Goal: Task Accomplishment & Management: Manage account settings

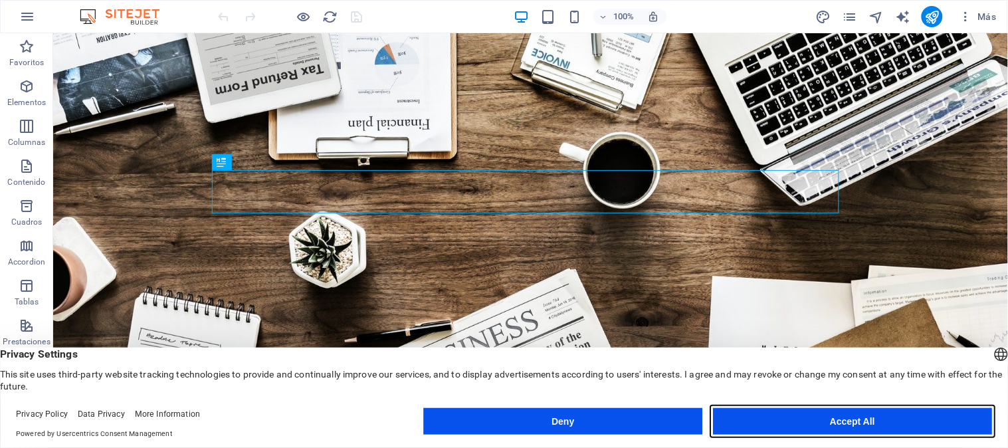
click at [778, 417] on button "Accept All" at bounding box center [852, 421] width 279 height 27
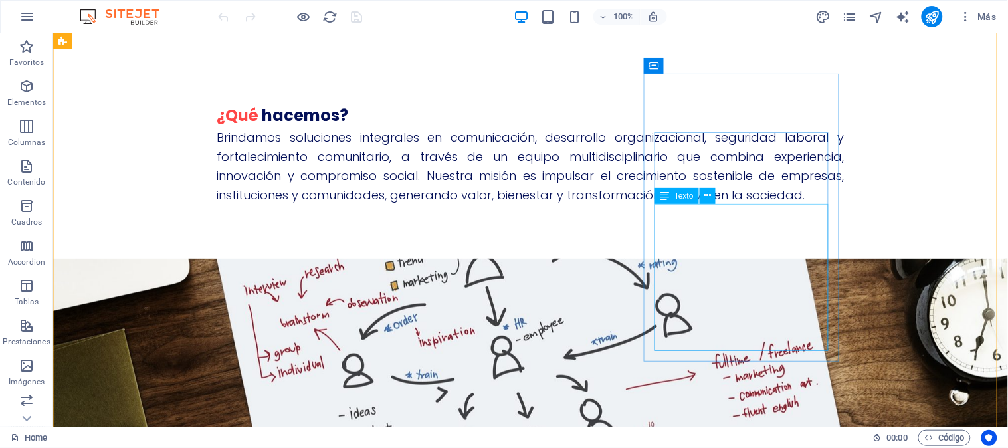
scroll to position [1378, 0]
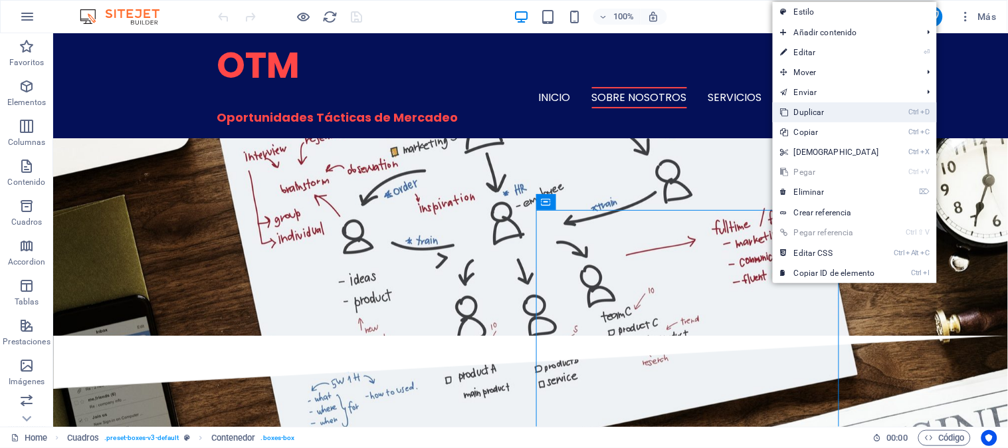
click at [825, 115] on link "Ctrl D Duplicar" at bounding box center [830, 112] width 114 height 20
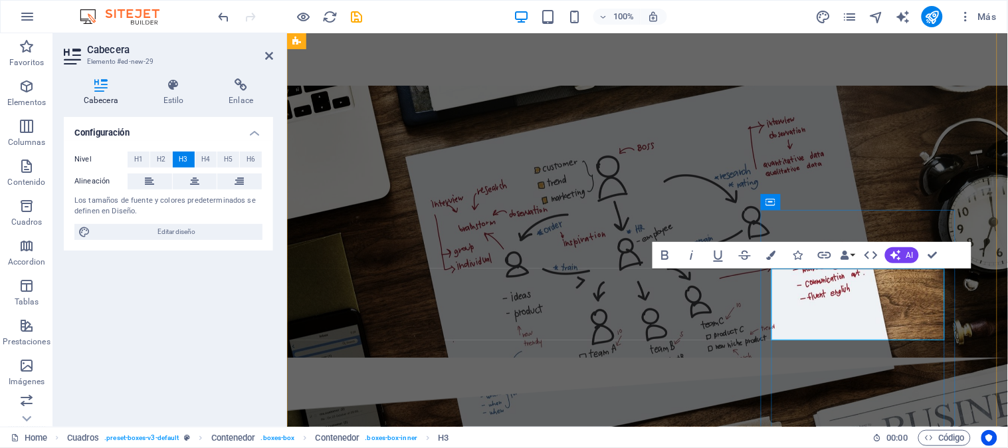
drag, startPoint x: 777, startPoint y: 282, endPoint x: 917, endPoint y: 320, distance: 145.1
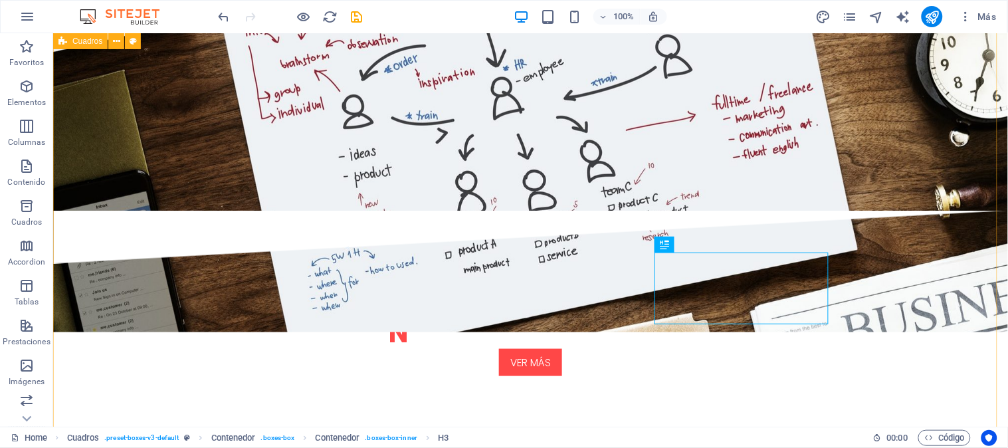
scroll to position [1550, 0]
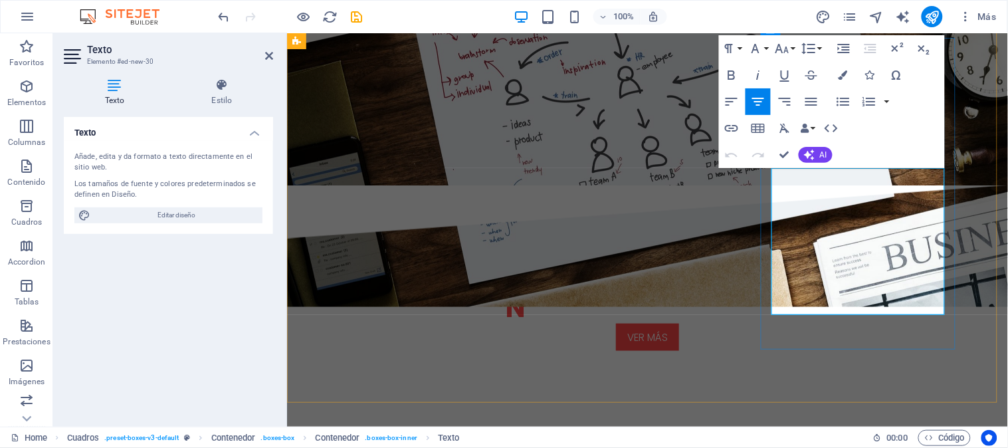
drag, startPoint x: 788, startPoint y: 177, endPoint x: 940, endPoint y: 303, distance: 197.3
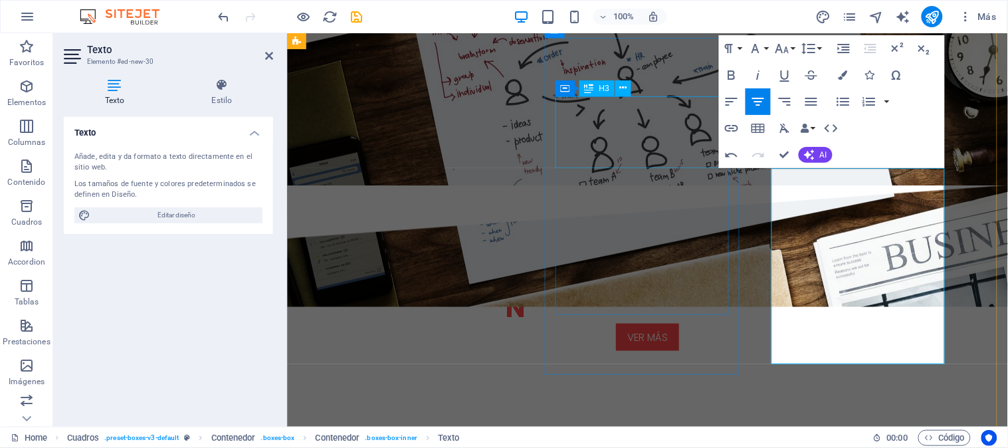
scroll to position [3895, 0]
drag, startPoint x: 847, startPoint y: 241, endPoint x: 887, endPoint y: 241, distance: 39.2
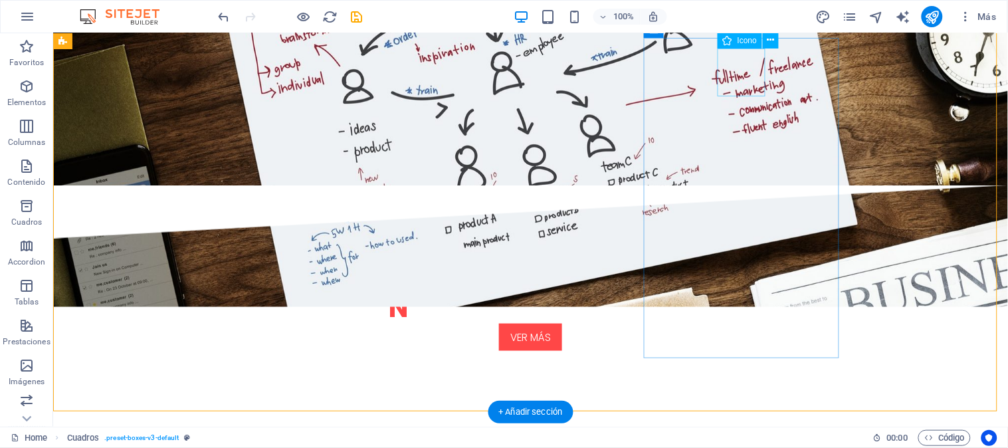
click at [738, 43] on span "Icono" at bounding box center [747, 41] width 19 height 8
click at [734, 40] on div "Icono" at bounding box center [740, 41] width 45 height 16
click at [773, 37] on icon at bounding box center [771, 40] width 7 height 14
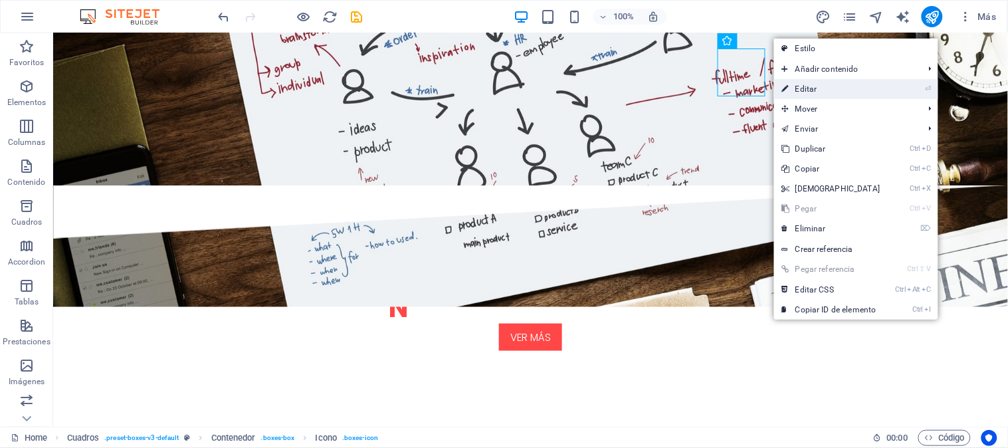
click at [809, 91] on link "⏎ Editar" at bounding box center [831, 89] width 114 height 20
select select "xMidYMid"
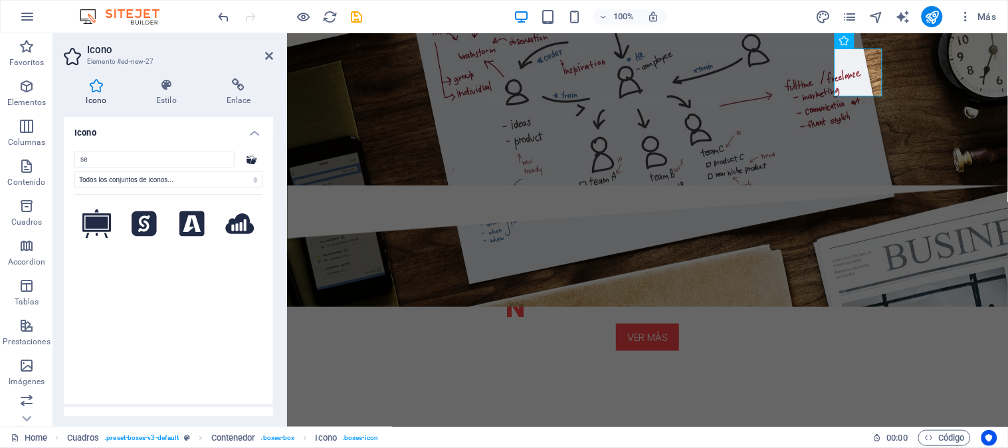
type input "s"
type input "e"
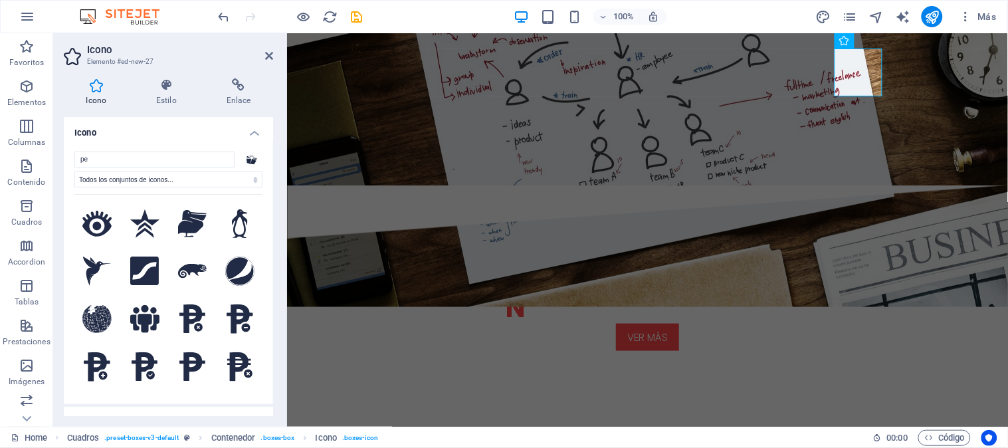
type input "p"
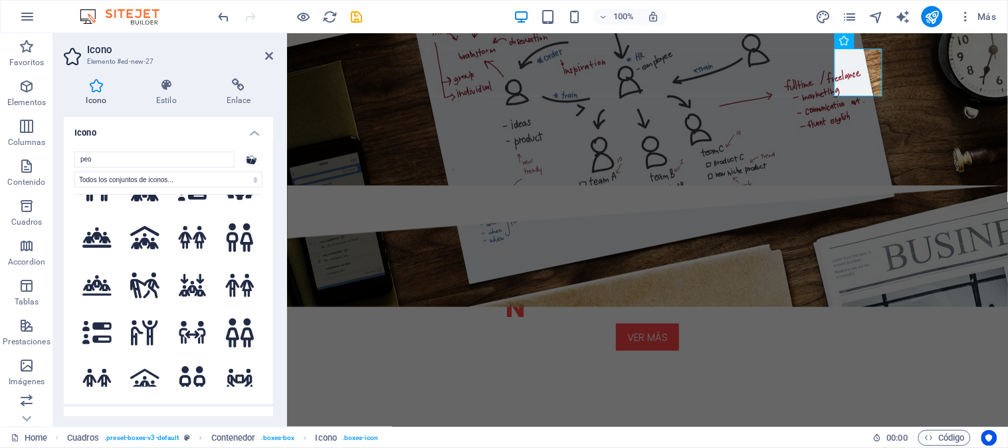
scroll to position [344, 0]
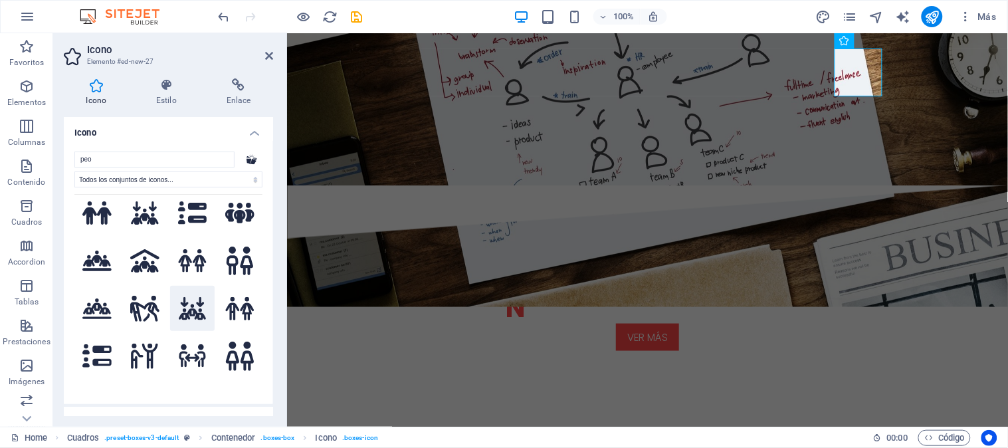
type input "peo"
click at [191, 297] on icon at bounding box center [192, 308] width 29 height 23
click at [269, 51] on icon at bounding box center [269, 56] width 8 height 11
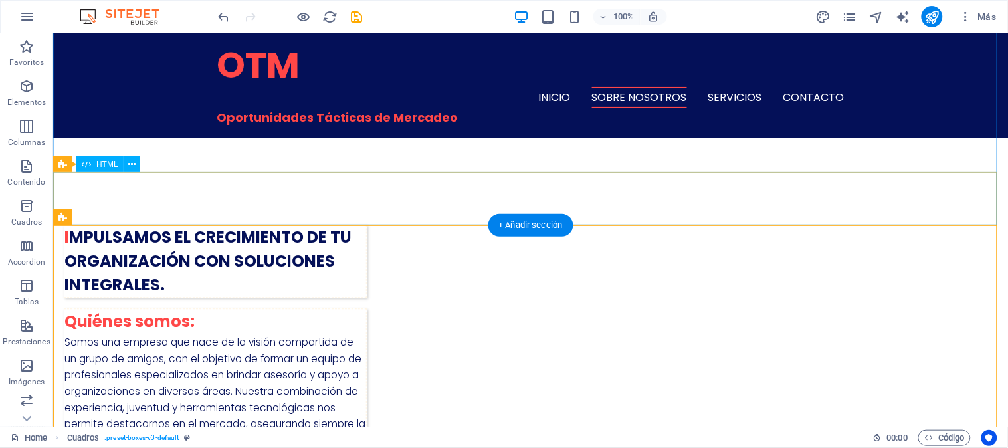
scroll to position [516, 0]
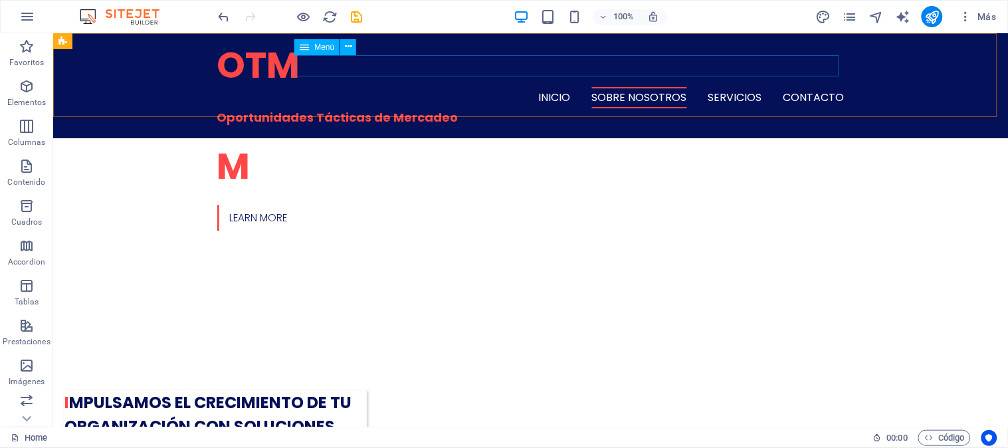
click at [729, 86] on nav "Inicio Sobre Nosotros Servicios Contacto" at bounding box center [530, 96] width 627 height 21
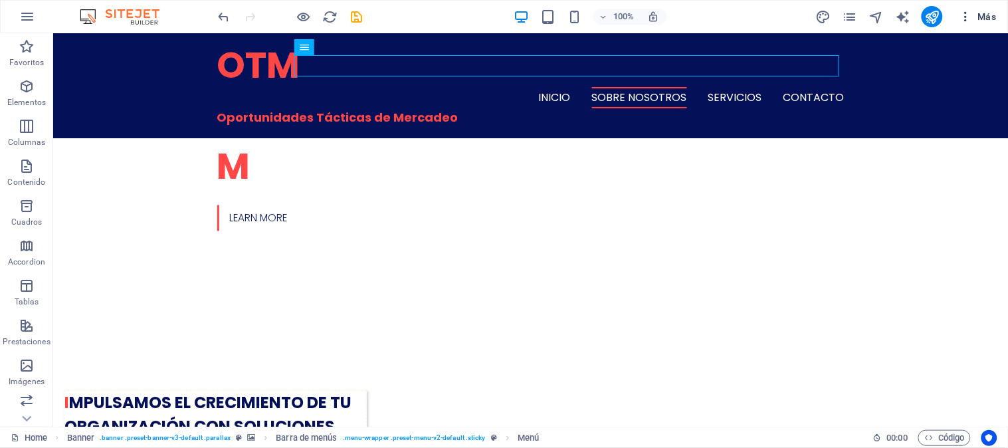
click at [964, 13] on icon "button" at bounding box center [965, 16] width 13 height 13
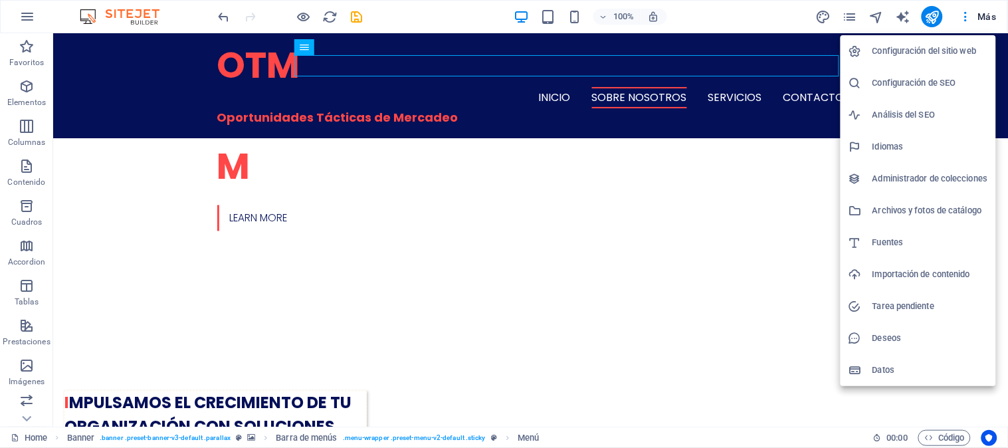
click at [849, 11] on div at bounding box center [504, 224] width 1008 height 448
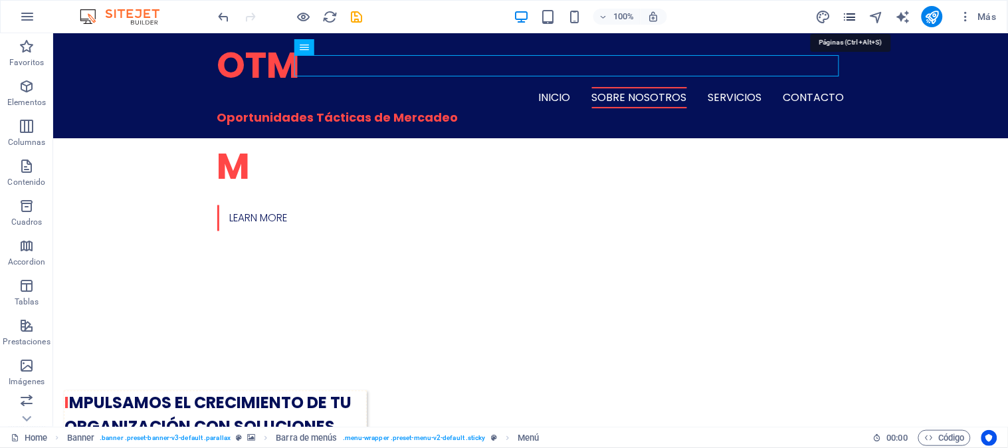
click at [855, 20] on icon "pages" at bounding box center [850, 16] width 15 height 15
click at [851, 11] on icon "pages" at bounding box center [850, 16] width 15 height 15
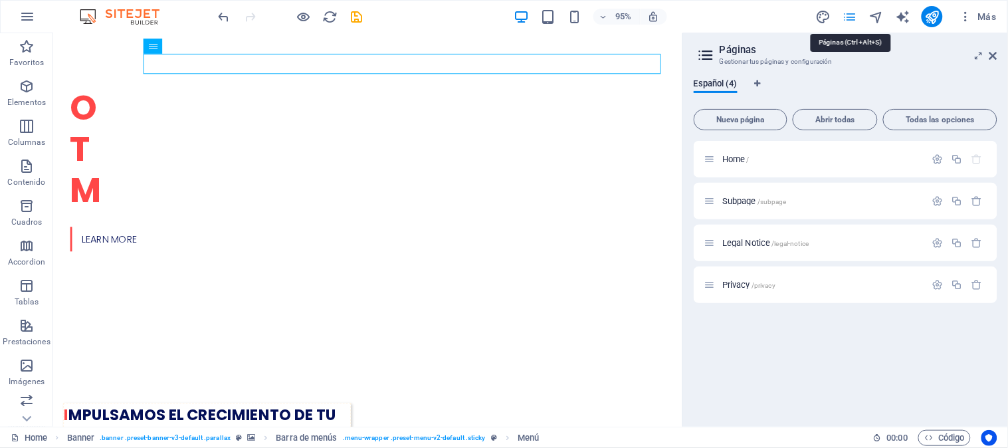
scroll to position [0, 0]
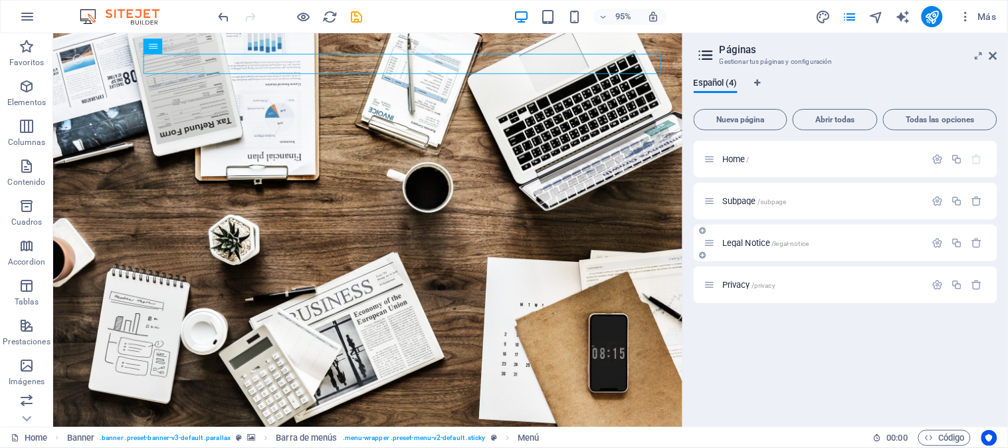
click at [786, 247] on span "Legal Notice /legal-notice" at bounding box center [765, 243] width 86 height 10
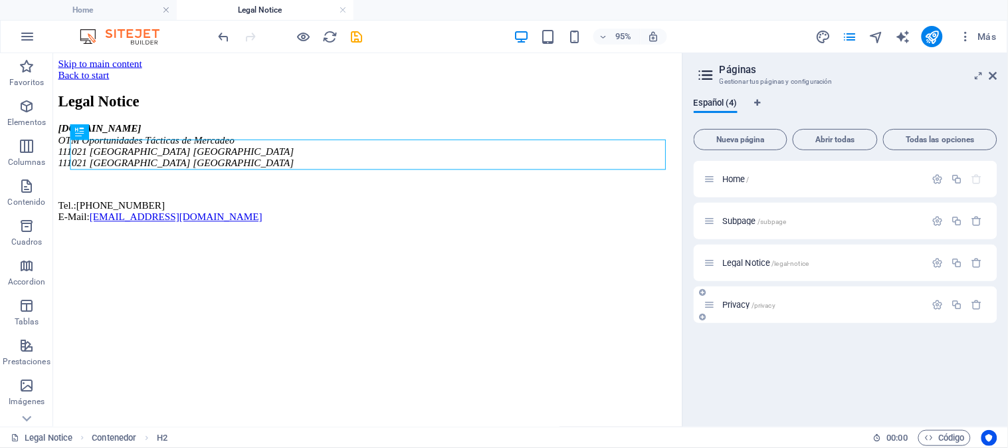
click at [739, 301] on span "Privacy /privacy" at bounding box center [748, 305] width 53 height 10
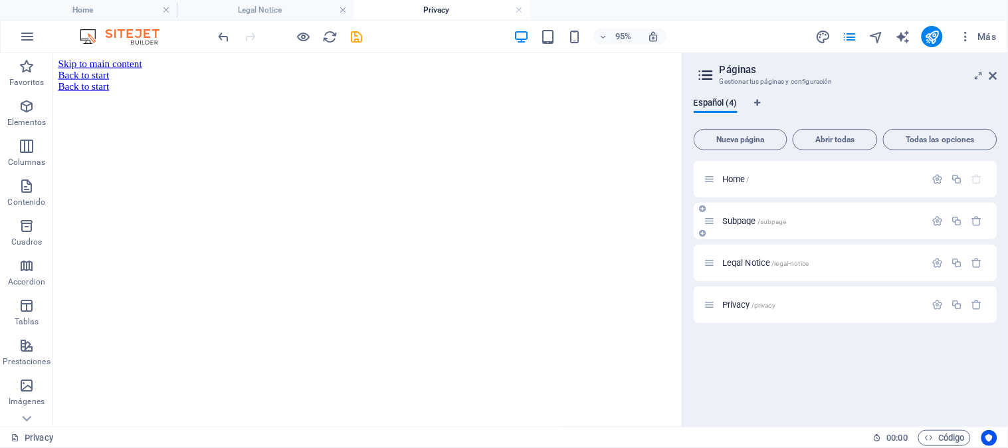
click at [730, 218] on span "Subpage /subpage" at bounding box center [754, 221] width 64 height 10
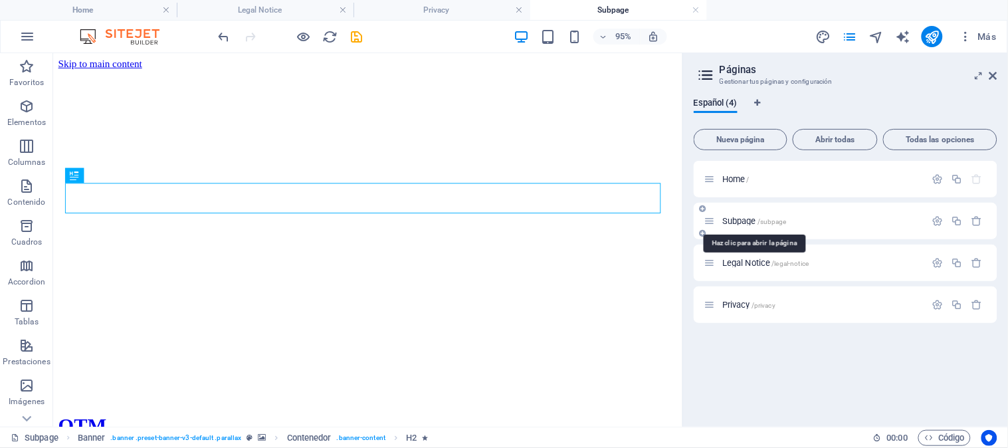
click at [730, 218] on span "Subpage /subpage" at bounding box center [754, 221] width 64 height 10
click at [935, 221] on icon "button" at bounding box center [937, 220] width 11 height 11
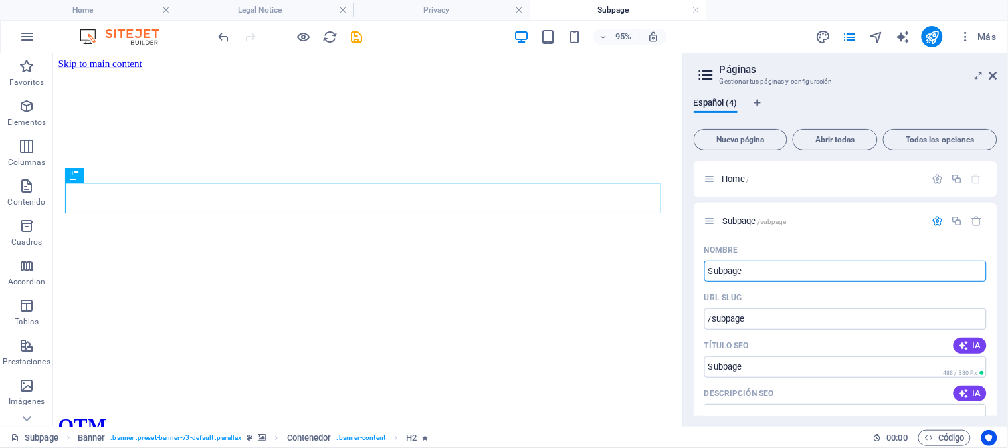
drag, startPoint x: 761, startPoint y: 268, endPoint x: 688, endPoint y: 268, distance: 73.1
click at [688, 268] on div "Español (4) Nueva página Abrir todas Todas las opciones Home / Subpage /subpage…" at bounding box center [845, 257] width 325 height 339
type input "Servicios"
type input "/servicios"
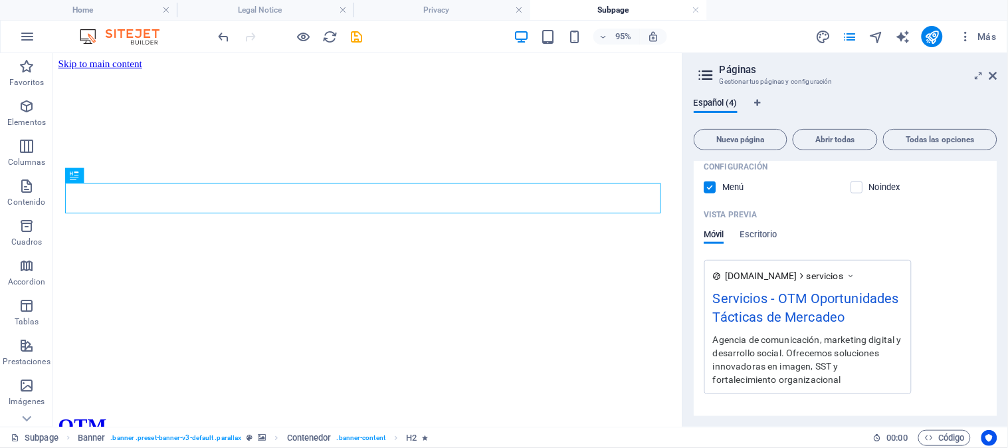
scroll to position [171, 0]
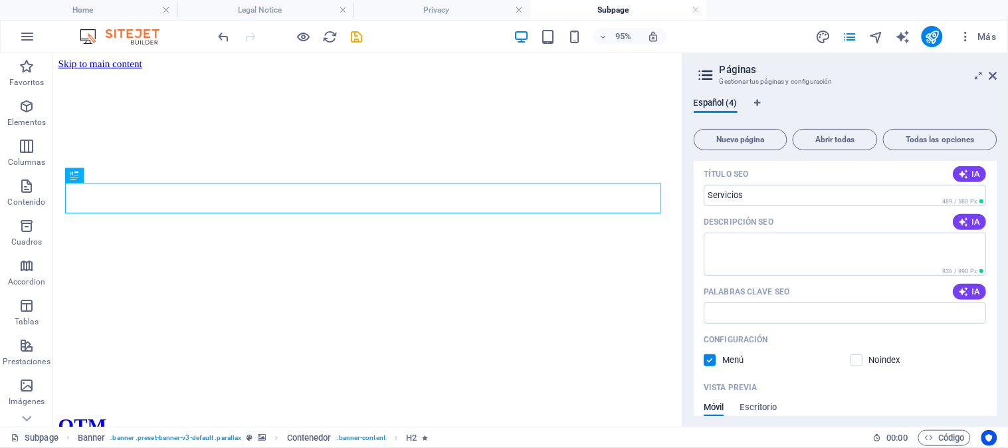
type input "Servicios"
click at [933, 374] on div "Nombre Servicios ​ URL SLUG /servicios ​ Título SEO IA ​ 489 / 580 Px Descripci…" at bounding box center [846, 345] width 304 height 554
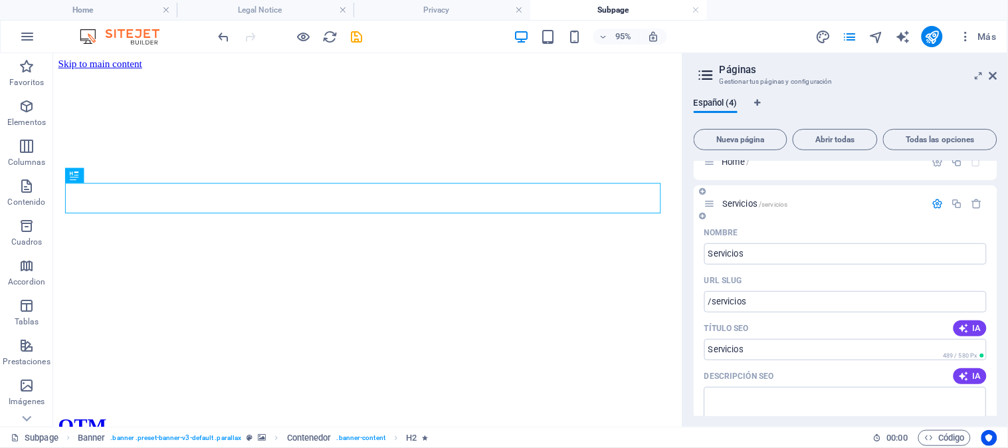
scroll to position [0, 0]
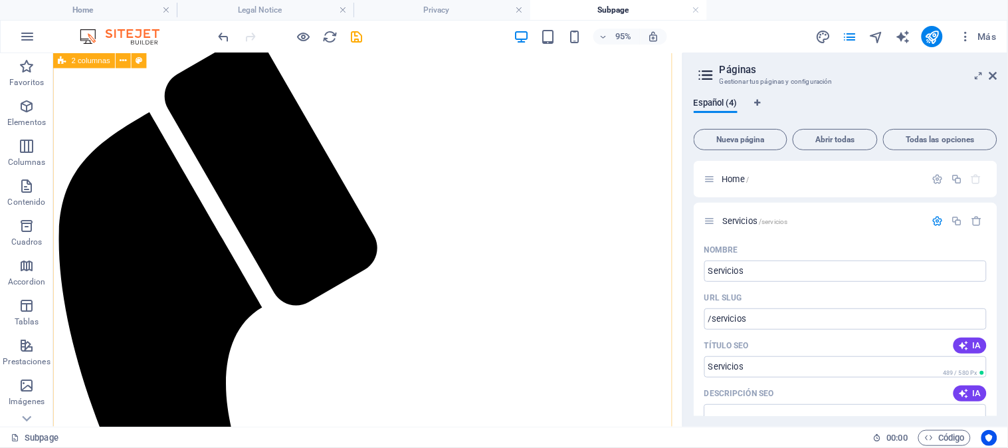
scroll to position [688, 0]
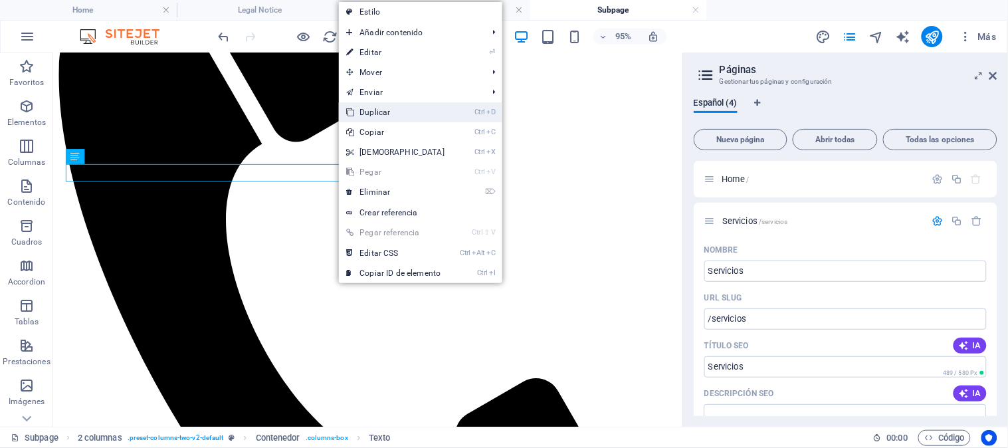
click at [374, 107] on link "Ctrl D Duplicar" at bounding box center [396, 112] width 114 height 20
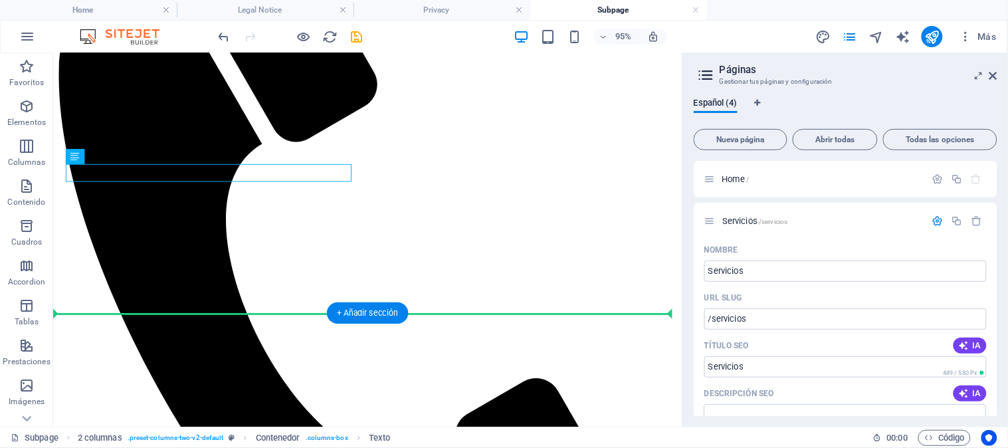
drag, startPoint x: 315, startPoint y: 174, endPoint x: 488, endPoint y: 183, distance: 173.7
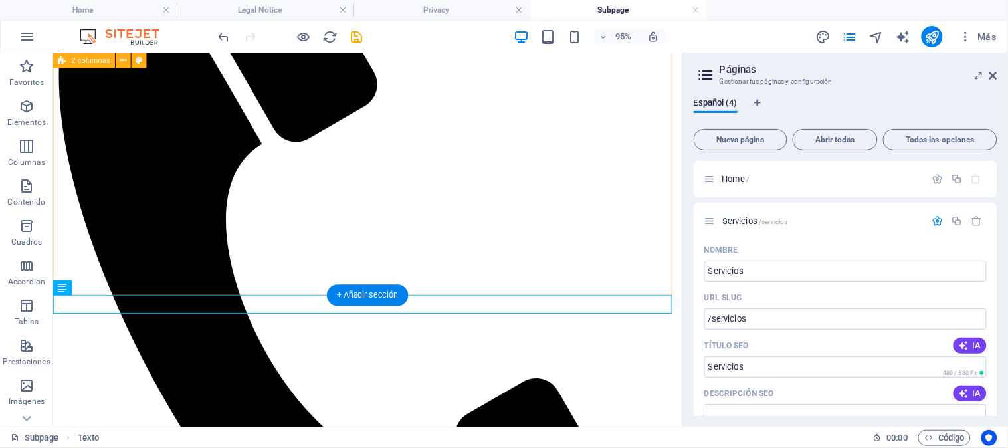
drag, startPoint x: 198, startPoint y: 308, endPoint x: 454, endPoint y: 174, distance: 288.9
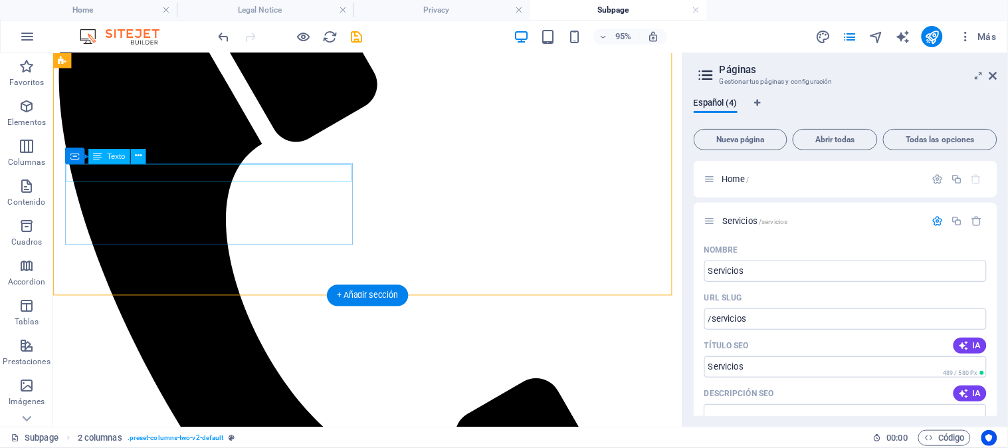
click at [134, 154] on button at bounding box center [138, 156] width 15 height 15
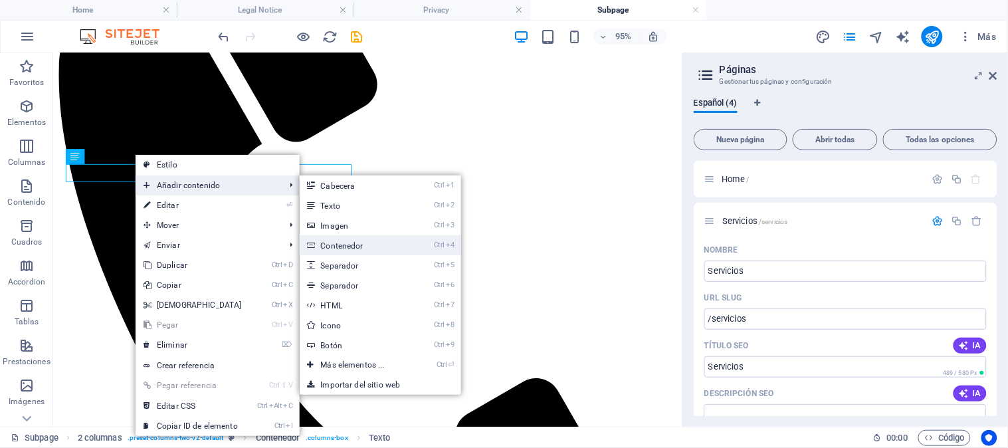
click at [330, 239] on link "Ctrl 4 Contenedor" at bounding box center [356, 245] width 112 height 20
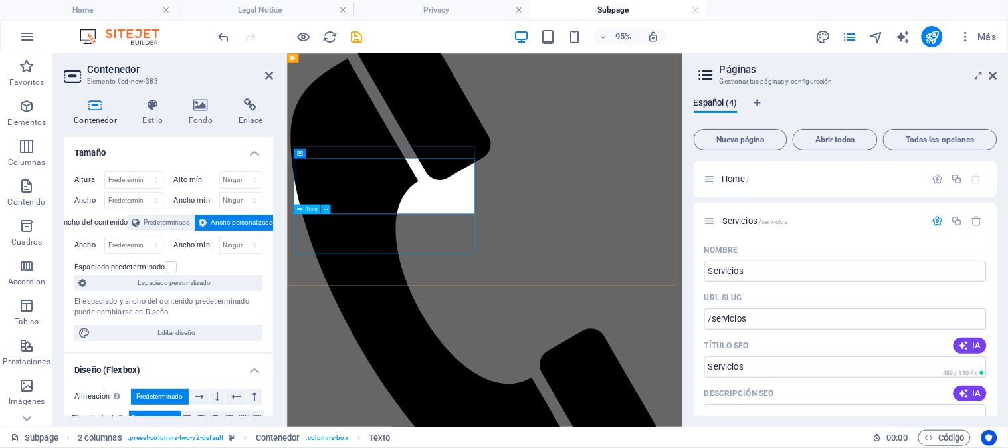
scroll to position [659, 0]
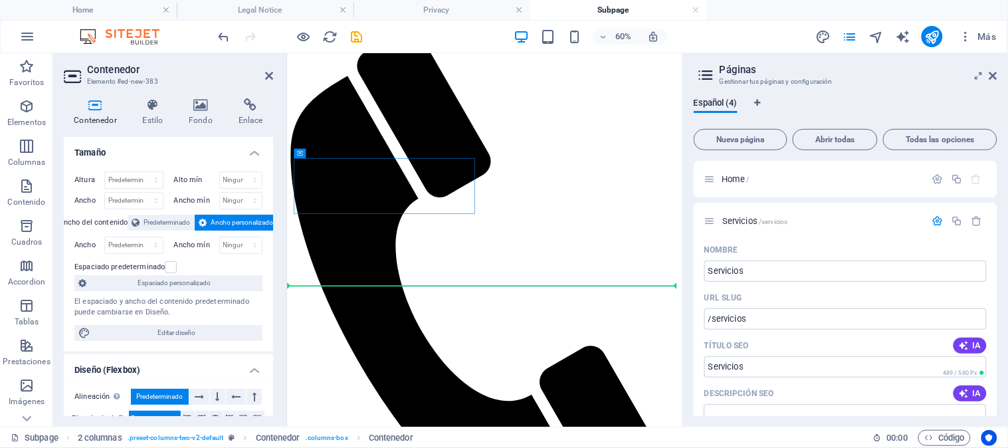
drag, startPoint x: 419, startPoint y: 266, endPoint x: 718, endPoint y: 304, distance: 301.4
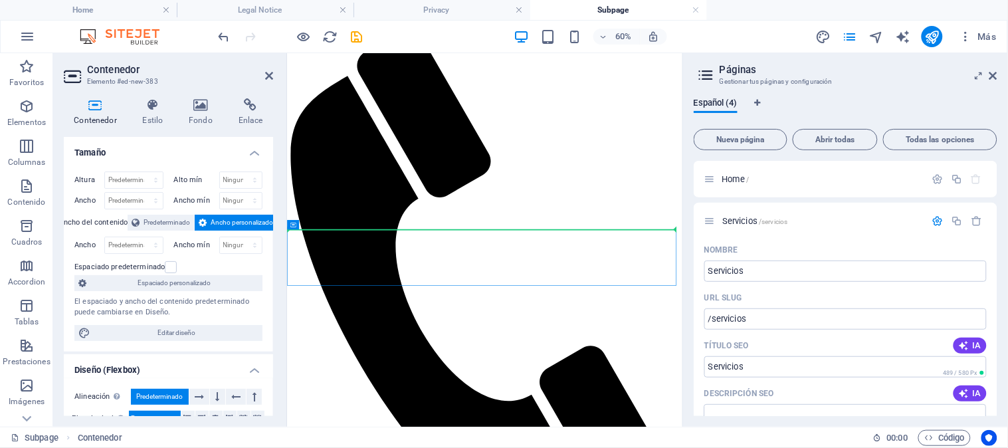
drag, startPoint x: 619, startPoint y: 369, endPoint x: 698, endPoint y: 229, distance: 161.3
drag, startPoint x: 500, startPoint y: 378, endPoint x: 720, endPoint y: 226, distance: 266.9
drag, startPoint x: 552, startPoint y: 369, endPoint x: 708, endPoint y: 238, distance: 204.2
drag, startPoint x: 579, startPoint y: 275, endPoint x: 684, endPoint y: 193, distance: 132.5
click at [167, 266] on label at bounding box center [171, 267] width 12 height 12
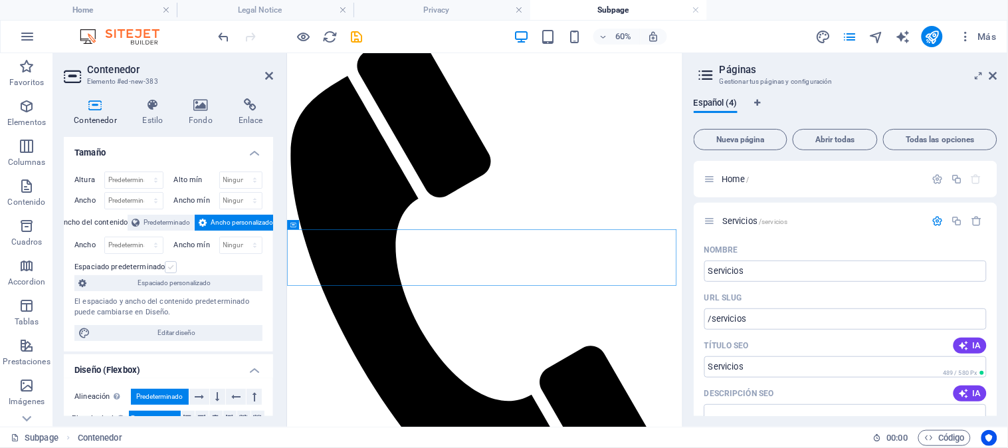
click at [0, 0] on input "Espaciado predeterminado" at bounding box center [0, 0] width 0 height 0
click at [165, 267] on label at bounding box center [171, 267] width 12 height 12
click at [0, 0] on input "Espaciado predeterminado" at bounding box center [0, 0] width 0 height 0
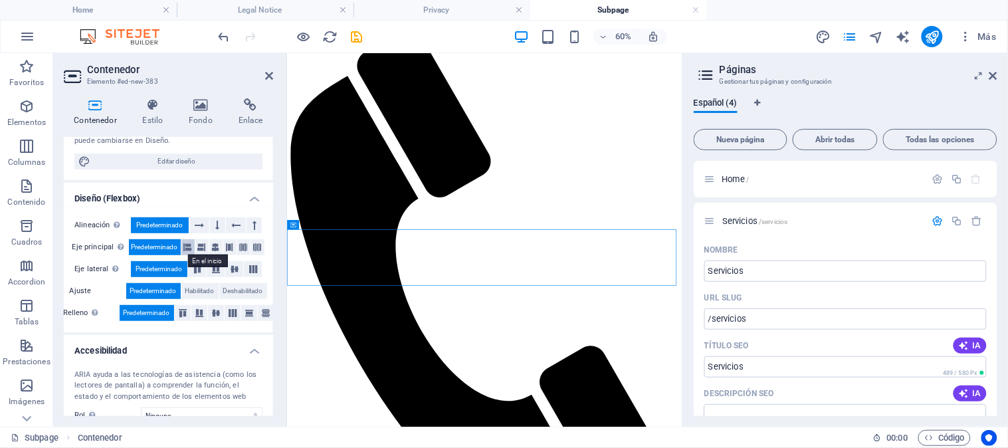
click at [184, 249] on icon at bounding box center [188, 247] width 8 height 16
click at [203, 246] on icon at bounding box center [202, 247] width 8 height 16
click at [206, 246] on button at bounding box center [201, 247] width 13 height 16
click at [215, 245] on icon at bounding box center [216, 247] width 8 height 16
click at [223, 243] on button at bounding box center [229, 247] width 13 height 16
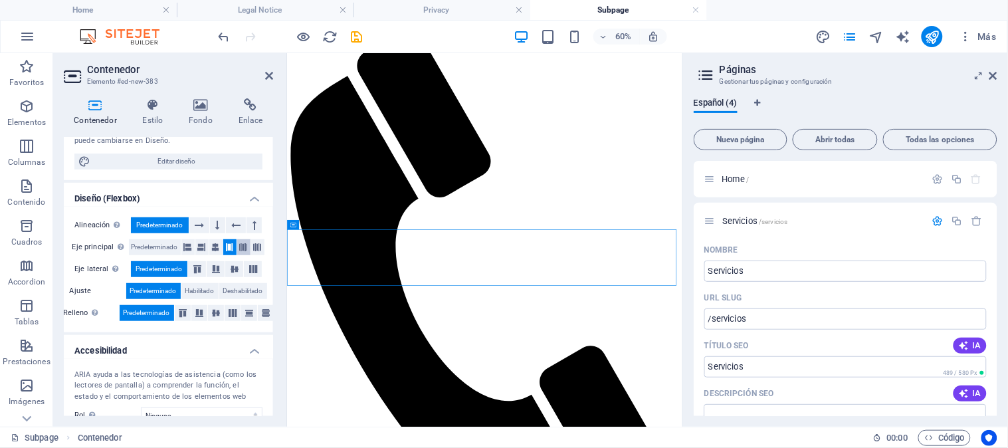
click at [240, 246] on icon at bounding box center [244, 247] width 8 height 16
click at [255, 247] on icon at bounding box center [258, 247] width 8 height 16
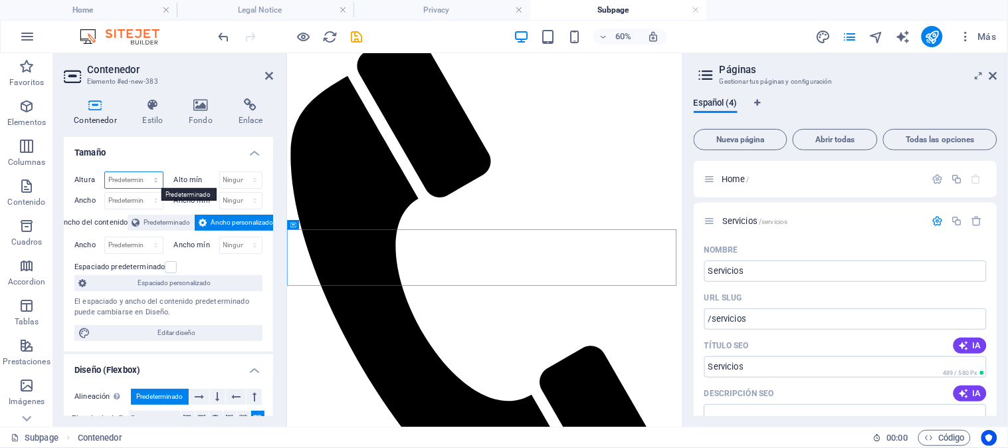
click at [128, 181] on select "Predeterminado px rem % vh vw" at bounding box center [134, 180] width 58 height 16
click at [267, 76] on icon at bounding box center [269, 75] width 8 height 11
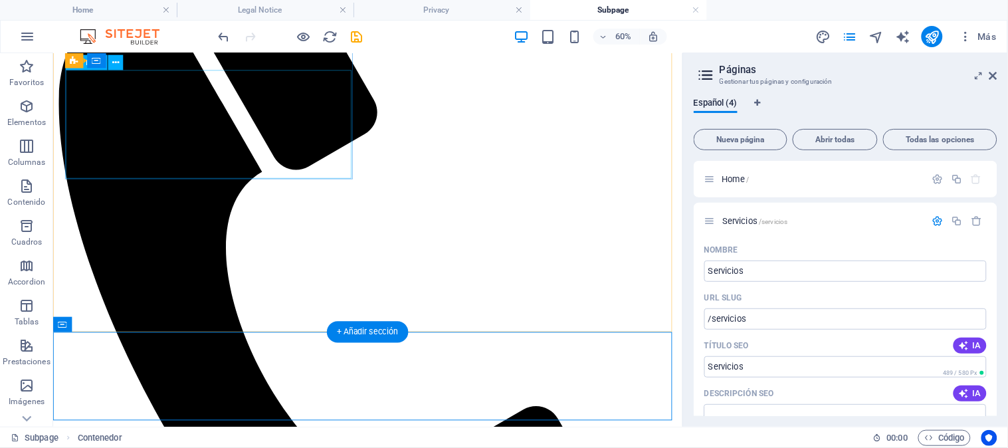
scroll to position [650, 0]
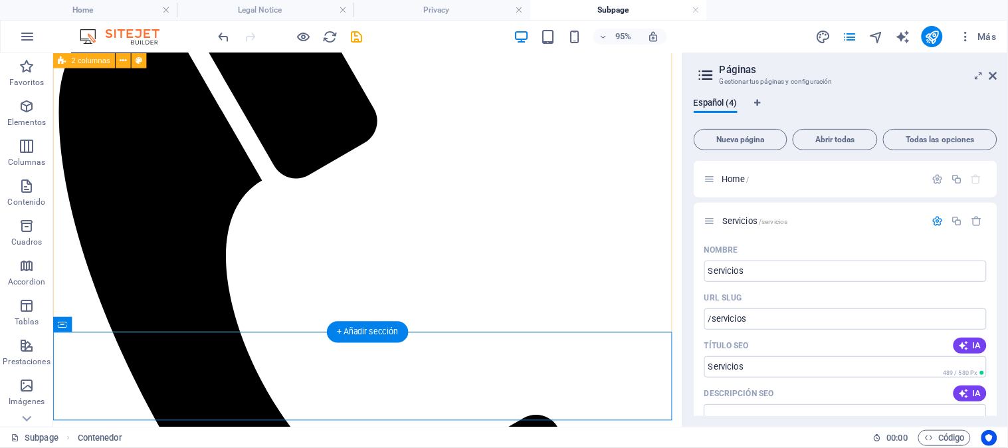
drag, startPoint x: 443, startPoint y: 381, endPoint x: 456, endPoint y: 225, distance: 157.3
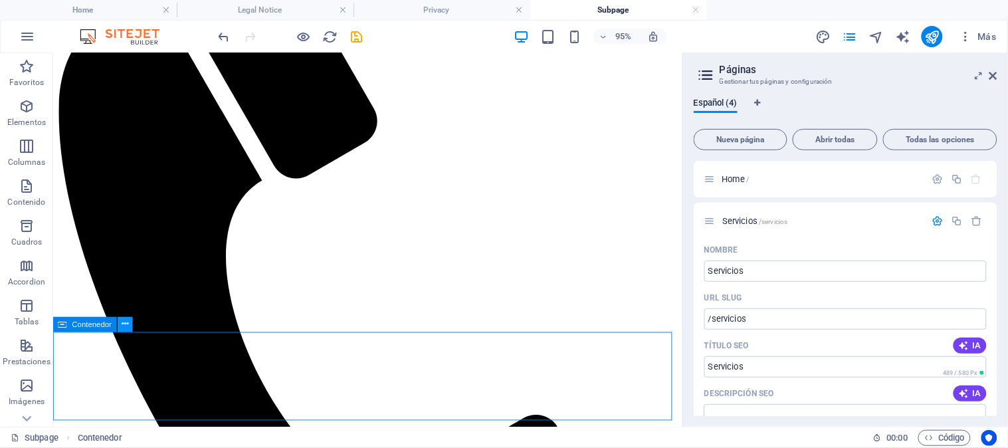
click at [127, 318] on icon at bounding box center [125, 324] width 7 height 13
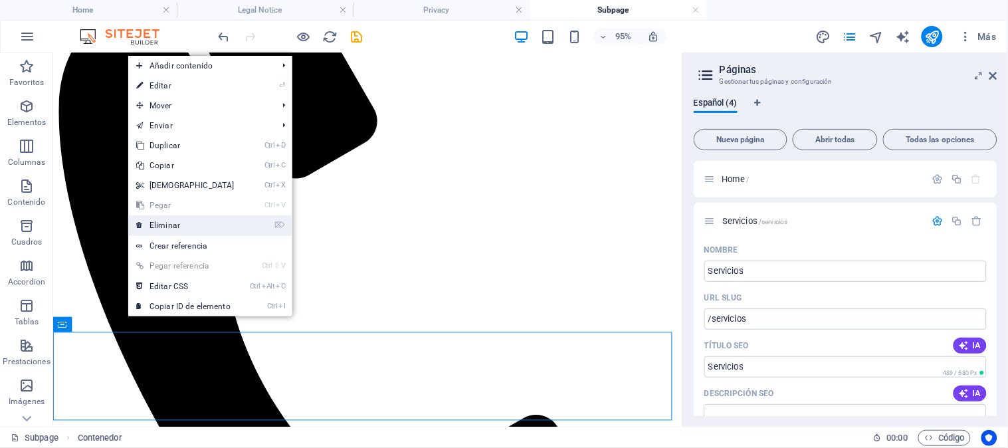
click at [178, 226] on link "⌦ Eliminar" at bounding box center [185, 225] width 114 height 20
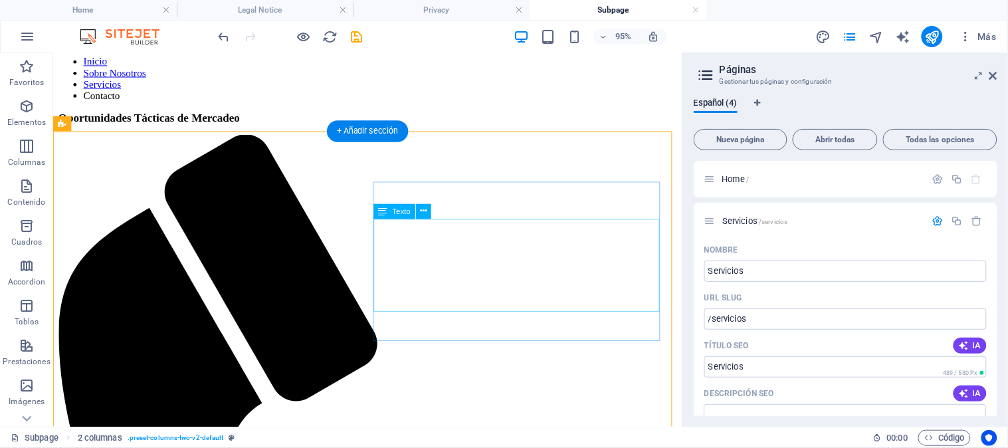
scroll to position [304, 0]
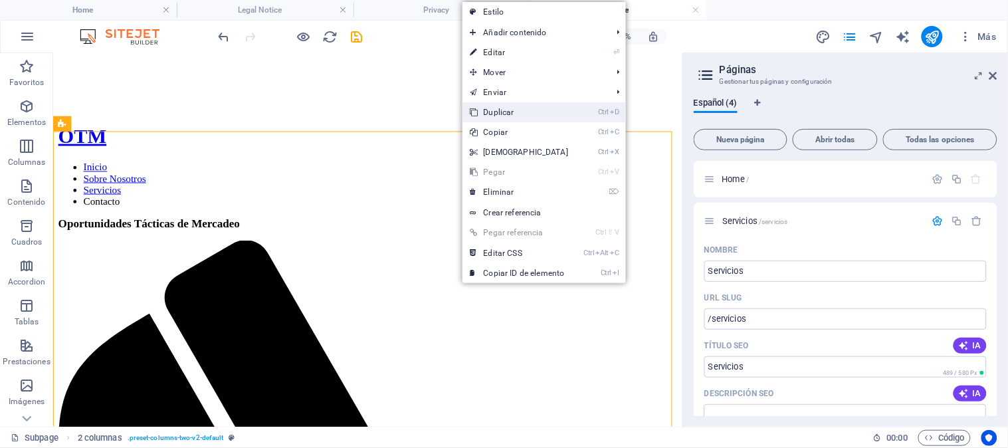
click at [493, 114] on link "Ctrl D Duplicar" at bounding box center [520, 112] width 114 height 20
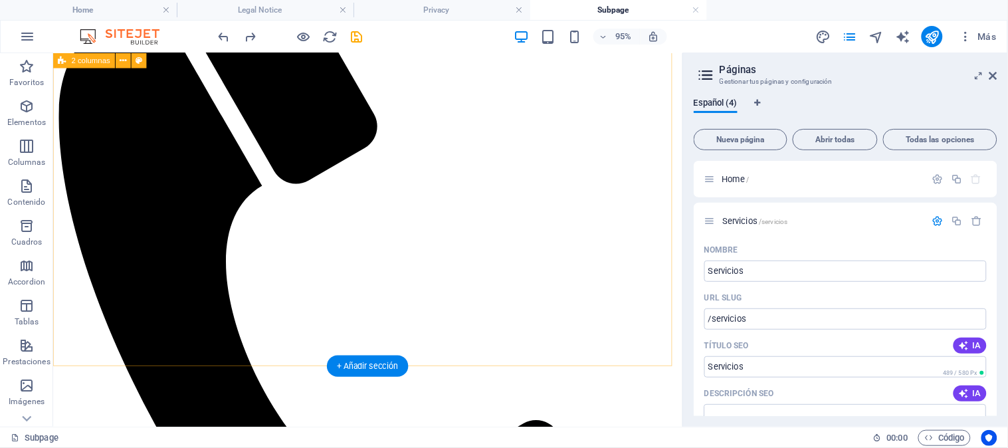
scroll to position [614, 0]
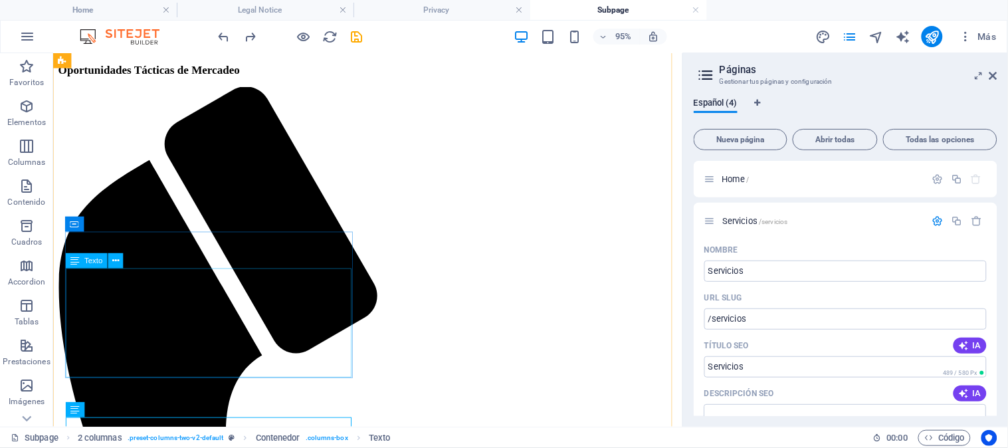
scroll to position [441, 0]
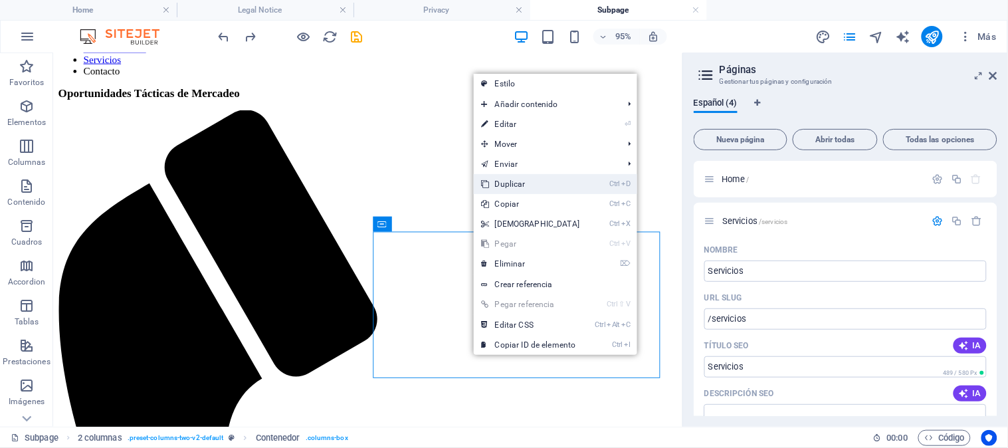
click at [501, 190] on link "Ctrl D Duplicar" at bounding box center [531, 184] width 114 height 20
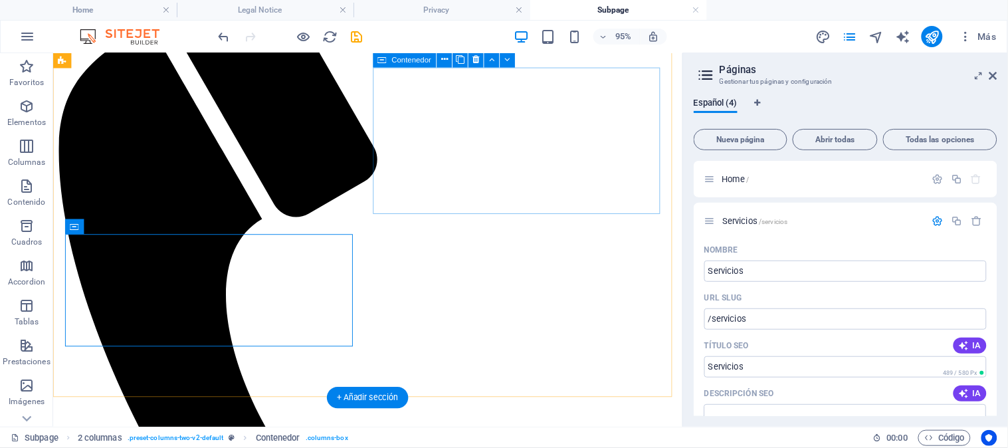
scroll to position [614, 0]
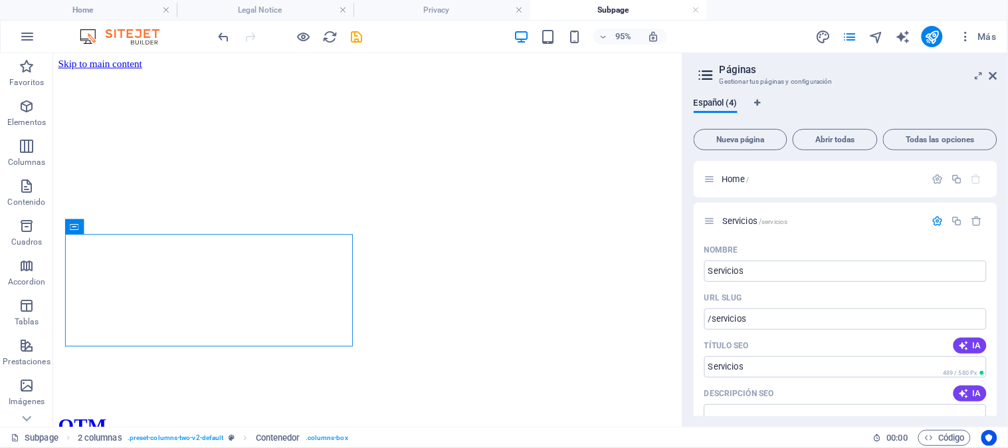
scroll to position [614, 0]
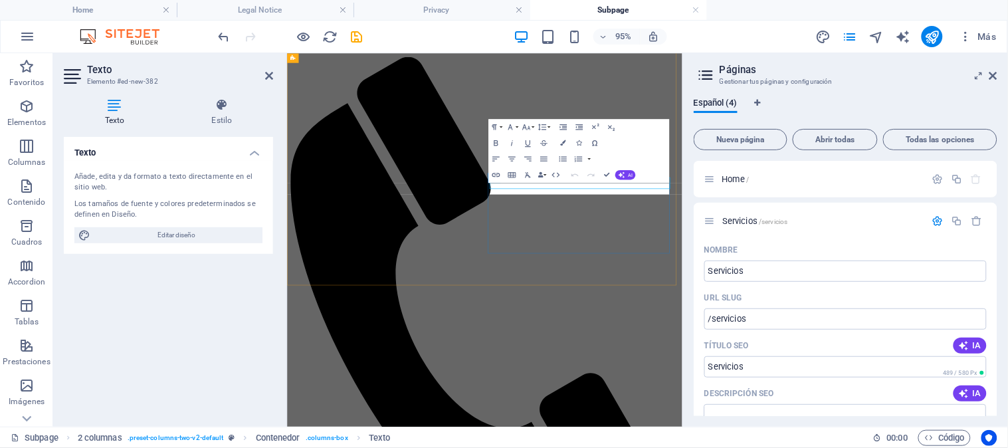
scroll to position [599, 0]
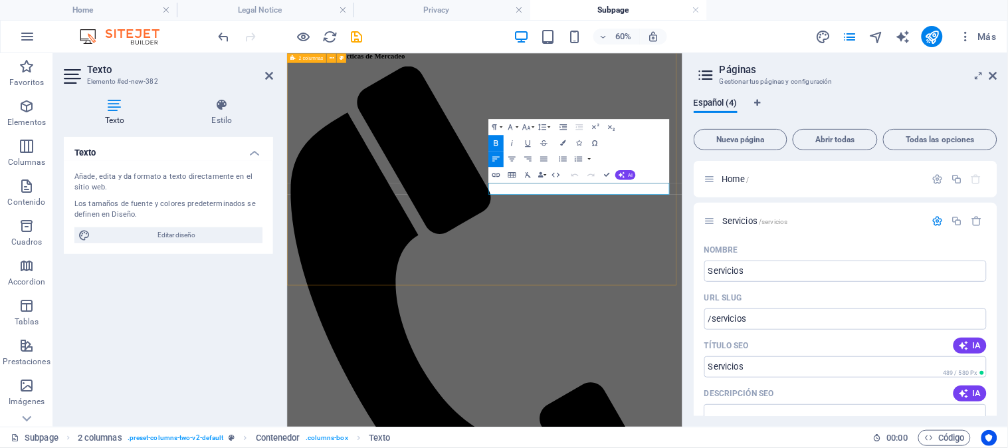
drag, startPoint x: 863, startPoint y: 282, endPoint x: 615, endPoint y: 290, distance: 248.0
click at [995, 75] on icon at bounding box center [994, 75] width 8 height 11
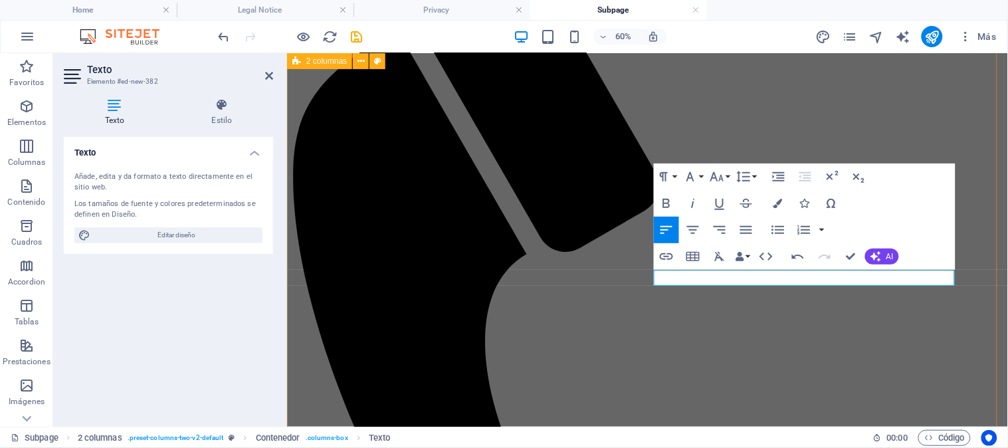
scroll to position [589, 0]
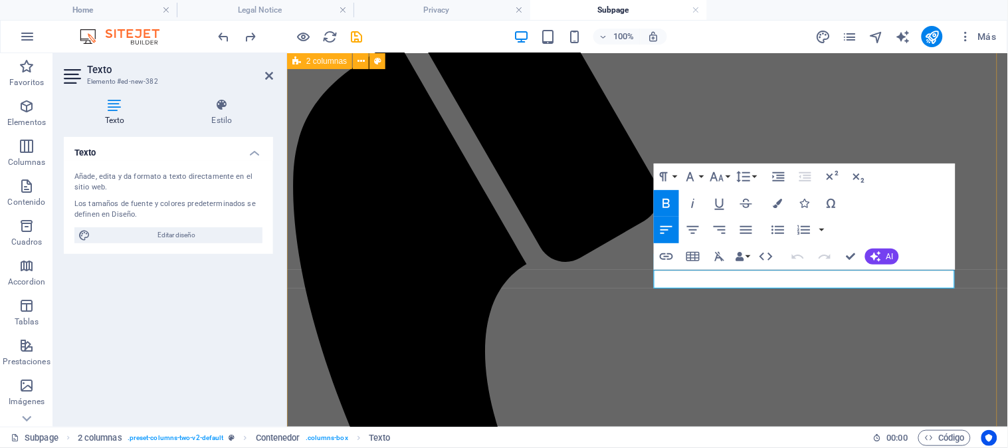
drag, startPoint x: 835, startPoint y: 276, endPoint x: 651, endPoint y: 285, distance: 184.3
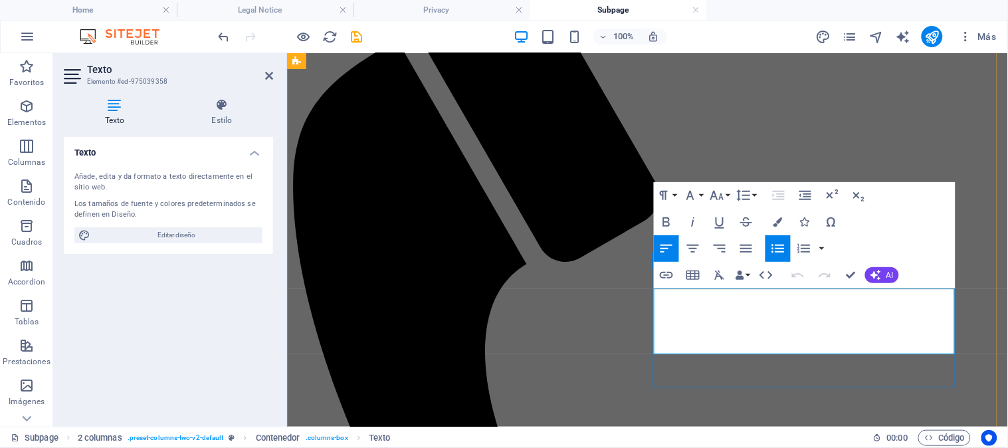
drag, startPoint x: 867, startPoint y: 348, endPoint x: 660, endPoint y: 299, distance: 212.9
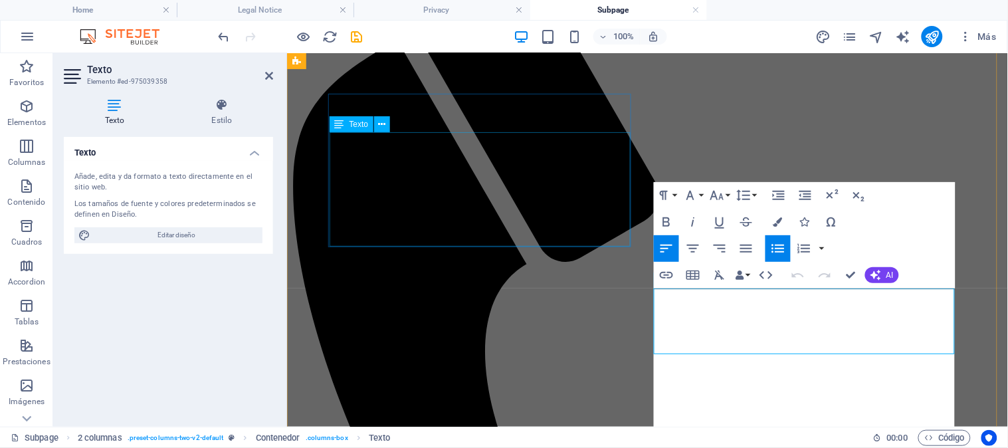
scroll to position [3272, 0]
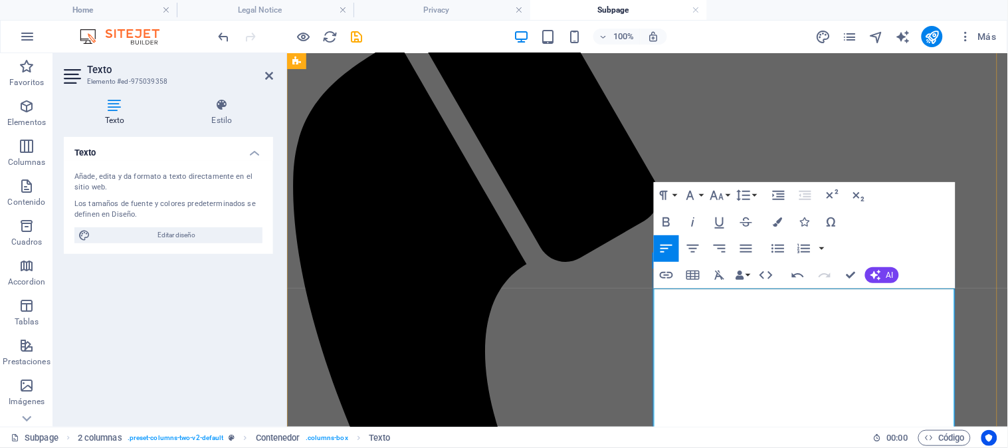
click at [774, 254] on icon "button" at bounding box center [778, 249] width 16 height 16
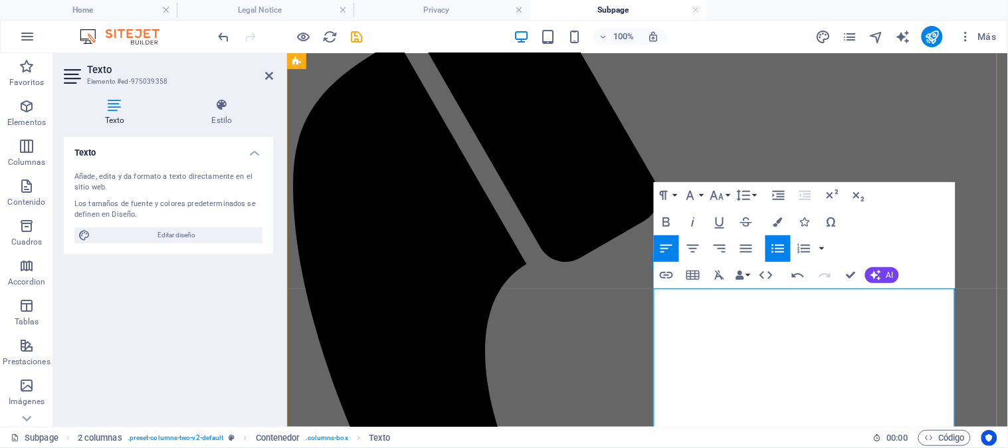
drag, startPoint x: 917, startPoint y: 299, endPoint x: 654, endPoint y: 296, distance: 263.2
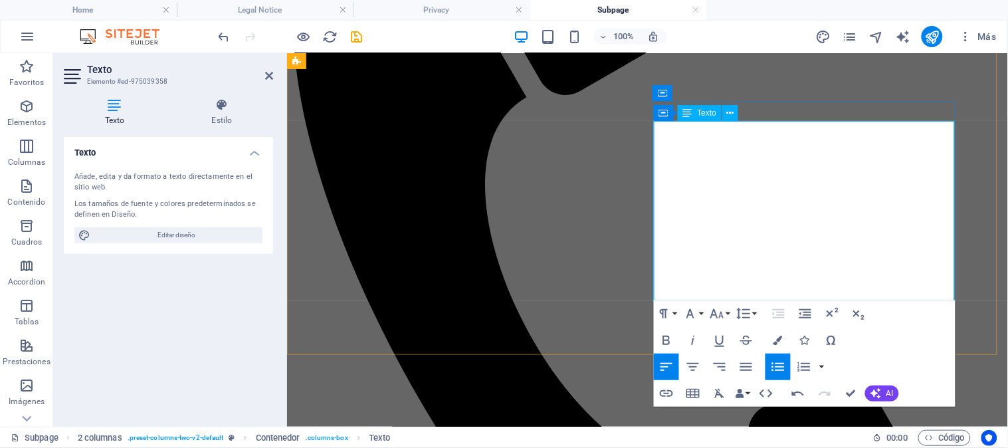
scroll to position [589, 0]
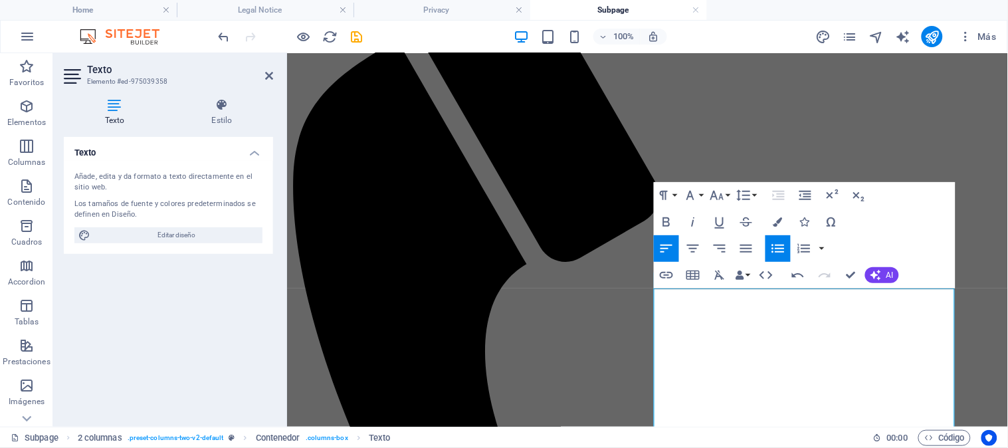
click at [781, 249] on icon "button" at bounding box center [778, 249] width 16 height 16
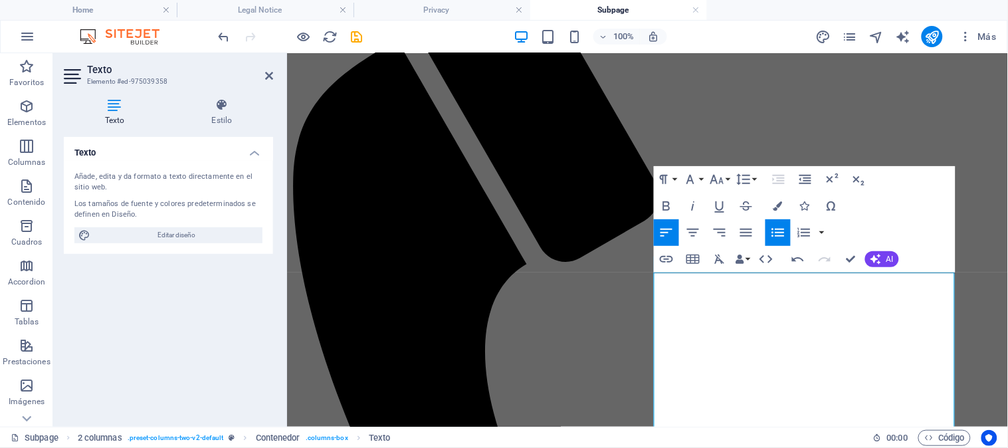
scroll to position [605, 0]
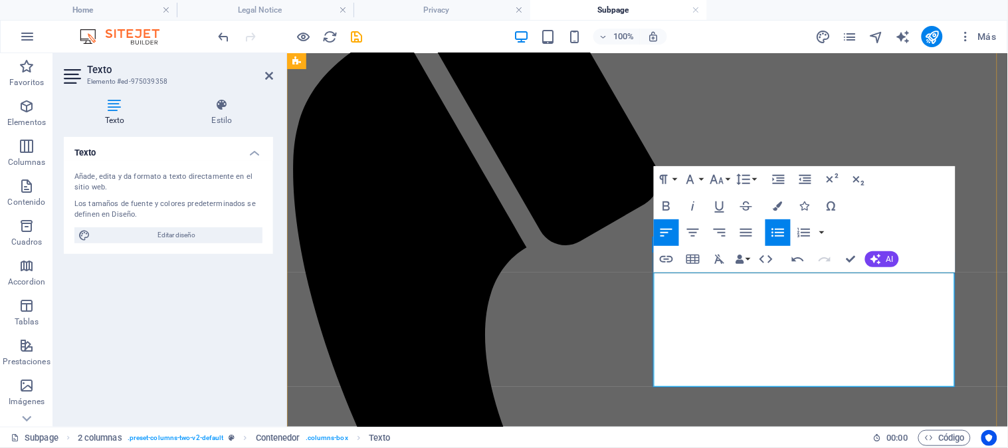
drag, startPoint x: 879, startPoint y: 296, endPoint x: 661, endPoint y: 280, distance: 218.6
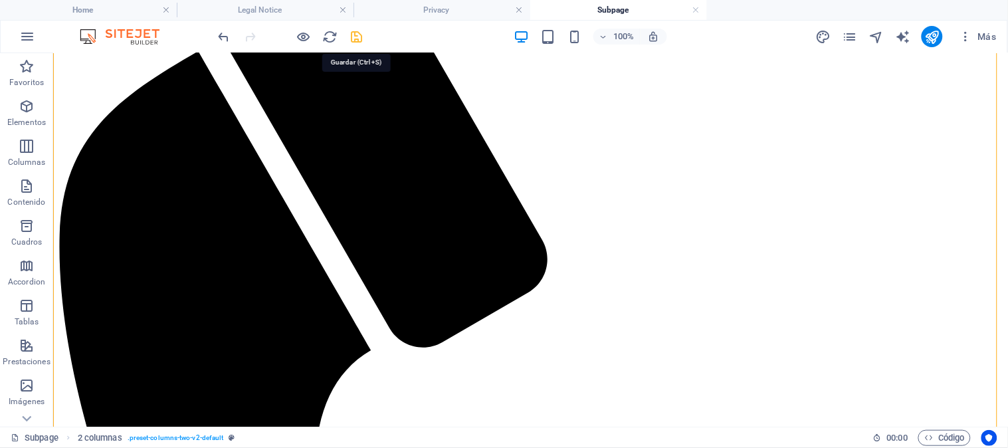
click at [353, 38] on icon "save" at bounding box center [357, 36] width 15 height 15
click at [967, 35] on icon "button" at bounding box center [965, 36] width 13 height 13
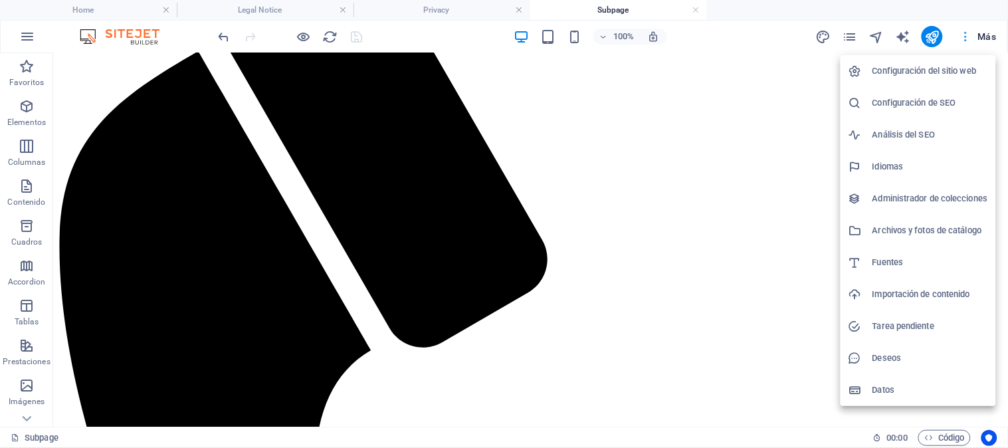
click at [967, 35] on div at bounding box center [504, 224] width 1008 height 448
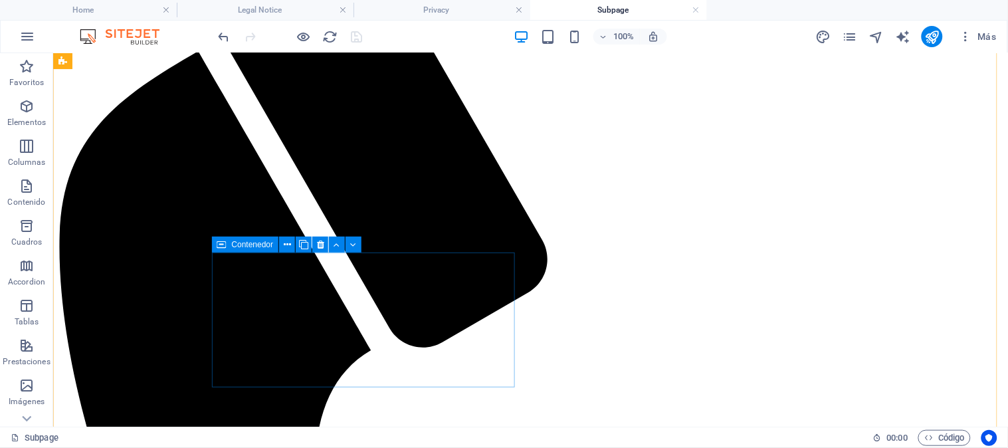
scroll to position [855, 0]
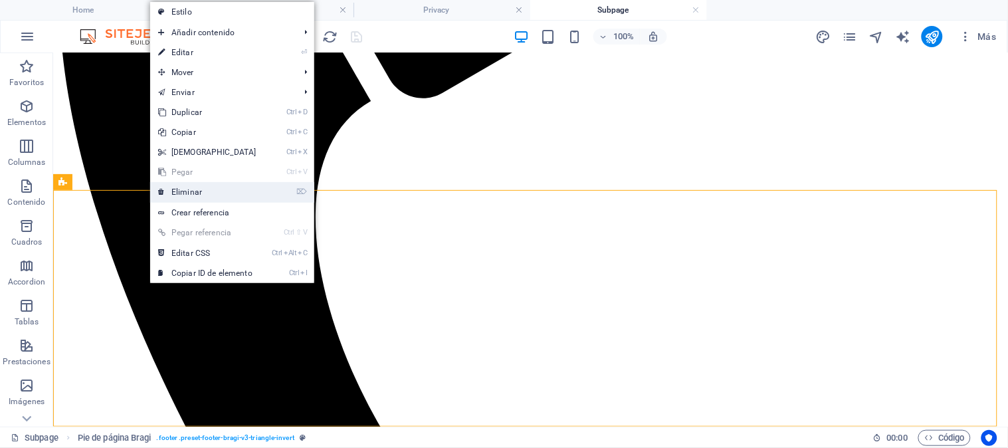
click at [186, 200] on link "⌦ Eliminar" at bounding box center [207, 192] width 114 height 20
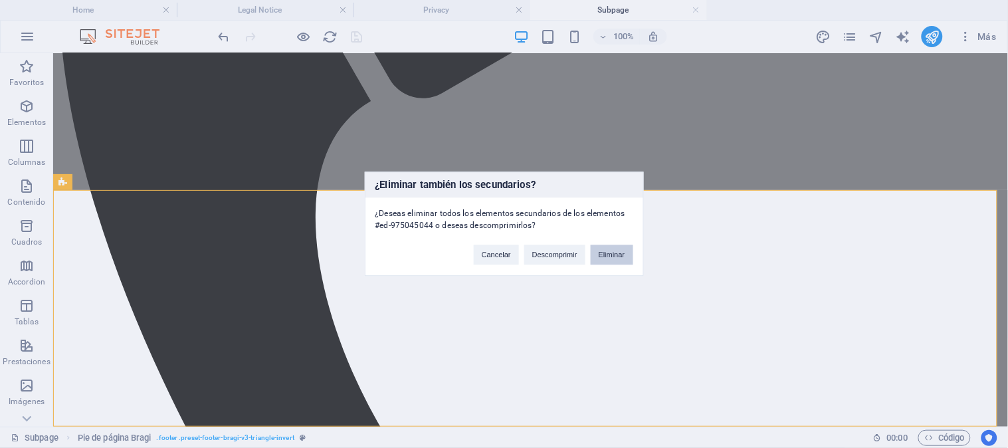
click at [602, 254] on button "Eliminar" at bounding box center [612, 255] width 43 height 20
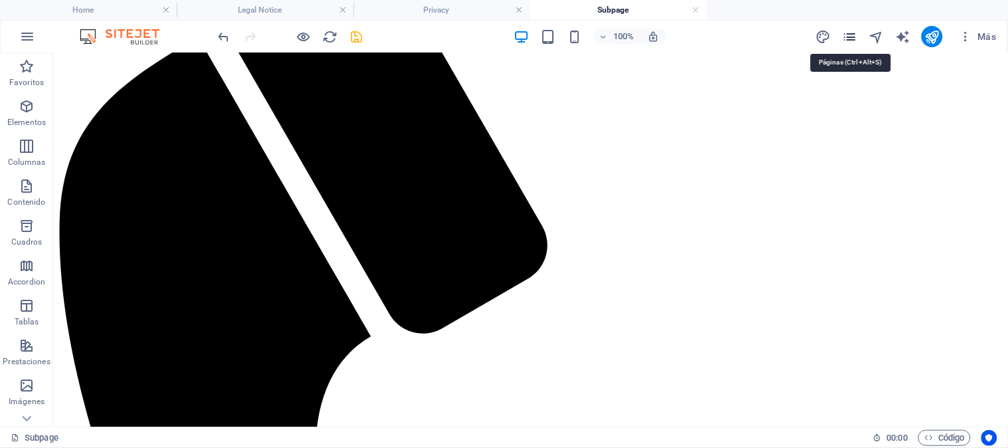
click at [852, 31] on icon "pages" at bounding box center [850, 36] width 15 height 15
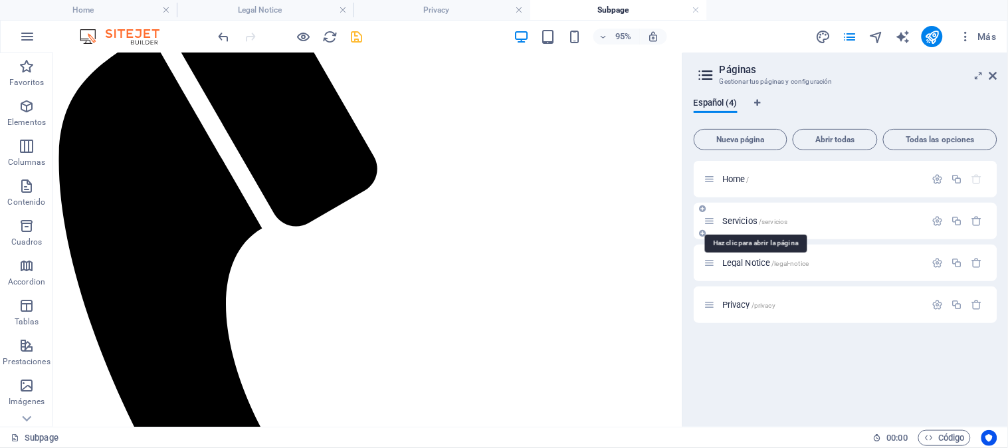
click at [740, 221] on span "Servicios /servicios" at bounding box center [755, 221] width 66 height 10
click at [711, 225] on icon at bounding box center [709, 220] width 11 height 11
click at [366, 422] on div "+" at bounding box center [368, 420] width 25 height 11
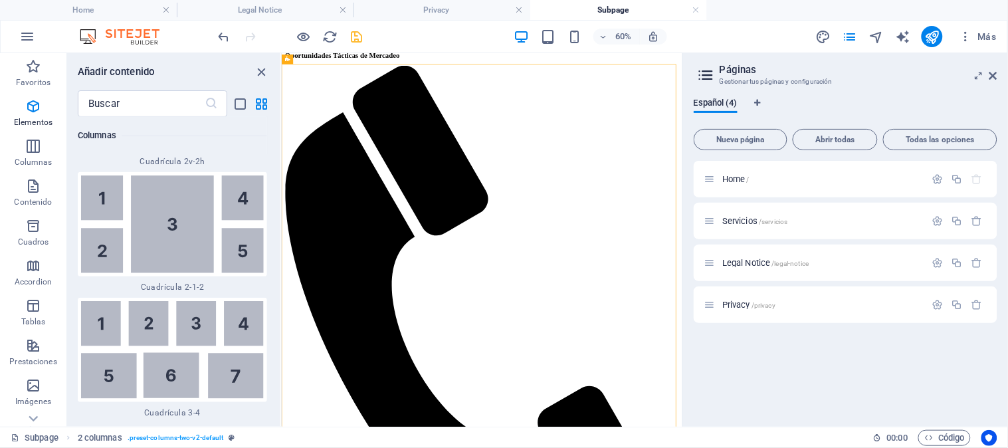
scroll to position [379, 0]
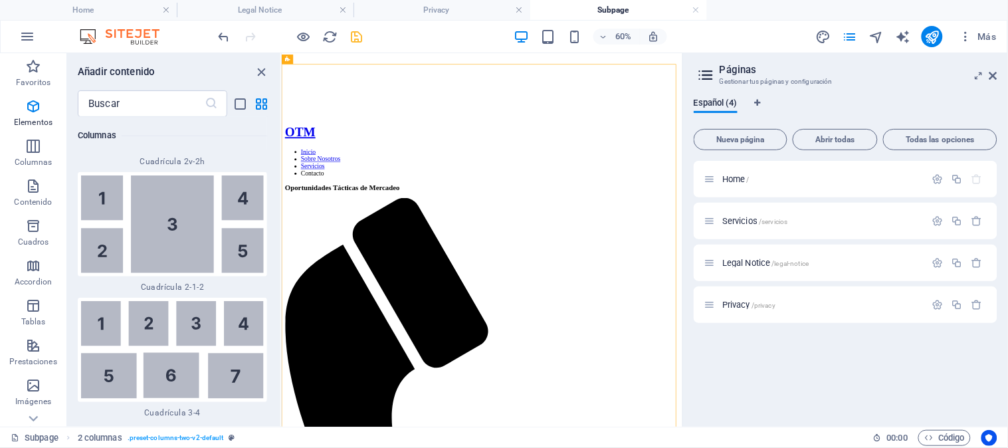
click at [988, 74] on h2 "Páginas" at bounding box center [859, 70] width 278 height 12
click at [992, 74] on icon at bounding box center [994, 75] width 8 height 11
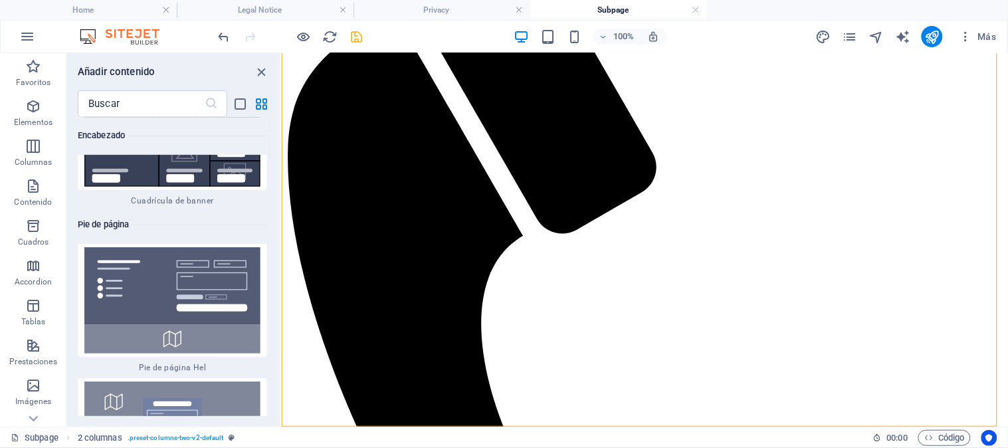
scroll to position [17992, 0]
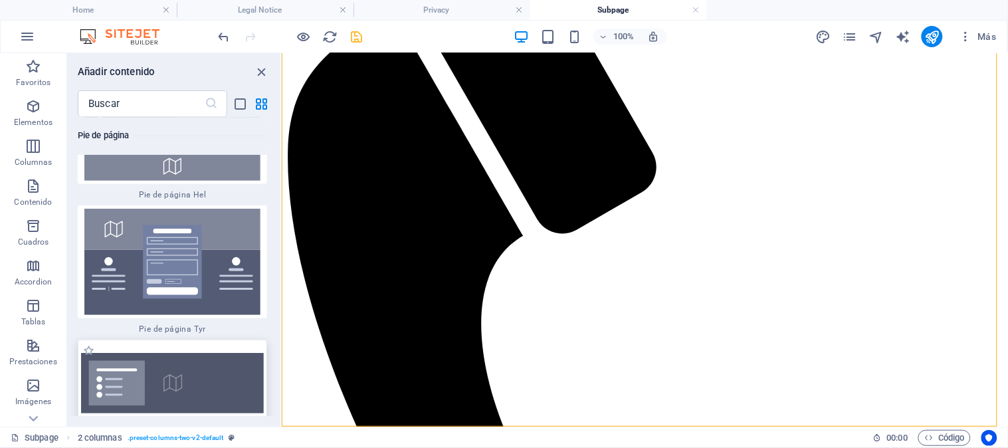
click at [116, 353] on img at bounding box center [172, 383] width 183 height 60
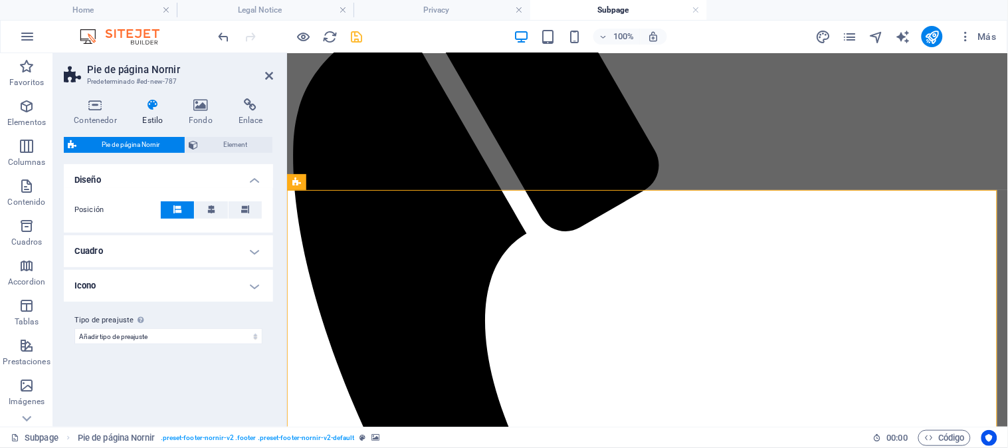
scroll to position [855, 0]
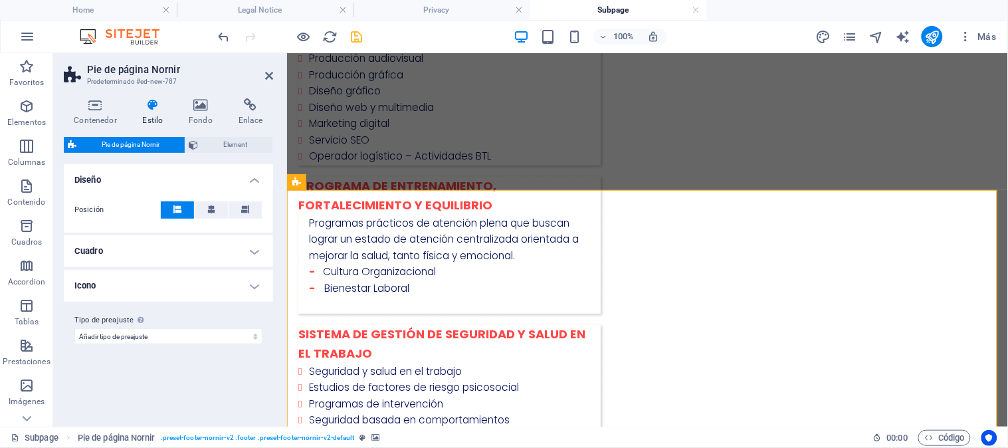
click at [250, 106] on icon at bounding box center [250, 104] width 45 height 13
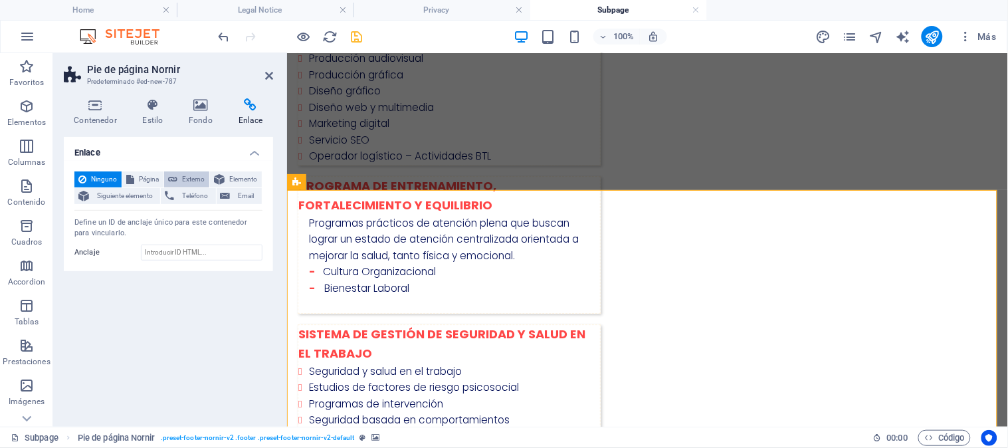
click at [190, 181] on span "Externo" at bounding box center [193, 179] width 24 height 16
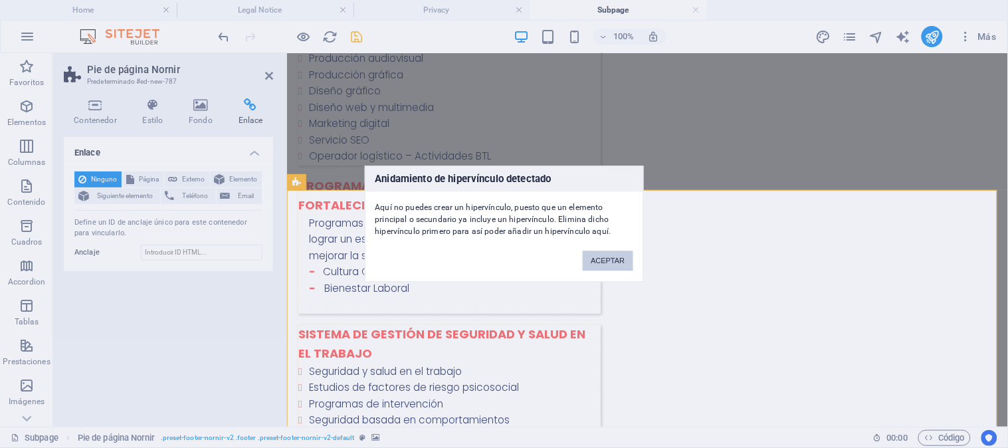
click at [601, 266] on button "ACEPTAR" at bounding box center [608, 261] width 50 height 20
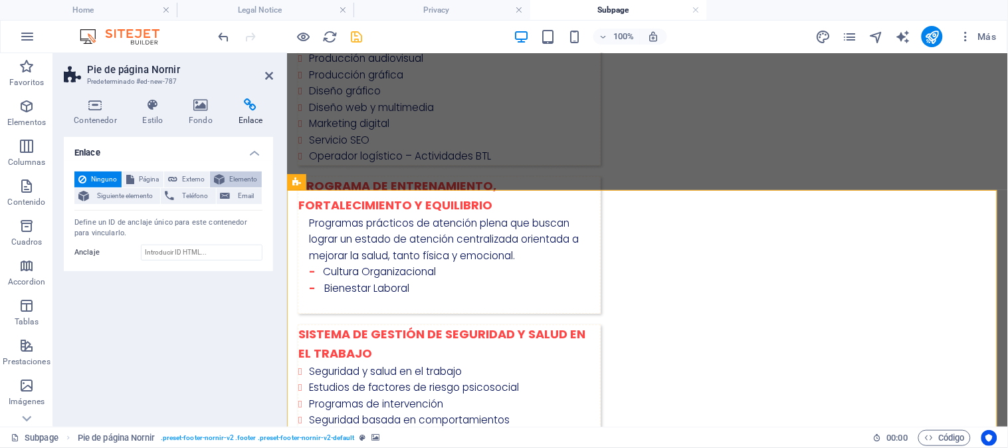
click at [239, 182] on span "Elemento" at bounding box center [243, 179] width 29 height 16
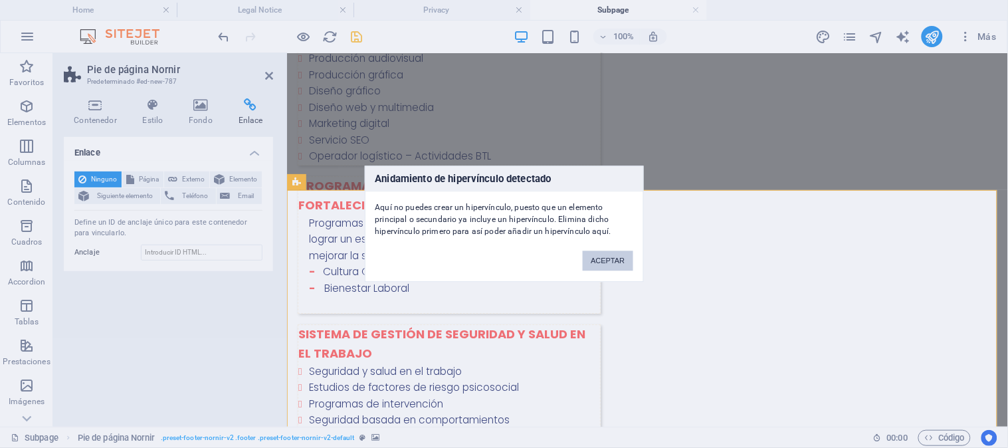
click at [629, 258] on button "ACEPTAR" at bounding box center [608, 261] width 50 height 20
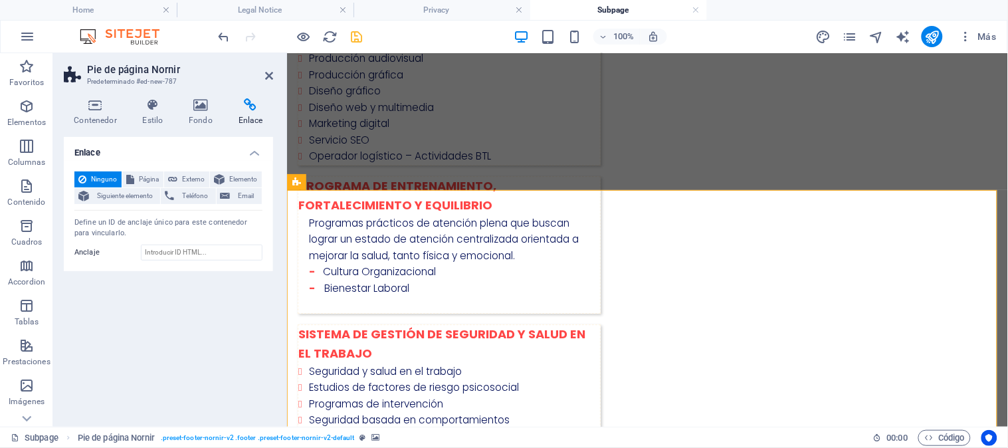
click at [156, 270] on div "Enlace Ninguno Página Externo Elemento Siguiente elemento Teléfono Email Página…" at bounding box center [168, 276] width 209 height 279
click at [157, 257] on input "Anclaje" at bounding box center [202, 253] width 122 height 16
click at [160, 253] on input "Anclaje" at bounding box center [202, 253] width 122 height 16
paste input "https://maps.app.goo.gl/bs3j1c3ZwvrapP3q6"
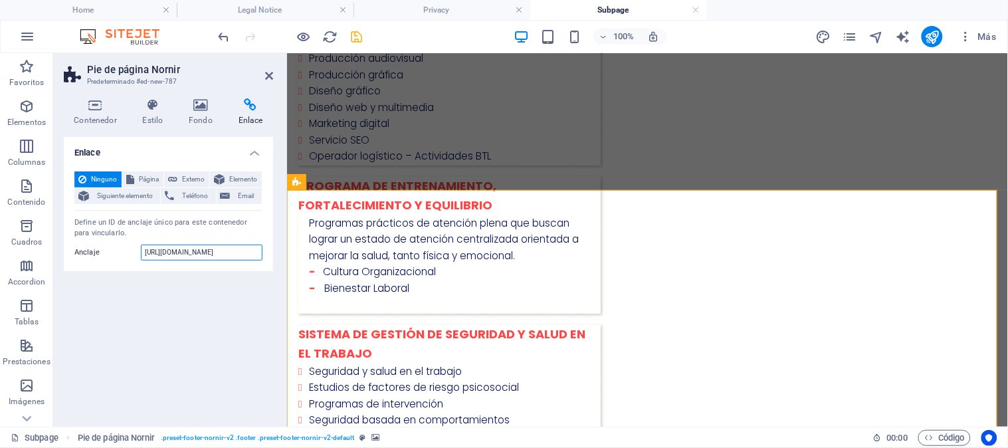
type input "https://maps.app.goo.gl/bs3j1c3ZwvrapP3q6"
click at [165, 287] on div "Enlace Ninguno Página Externo Elemento Siguiente elemento Teléfono Email Página…" at bounding box center [168, 276] width 209 height 279
click at [101, 108] on icon at bounding box center [95, 104] width 63 height 13
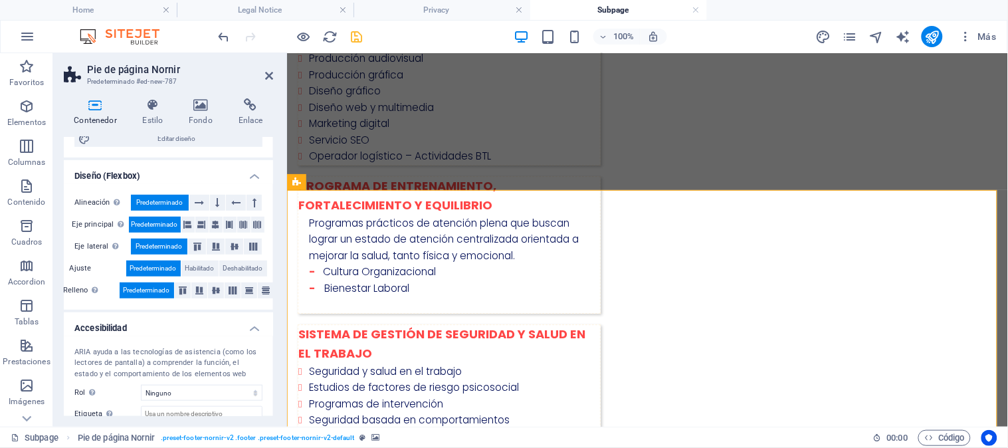
scroll to position [251, 0]
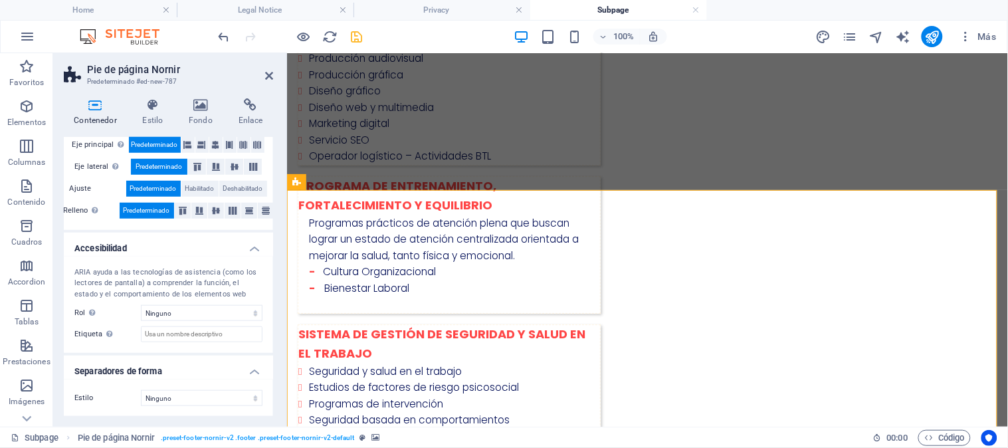
click at [267, 84] on header "Pie de página Nornir Predeterminado #ed-new-787" at bounding box center [168, 70] width 209 height 35
click at [266, 78] on icon at bounding box center [269, 75] width 8 height 11
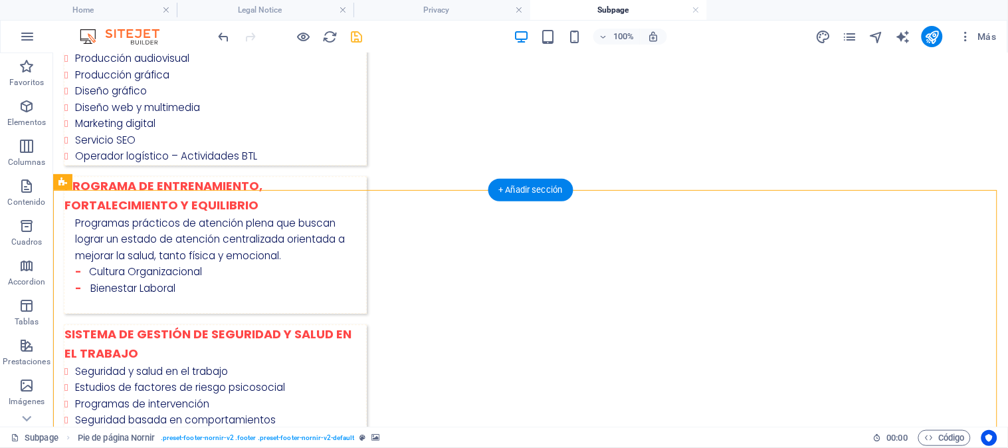
select select "px"
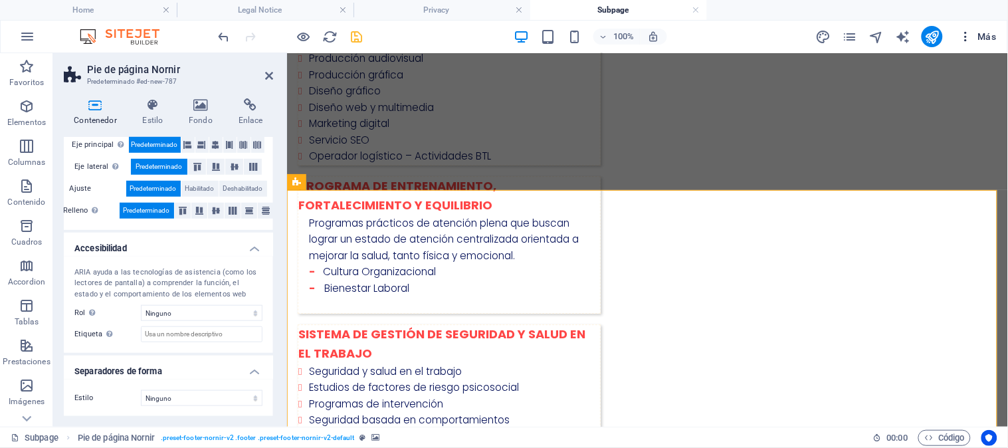
click at [964, 43] on button "Más" at bounding box center [978, 36] width 49 height 21
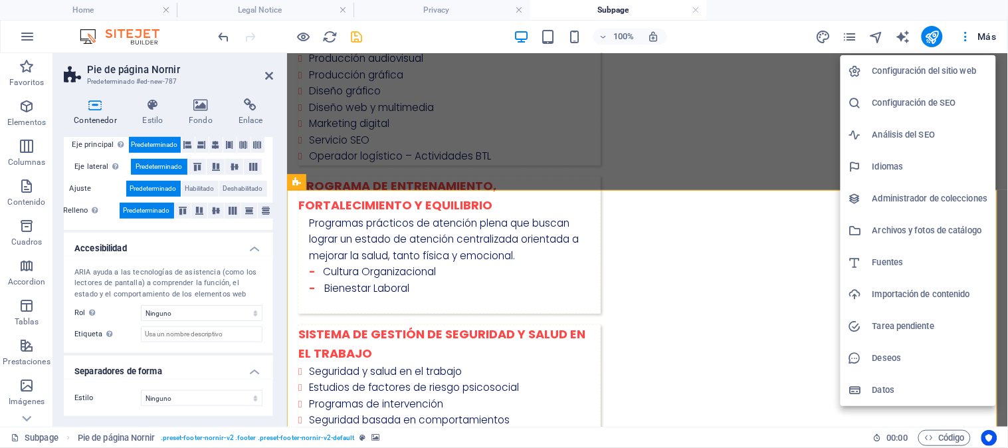
click at [933, 68] on h6 "Configuración del sitio web" at bounding box center [931, 71] width 116 height 16
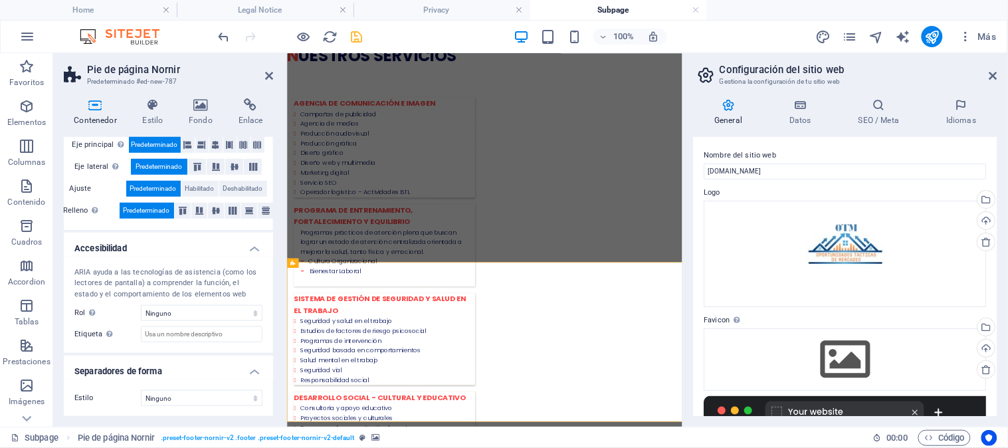
scroll to position [645, 0]
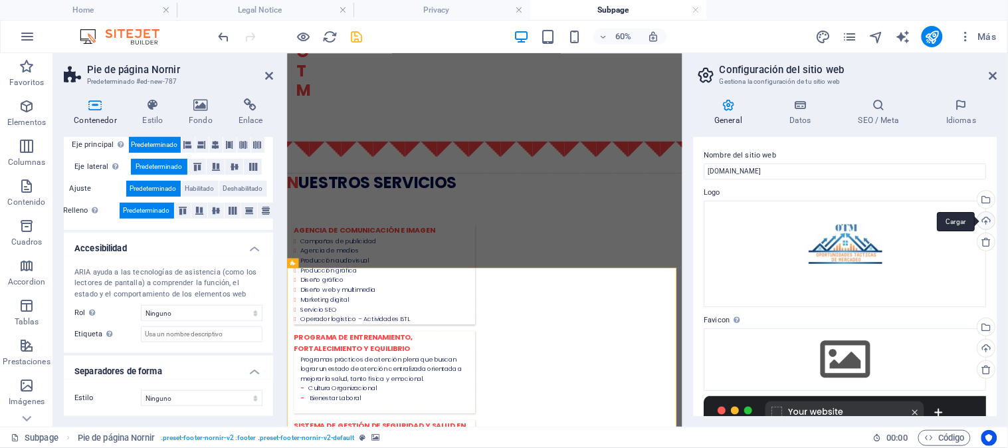
click at [984, 221] on div "Cargar" at bounding box center [986, 222] width 20 height 20
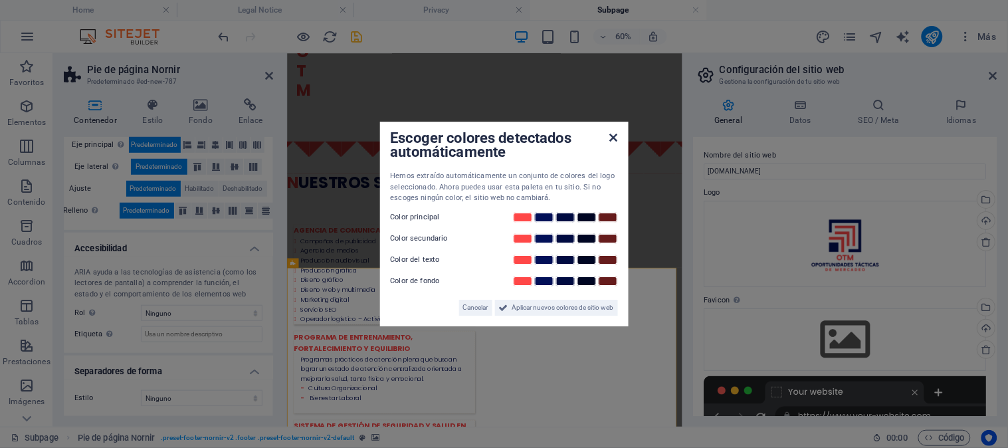
click at [609, 142] on icon at bounding box center [613, 137] width 8 height 11
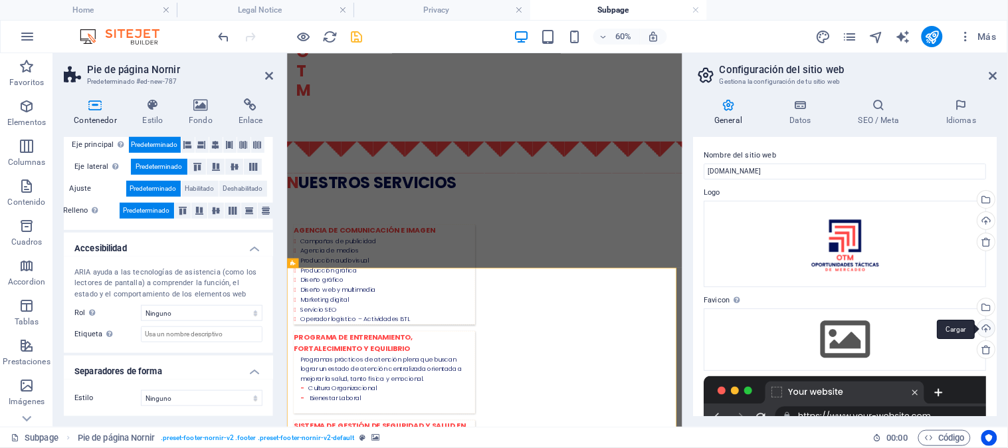
click at [986, 328] on div "Cargar" at bounding box center [986, 330] width 20 height 20
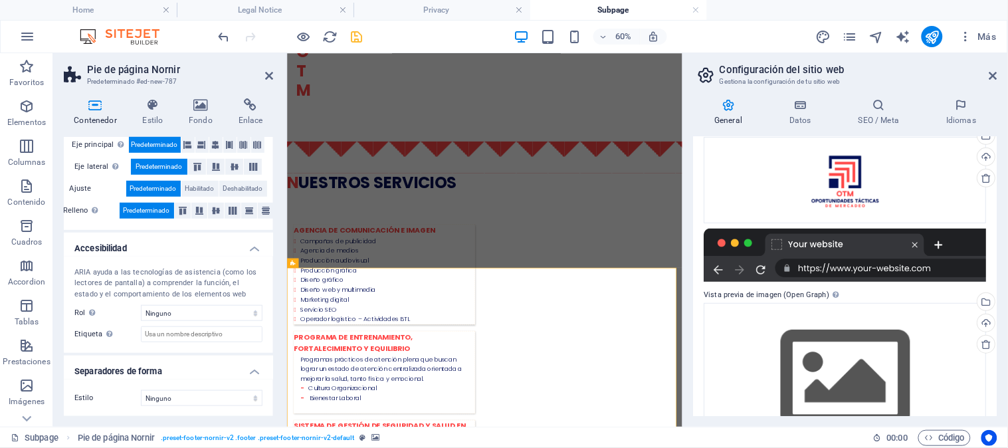
scroll to position [221, 0]
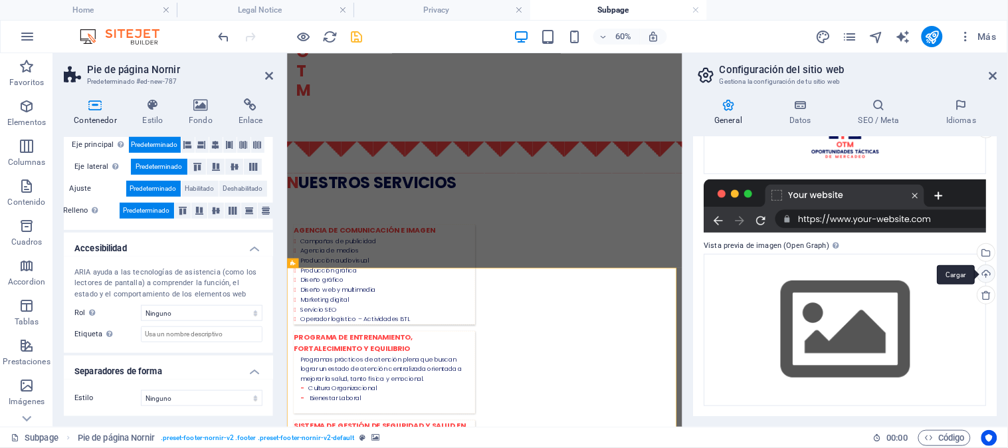
click at [985, 270] on div "Cargar" at bounding box center [986, 275] width 20 height 20
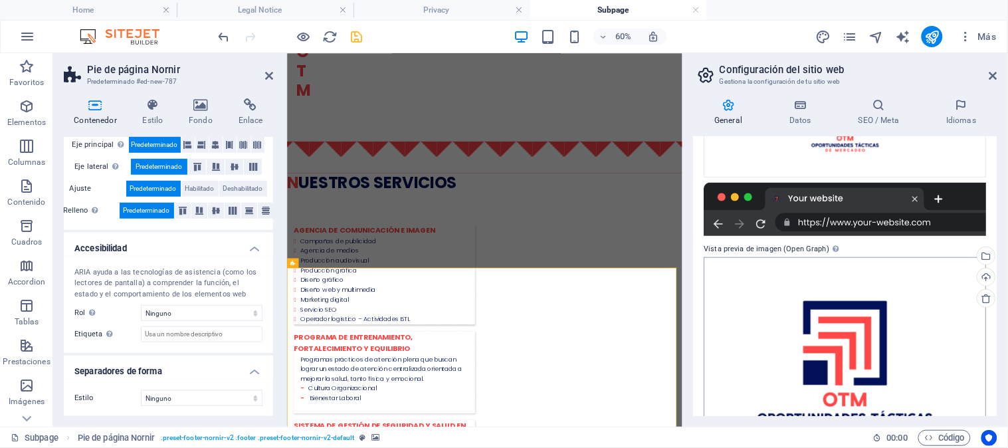
scroll to position [241, 0]
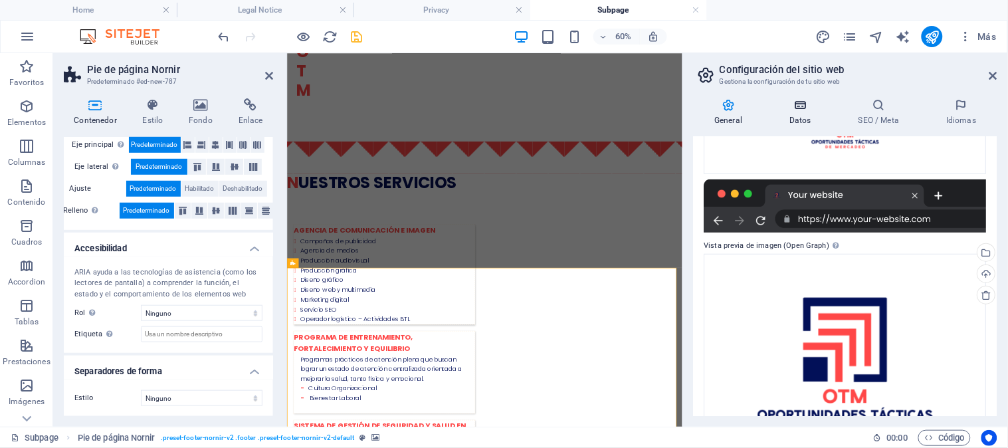
click at [801, 108] on icon at bounding box center [801, 104] width 64 height 13
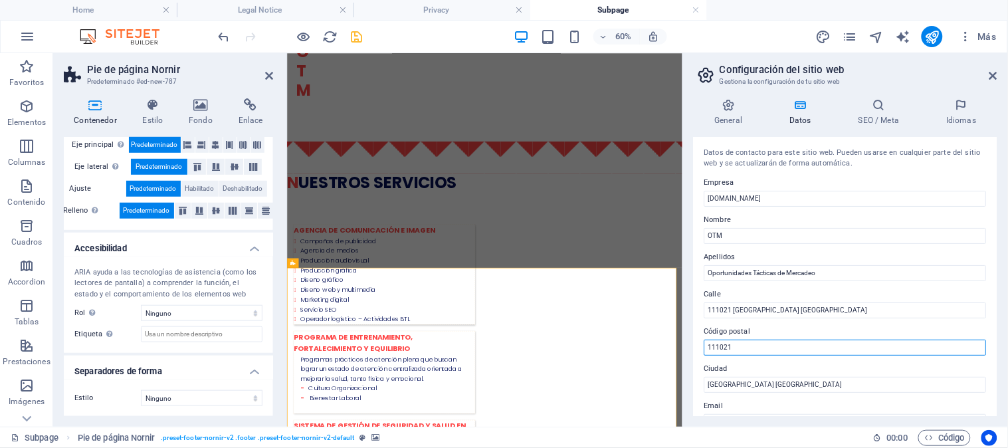
click at [824, 341] on input "111021" at bounding box center [845, 348] width 282 height 16
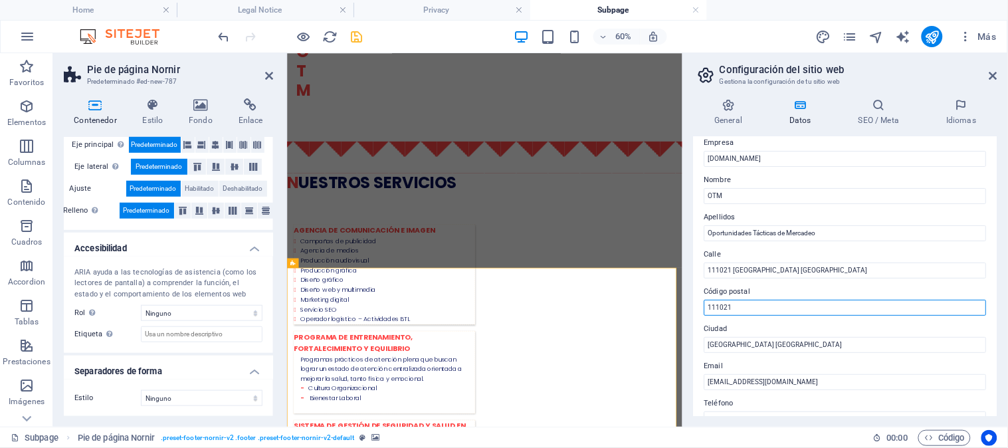
scroll to position [13, 0]
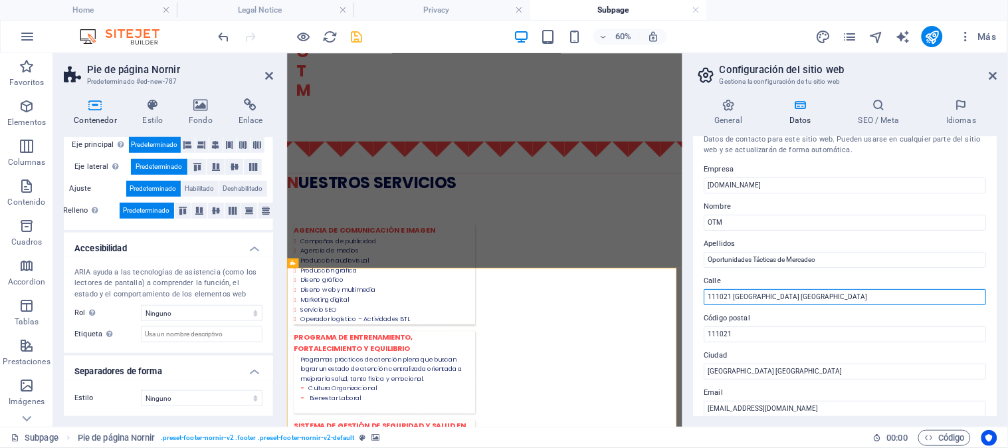
click at [809, 302] on input "111021 [GEOGRAPHIC_DATA] [GEOGRAPHIC_DATA]" at bounding box center [845, 297] width 282 height 16
drag, startPoint x: 809, startPoint y: 298, endPoint x: 691, endPoint y: 297, distance: 118.3
click at [691, 297] on div "General Datos SEO / Meta Idiomas Nombre del sitio web otmercadeo.com Logo Arras…" at bounding box center [845, 257] width 325 height 339
paste input "https://maps.app.goo.gl/bs3j1c3ZwvrapP3q6"
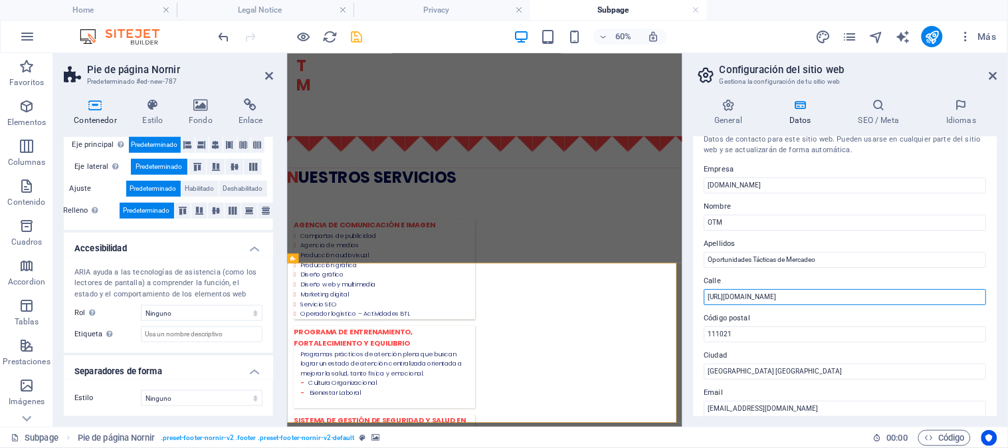
type input "111021 [GEOGRAPHIC_DATA] [GEOGRAPHIC_DATA]"
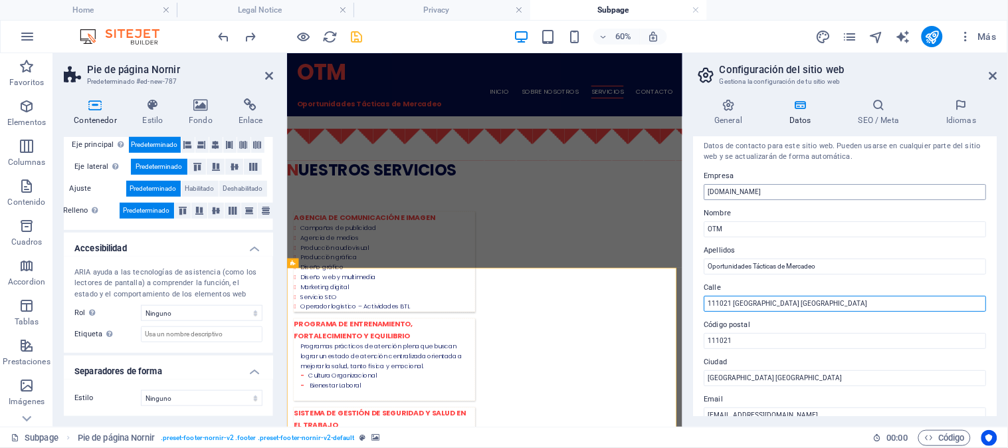
scroll to position [0, 0]
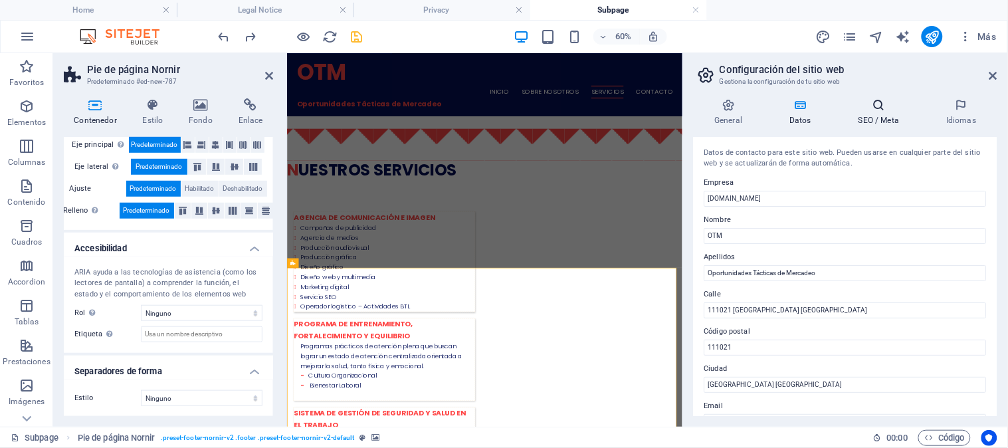
click at [883, 105] on icon at bounding box center [879, 104] width 82 height 13
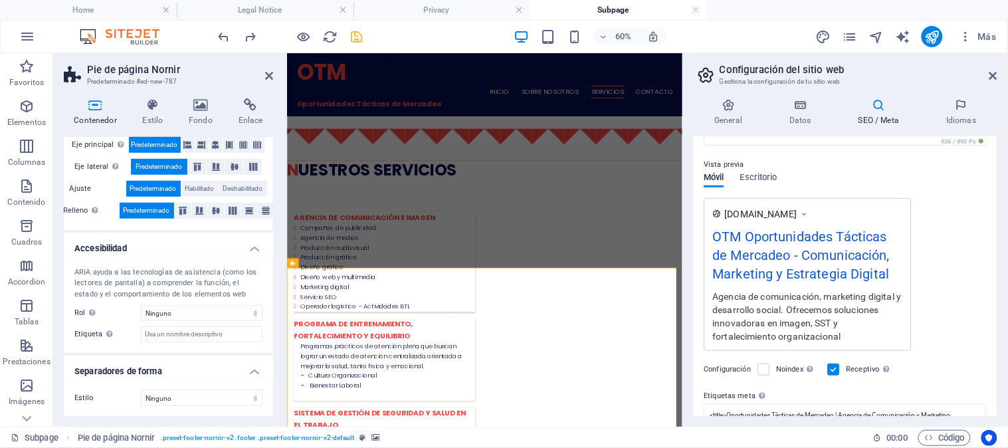
scroll to position [286, 0]
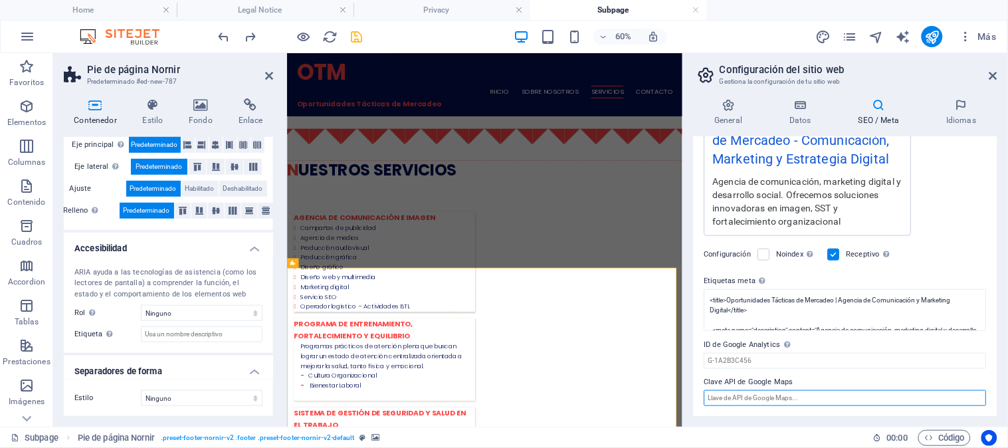
click at [801, 400] on input "Clave API de Google Maps" at bounding box center [845, 398] width 282 height 16
paste input "https://maps.app.goo.gl/bs3j1c3ZwvrapP3q6"
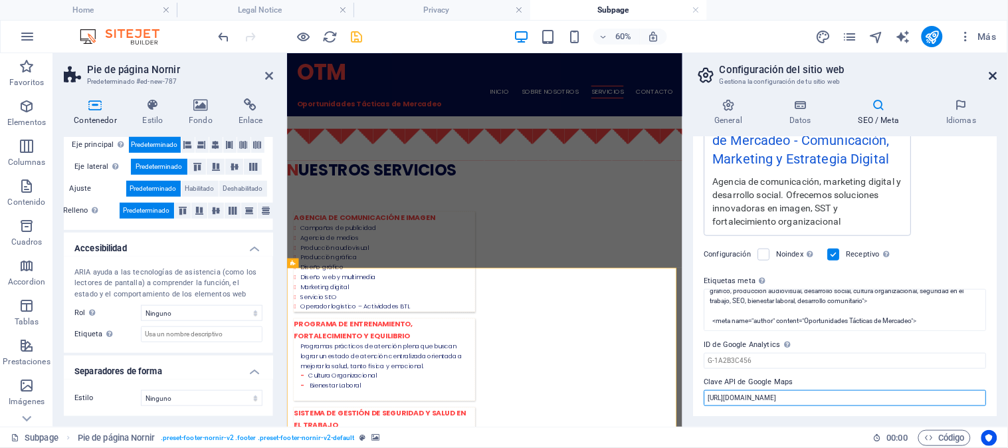
type input "https://maps.app.goo.gl/bs3j1c3ZwvrapP3q6"
click at [996, 78] on icon at bounding box center [994, 75] width 8 height 11
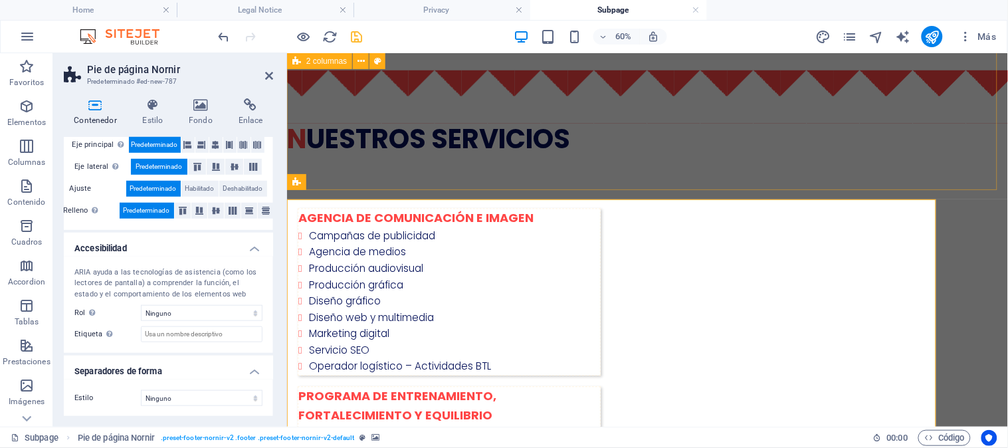
scroll to position [855, 0]
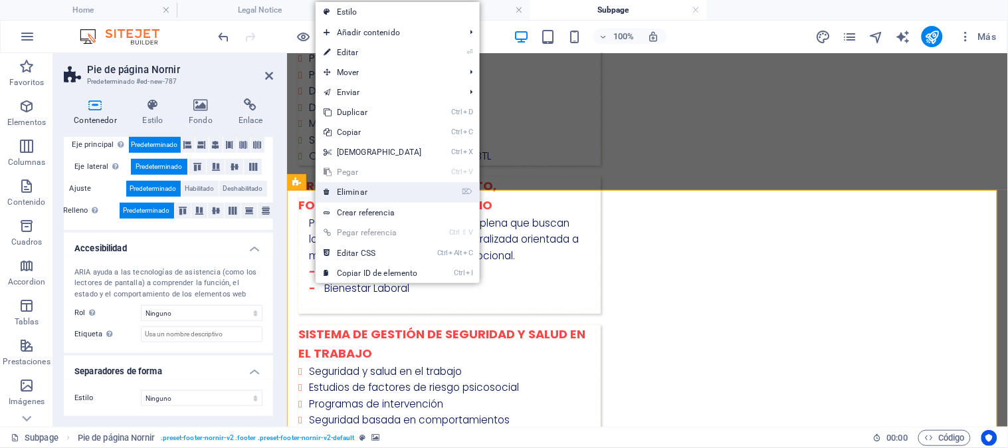
click at [362, 187] on link "⌦ Eliminar" at bounding box center [373, 192] width 114 height 20
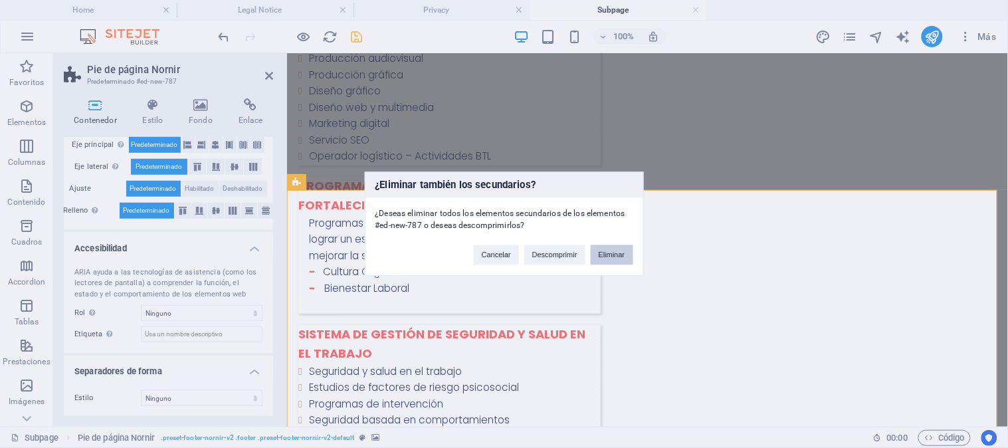
click at [614, 256] on button "Eliminar" at bounding box center [612, 255] width 43 height 20
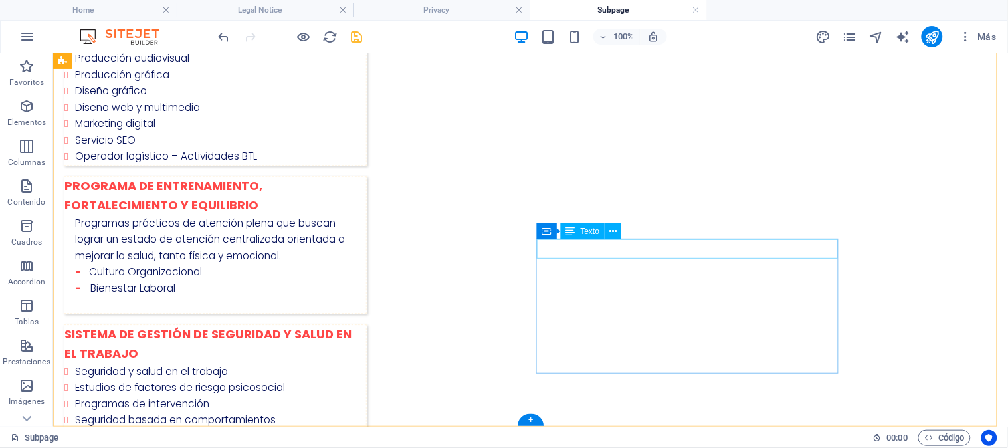
scroll to position [619, 0]
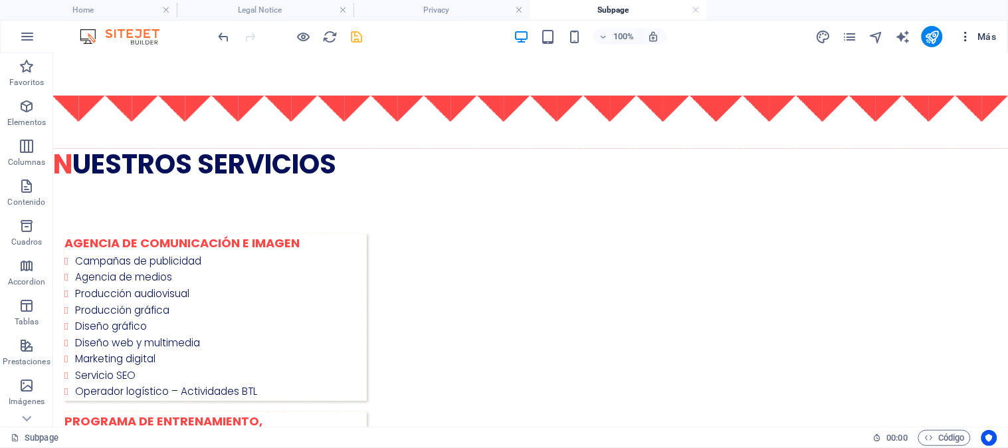
click at [967, 36] on icon "button" at bounding box center [965, 36] width 13 height 13
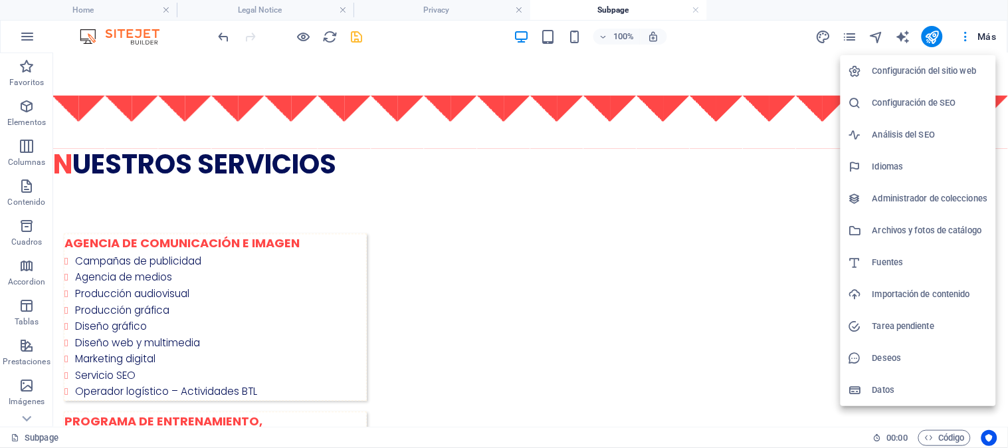
click at [843, 35] on div at bounding box center [504, 224] width 1008 height 448
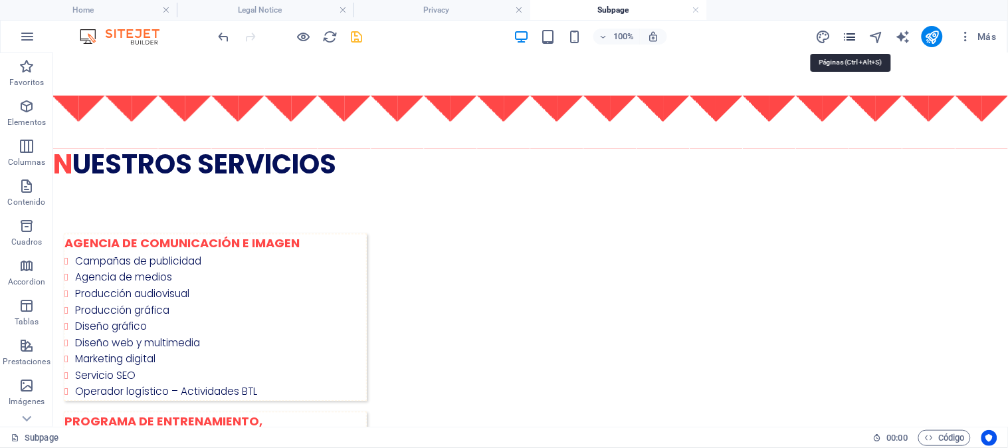
click at [848, 37] on icon "pages" at bounding box center [850, 36] width 15 height 15
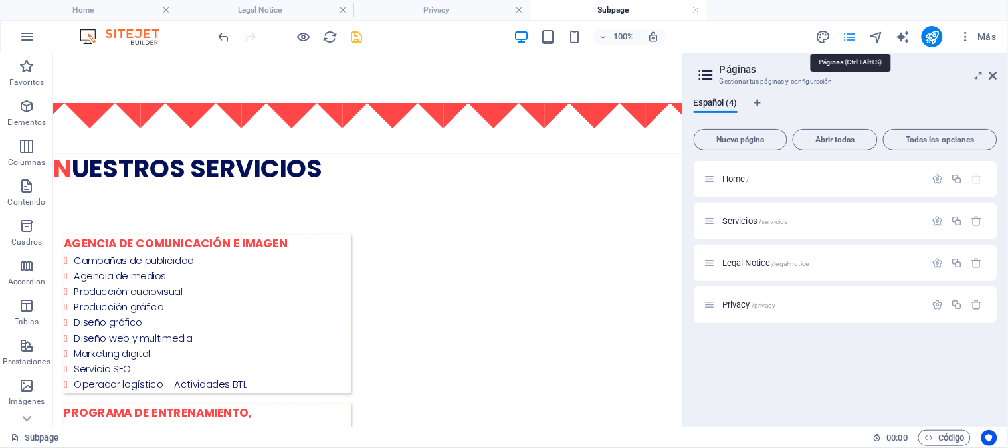
scroll to position [599, 0]
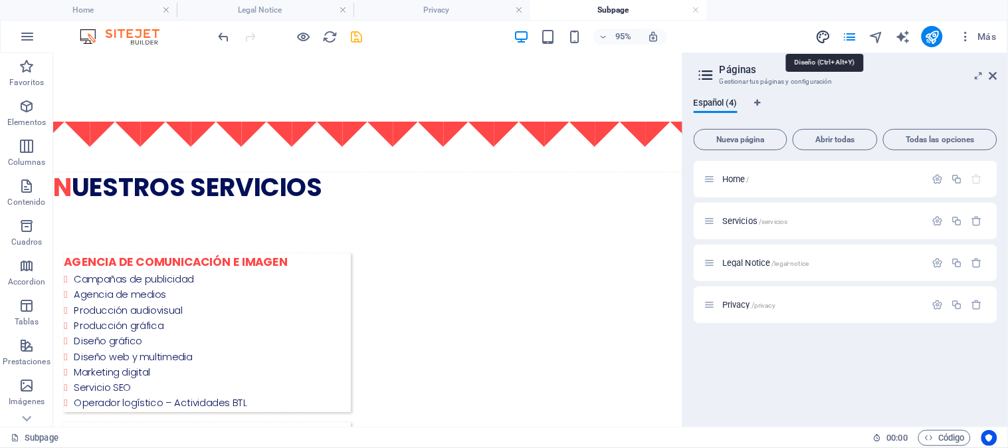
click at [821, 31] on icon "design" at bounding box center [823, 36] width 15 height 15
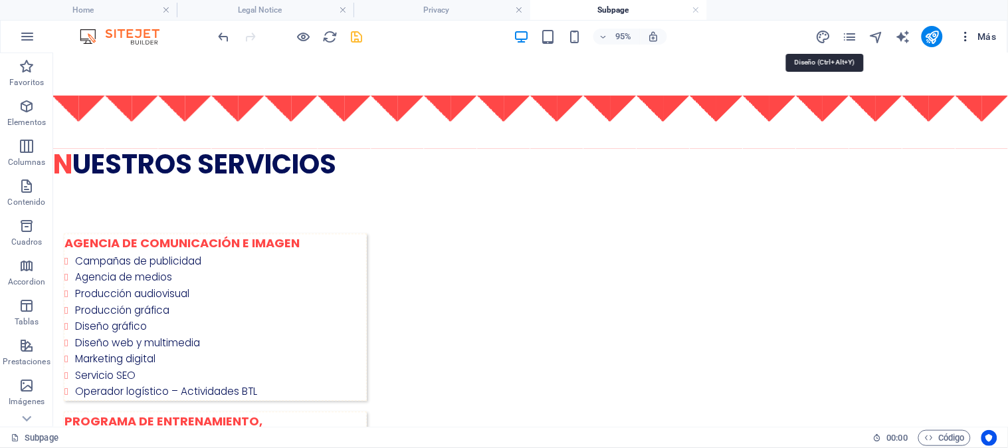
click at [965, 38] on icon "button" at bounding box center [965, 36] width 13 height 13
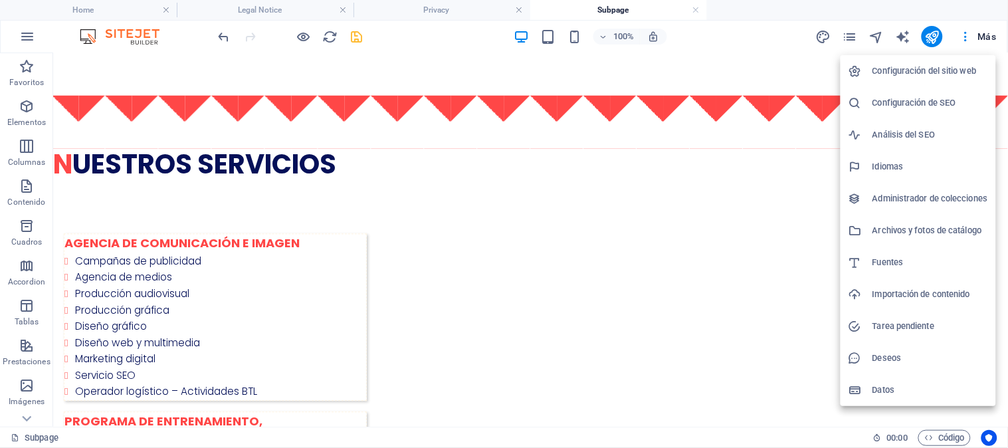
click at [940, 74] on h6 "Configuración del sitio web" at bounding box center [931, 71] width 116 height 16
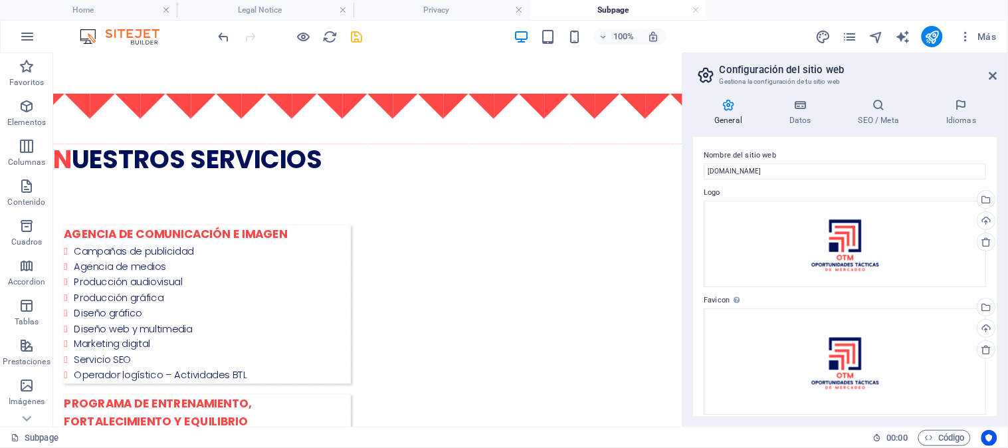
scroll to position [599, 0]
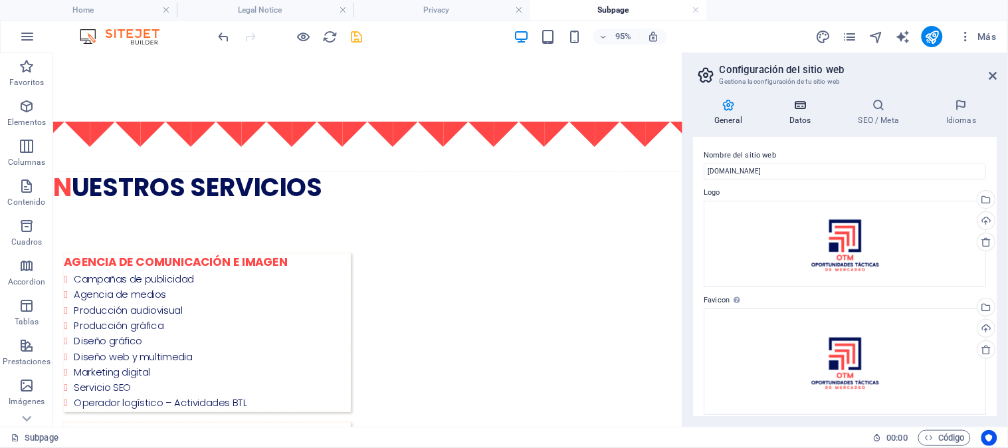
click at [805, 120] on h4 "Datos" at bounding box center [803, 112] width 69 height 28
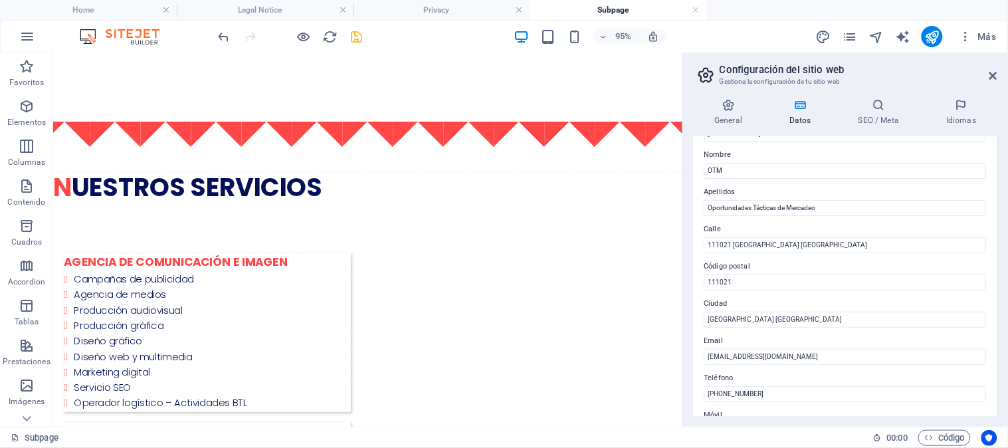
scroll to position [13, 0]
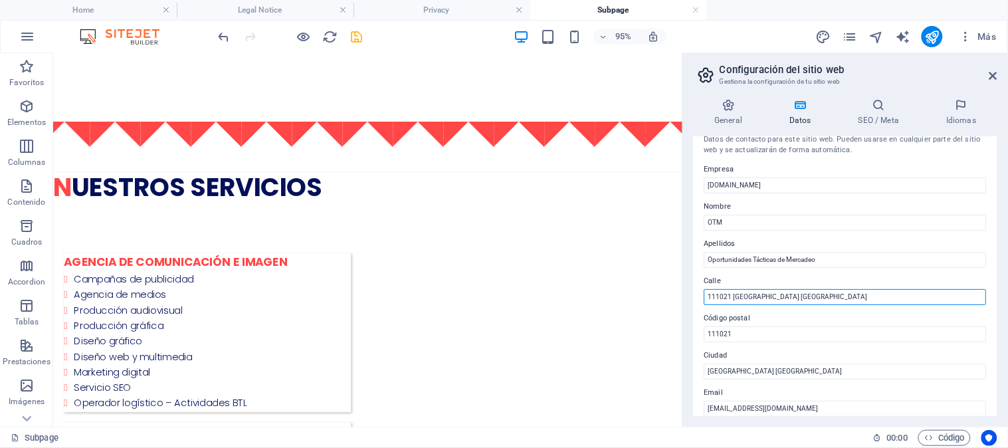
drag, startPoint x: 802, startPoint y: 301, endPoint x: 702, endPoint y: 309, distance: 100.0
click at [702, 309] on div "Datos de contacto para este sitio web. Pueden usarse en cualquier parte del sit…" at bounding box center [846, 276] width 304 height 279
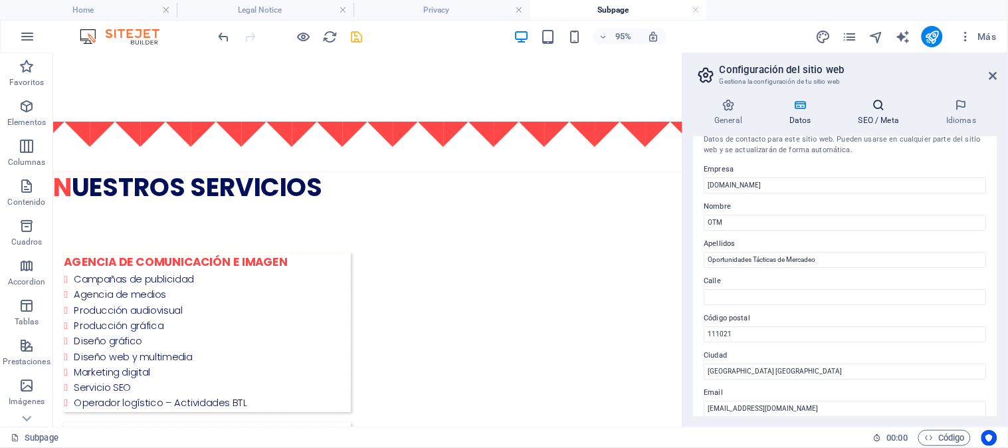
click at [887, 122] on h4 "SEO / Meta" at bounding box center [882, 112] width 88 height 28
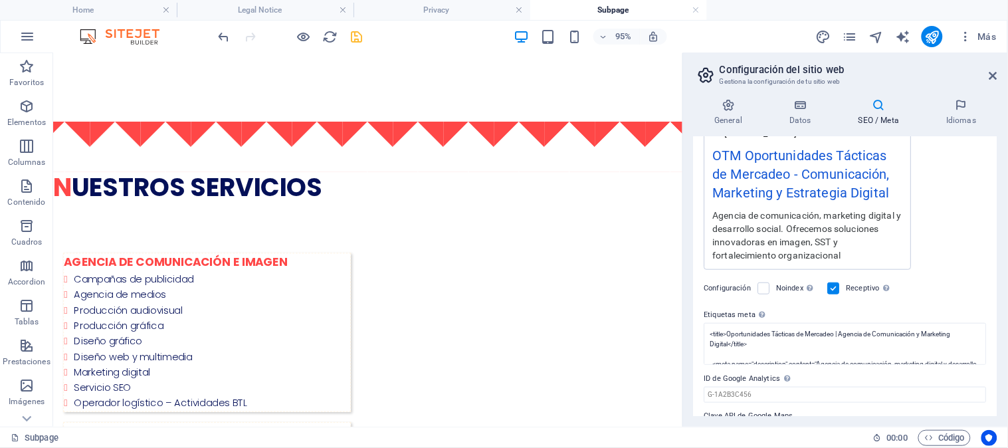
scroll to position [286, 0]
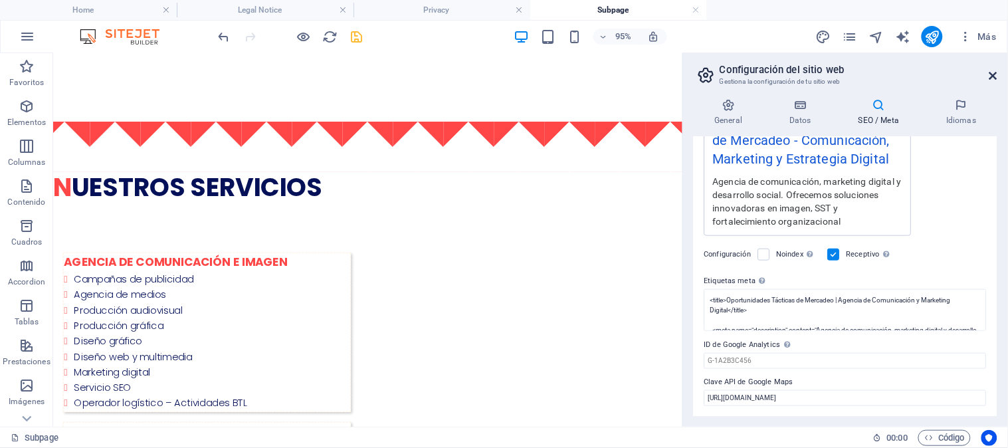
click at [992, 72] on icon at bounding box center [994, 75] width 8 height 11
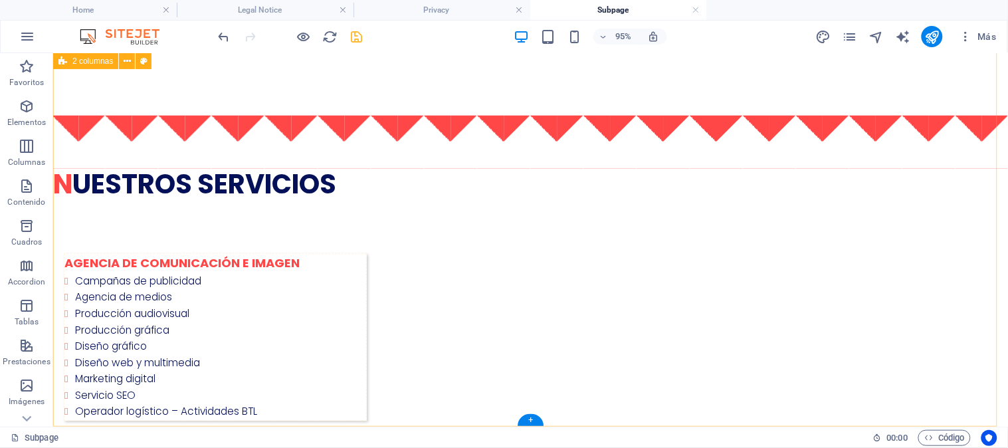
scroll to position [619, 0]
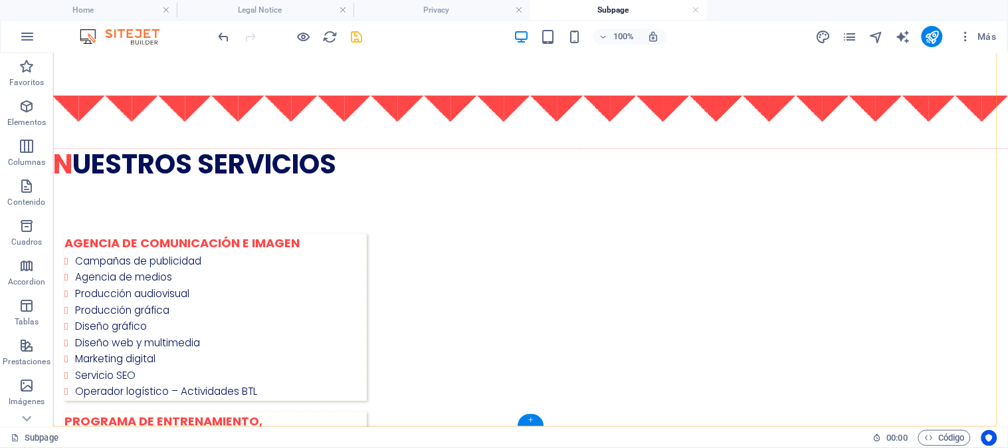
click at [522, 420] on div "+" at bounding box center [531, 420] width 26 height 12
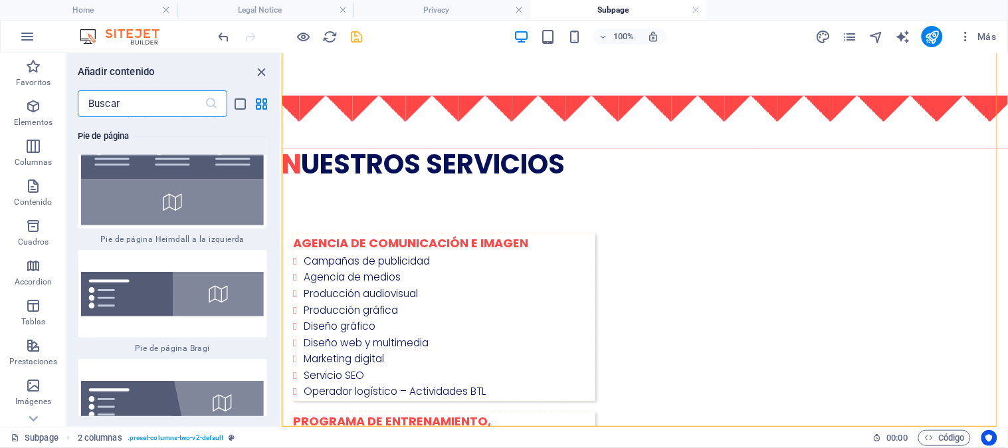
scroll to position [18557, 0]
click at [136, 380] on img at bounding box center [172, 402] width 183 height 45
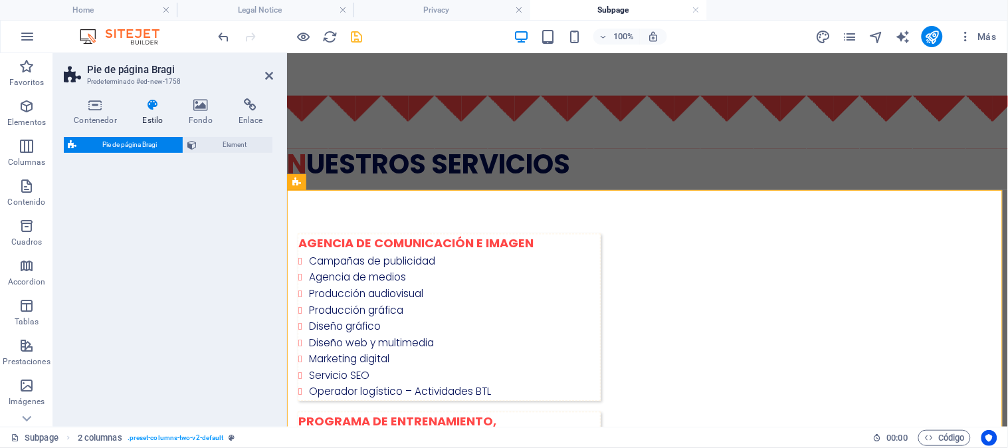
select select "%"
select select "rem"
select select "px"
select select "rem"
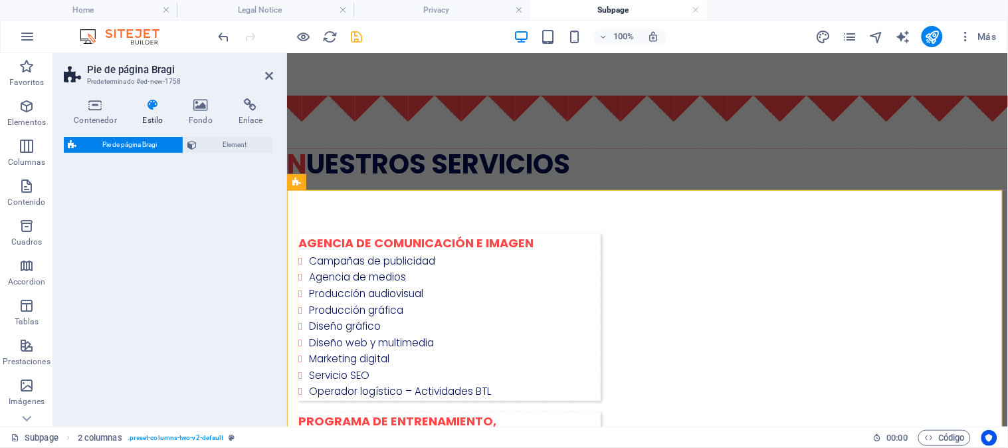
select select "rem"
select select "preset-footer-bragi-v3-diagonal"
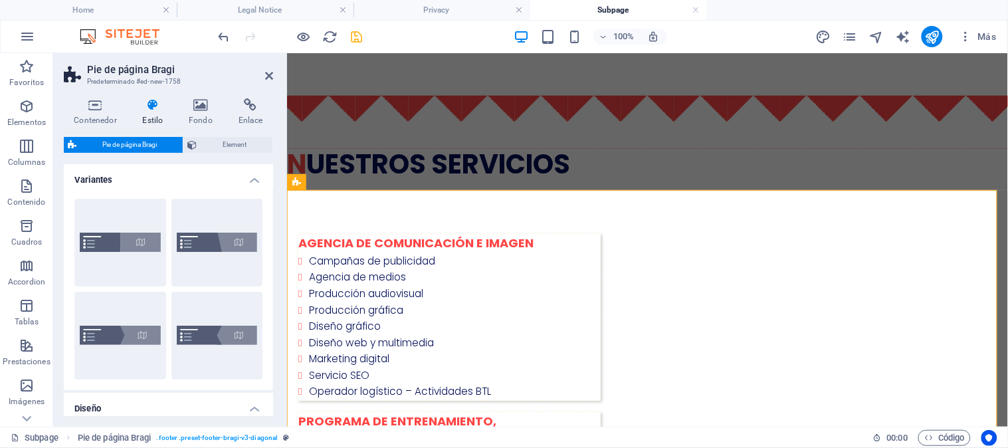
scroll to position [855, 0]
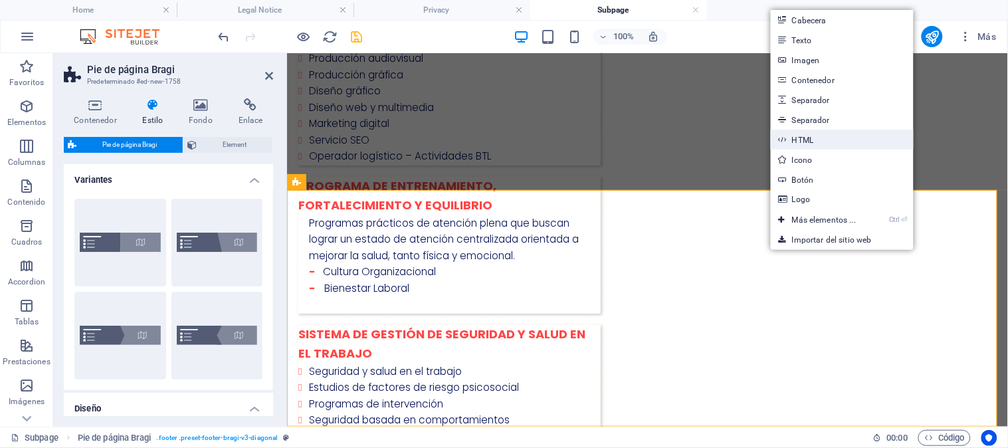
click at [815, 146] on link "HTML" at bounding box center [842, 140] width 143 height 20
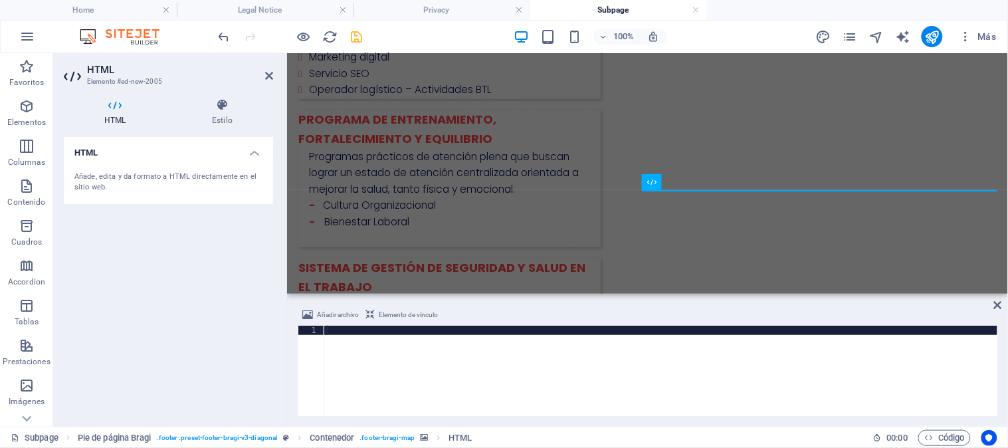
click at [407, 359] on div at bounding box center [661, 380] width 674 height 109
type textarea "https://maps.app.goo.gl/bs3j1c3ZwvrapP3q6"
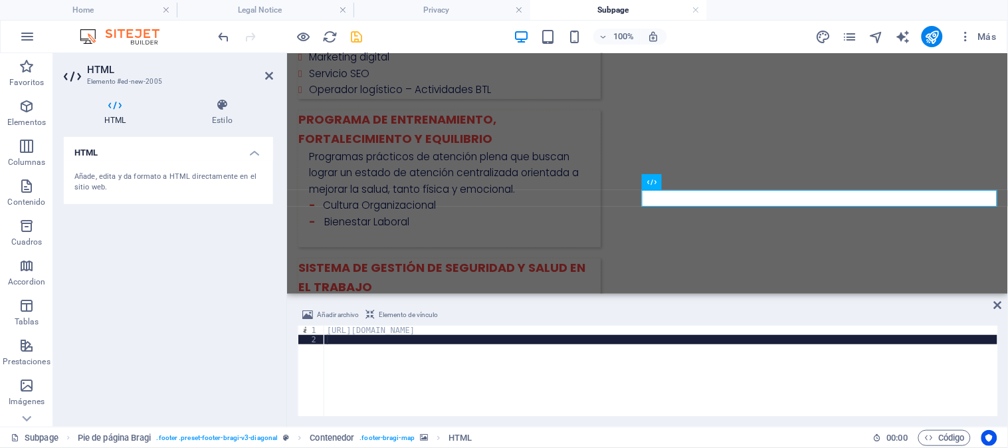
type textarea "https://maps.app.goo.gl/bs3j1c3ZwvrapP3q6"
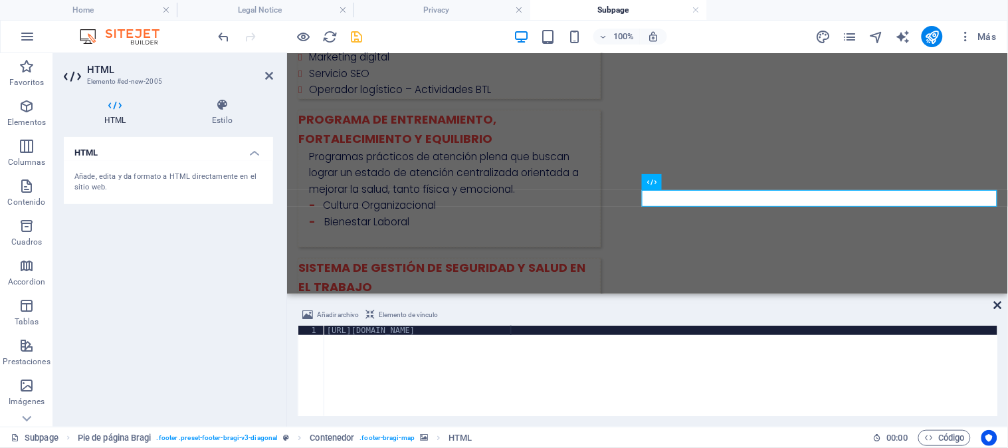
click at [1001, 306] on icon at bounding box center [998, 305] width 8 height 11
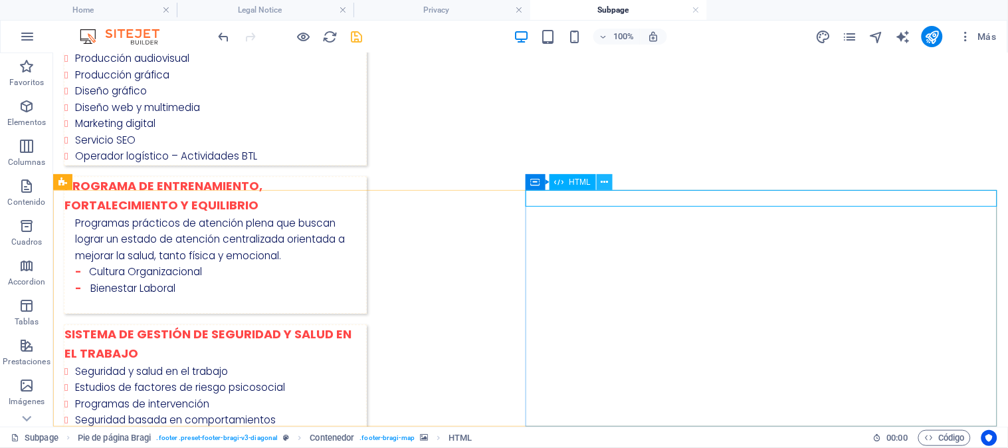
click at [599, 181] on button at bounding box center [605, 182] width 16 height 16
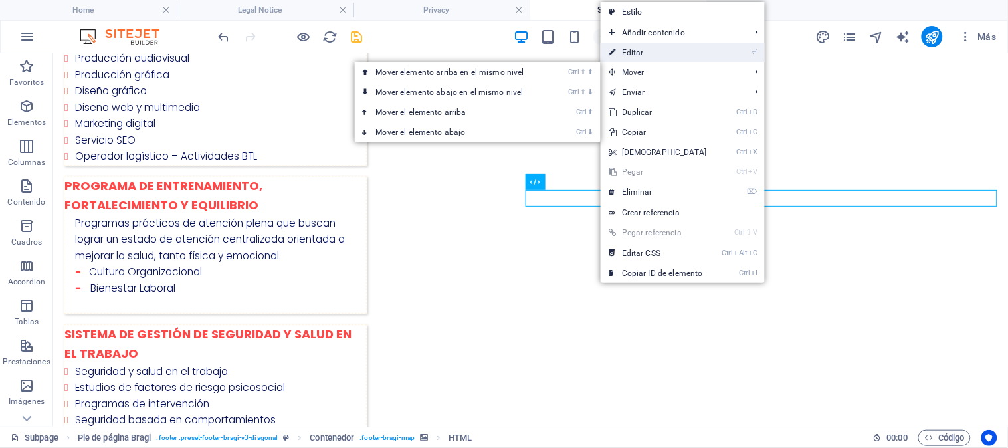
click at [650, 60] on link "⏎ Editar" at bounding box center [658, 53] width 114 height 20
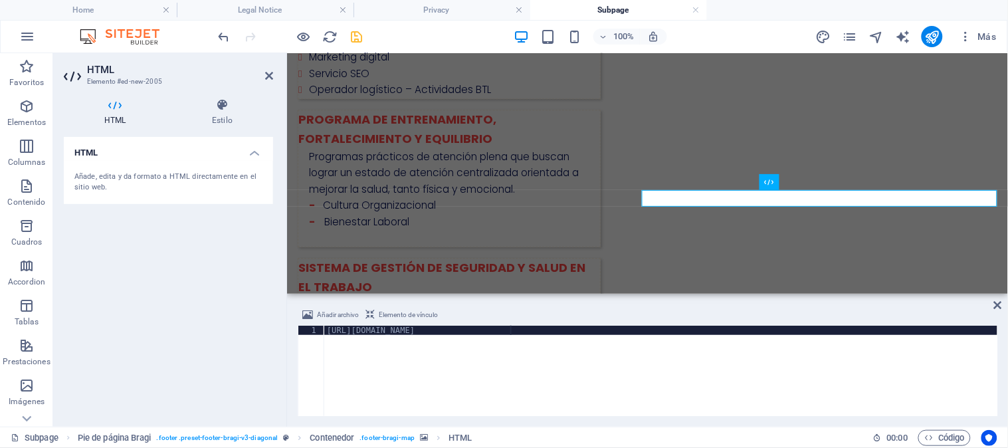
click at [526, 328] on div "https://maps.app.goo.gl/bs3j1c3ZwvrapP3q6" at bounding box center [661, 380] width 674 height 109
drag, startPoint x: 528, startPoint y: 328, endPoint x: 391, endPoint y: 322, distance: 137.7
click at [391, 322] on div "Añadir archivo Elemento de vínculo https://maps.app.goo.gl/bs3j1c3ZwvrapP3q6 1 …" at bounding box center [648, 361] width 700 height 109
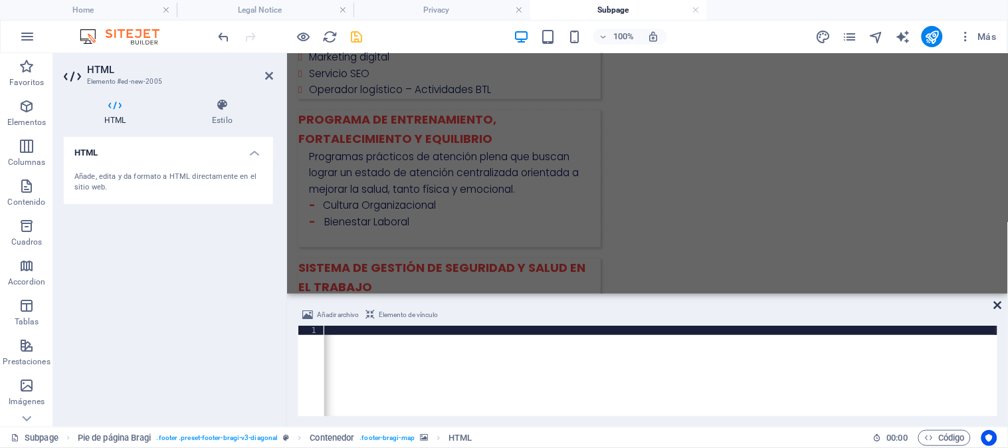
click at [995, 302] on icon at bounding box center [998, 305] width 8 height 11
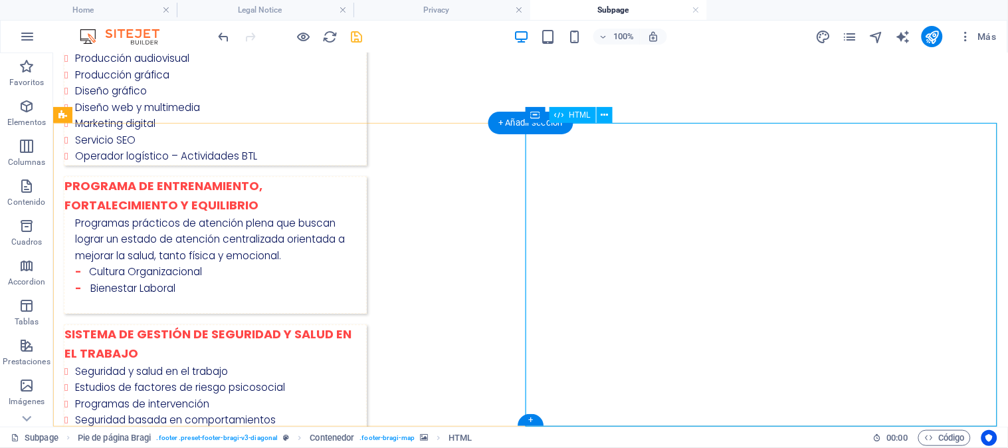
scroll to position [922, 0]
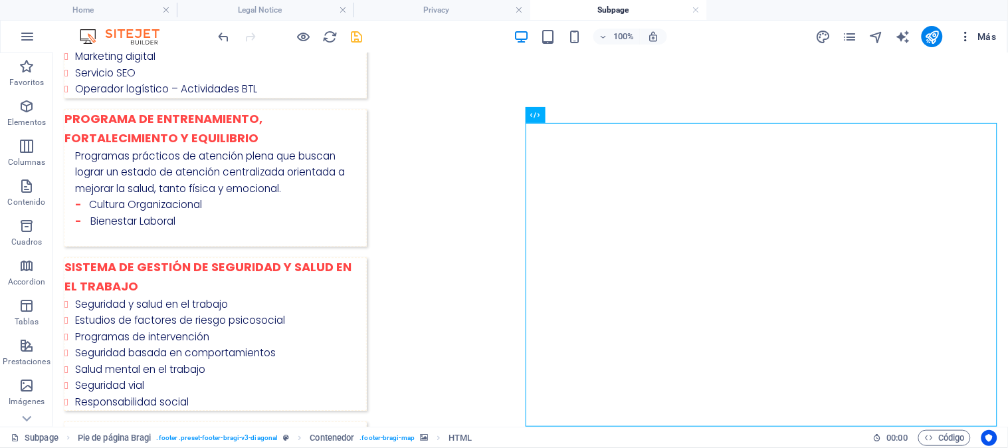
click at [964, 40] on icon "button" at bounding box center [965, 36] width 13 height 13
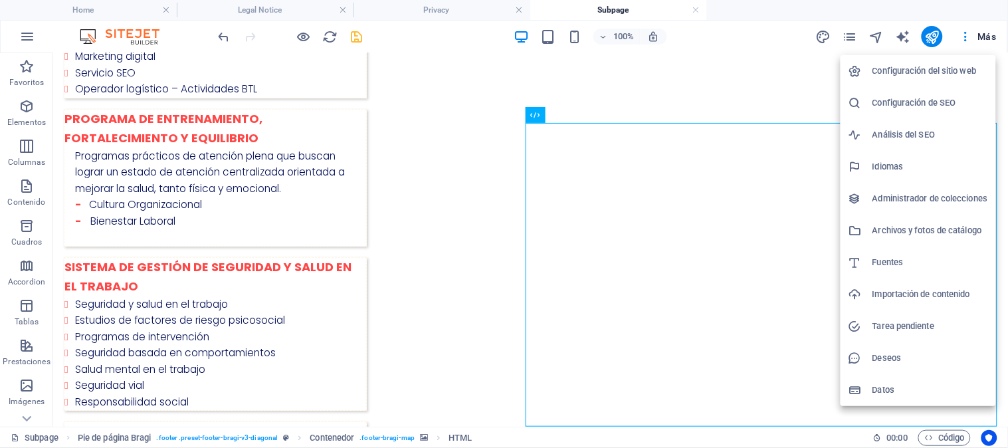
click at [940, 96] on h6 "Configuración de SEO" at bounding box center [931, 103] width 116 height 16
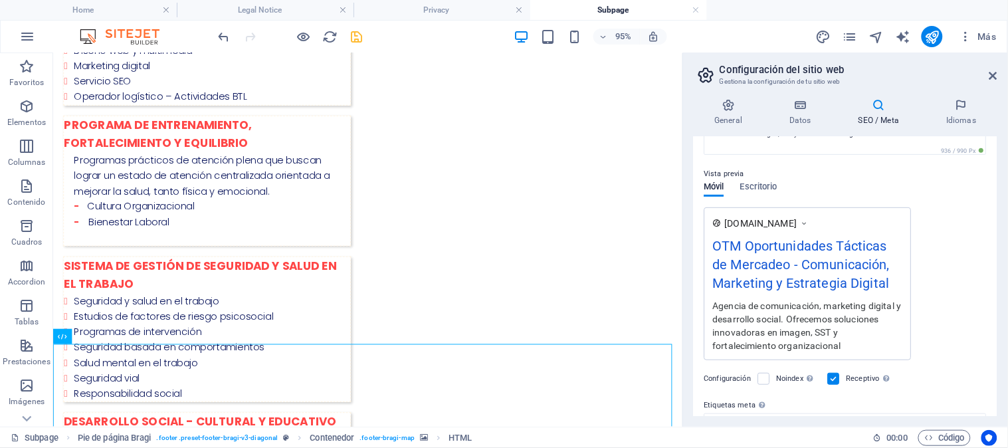
scroll to position [286, 0]
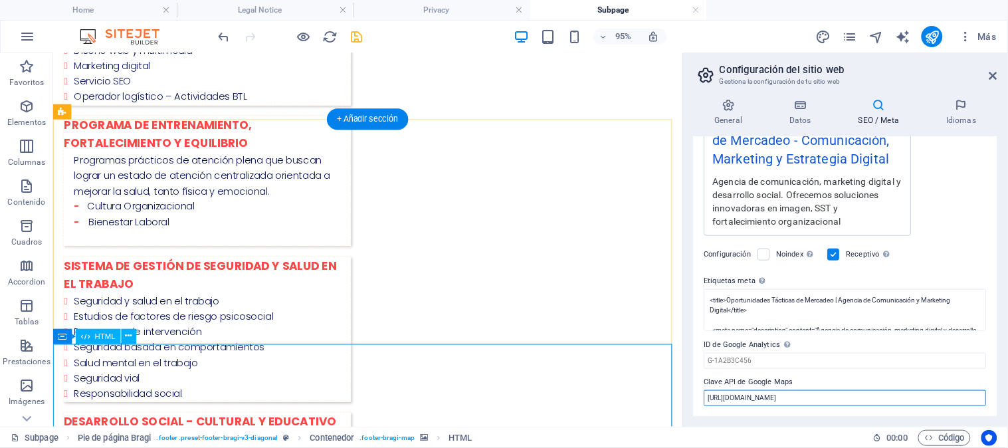
drag, startPoint x: 912, startPoint y: 447, endPoint x: 687, endPoint y: 406, distance: 228.4
paste input "<iframe src="https://www.google.com/maps/embed?pb=!1m18!1m12!1m3!1d3976.3381246…"
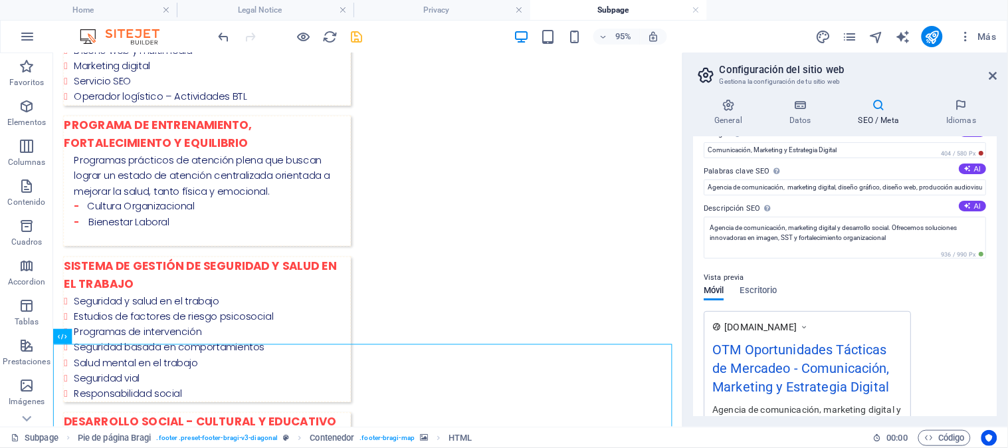
scroll to position [0, 0]
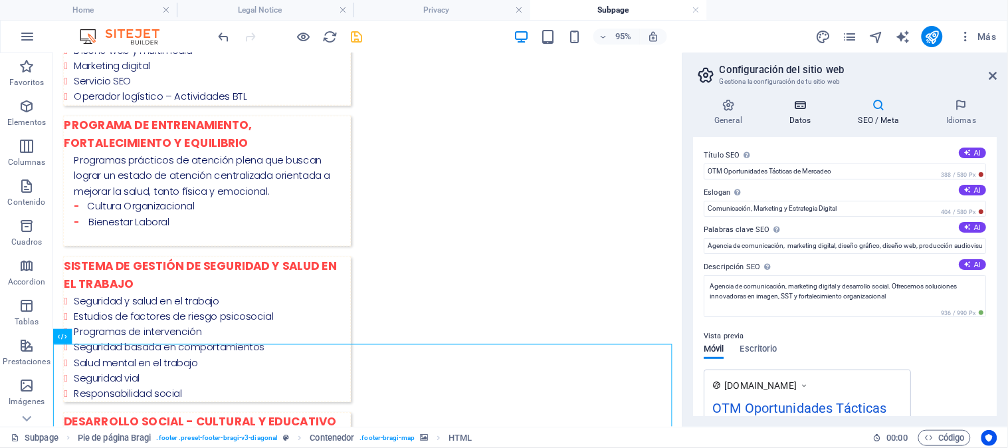
type input "<iframe src="https://www.google.com/maps/embed?pb=!1m18!1m12!1m3!1d3976.3381246…"
click at [804, 111] on icon at bounding box center [801, 104] width 64 height 13
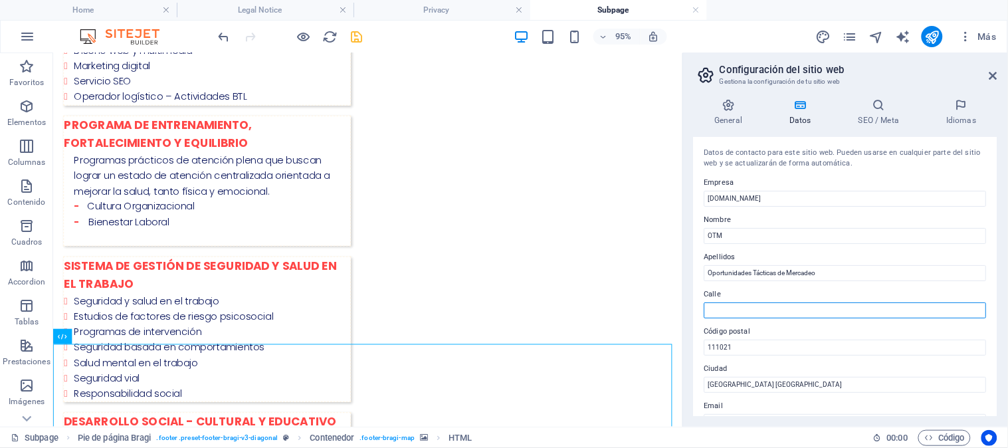
click at [760, 316] on input "Calle" at bounding box center [845, 310] width 282 height 16
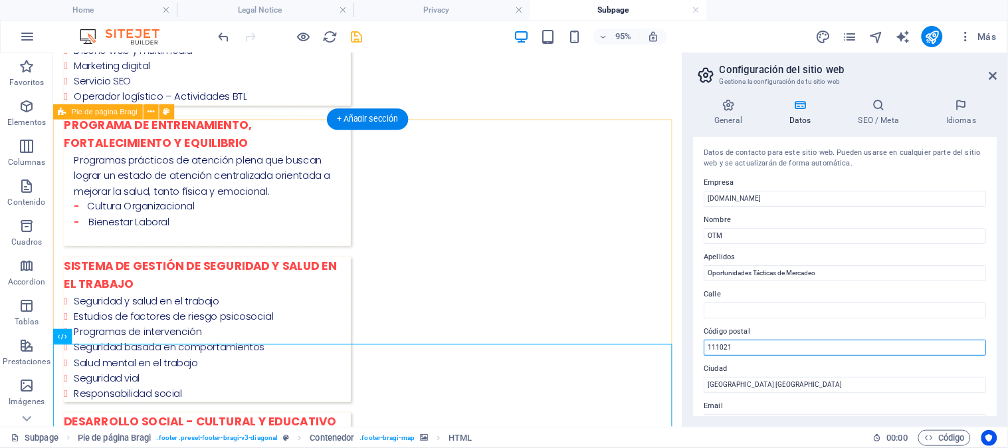
drag, startPoint x: 805, startPoint y: 397, endPoint x: 668, endPoint y: 357, distance: 142.6
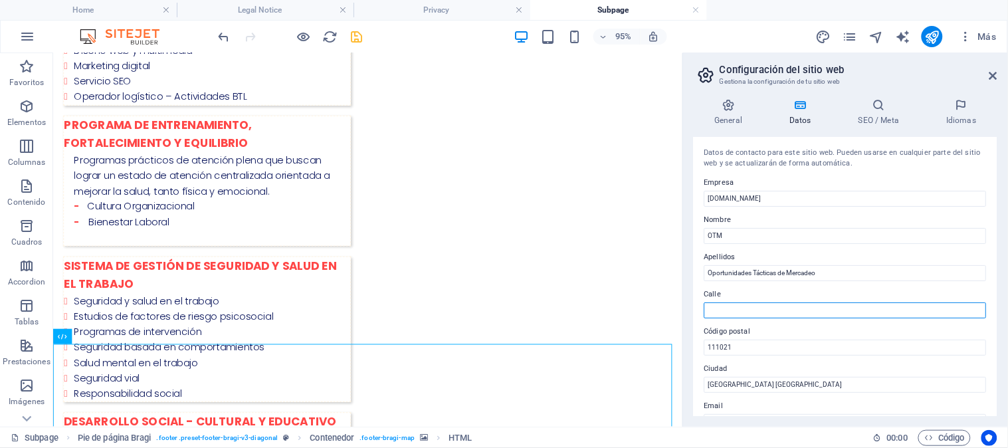
click at [728, 306] on input "Calle" at bounding box center [845, 310] width 282 height 16
paste input "111021"
type input "111021"
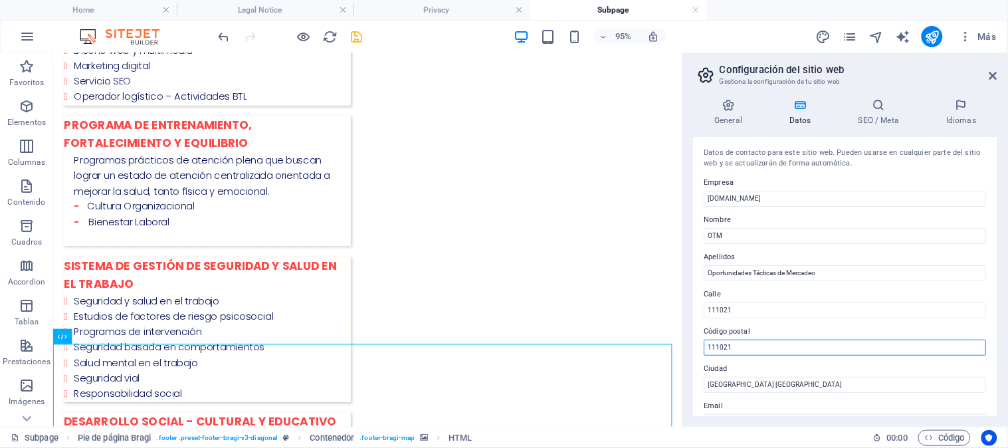
drag, startPoint x: 741, startPoint y: 346, endPoint x: 691, endPoint y: 356, distance: 51.0
click at [691, 356] on div "General Datos SEO / Meta Idiomas Nombre del sitio web otmercadeo.com Logo Arras…" at bounding box center [845, 257] width 325 height 339
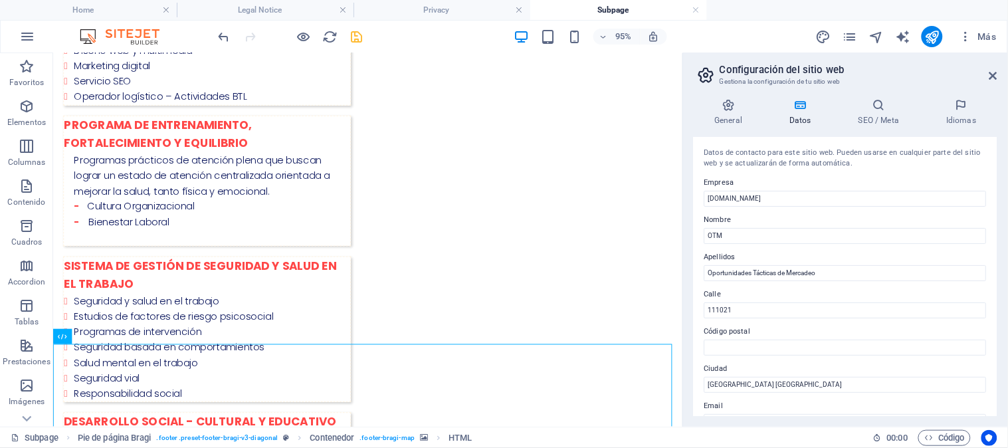
click at [780, 326] on label "Código postal" at bounding box center [845, 332] width 282 height 16
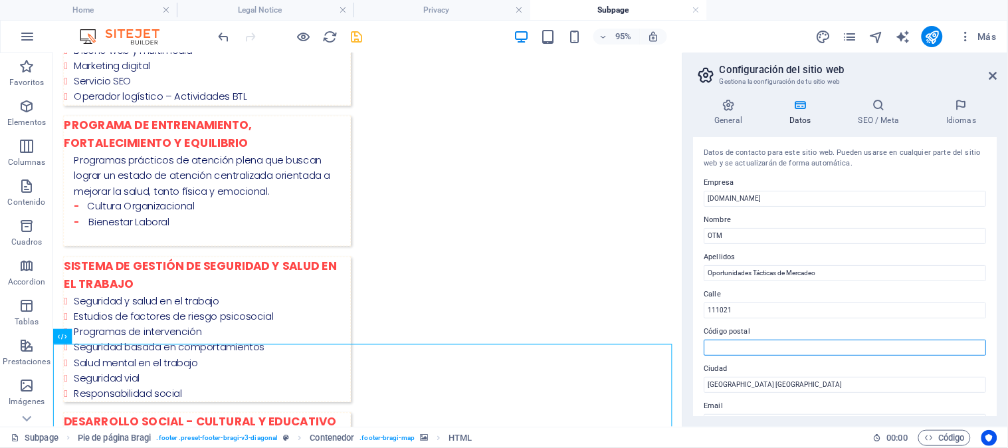
click at [780, 340] on input "Código postal" at bounding box center [845, 348] width 282 height 16
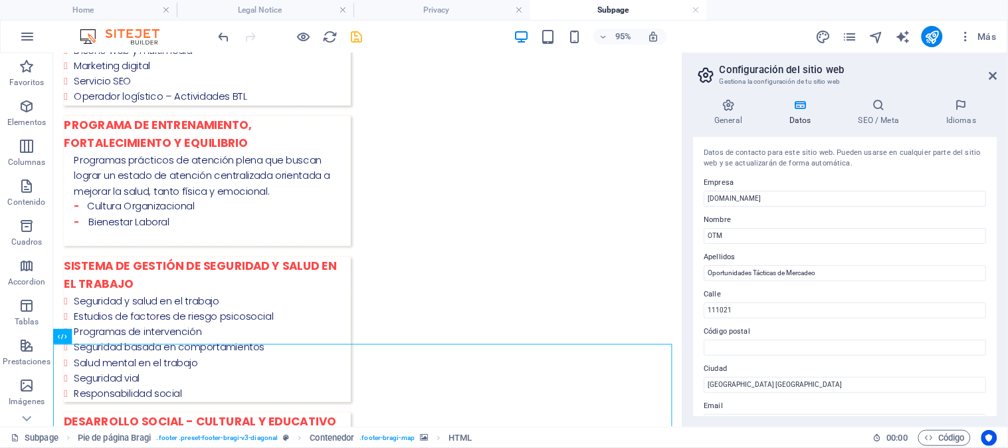
click at [986, 74] on h2 "Configuración del sitio web" at bounding box center [859, 70] width 278 height 12
click at [993, 73] on icon at bounding box center [994, 75] width 8 height 11
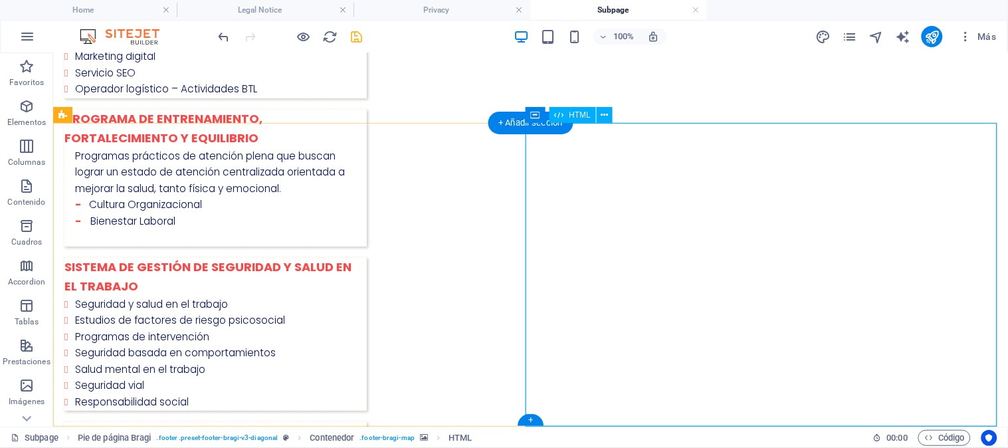
click at [607, 116] on icon at bounding box center [604, 115] width 7 height 14
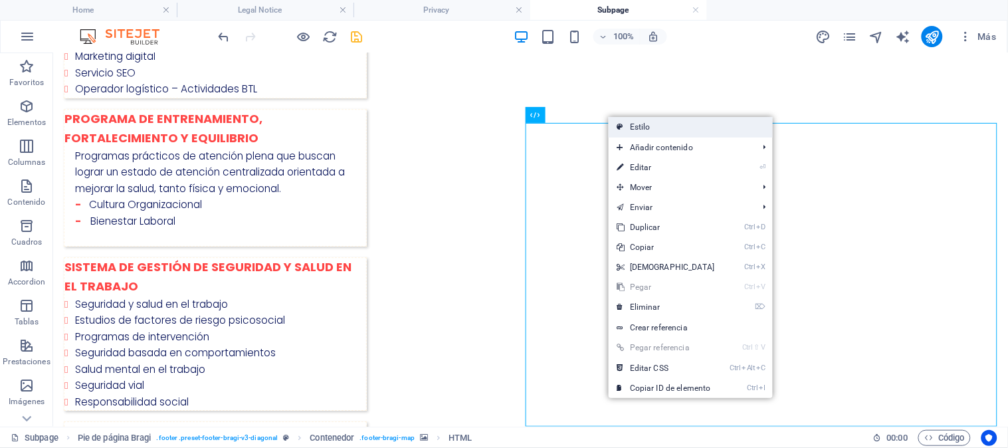
click at [647, 131] on link "Estilo" at bounding box center [691, 127] width 164 height 20
select select "%"
select select "rem"
select select "px"
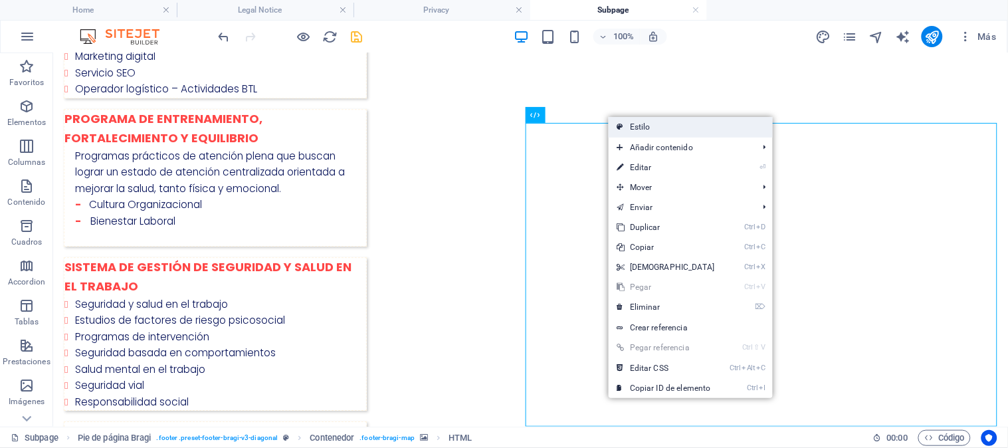
select select "rem"
select select "preset-footer-bragi-v3-diagonal"
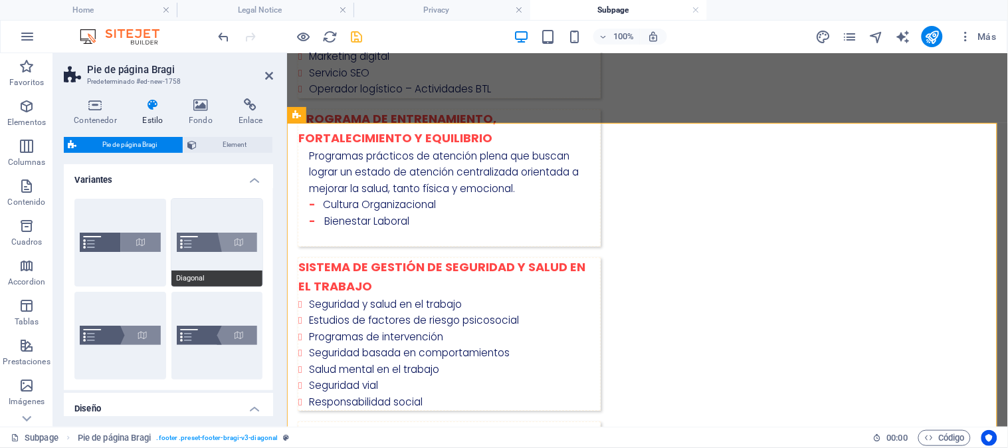
scroll to position [171, 0]
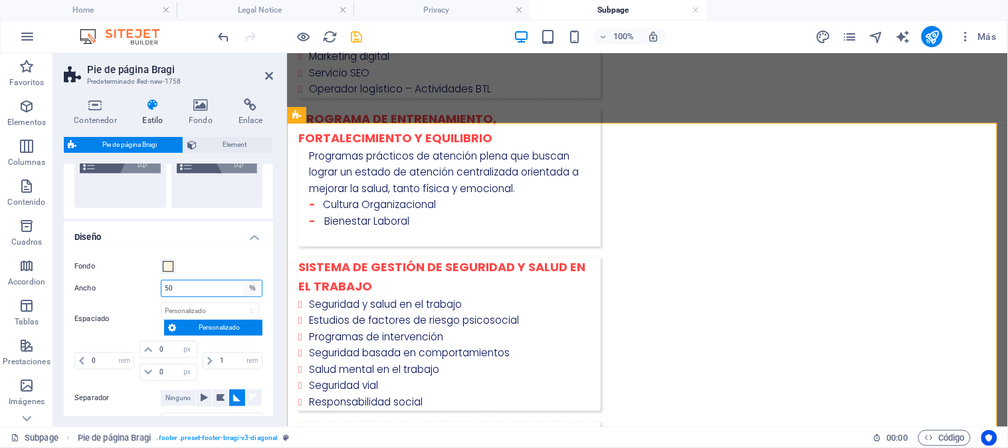
click at [251, 291] on select "px rem % vw vh" at bounding box center [252, 288] width 19 height 16
click at [205, 286] on input "50" at bounding box center [211, 288] width 100 height 16
click at [219, 264] on div "Fondo" at bounding box center [168, 267] width 188 height 16
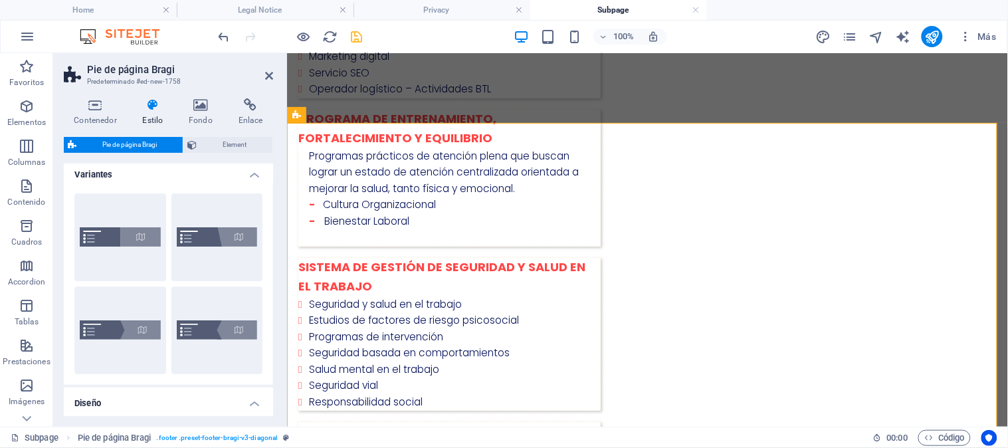
scroll to position [0, 0]
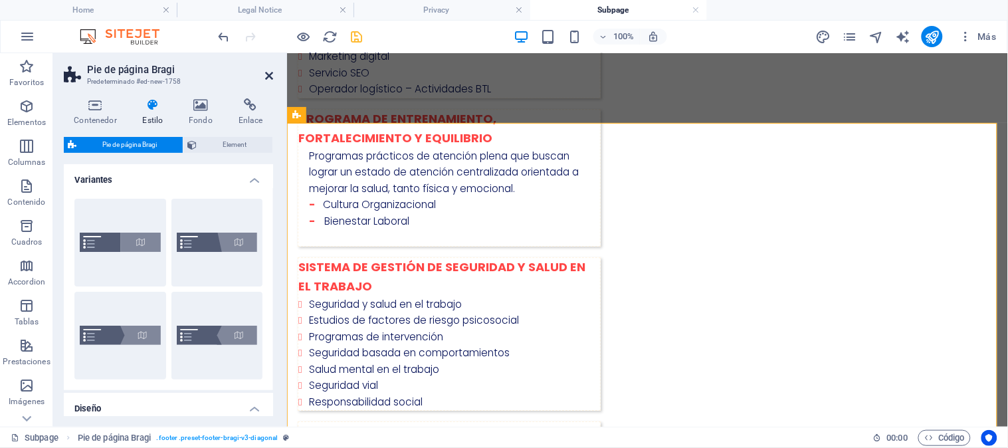
click at [266, 76] on icon at bounding box center [269, 75] width 8 height 11
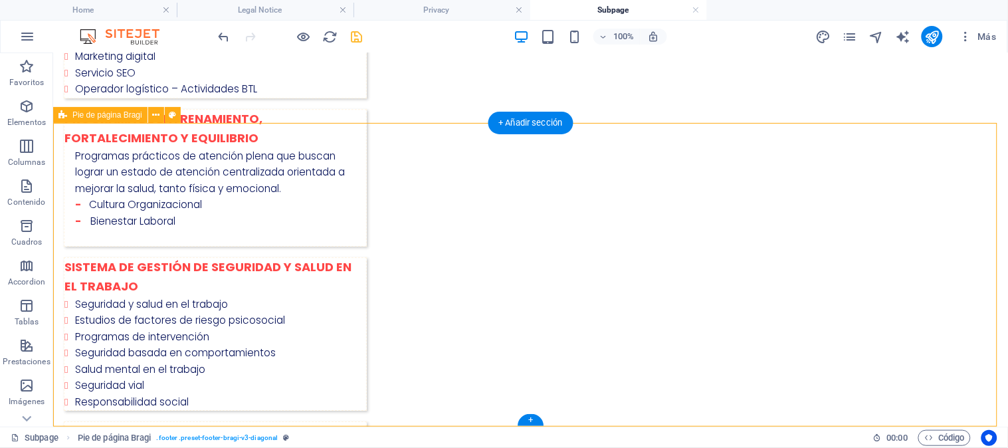
click at [169, 115] on icon at bounding box center [172, 115] width 7 height 14
select select "%"
select select "rem"
select select "px"
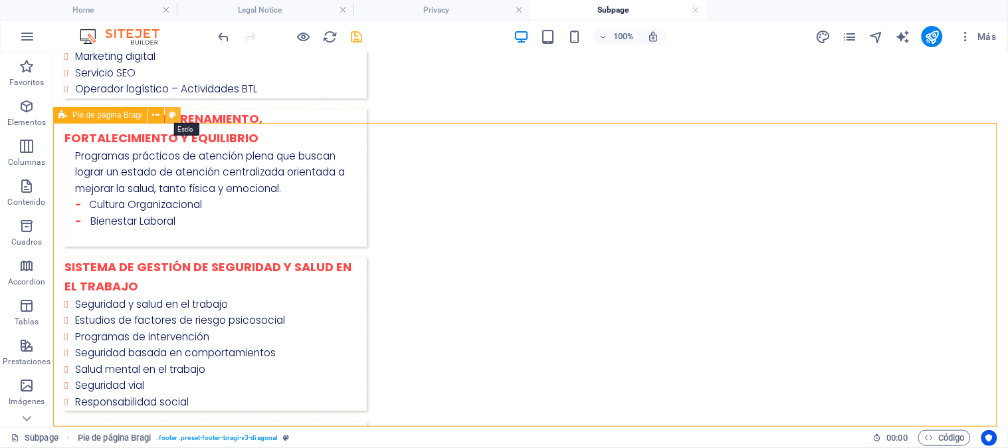
select select "px"
select select "rem"
select select "preset-footer-bragi-v3-diagonal"
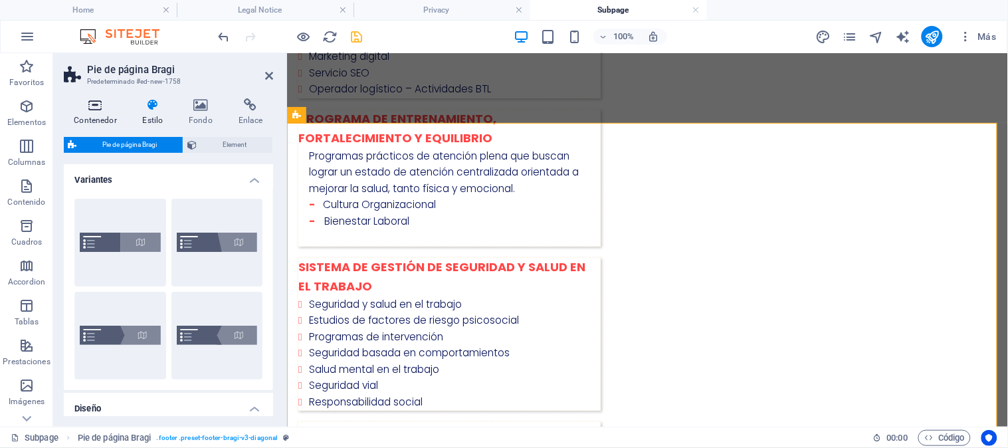
click at [90, 120] on h4 "Contenedor" at bounding box center [98, 112] width 68 height 28
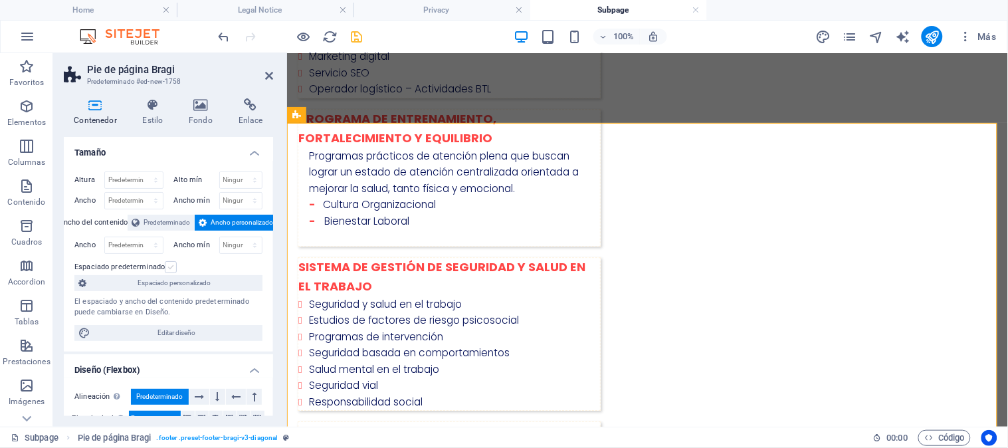
click at [174, 268] on label at bounding box center [171, 267] width 12 height 12
click at [0, 0] on input "Espaciado predeterminado" at bounding box center [0, 0] width 0 height 0
click at [174, 268] on label at bounding box center [171, 267] width 12 height 12
click at [0, 0] on input "Espaciado predeterminado" at bounding box center [0, 0] width 0 height 0
click at [171, 223] on span "Predeterminado" at bounding box center [167, 223] width 47 height 16
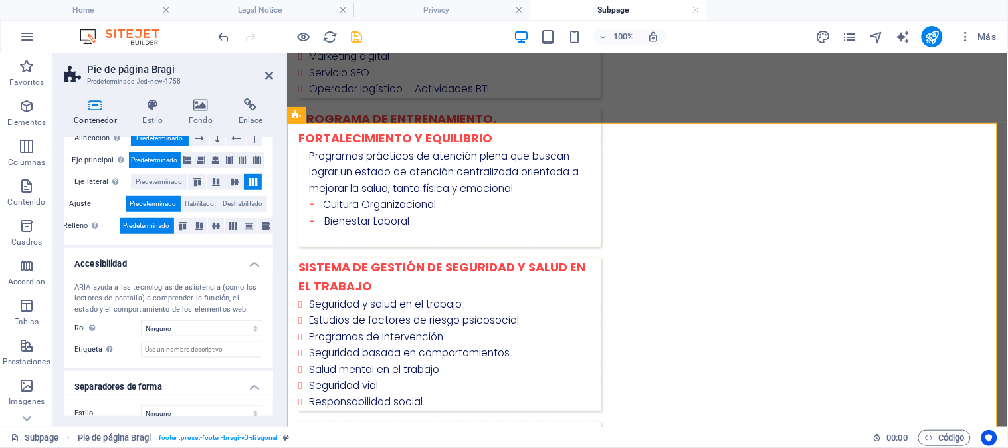
scroll to position [251, 0]
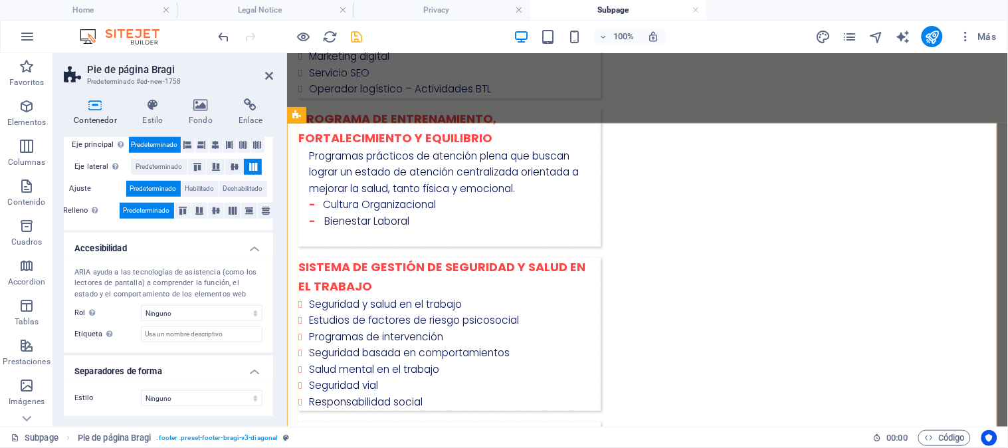
click at [261, 76] on header "Pie de página Bragi Predeterminado #ed-new-1758" at bounding box center [168, 70] width 209 height 35
click at [273, 76] on aside "Pie de página Bragi Predeterminado #ed-new-1758 Contenedor Estilo Fondo Enlace …" at bounding box center [170, 239] width 234 height 373
click at [266, 71] on icon at bounding box center [269, 75] width 8 height 11
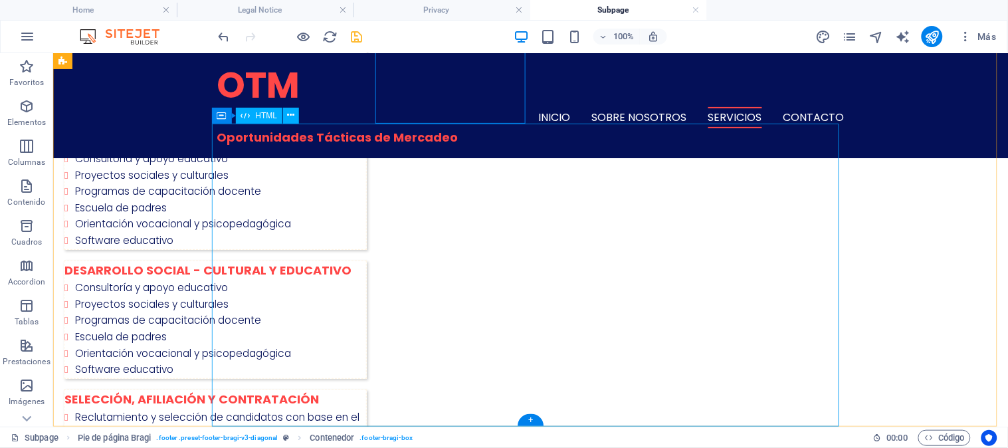
scroll to position [1019, 0]
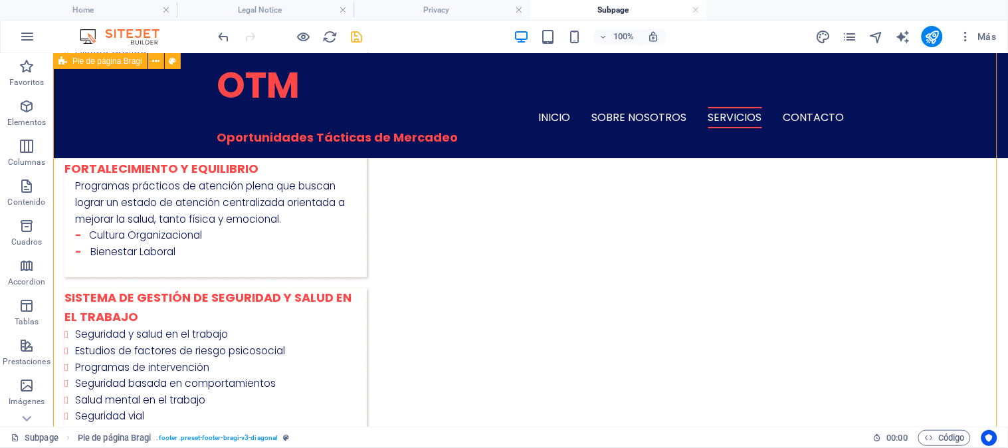
scroll to position [847, 0]
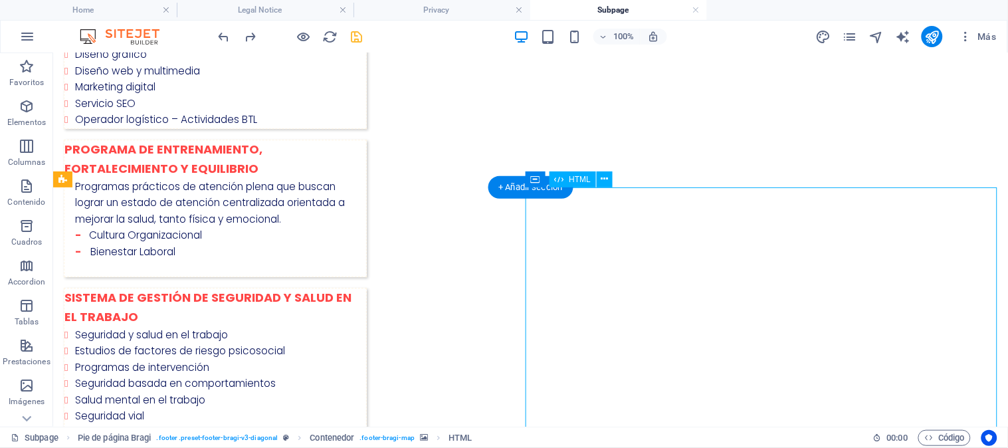
scroll to position [922, 0]
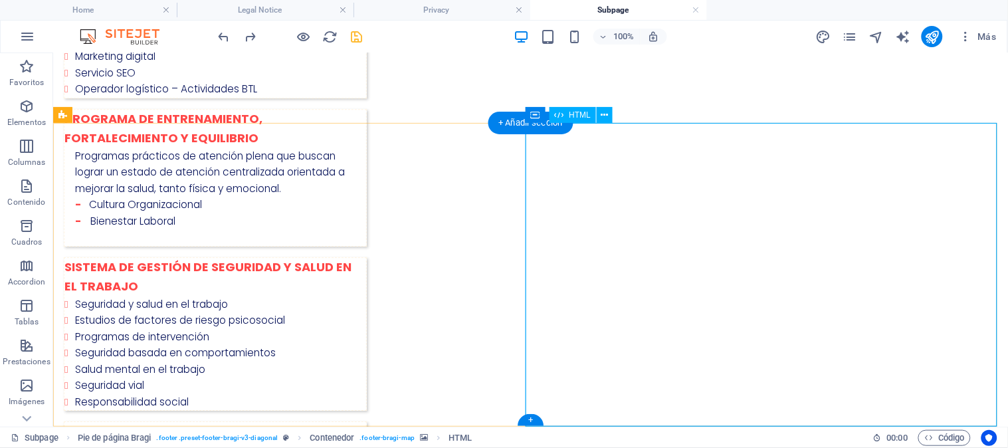
click at [610, 116] on button at bounding box center [605, 115] width 16 height 16
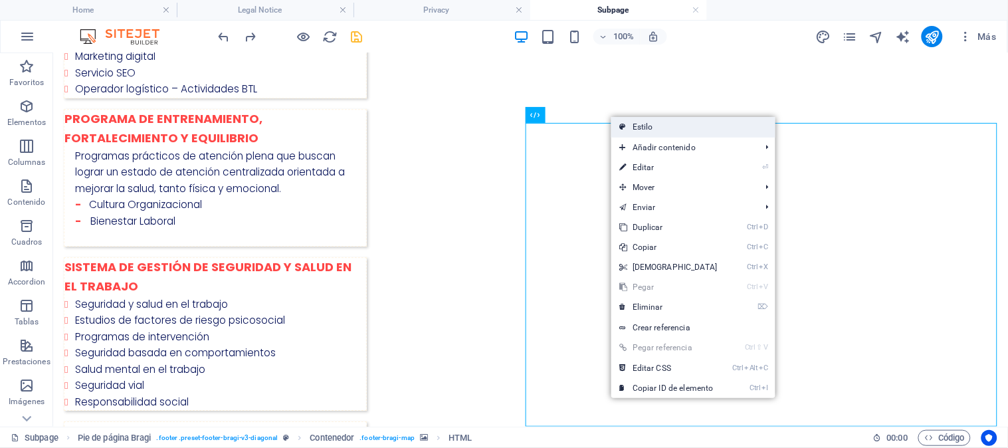
click at [651, 124] on link "Estilo" at bounding box center [693, 127] width 164 height 20
select select "%"
select select "rem"
select select "px"
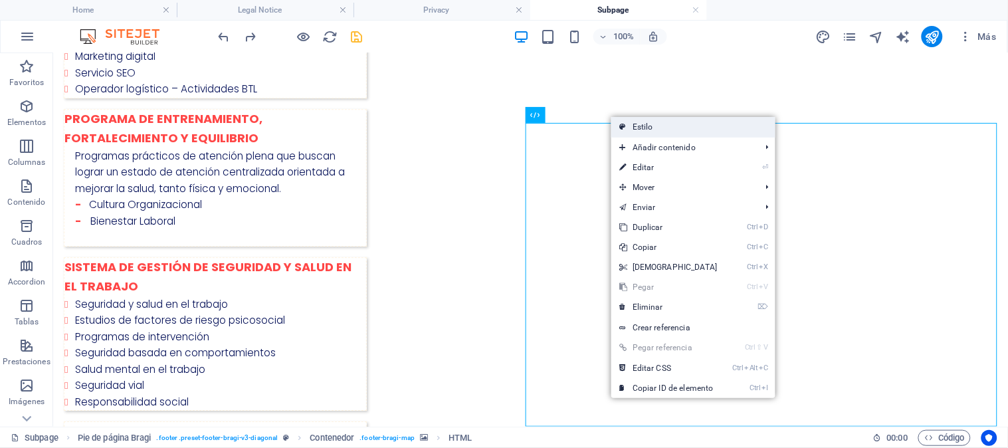
select select "rem"
select select "preset-footer-bragi-v3-diagonal"
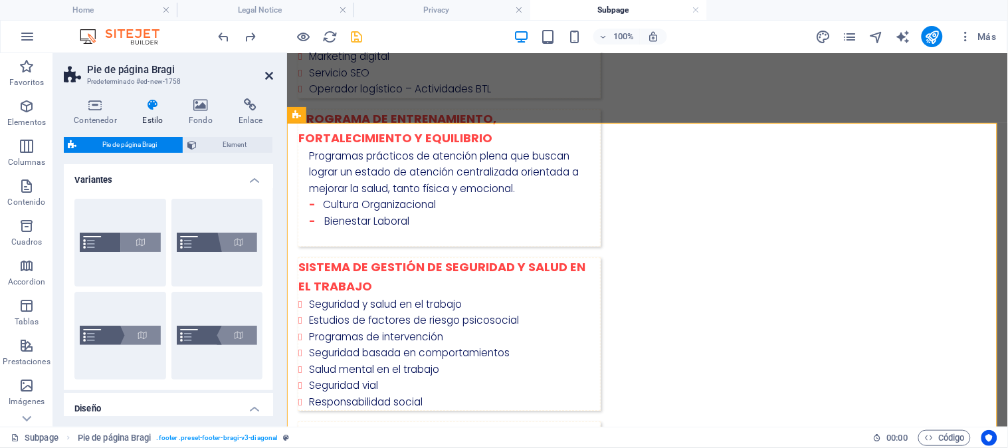
click at [268, 76] on icon at bounding box center [269, 75] width 8 height 11
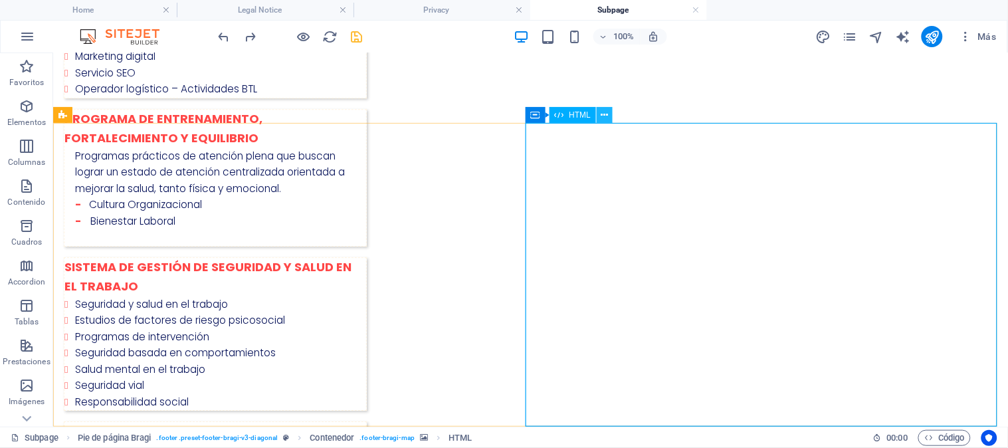
click at [605, 116] on icon at bounding box center [604, 115] width 7 height 14
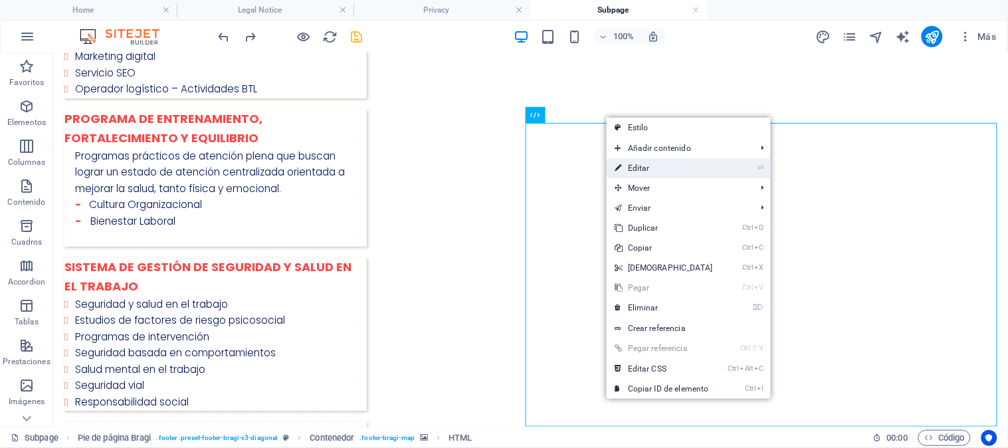
click at [754, 169] on li "⏎ Editar" at bounding box center [689, 168] width 164 height 20
click at [639, 169] on link "⏎ Editar" at bounding box center [664, 168] width 114 height 20
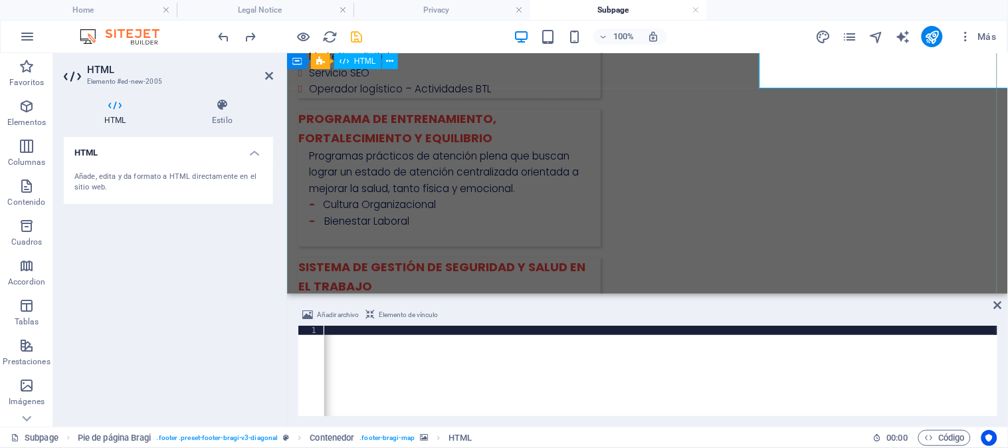
scroll to position [1261, 0]
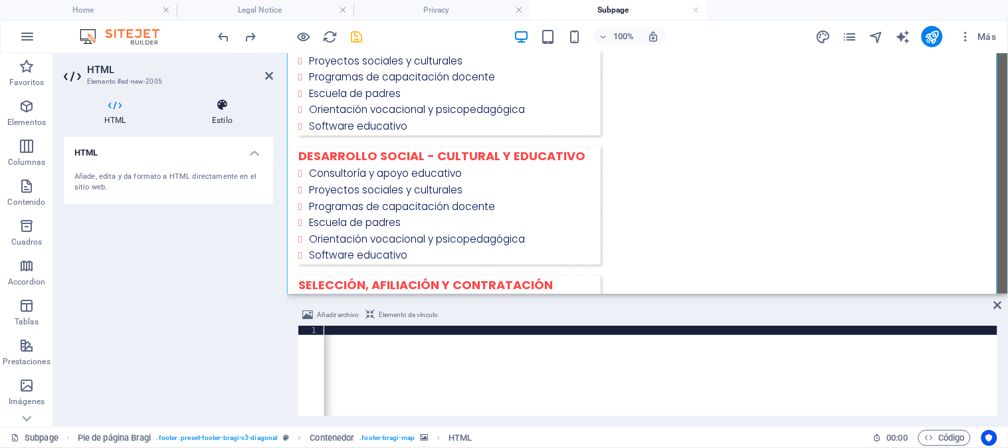
click at [217, 113] on h4 "Estilo" at bounding box center [222, 112] width 102 height 28
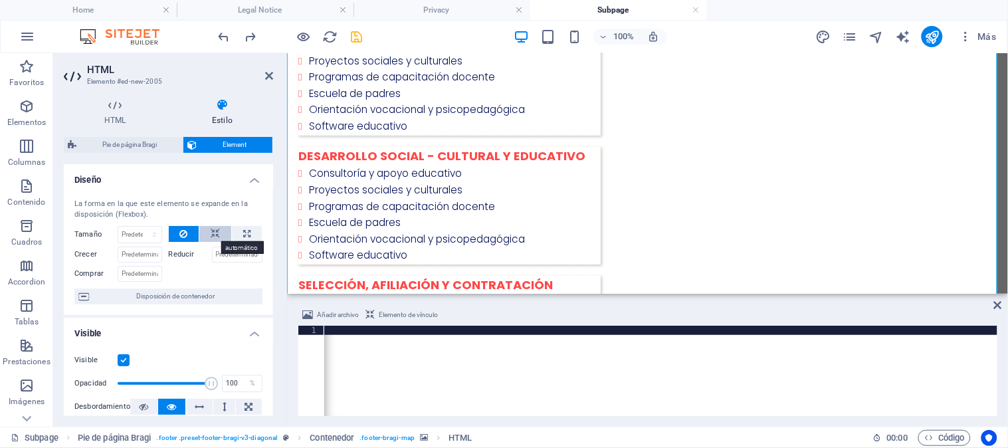
click at [217, 229] on icon at bounding box center [215, 234] width 9 height 16
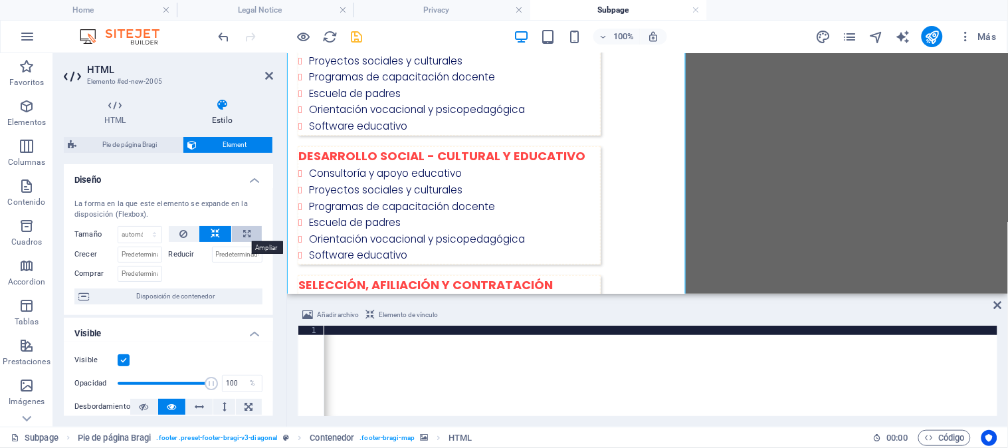
click at [249, 233] on button at bounding box center [247, 234] width 30 height 16
type input "100"
select select "%"
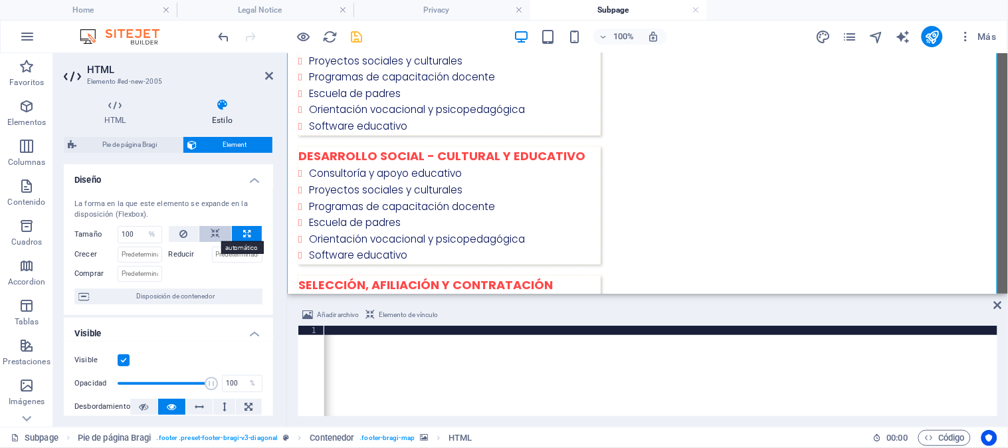
click at [211, 233] on icon at bounding box center [215, 234] width 9 height 16
select select "DISABLED_OPTION_VALUE"
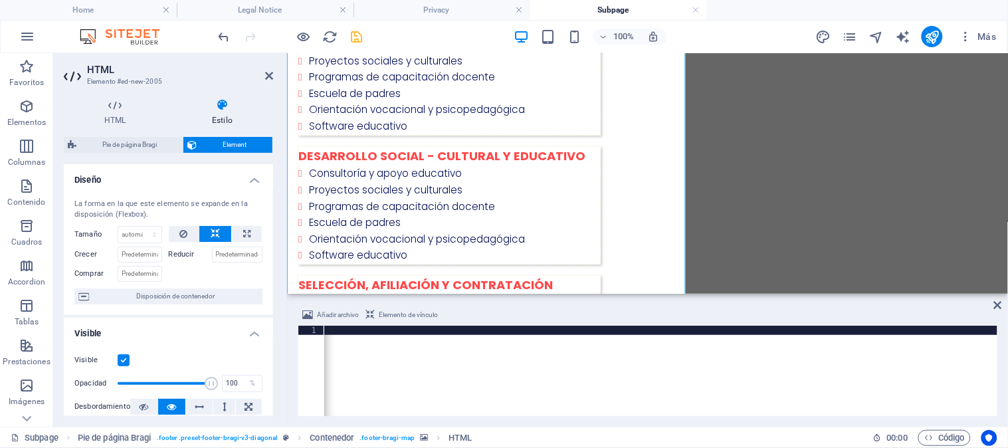
scroll to position [171, 0]
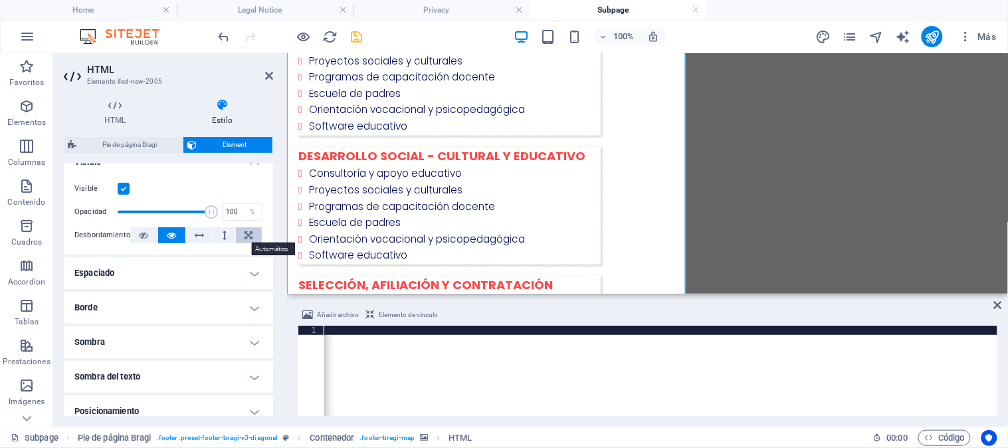
click at [249, 228] on icon at bounding box center [249, 235] width 8 height 16
click at [175, 235] on button at bounding box center [171, 235] width 27 height 16
click at [227, 276] on h4 "Espaciado" at bounding box center [168, 273] width 209 height 32
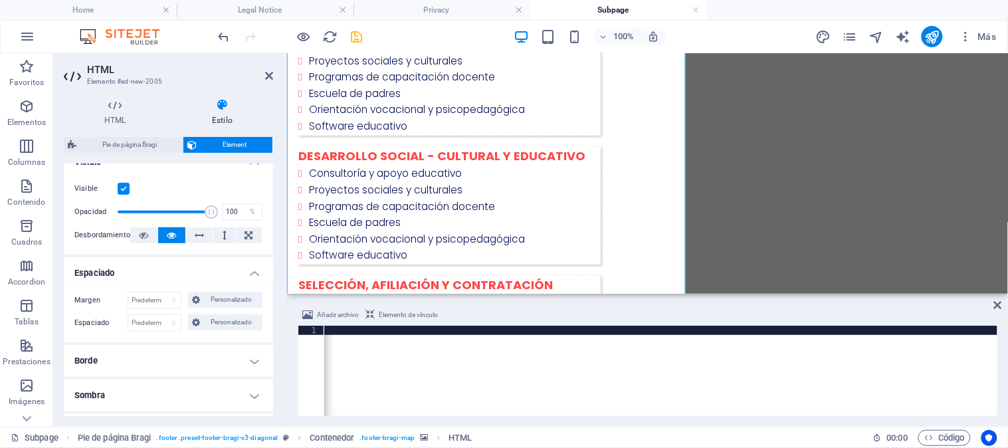
scroll to position [344, 0]
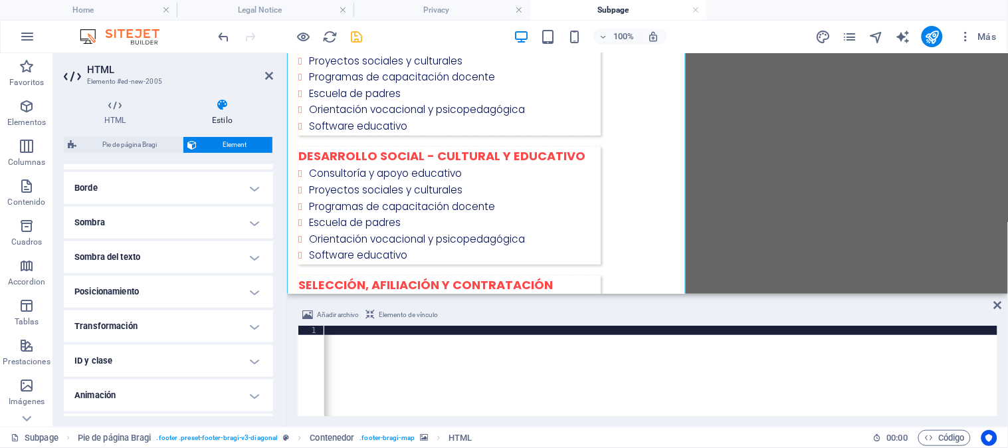
click at [207, 184] on h4 "Borde" at bounding box center [168, 188] width 209 height 32
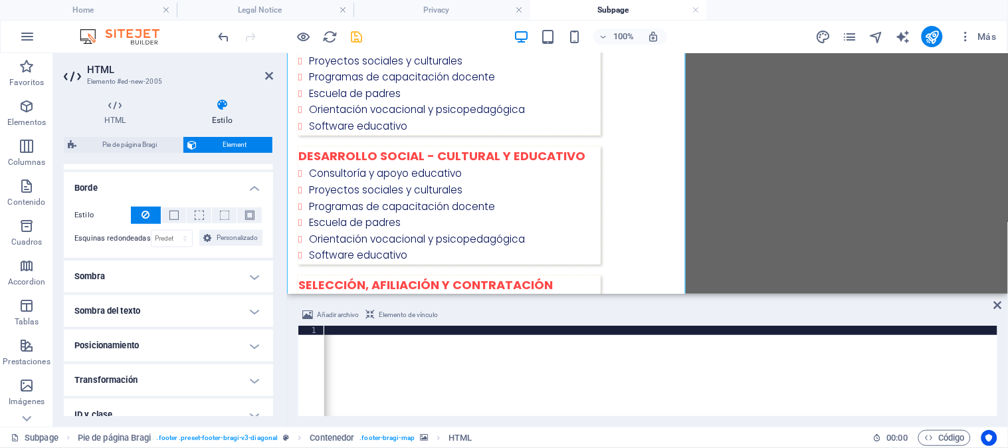
click at [241, 286] on h4 "Sombra" at bounding box center [168, 277] width 209 height 32
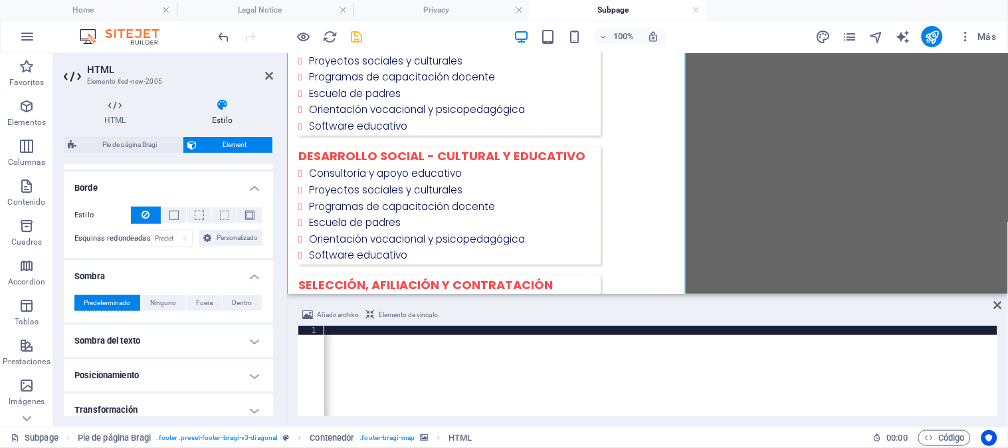
click at [216, 372] on h4 "Posicionamiento" at bounding box center [168, 376] width 209 height 32
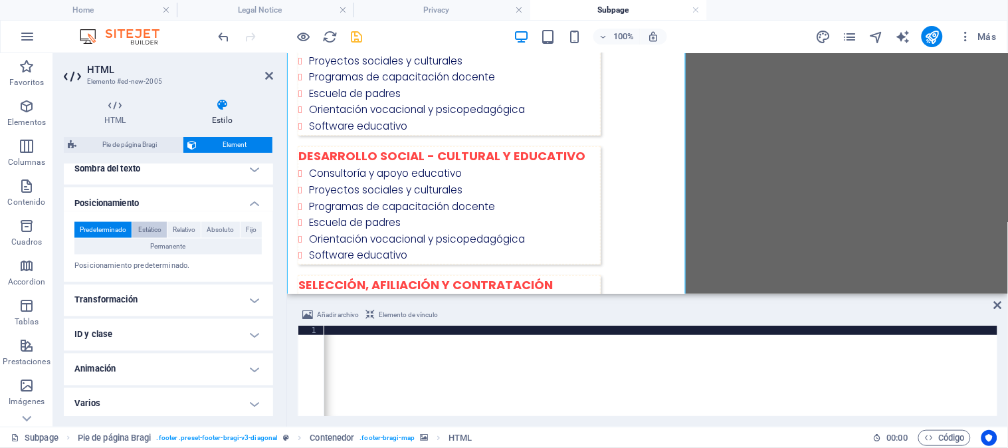
click at [144, 233] on span "Estático" at bounding box center [149, 230] width 23 height 16
click at [96, 223] on span "Predeterminado" at bounding box center [103, 230] width 47 height 16
click at [270, 71] on icon at bounding box center [269, 75] width 8 height 11
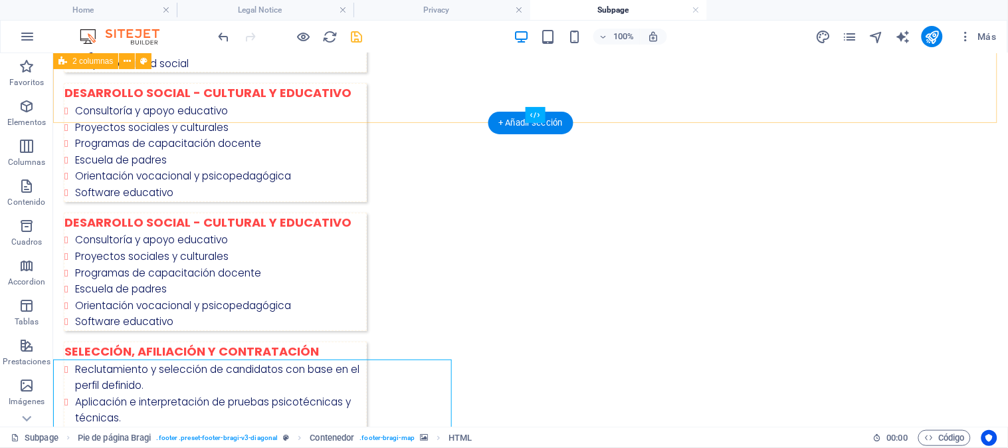
scroll to position [922, 0]
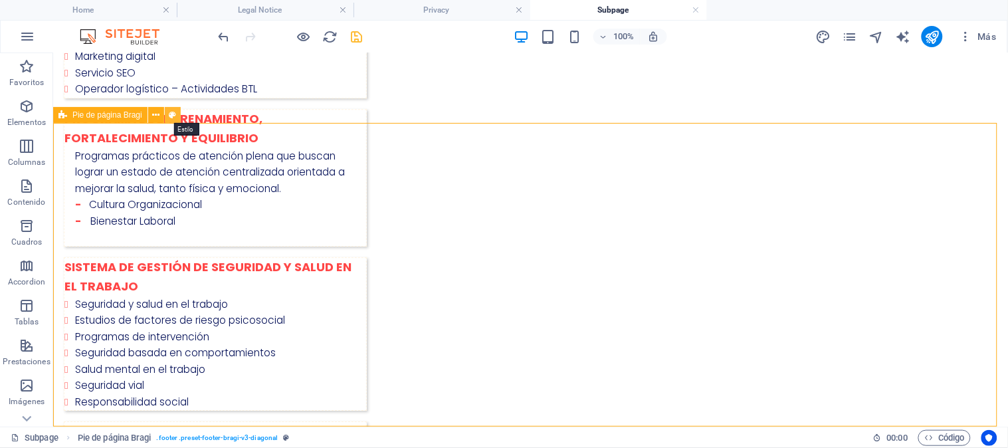
click at [169, 115] on icon at bounding box center [172, 115] width 7 height 14
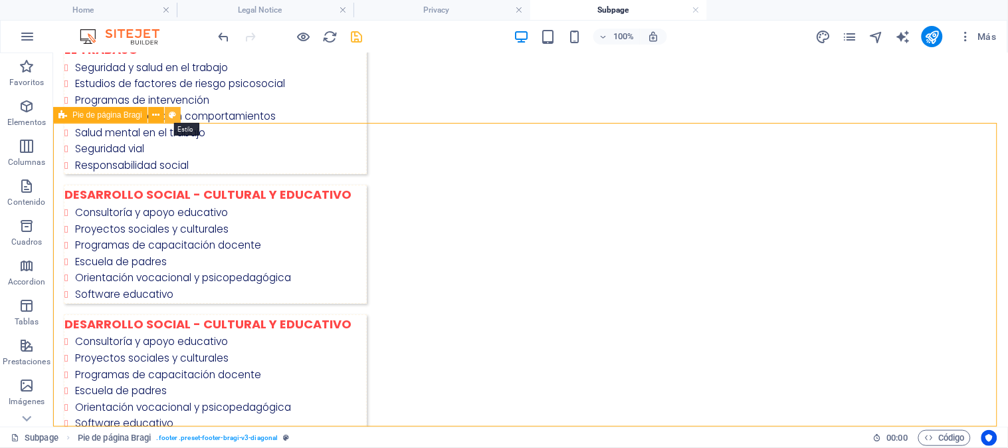
select select "%"
select select "rem"
select select "px"
select select "rem"
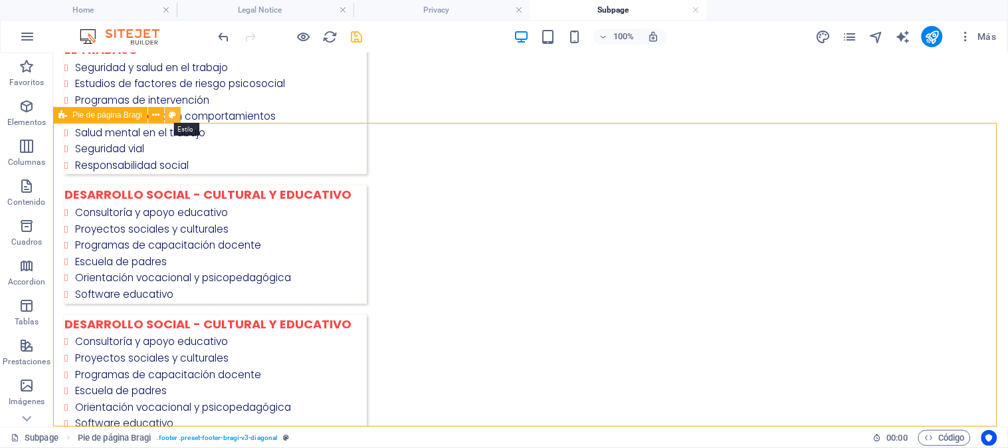
select select "rem"
select select "preset-footer-bragi-v3-diagonal"
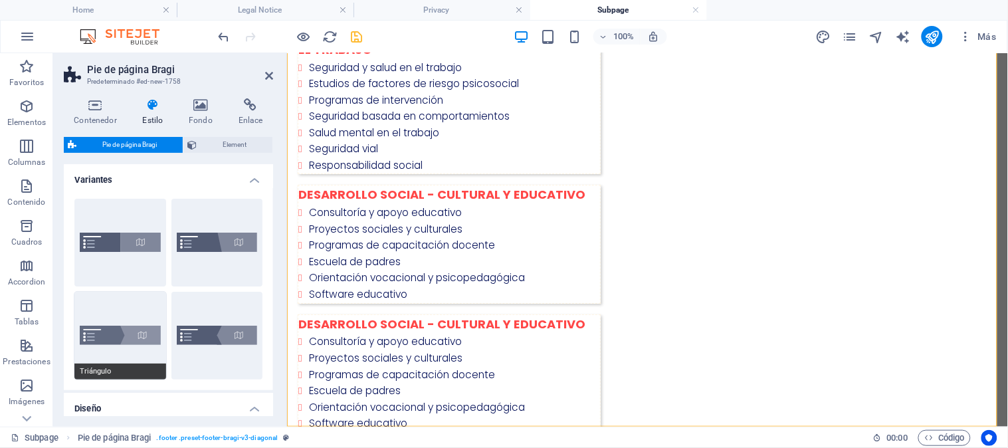
click at [153, 340] on button "Triángulo" at bounding box center [120, 336] width 92 height 88
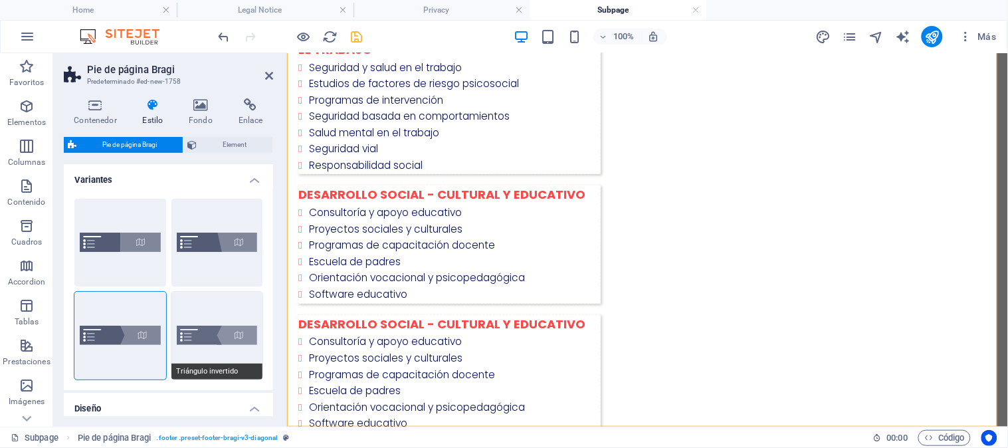
click at [244, 335] on button "Triángulo invertido" at bounding box center [217, 336] width 92 height 88
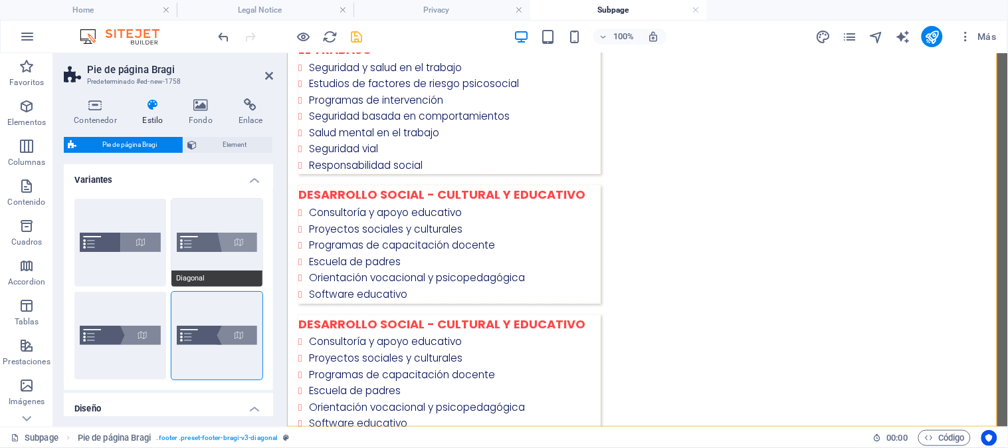
click at [209, 216] on button "Diagonal" at bounding box center [217, 243] width 92 height 88
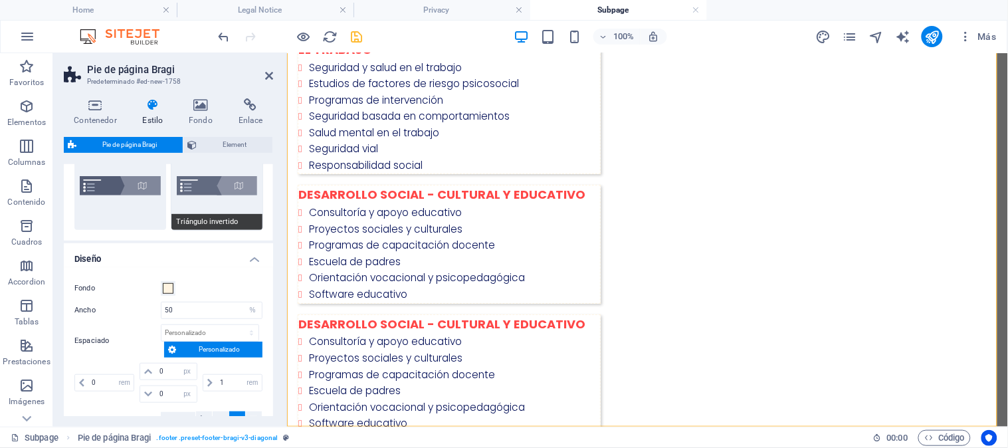
scroll to position [171, 0]
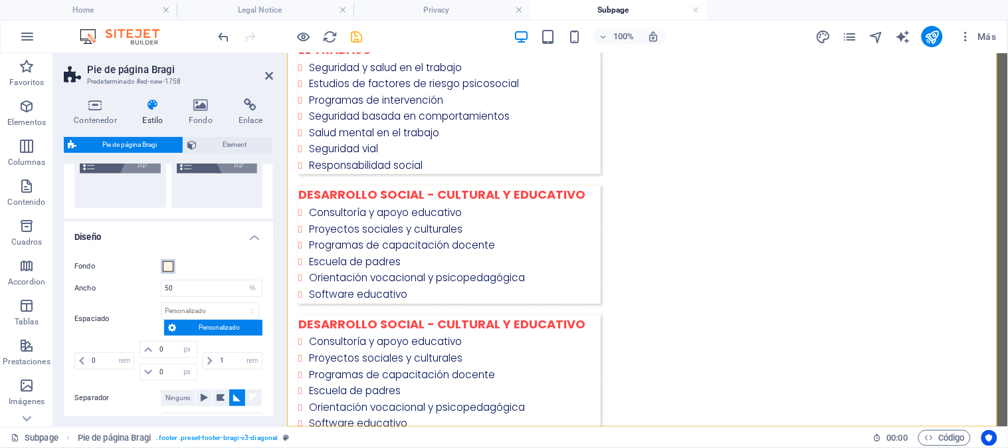
click at [161, 264] on button "Fondo" at bounding box center [168, 266] width 15 height 15
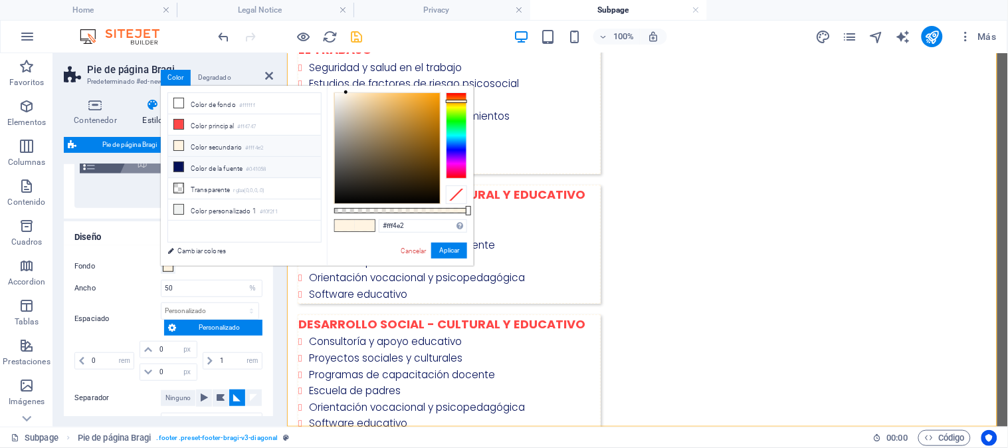
click at [180, 166] on icon at bounding box center [178, 166] width 9 height 9
type input "#041058"
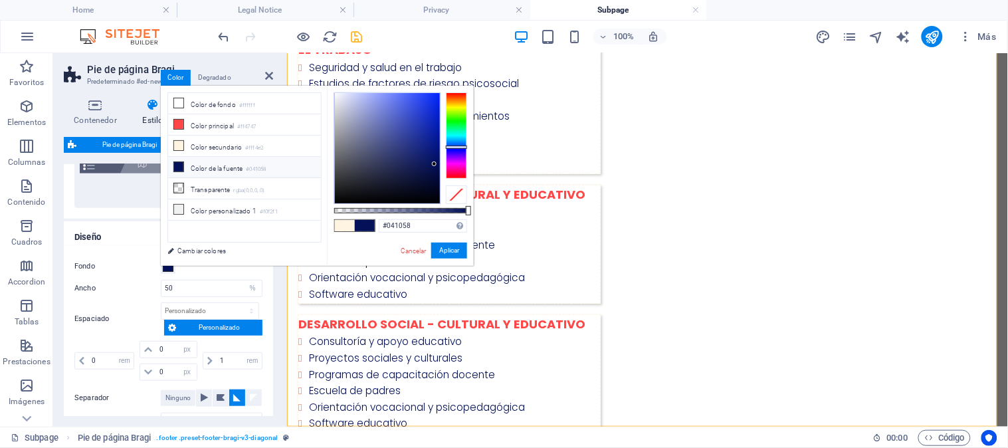
click at [128, 291] on div "Ancho 50 px rem % vw vh" at bounding box center [168, 288] width 188 height 17
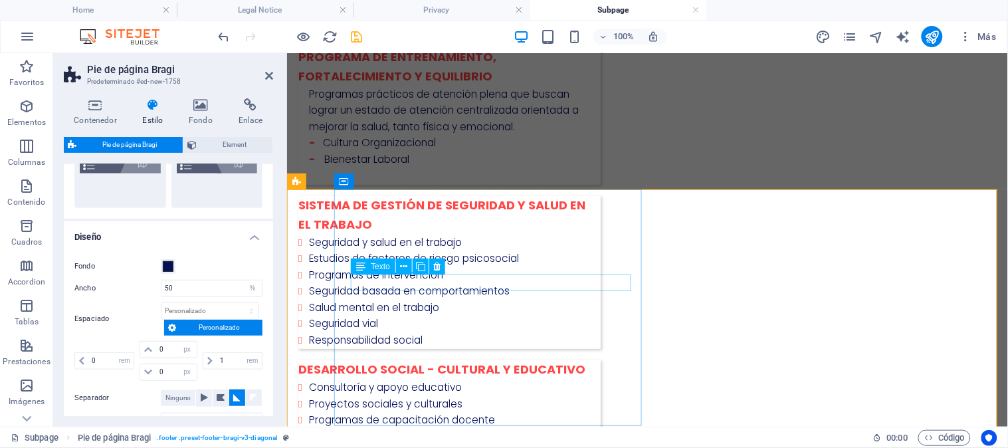
scroll to position [987, 0]
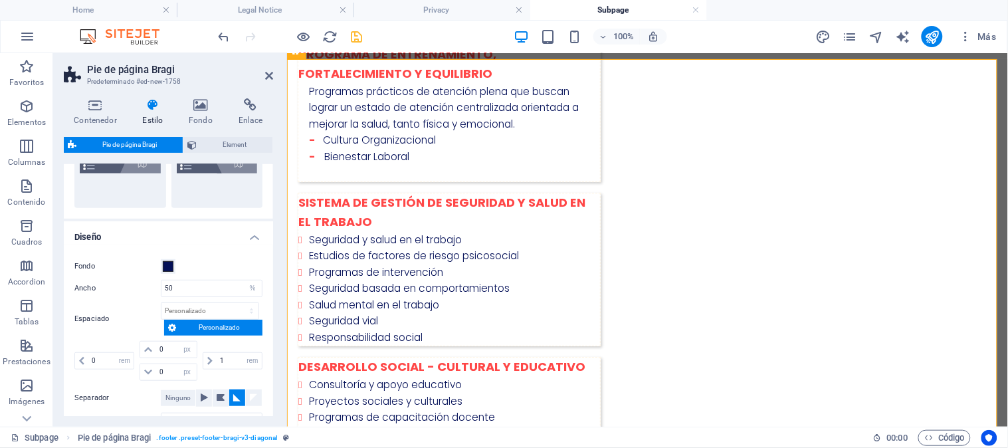
click at [263, 73] on h2 "Pie de página Bragi" at bounding box center [180, 70] width 186 height 12
click at [273, 78] on aside "Pie de página Bragi Predeterminado #ed-new-1758 Contenedor Estilo Fondo Enlace …" at bounding box center [170, 239] width 234 height 373
click at [270, 74] on icon at bounding box center [269, 75] width 8 height 11
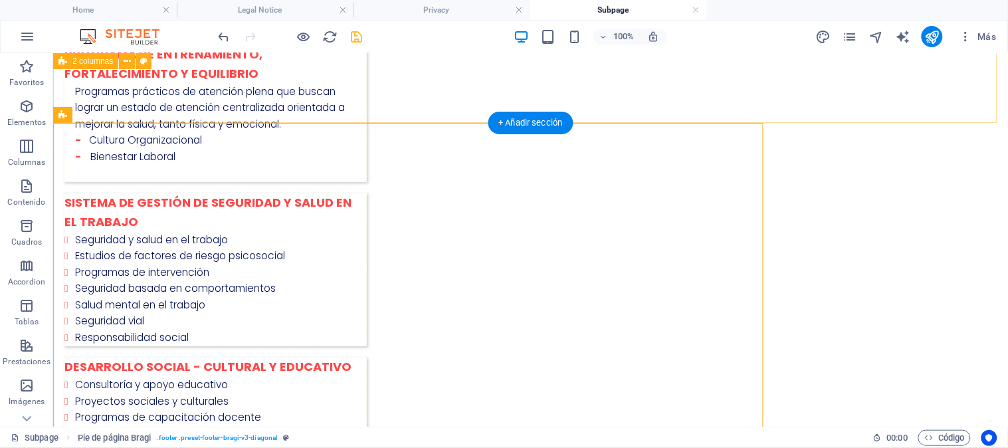
scroll to position [922, 0]
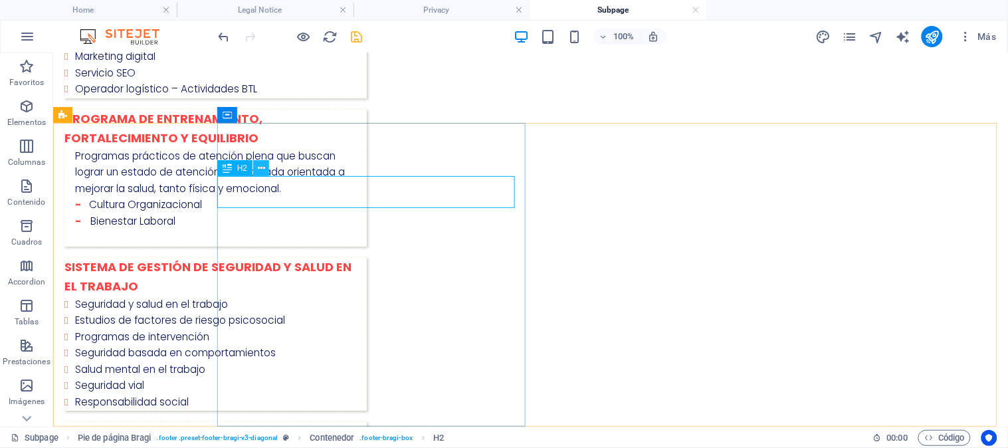
click at [261, 169] on icon at bounding box center [261, 168] width 7 height 14
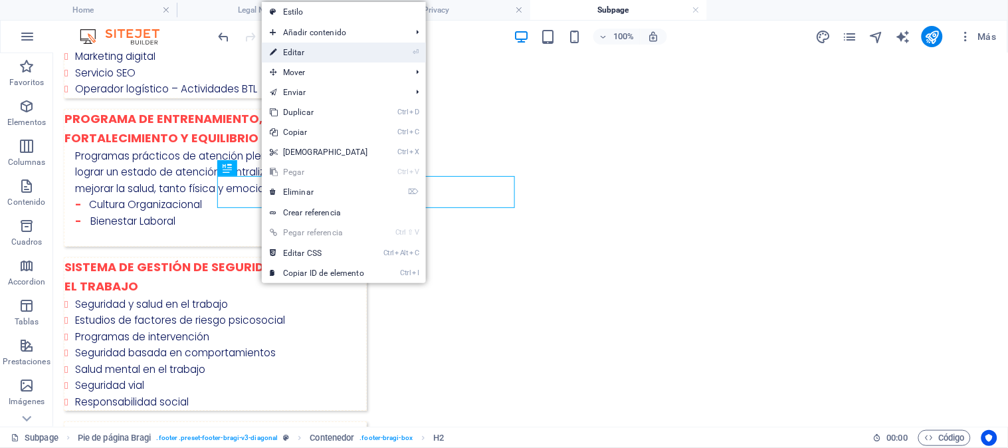
click at [304, 53] on link "⏎ Editar" at bounding box center [319, 53] width 114 height 20
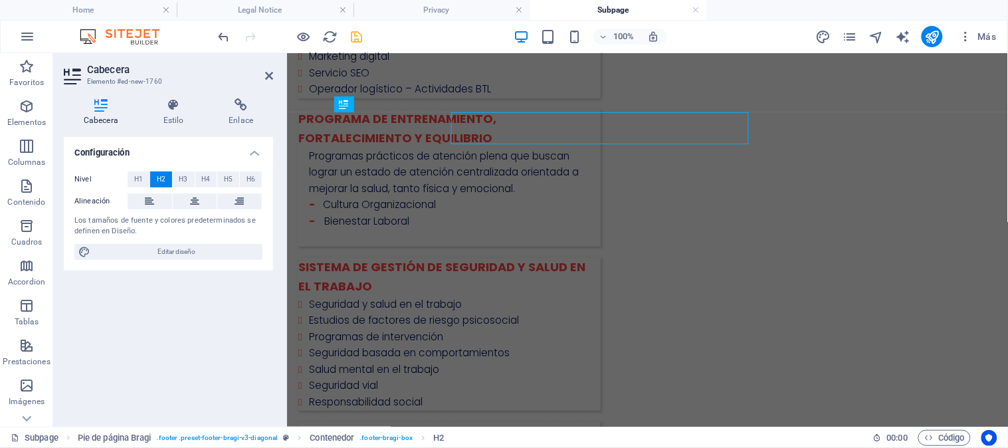
scroll to position [987, 0]
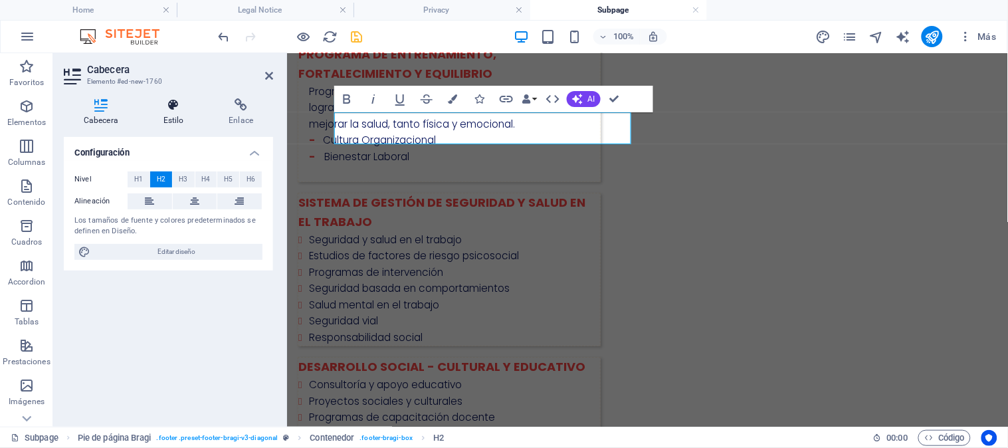
click at [167, 108] on icon at bounding box center [174, 104] width 60 height 13
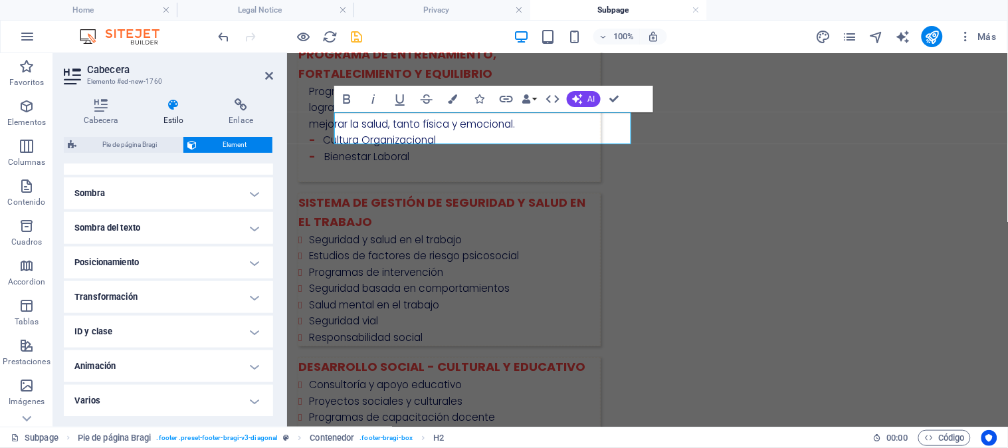
scroll to position [0, 0]
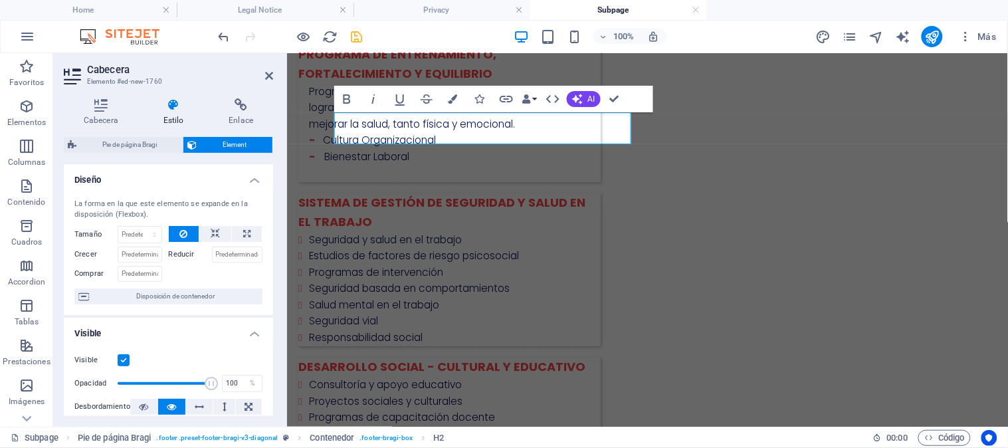
click at [275, 73] on aside "Cabecera Elemento #ed-new-1760 Cabecera Estilo Enlace Configuración Nivel H1 H2…" at bounding box center [170, 239] width 234 height 373
click at [270, 73] on icon at bounding box center [269, 75] width 8 height 11
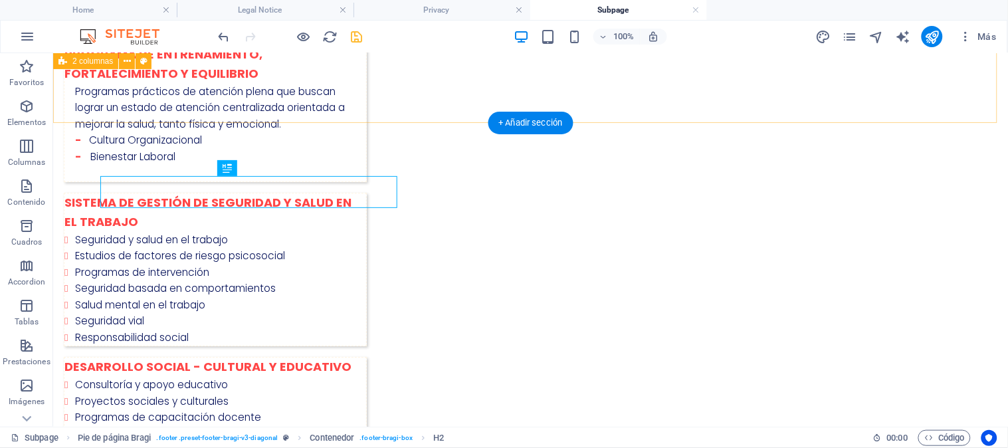
scroll to position [922, 0]
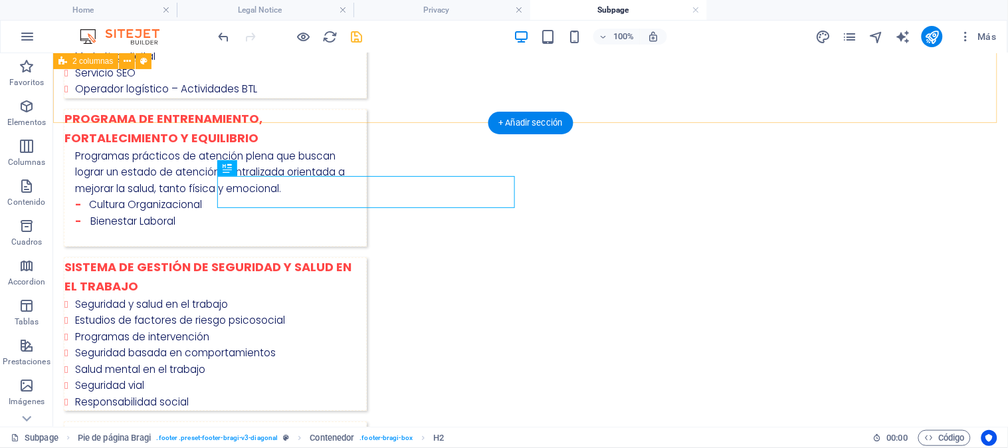
click at [887, 104] on div "AGENCIA DE COMUNICACIÓN E IMAGEN Campañas de publicidad Agencia de medios Produ…" at bounding box center [530, 372] width 955 height 990
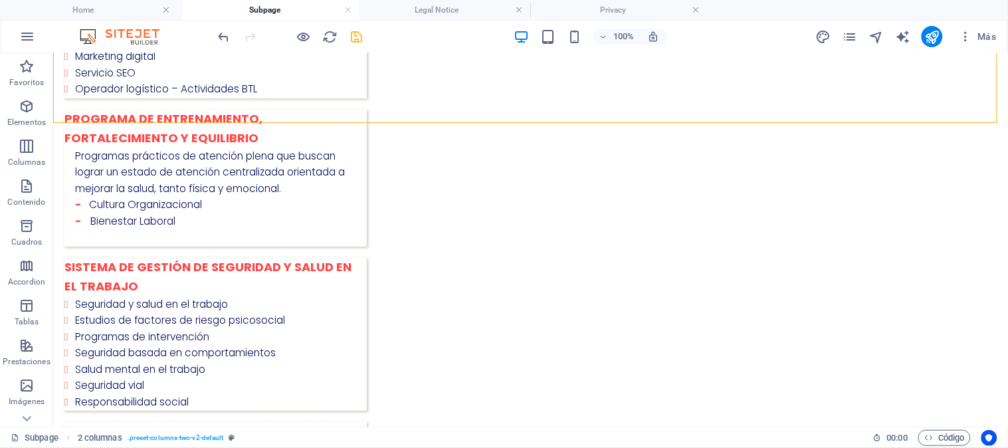
drag, startPoint x: 566, startPoint y: 8, endPoint x: 217, endPoint y: -5, distance: 348.5
click at [127, 14] on h4 "Home" at bounding box center [88, 10] width 177 height 15
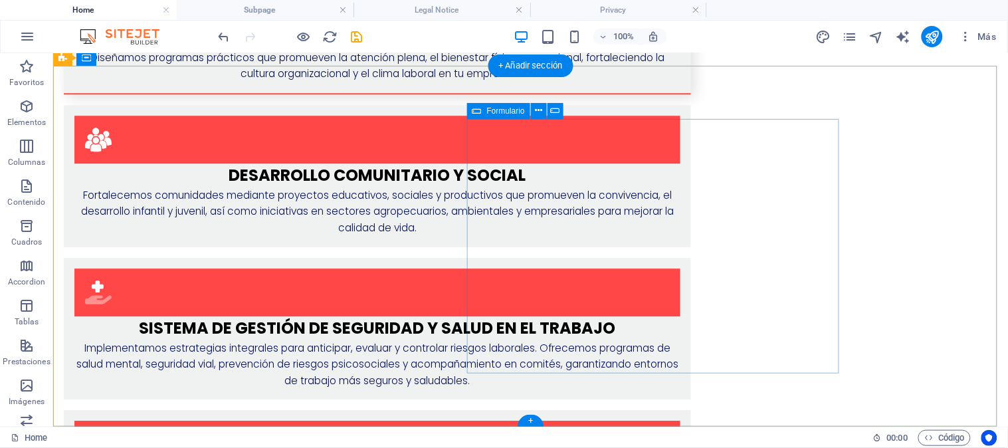
scroll to position [2406, 0]
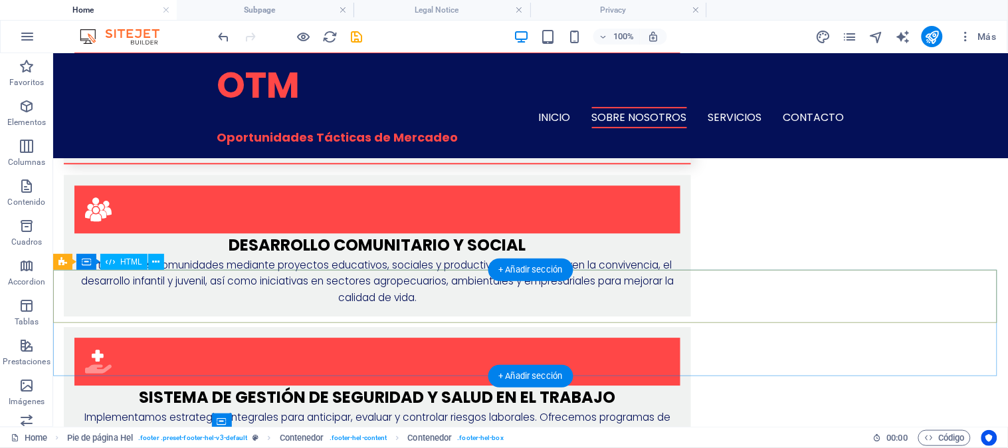
scroll to position [2061, 0]
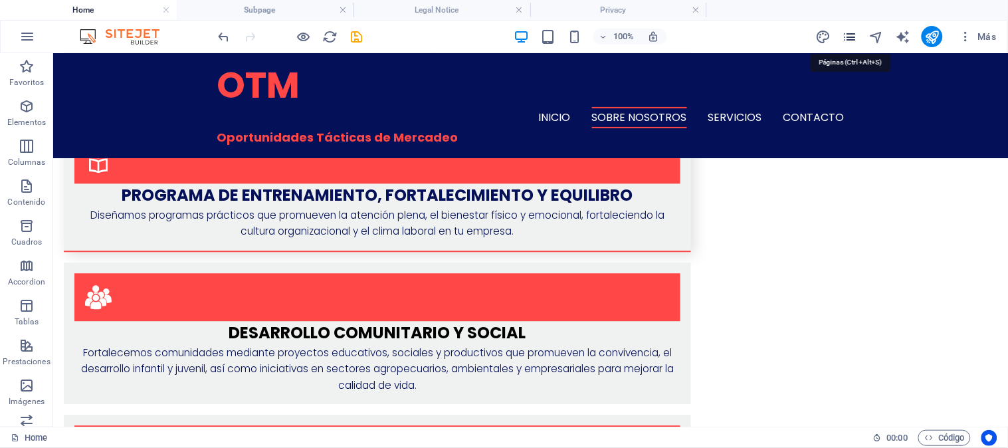
click at [853, 38] on icon "pages" at bounding box center [850, 36] width 15 height 15
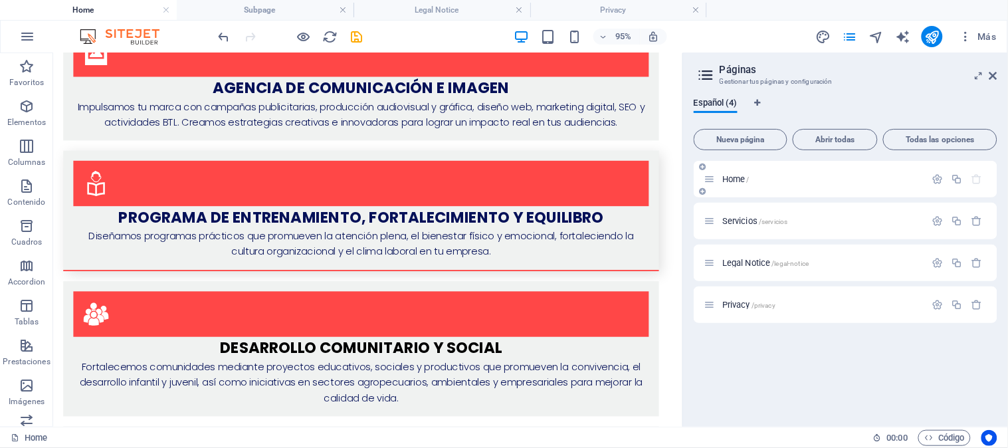
click at [822, 181] on p "Home /" at bounding box center [821, 179] width 199 height 9
click at [935, 181] on icon "button" at bounding box center [937, 178] width 11 height 11
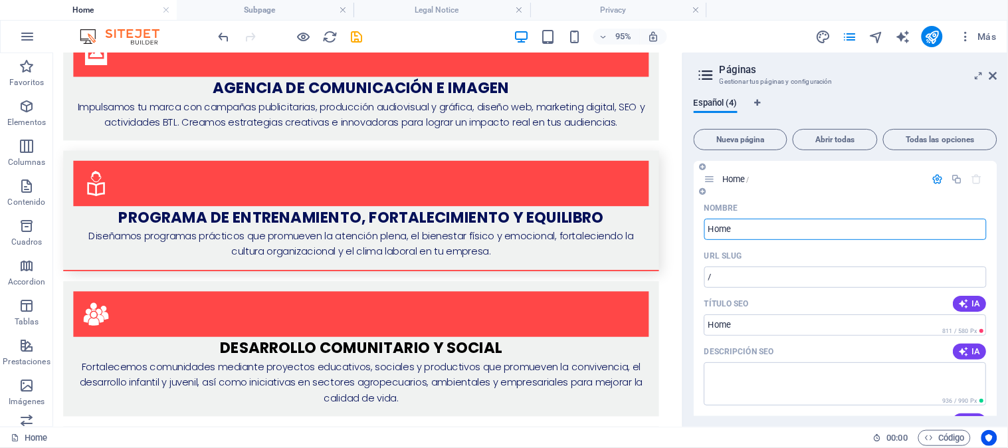
drag, startPoint x: 743, startPoint y: 228, endPoint x: 694, endPoint y: 229, distance: 49.2
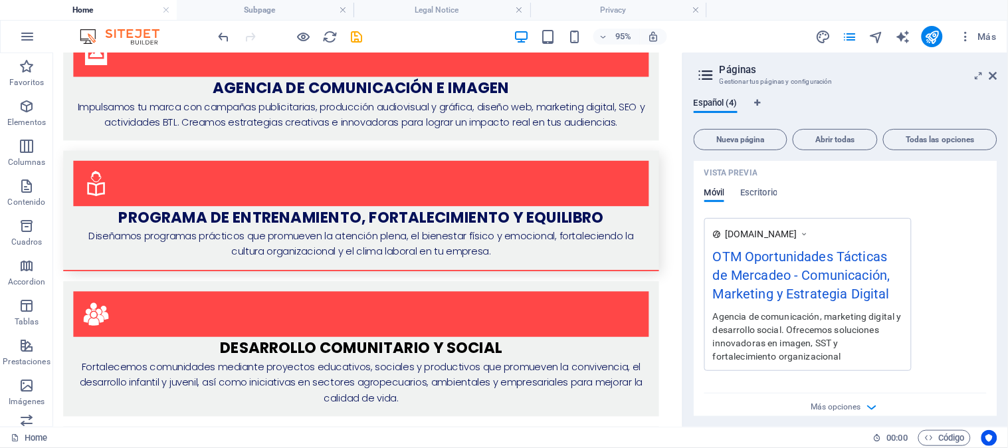
scroll to position [484, 0]
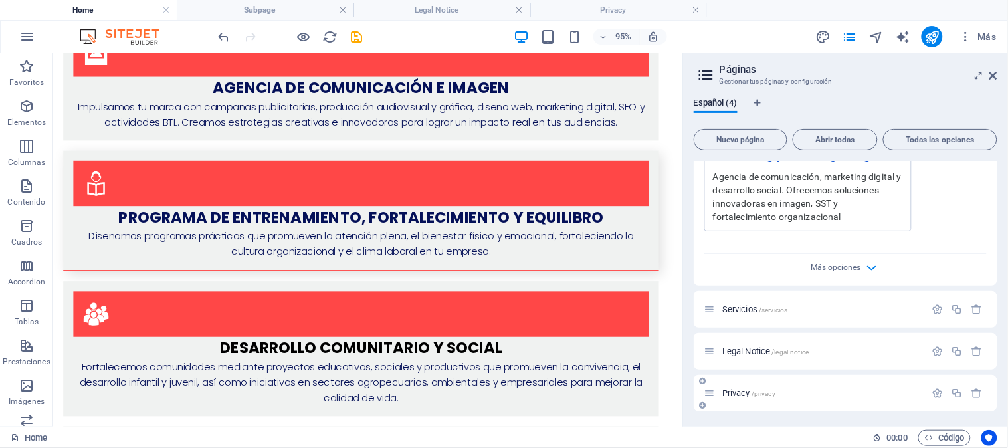
type input "Inicio"
drag, startPoint x: 787, startPoint y: 385, endPoint x: 779, endPoint y: 330, distance: 55.7
click at [779, 330] on div "Inicio / Nombre Inicio ​ URL SLUG / ​ Título SEO IA ​ 811 / 580 Px Descripción …" at bounding box center [846, 44] width 304 height 734
drag, startPoint x: 710, startPoint y: 399, endPoint x: 709, endPoint y: 327, distance: 71.8
click at [709, 327] on div "Inicio / Nombre Inicio ​ URL SLUG / ​ Título SEO IA ​ 811 / 580 Px Descripción …" at bounding box center [846, 44] width 304 height 734
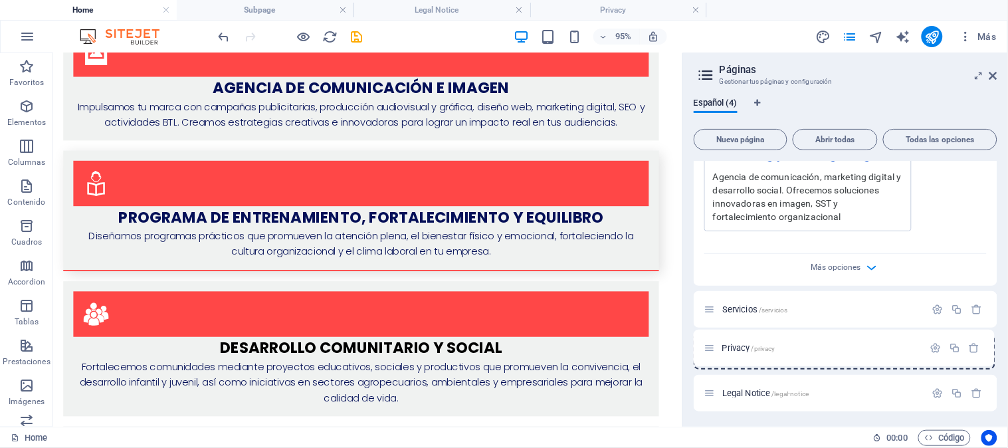
drag, startPoint x: 713, startPoint y: 395, endPoint x: 713, endPoint y: 348, distance: 47.8
click at [713, 348] on div "Inicio / Nombre Inicio ​ URL SLUG / ​ Título SEO IA ​ 811 / 580 Px Descripción …" at bounding box center [846, 44] width 304 height 734
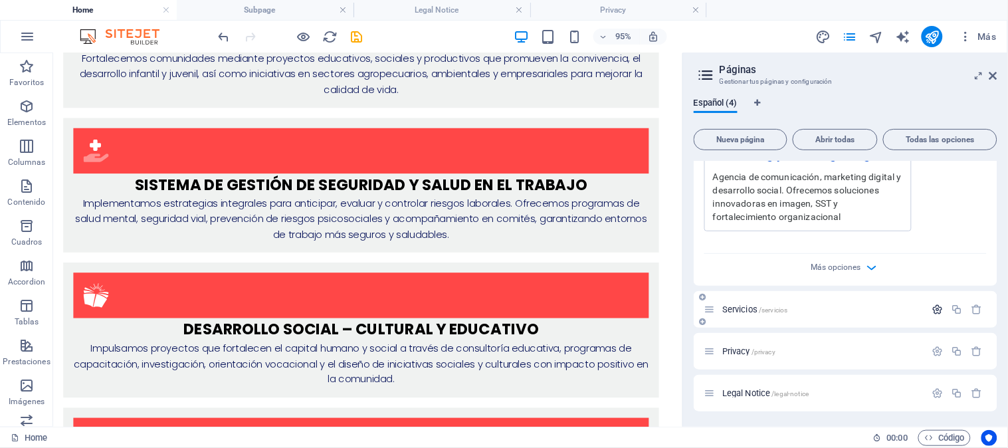
click at [937, 311] on icon "button" at bounding box center [937, 309] width 11 height 11
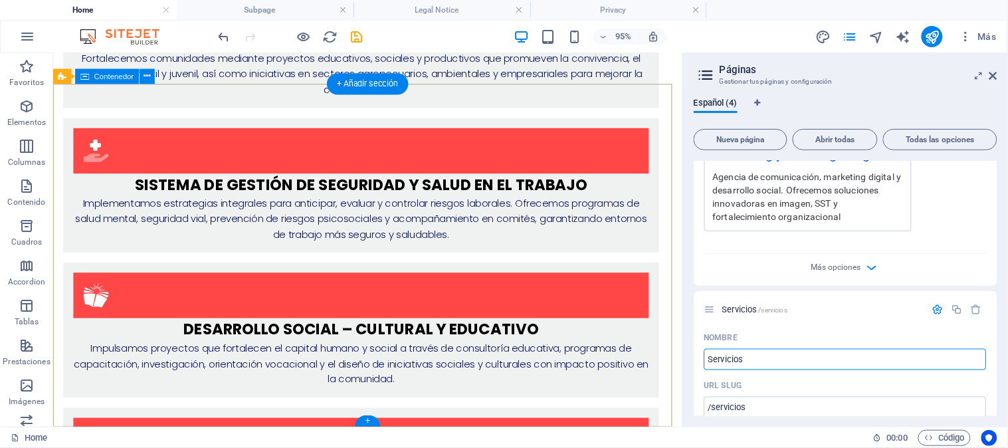
drag, startPoint x: 821, startPoint y: 410, endPoint x: 694, endPoint y: 378, distance: 130.2
type input "Política de"
type input "/politica-de-pri"
type input "Política de Priva"
type input "/politica-de"
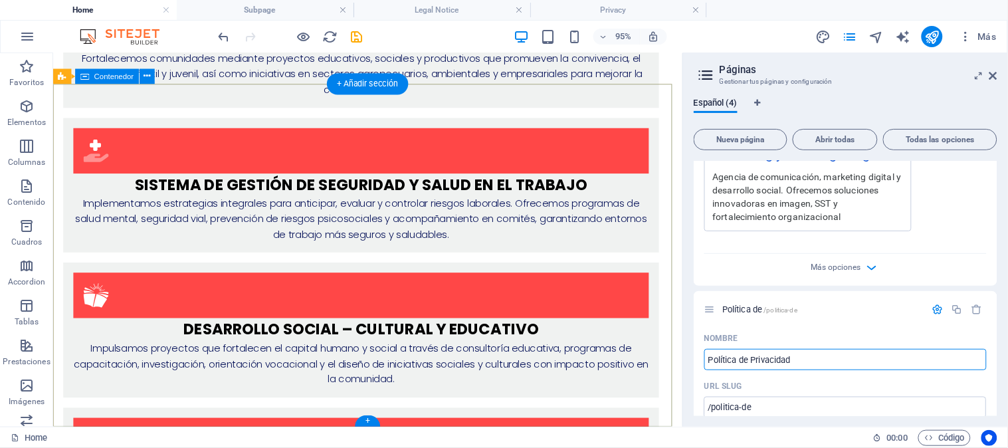
type input "Política de Privacidad"
type input "/politica-de-privacidad"
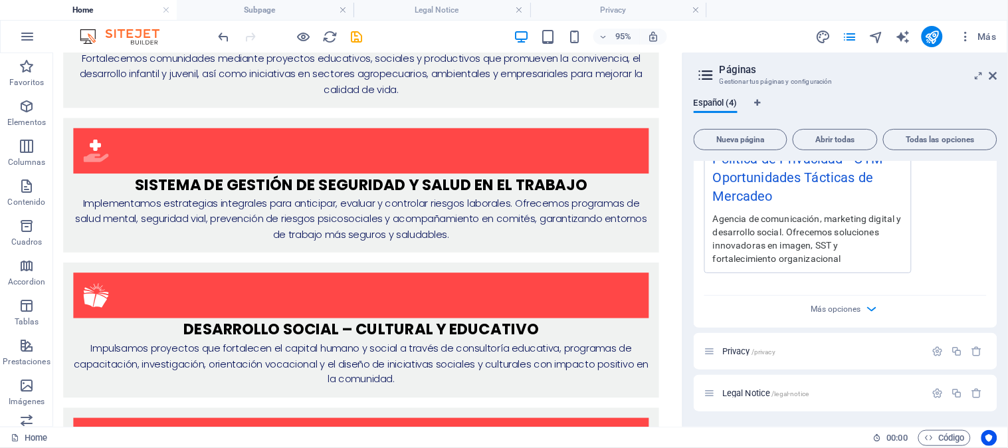
scroll to position [833, 0]
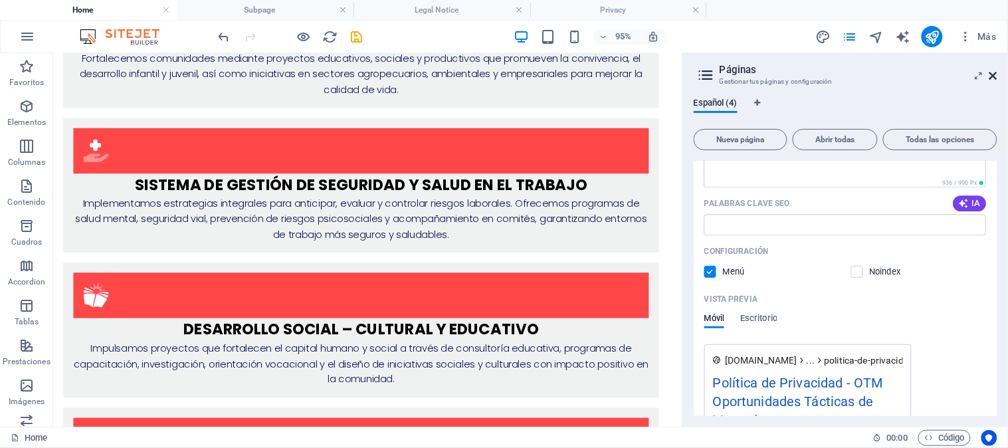
type input "Política de Privacidad"
click at [997, 76] on icon at bounding box center [994, 75] width 8 height 11
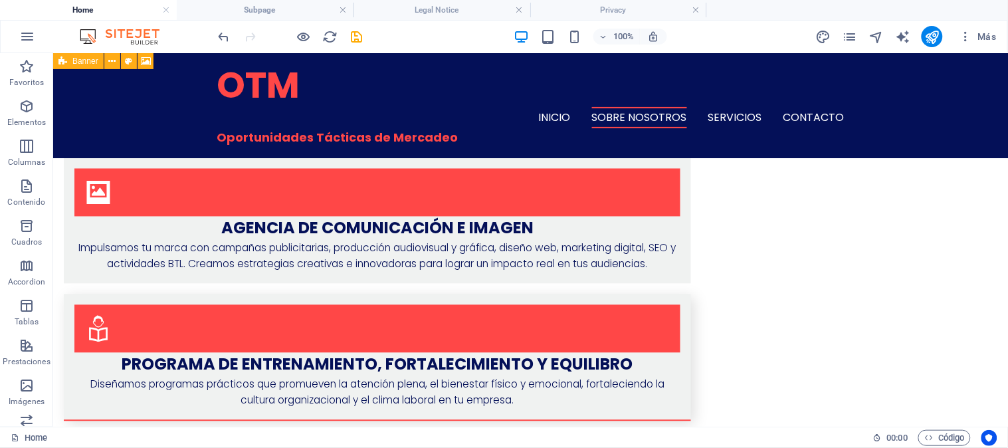
scroll to position [1869, 0]
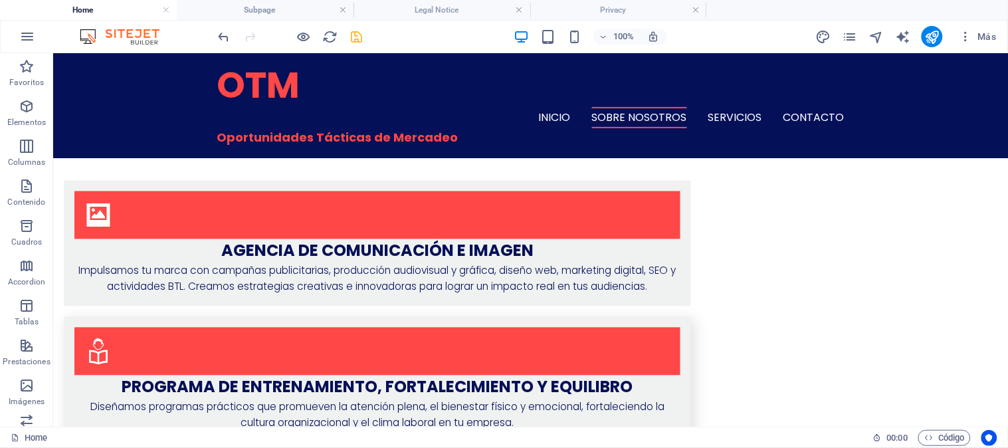
click at [354, 32] on icon "save" at bounding box center [357, 36] width 15 height 15
checkbox input "false"
click at [853, 36] on icon "pages" at bounding box center [850, 36] width 15 height 15
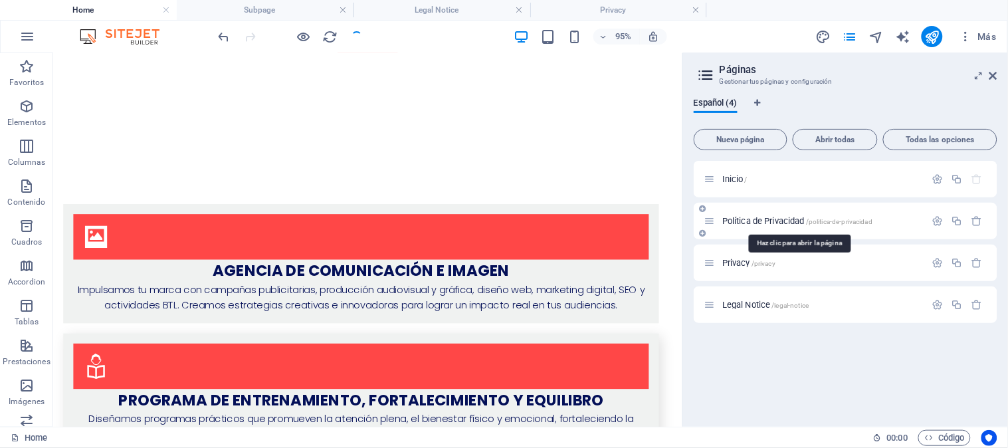
click at [751, 217] on span "Política de Privacidad /politica-de-privacidad" at bounding box center [797, 221] width 150 height 10
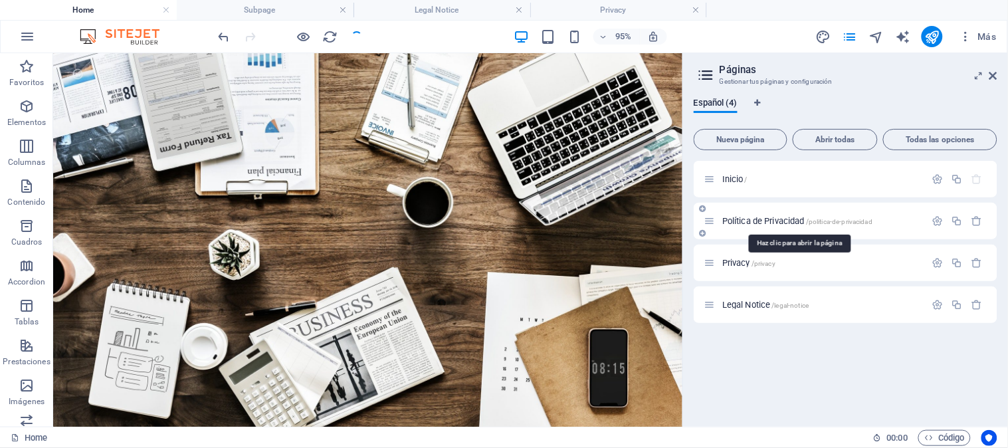
scroll to position [922, 0]
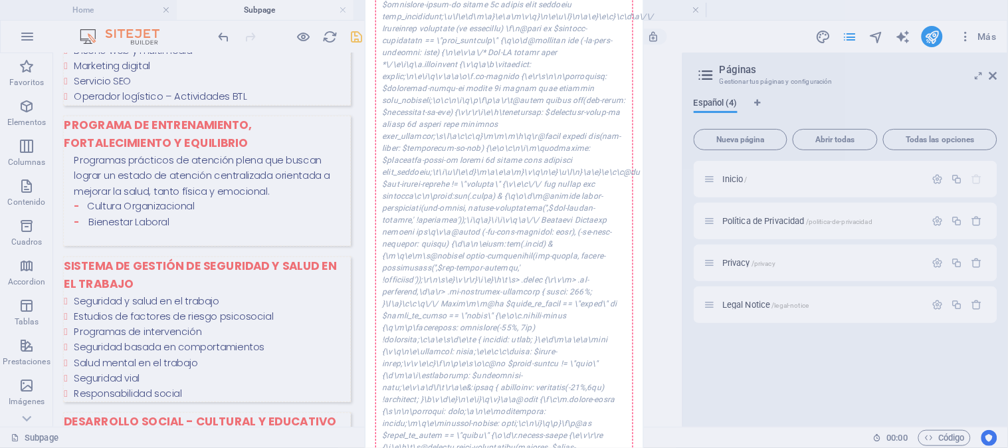
click at [257, 364] on div "Error al guardar Se ha producido un error mientras se guardaba la configuración…" at bounding box center [504, 224] width 1008 height 448
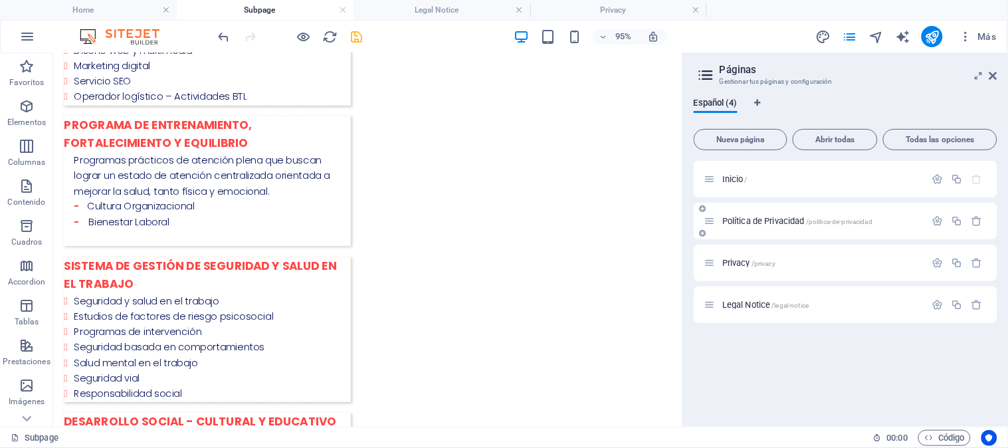
click at [769, 217] on span "Política de Privacidad /politica-de-privacidad" at bounding box center [797, 221] width 150 height 10
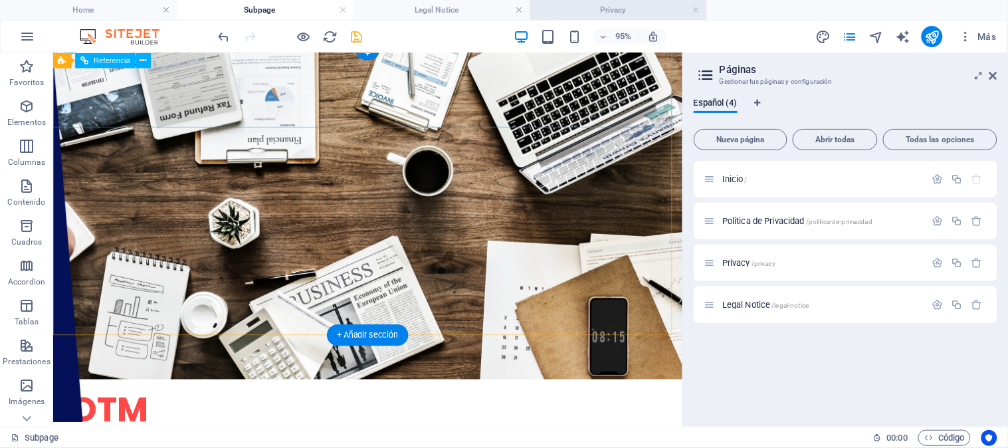
scroll to position [0, 0]
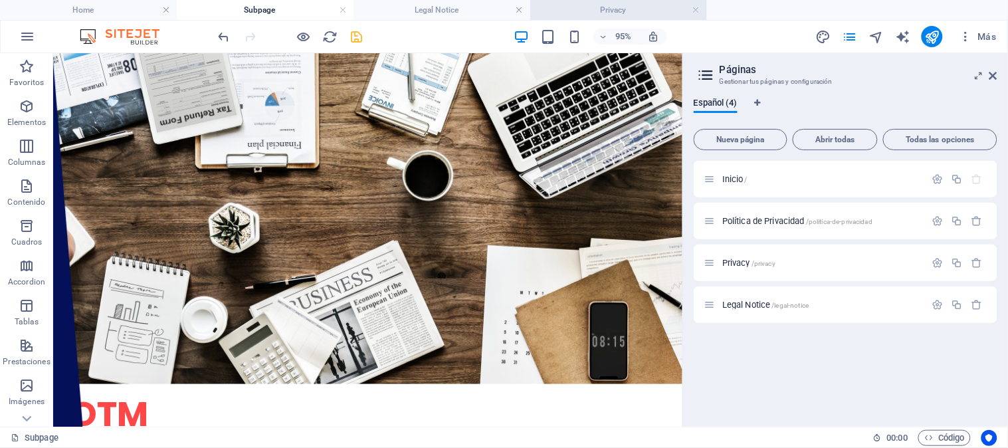
click at [639, 8] on h4 "Privacy" at bounding box center [618, 10] width 177 height 15
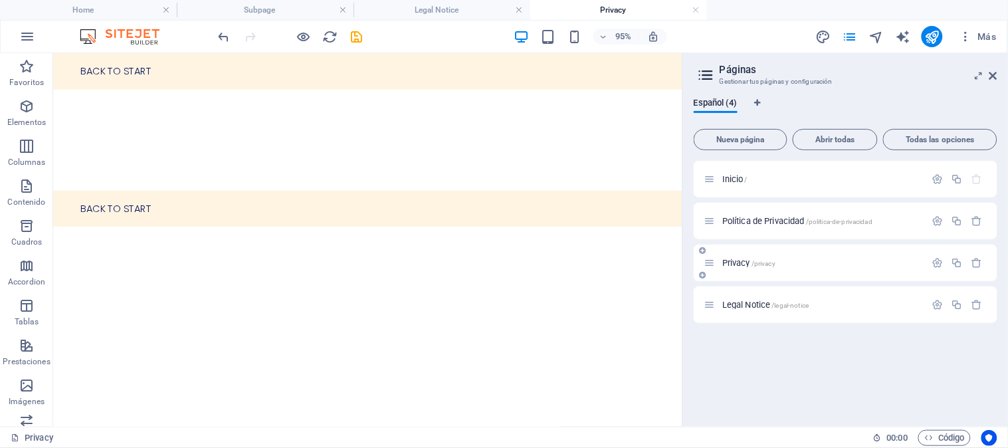
click at [736, 263] on span "Privacy /privacy" at bounding box center [748, 263] width 53 height 10
click at [765, 262] on span "/privacy" at bounding box center [764, 263] width 24 height 7
click at [885, 269] on div "Privacy /privacy" at bounding box center [814, 262] width 221 height 15
click at [450, 7] on h4 "Legal Notice" at bounding box center [442, 10] width 177 height 15
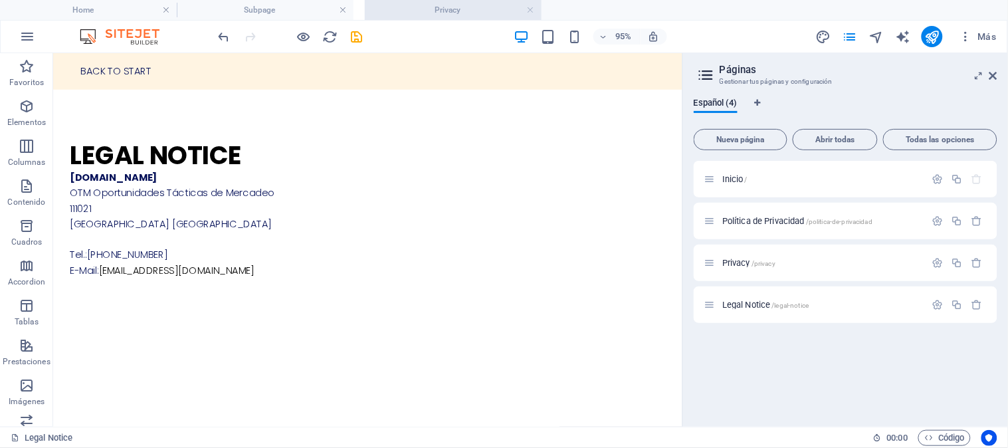
drag, startPoint x: 633, startPoint y: 7, endPoint x: 468, endPoint y: 9, distance: 165.5
click at [433, 13] on h4 "Legal Notice" at bounding box center [442, 10] width 177 height 15
drag, startPoint x: 610, startPoint y: 13, endPoint x: 446, endPoint y: 4, distance: 164.4
click at [427, 4] on h4 "Legal Notice" at bounding box center [442, 10] width 177 height 15
click at [440, 11] on h4 "Legal Notice" at bounding box center [442, 10] width 177 height 15
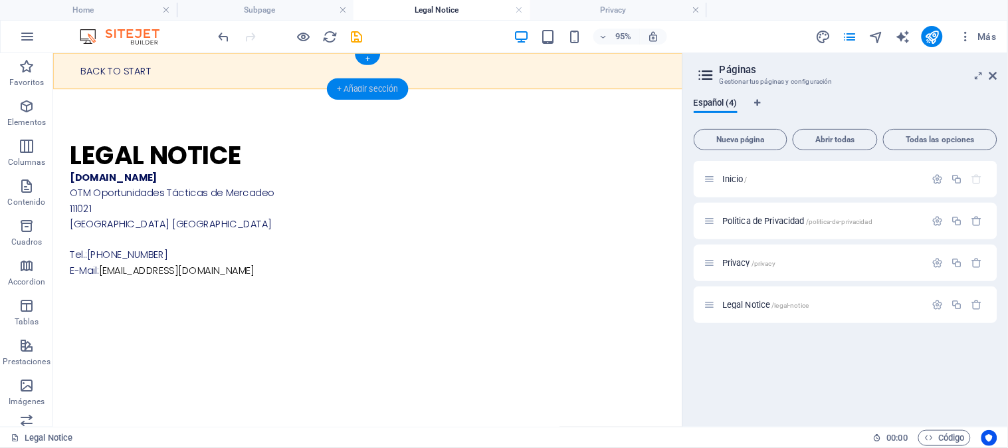
drag, startPoint x: 350, startPoint y: 94, endPoint x: 271, endPoint y: 129, distance: 86.0
click at [350, 94] on div "+ Añadir sección" at bounding box center [368, 88] width 81 height 21
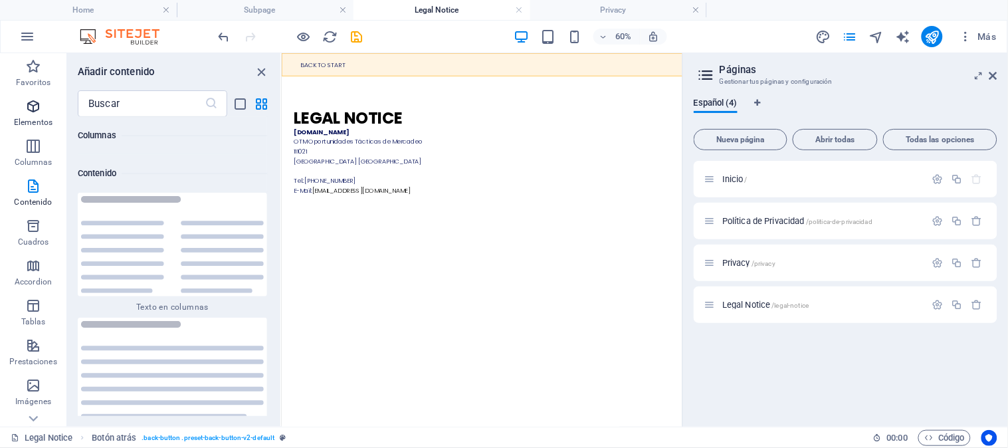
click at [21, 110] on span "Elementos" at bounding box center [33, 114] width 66 height 32
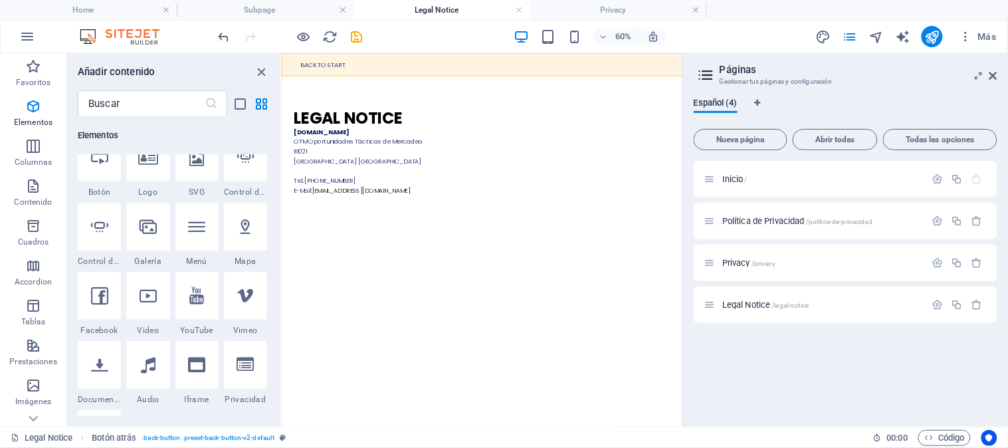
scroll to position [422, 0]
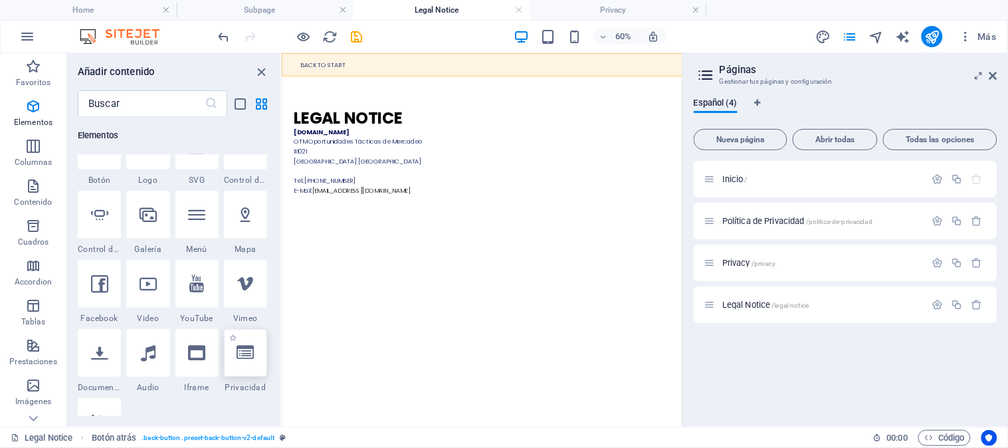
click at [244, 364] on div at bounding box center [245, 353] width 43 height 48
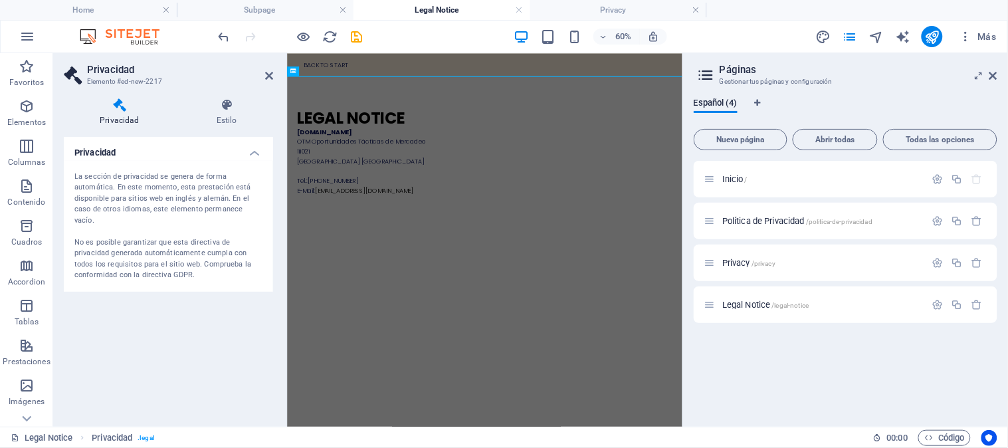
click at [169, 226] on div "La sección de privacidad se genera de forma automática. En este momento, esta p…" at bounding box center [168, 226] width 188 height 110
click at [223, 97] on div "Privacidad Estilo Privacidad La sección de privacidad se genera de forma automá…" at bounding box center [168, 257] width 231 height 339
click at [223, 105] on icon at bounding box center [227, 104] width 92 height 13
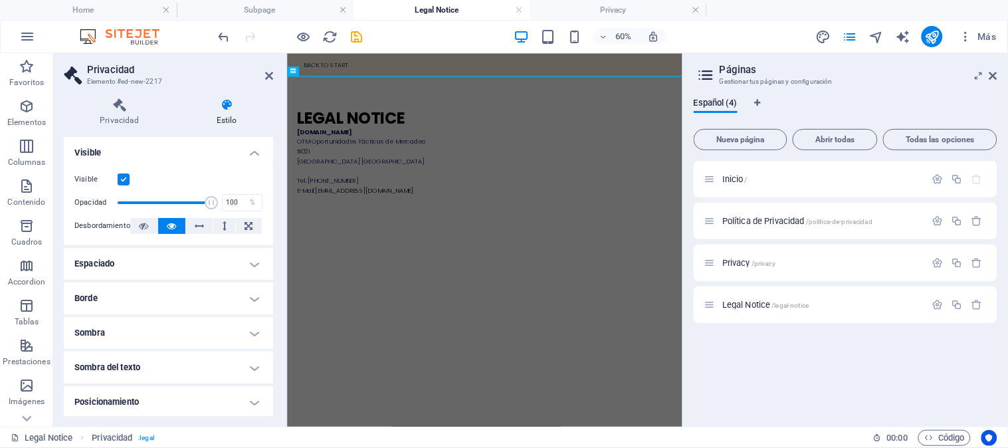
scroll to position [140, 0]
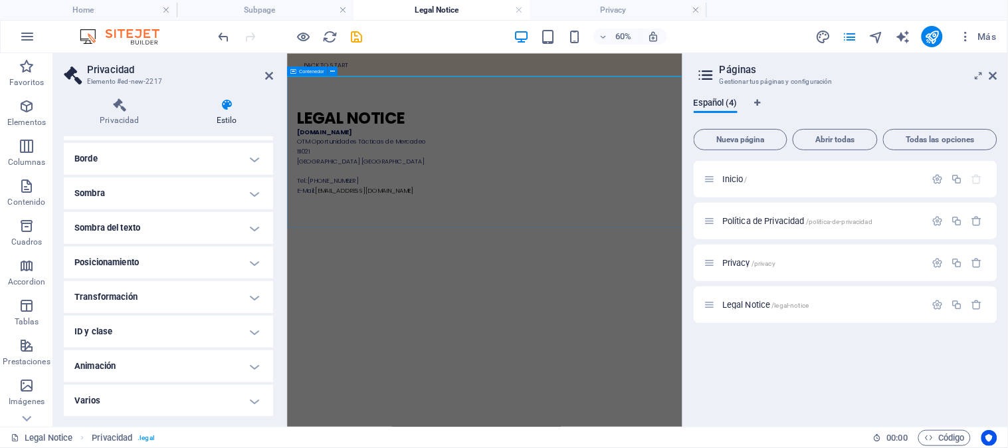
click at [318, 335] on div "Legal Notice otmercadeo.com OTM Oportunidades Tácticas de Mercadeo 111021 Bogot…" at bounding box center [615, 217] width 659 height 253
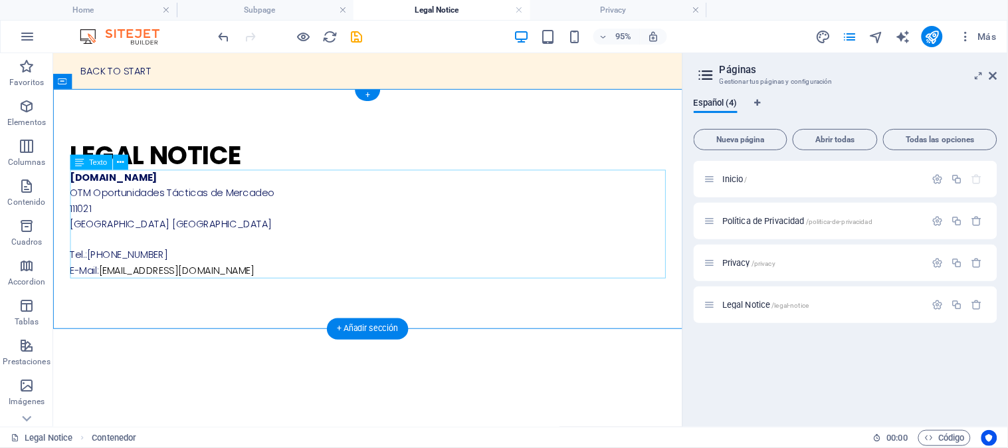
click at [299, 200] on div "otmercadeo.com OTM Oportunidades Tácticas de Mercadeo 111021 Bogotá Colombia Te…" at bounding box center [383, 233] width 627 height 114
click at [276, 260] on div "otmercadeo.com OTM Oportunidades Tácticas de Mercadeo 111021 Bogotá Colombia Te…" at bounding box center [383, 233] width 627 height 114
click at [270, 280] on div "otmercadeo.com OTM Oportunidades Tácticas de Mercadeo 111021 Bogotá Colombia Te…" at bounding box center [383, 233] width 627 height 114
drag, startPoint x: 270, startPoint y: 280, endPoint x: 310, endPoint y: 323, distance: 58.8
click at [270, 280] on div "otmercadeo.com OTM Oportunidades Tácticas de Mercadeo 111021 Bogotá Colombia Te…" at bounding box center [383, 233] width 627 height 114
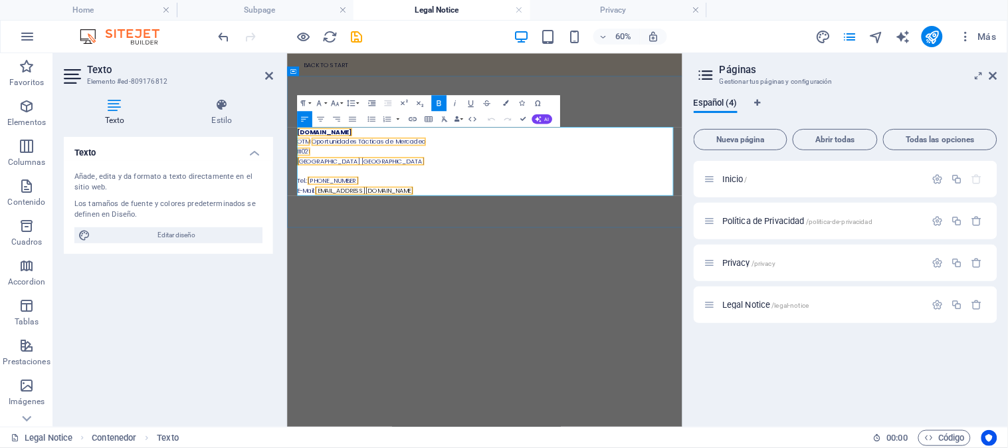
click at [484, 287] on p "Tel.: +57 301 605 8986 E-Mail: contacto@otmercadeo.com" at bounding box center [615, 273] width 627 height 33
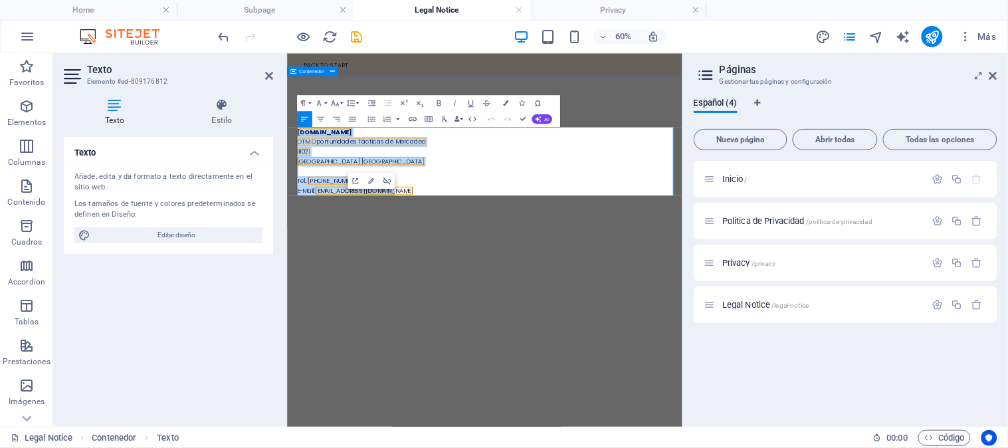
drag, startPoint x: 535, startPoint y: 288, endPoint x: 298, endPoint y: 189, distance: 256.7
click at [298, 189] on div "Legal Notice otmercadeo.com OTM Oportunidades Tácticas de Mercadeo 111021 Bogot…" at bounding box center [615, 217] width 659 height 253
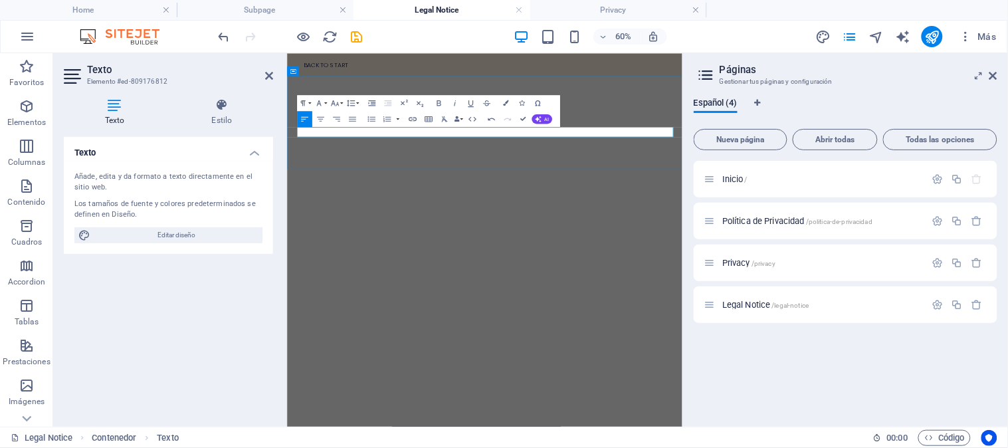
click at [510, 181] on p at bounding box center [615, 184] width 627 height 17
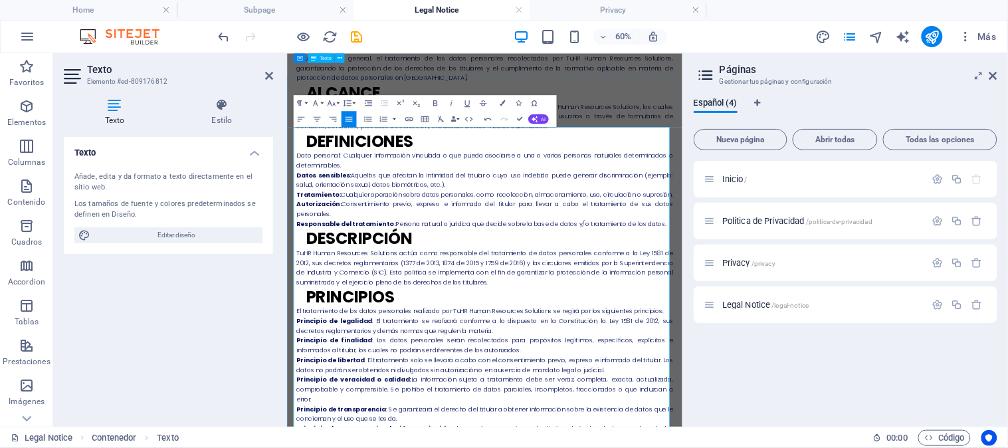
scroll to position [0, 0]
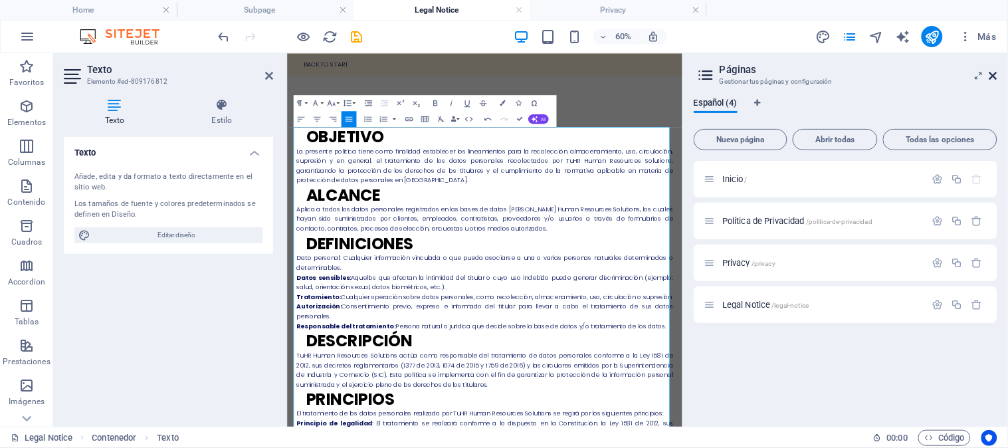
click at [993, 74] on icon at bounding box center [994, 75] width 8 height 11
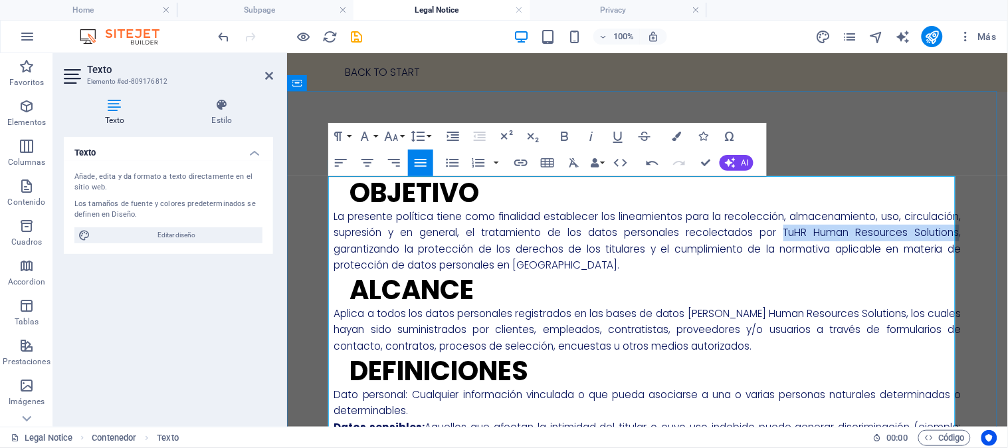
drag, startPoint x: 831, startPoint y: 228, endPoint x: 373, endPoint y: 247, distance: 458.3
click at [373, 247] on p "La presente política tiene como finalidad establecer los lineamientos para la r…" at bounding box center [647, 240] width 627 height 65
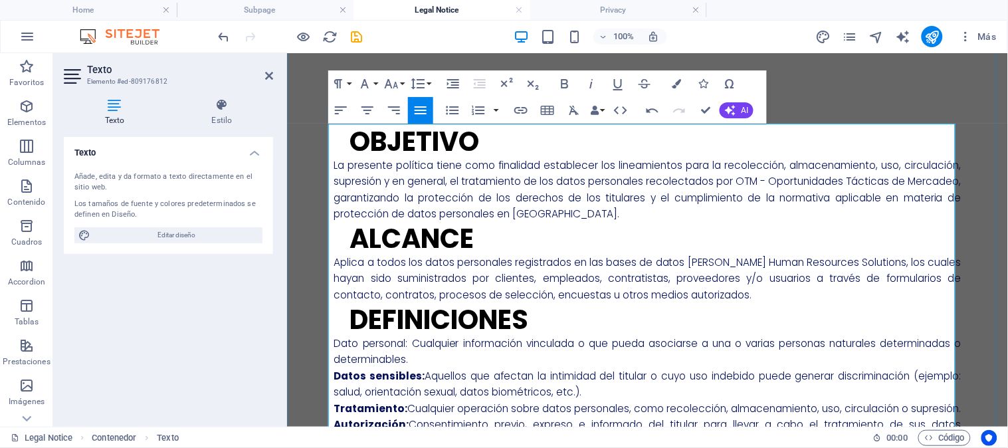
scroll to position [52, 0]
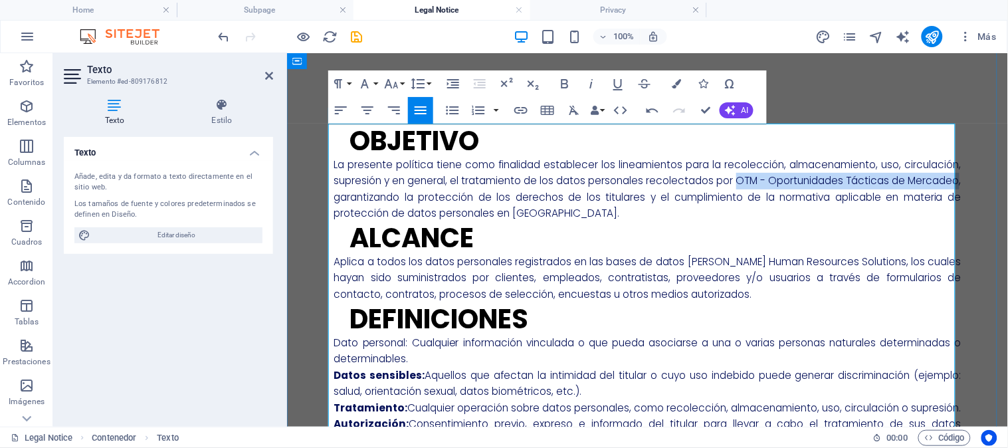
drag, startPoint x: 799, startPoint y: 177, endPoint x: 394, endPoint y: 191, distance: 405.0
click at [394, 191] on p "La presente política tiene como finalidad establecer los lineamientos para la r…" at bounding box center [647, 188] width 627 height 65
copy p "OTM - Oportunidades Tácticas de Mercadeo"
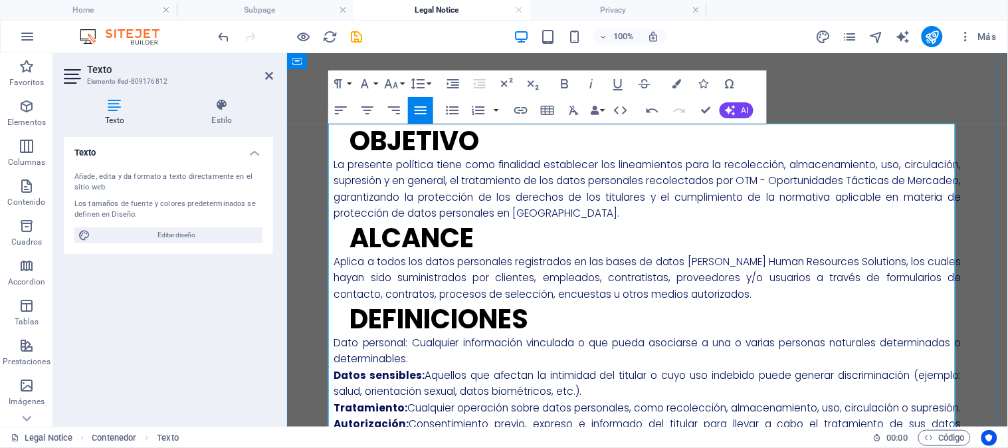
click at [714, 260] on p "Aplica a todos los datos personales registrados en las bases de datos de TuHR H…" at bounding box center [647, 277] width 627 height 49
drag, startPoint x: 725, startPoint y: 259, endPoint x: 894, endPoint y: 259, distance: 168.8
click at [894, 259] on p "Aplica a todos los datos personales registrados en las bases de datos de TuHR H…" at bounding box center [647, 277] width 627 height 49
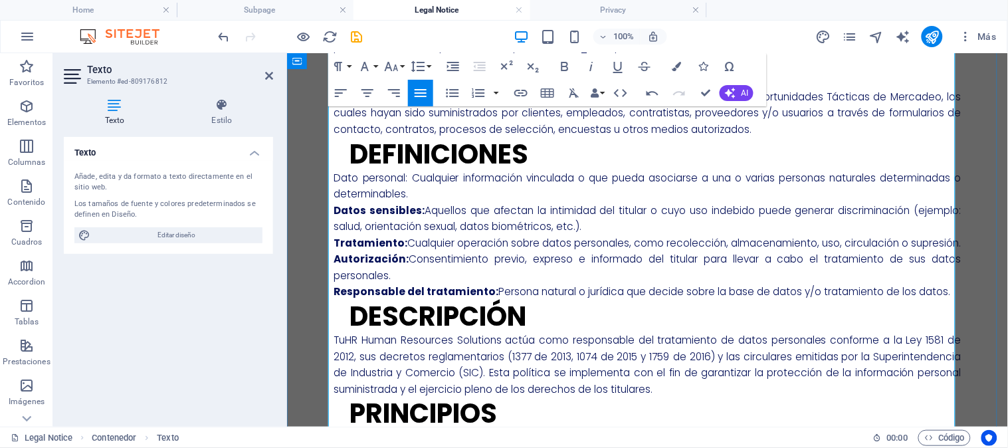
scroll to position [224, 0]
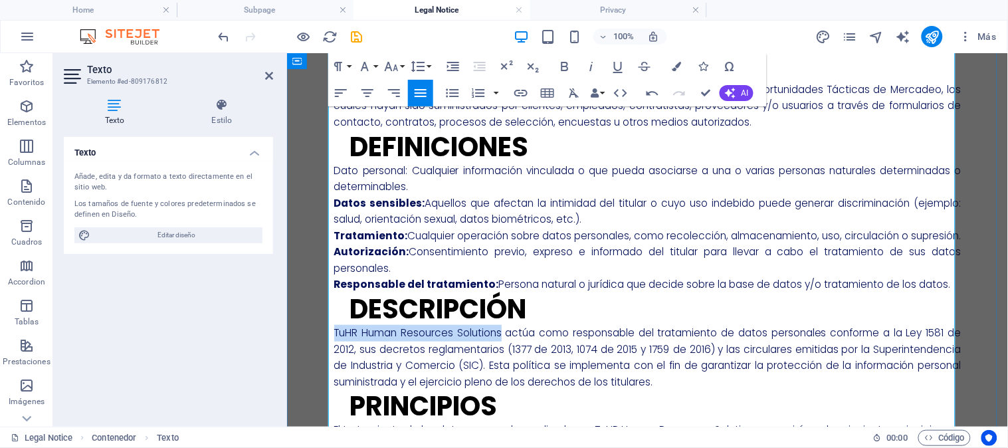
drag, startPoint x: 329, startPoint y: 344, endPoint x: 498, endPoint y: 345, distance: 168.8
click at [498, 345] on p "TuHR Human Resources Solutions actúa como responsable del tratamiento de datos …" at bounding box center [647, 356] width 627 height 65
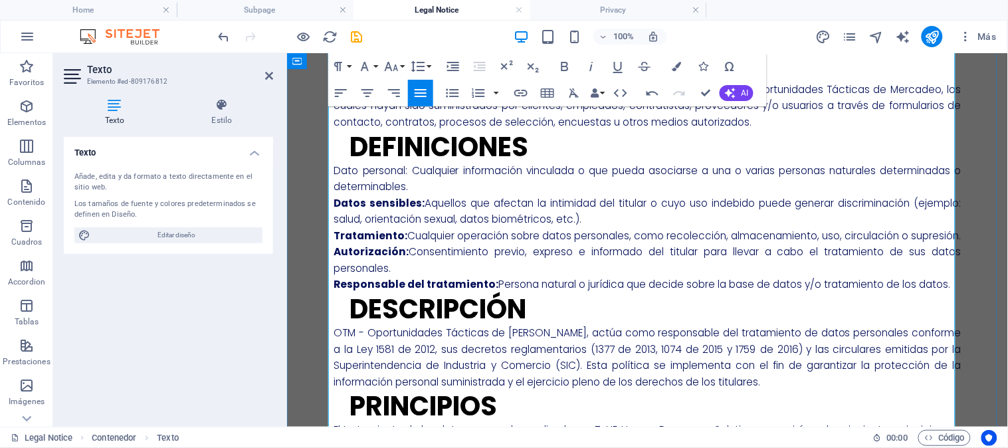
scroll to position [397, 0]
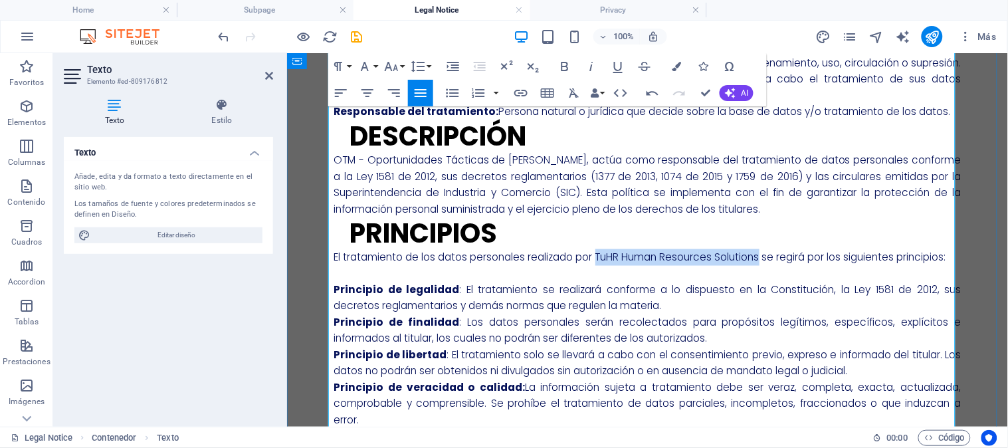
drag, startPoint x: 593, startPoint y: 273, endPoint x: 760, endPoint y: 274, distance: 166.1
click at [760, 265] on p "El tratamiento de los datos personales realizado por TuHR Human Resources Solut…" at bounding box center [647, 257] width 627 height 17
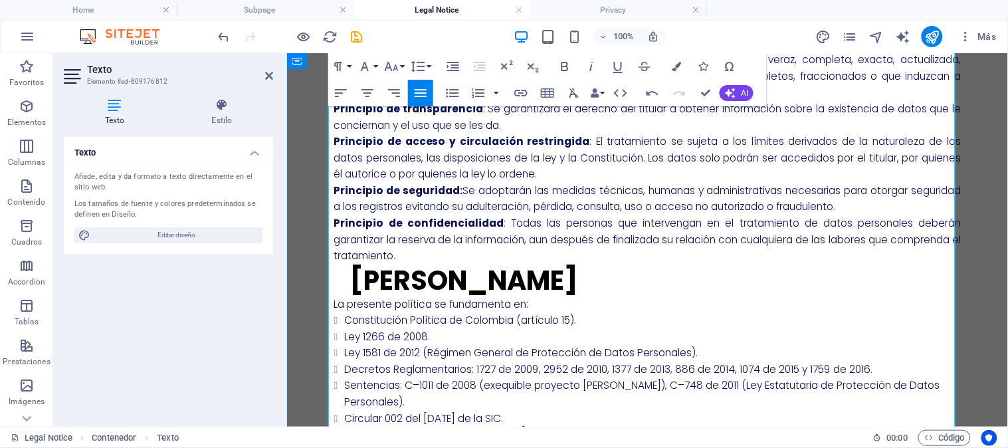
scroll to position [914, 0]
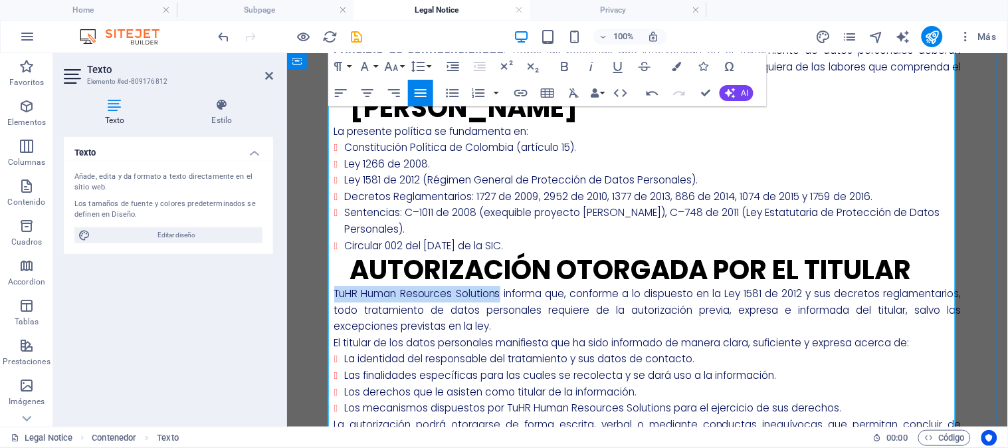
drag, startPoint x: 328, startPoint y: 288, endPoint x: 494, endPoint y: 287, distance: 166.8
click at [494, 287] on p "TuHR Human Resources Solutions informa que, conforme a lo dispuesto en la Ley 1…" at bounding box center [647, 309] width 627 height 49
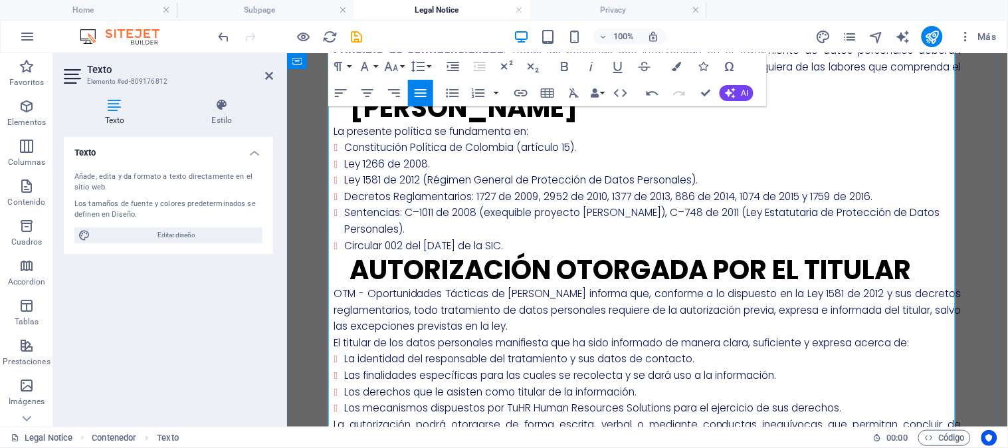
scroll to position [1086, 0]
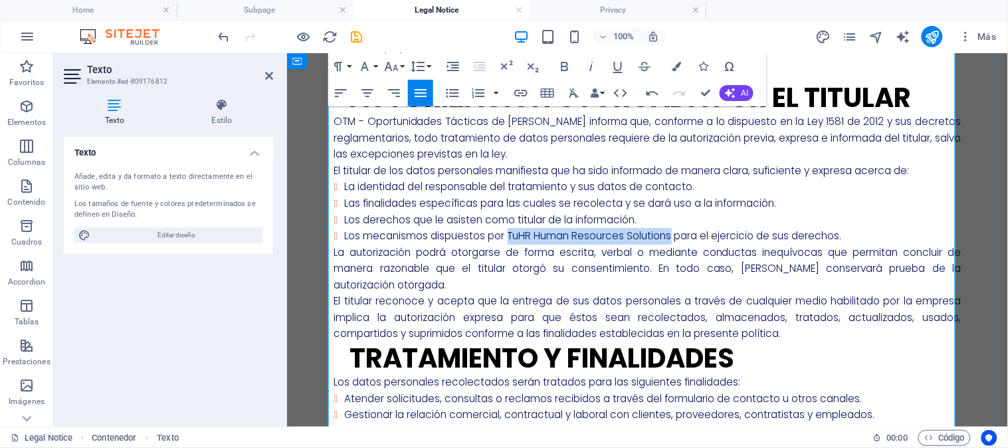
drag, startPoint x: 504, startPoint y: 235, endPoint x: 669, endPoint y: 235, distance: 164.8
click at [669, 235] on li "Los mecanismos dispuestos por TuHR Human Resources Solutions para el ejercicio …" at bounding box center [652, 235] width 617 height 17
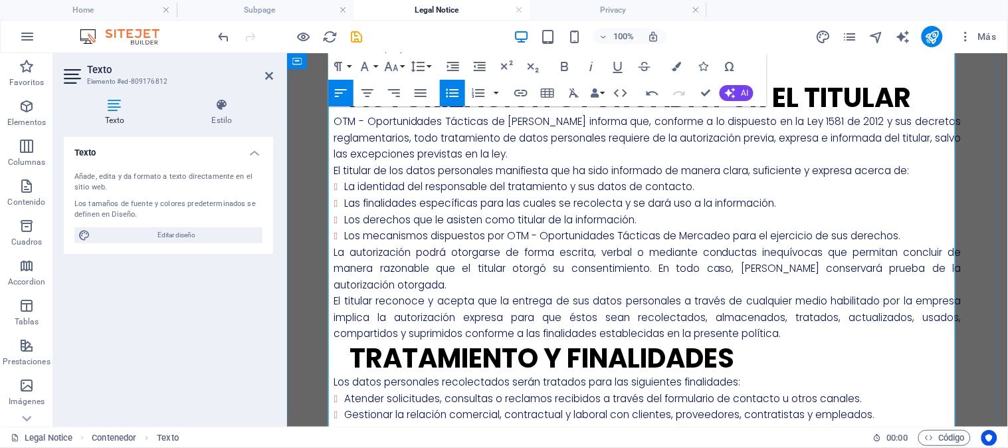
scroll to position [126, 4]
drag, startPoint x: 726, startPoint y: 267, endPoint x: 748, endPoint y: 268, distance: 21.9
click at [748, 268] on p "La autorización podrá otorgarse de forma escrita, verbal o mediante conductas i…" at bounding box center [647, 268] width 627 height 49
drag, startPoint x: 744, startPoint y: 268, endPoint x: 734, endPoint y: 268, distance: 10.7
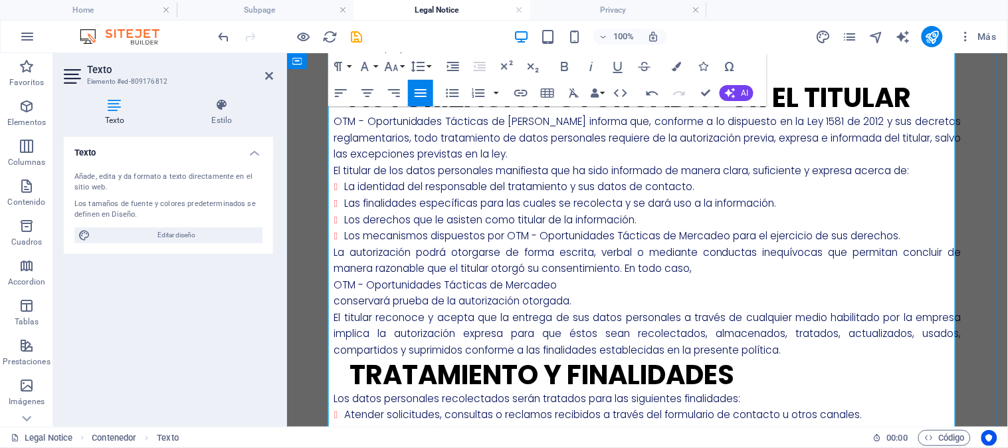
click at [334, 283] on p "OTM - Oportunidades Tácticas de Mercadeo" at bounding box center [647, 284] width 627 height 17
click at [709, 265] on p "La autorización podrá otorgarse de forma escrita, verbal o mediante conductas i…" at bounding box center [647, 260] width 627 height 33
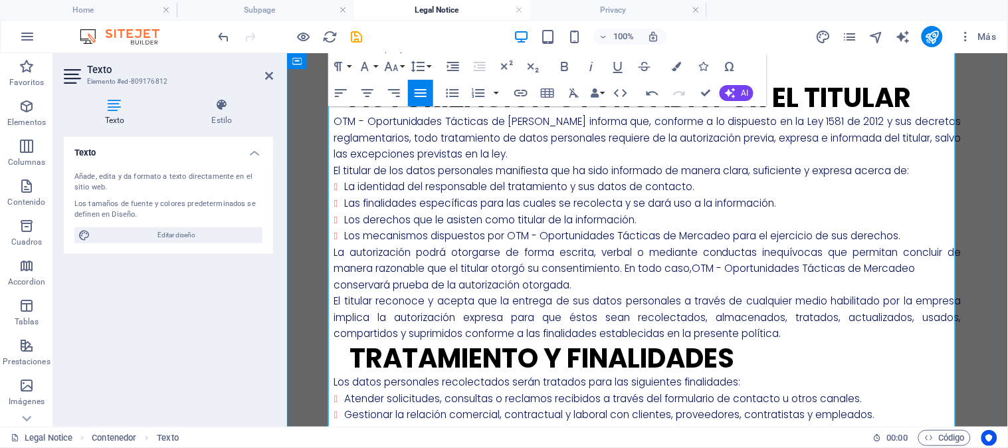
click at [334, 284] on p "conservará prueba de la autorización otorgada." at bounding box center [647, 284] width 627 height 17
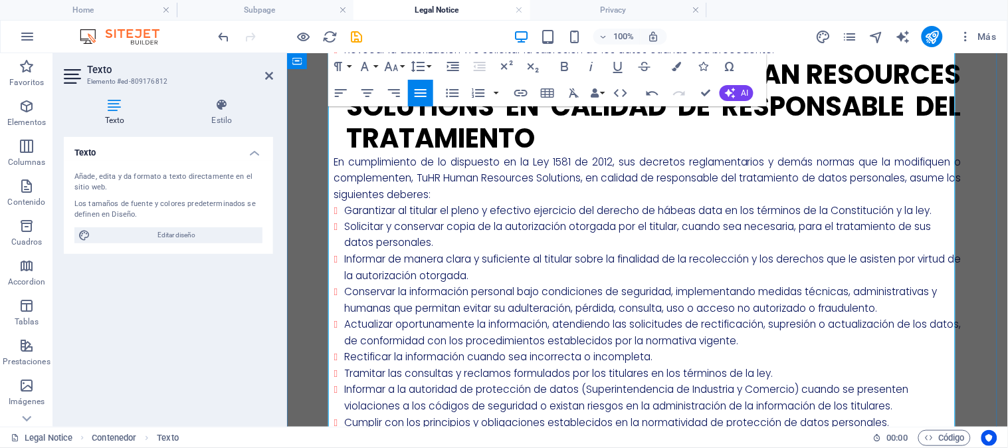
scroll to position [1603, 0]
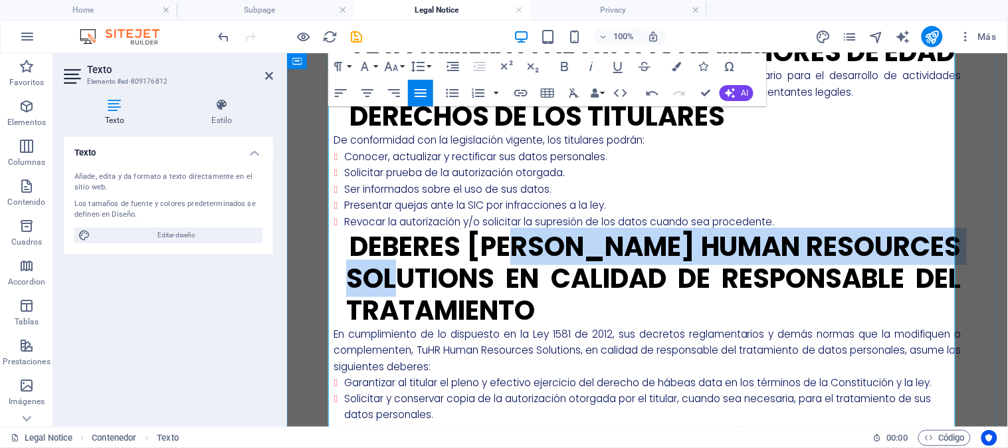
drag, startPoint x: 562, startPoint y: 272, endPoint x: 482, endPoint y: 309, distance: 87.7
click at [482, 309] on h2 "Deberes de TuHR Human Resources Solutions en calidad de Responsable del Tratami…" at bounding box center [653, 278] width 615 height 96
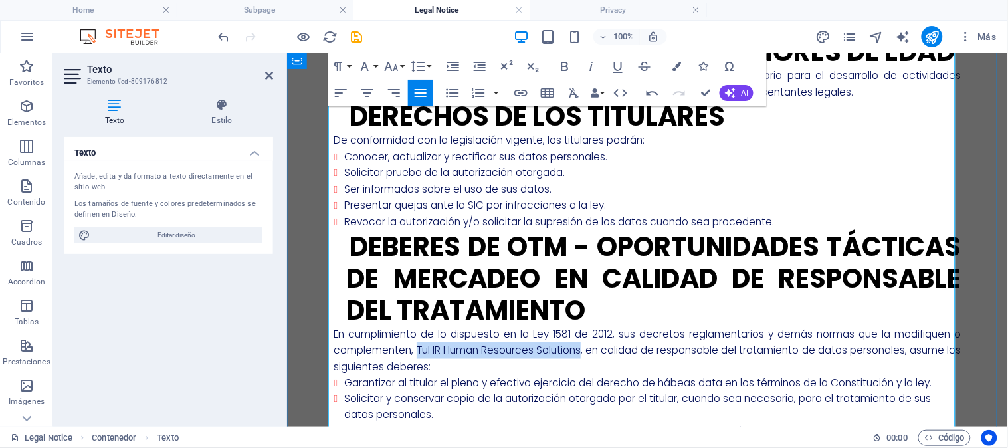
drag, startPoint x: 413, startPoint y: 381, endPoint x: 579, endPoint y: 386, distance: 166.9
click at [579, 375] on p "En cumplimiento de lo dispuesto en la Ley 1581 de 2012, sus decretos reglamenta…" at bounding box center [647, 350] width 627 height 49
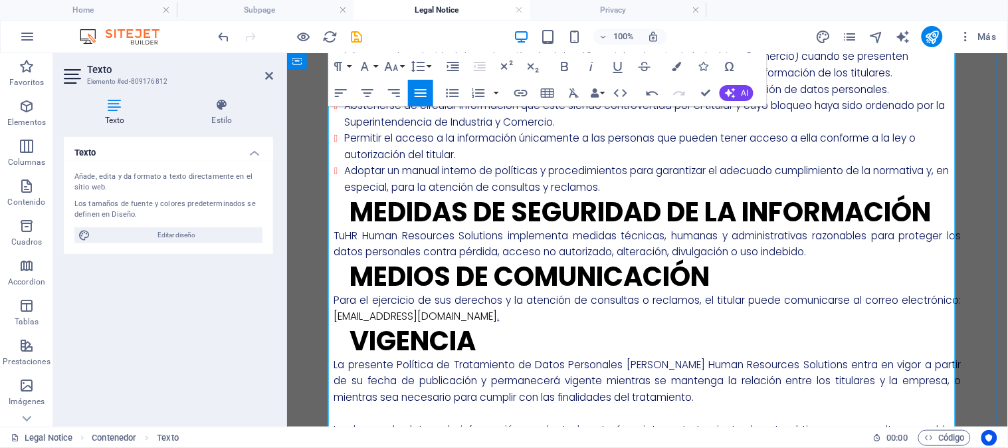
scroll to position [2120, 0]
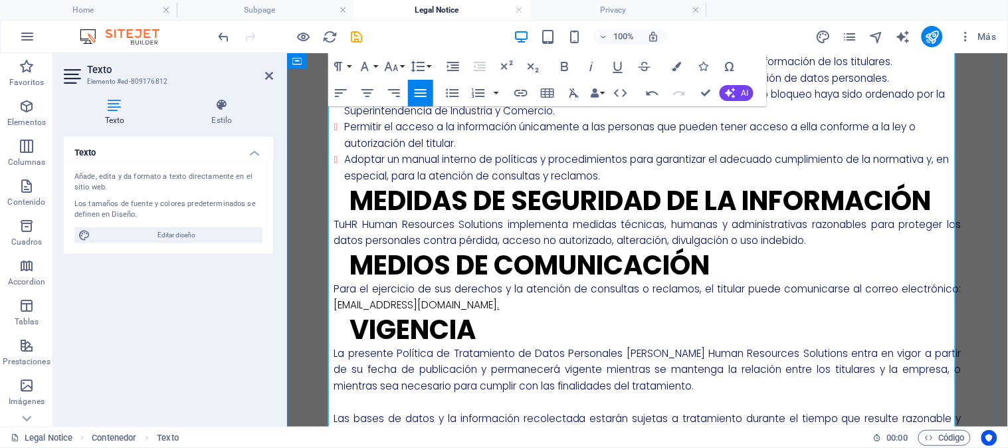
click at [334, 249] on p "TuHR Human Resources Solutions implementa medidas técnicas, humanas y administr…" at bounding box center [647, 232] width 627 height 33
drag, startPoint x: 329, startPoint y: 257, endPoint x: 495, endPoint y: 260, distance: 166.2
click at [495, 249] on p "TuHR Human Resources Solutions implementa medidas técnicas, humanas y administr…" at bounding box center [647, 232] width 627 height 33
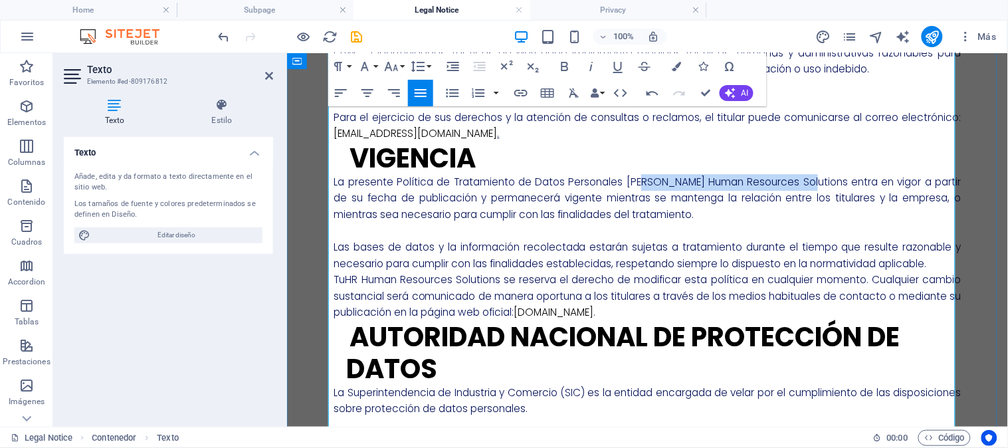
drag, startPoint x: 637, startPoint y: 213, endPoint x: 806, endPoint y: 213, distance: 168.8
click at [806, 213] on p "La presente Política de Tratamiento de Datos Personales de TuHR Human Resources…" at bounding box center [647, 197] width 627 height 49
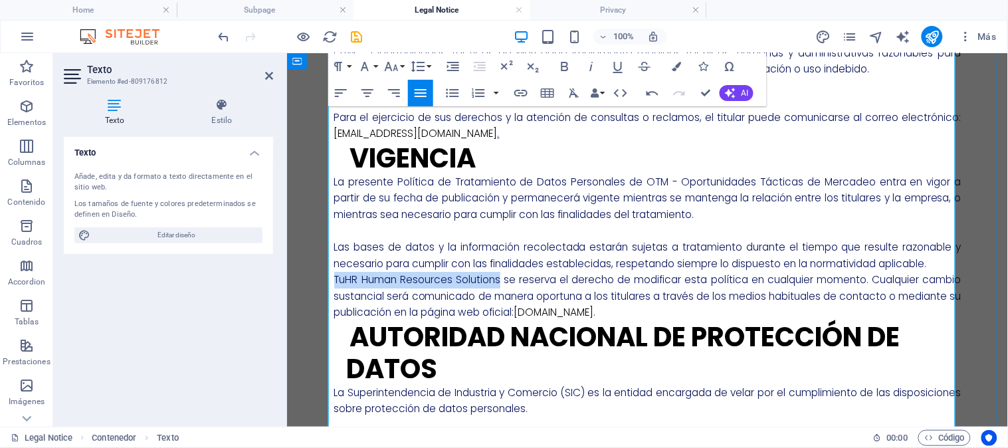
drag, startPoint x: 329, startPoint y: 309, endPoint x: 495, endPoint y: 309, distance: 166.1
click at [495, 309] on p "TuHR Human Resources Solutions se reserva el derecho de modificar esta política…" at bounding box center [647, 295] width 627 height 49
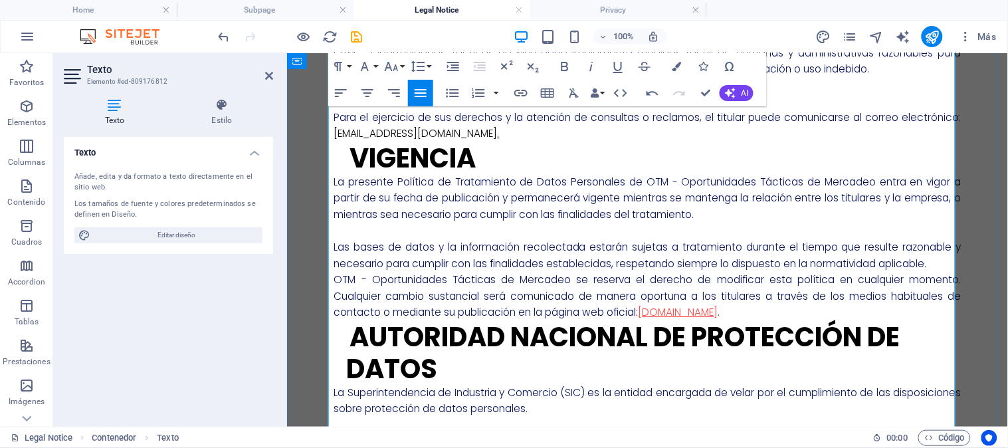
drag, startPoint x: 640, startPoint y: 345, endPoint x: 720, endPoint y: 342, distance: 79.8
click at [718, 318] on link "www.tuhr.com.co" at bounding box center [678, 311] width 80 height 14
click at [730, 320] on p "OTM - Oportunidades Tácticas de Mercadeo se reserva el derecho de modificar est…" at bounding box center [647, 295] width 627 height 49
drag, startPoint x: 738, startPoint y: 346, endPoint x: 641, endPoint y: 348, distance: 96.4
click at [641, 320] on p "OTM - Oportunidades Tácticas de Mercadeo se reserva el derecho de modificar est…" at bounding box center [647, 295] width 627 height 49
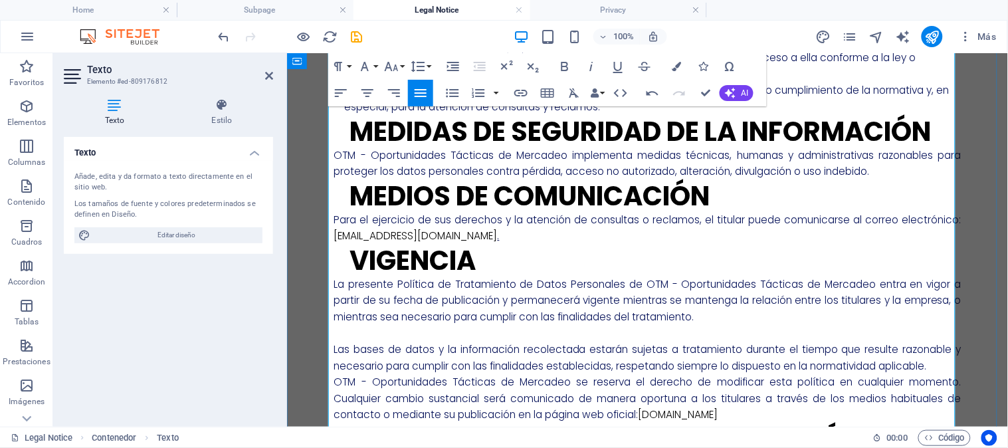
scroll to position [2196, 0]
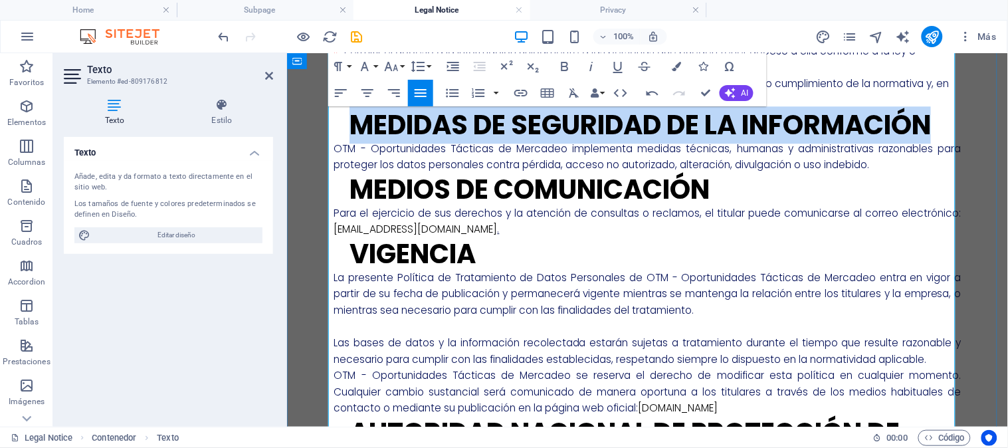
drag, startPoint x: 346, startPoint y: 159, endPoint x: 948, endPoint y: 151, distance: 602.2
click at [948, 140] on h2 "Medidas de Seguridad de la Información" at bounding box center [653, 124] width 615 height 32
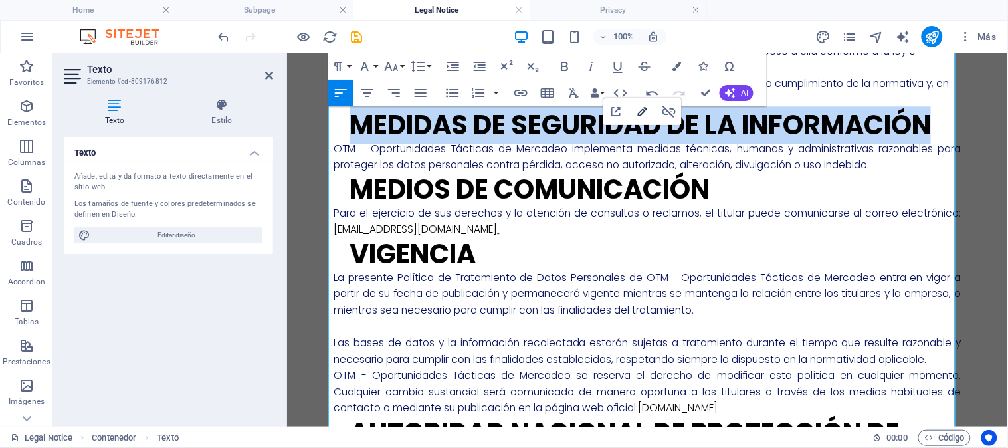
click at [647, 113] on icon "button" at bounding box center [643, 112] width 16 height 16
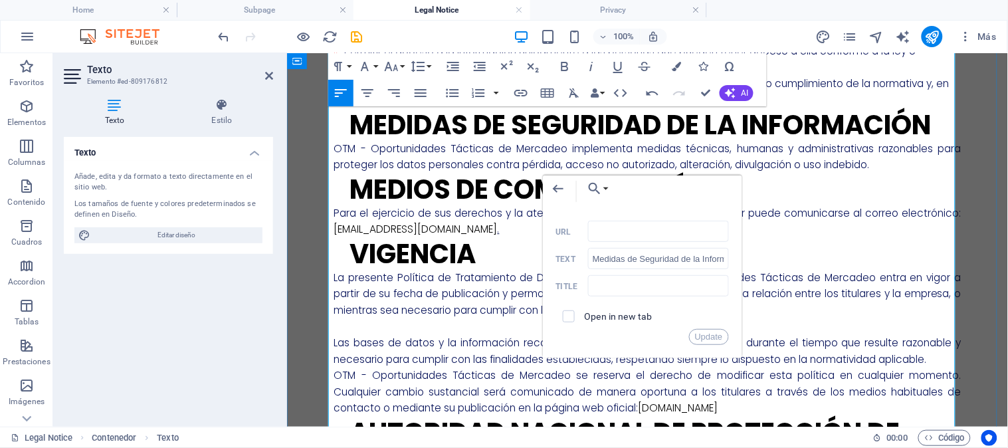
click at [780, 318] on p "La presente Política de Tratamiento de Datos Personales de OTM - Oportunidades …" at bounding box center [647, 293] width 627 height 49
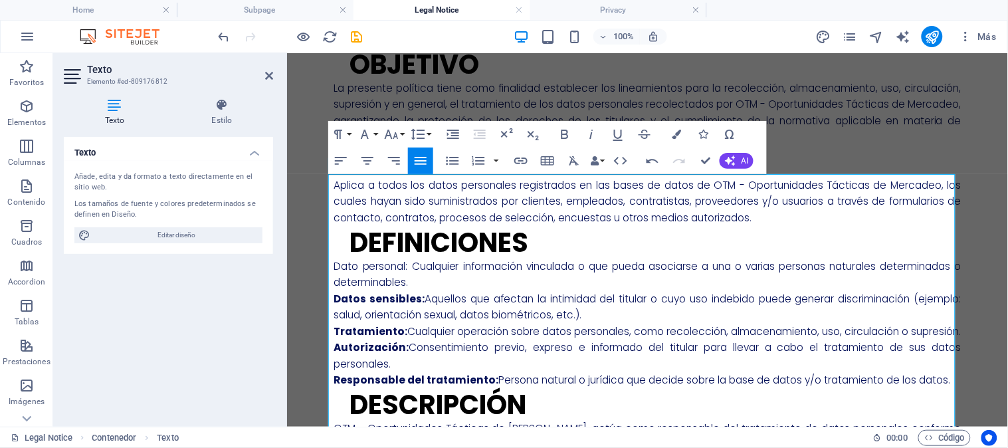
scroll to position [0, 0]
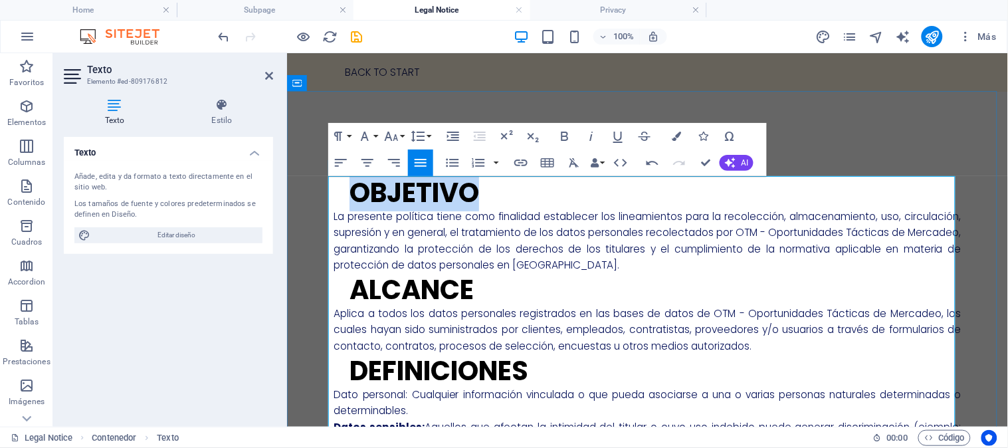
drag, startPoint x: 480, startPoint y: 192, endPoint x: 349, endPoint y: 189, distance: 131.6
click at [349, 189] on h2 "Objetivo" at bounding box center [653, 192] width 615 height 32
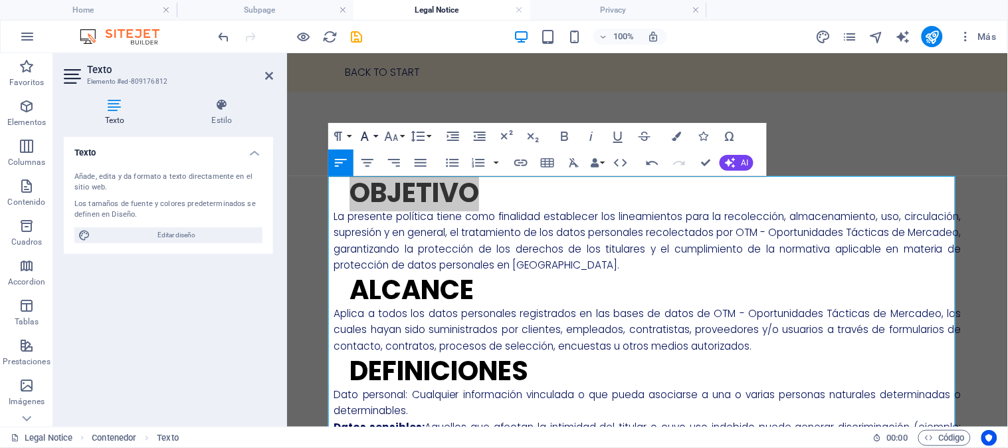
click at [375, 140] on button "Font Family" at bounding box center [367, 136] width 25 height 27
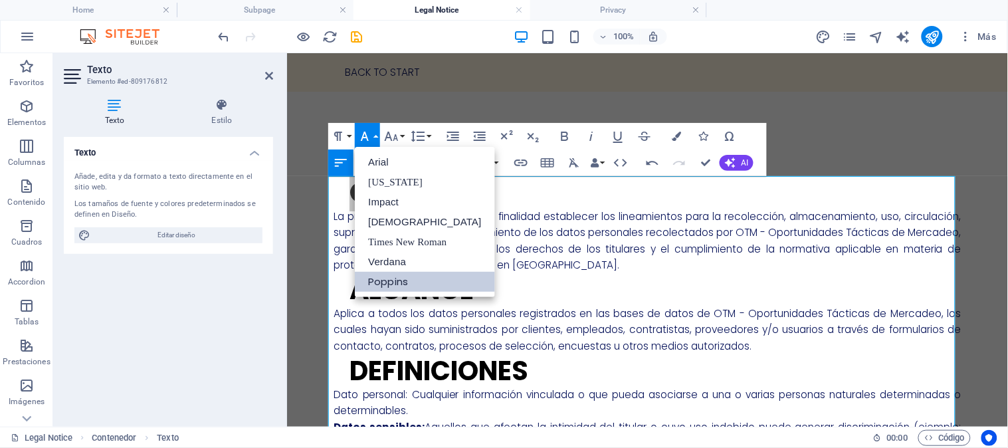
click at [375, 140] on button "Font Family" at bounding box center [367, 136] width 25 height 27
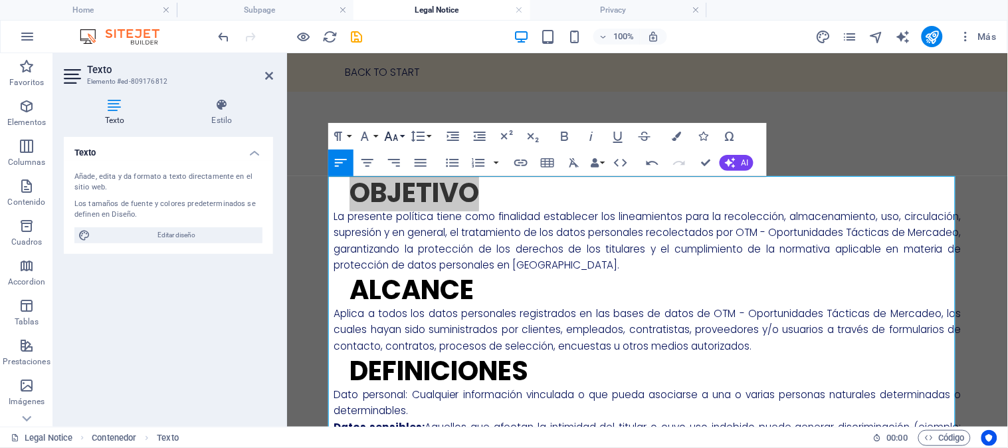
click at [403, 135] on button "Font Size" at bounding box center [393, 136] width 25 height 27
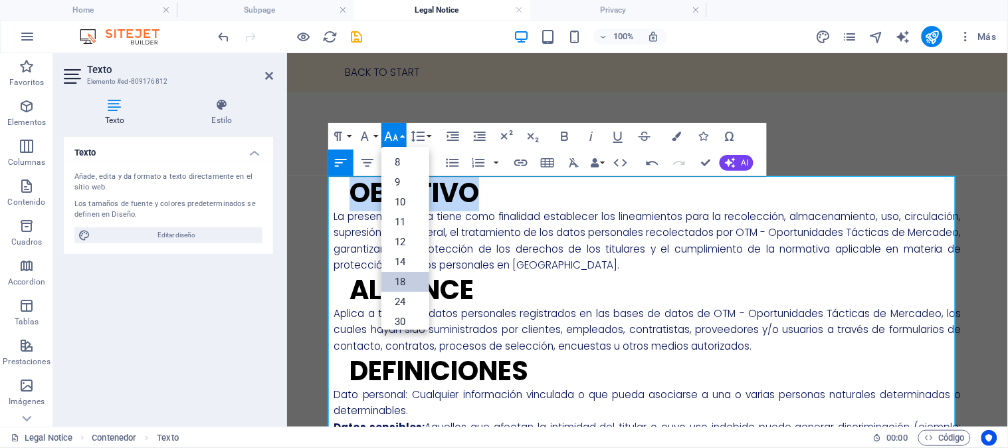
click at [407, 274] on link "18" at bounding box center [405, 282] width 48 height 20
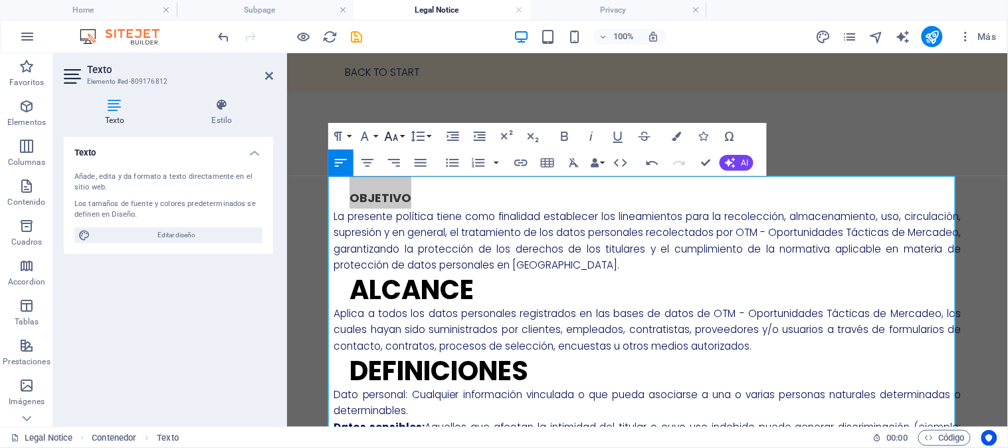
click at [403, 137] on button "Font Size" at bounding box center [393, 136] width 25 height 27
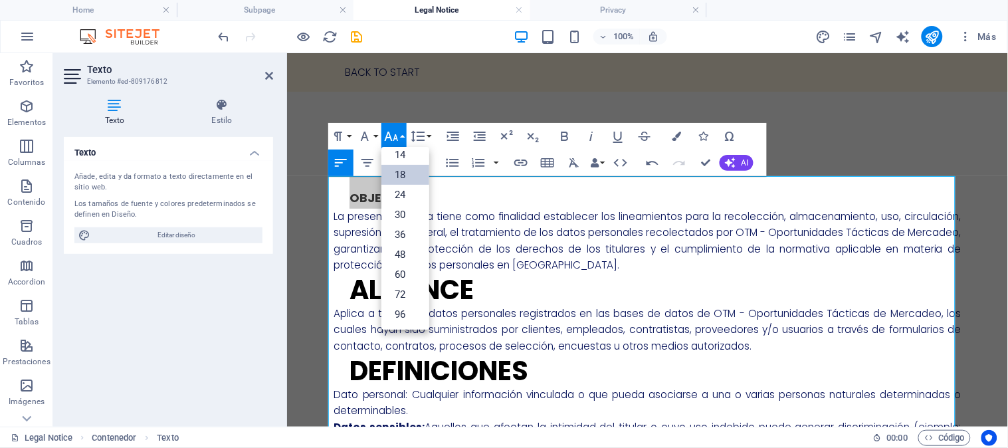
scroll to position [106, 0]
click at [401, 228] on link "36" at bounding box center [405, 235] width 48 height 20
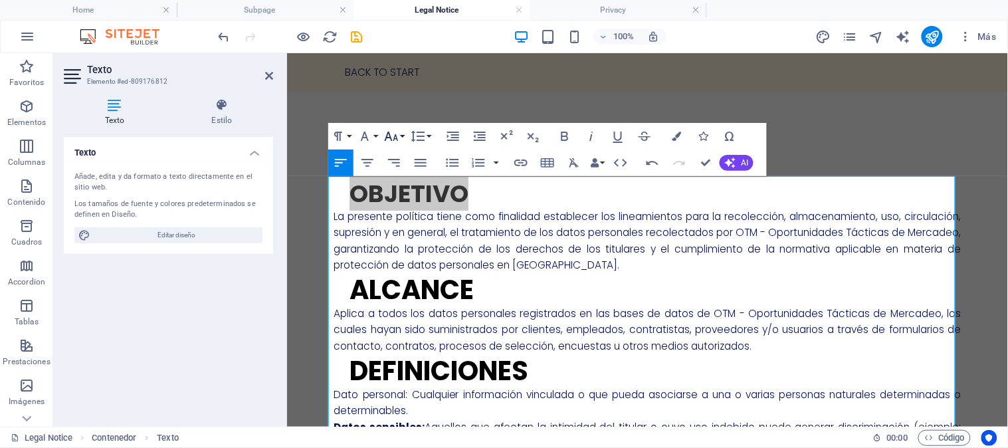
click at [401, 138] on button "Font Size" at bounding box center [393, 136] width 25 height 27
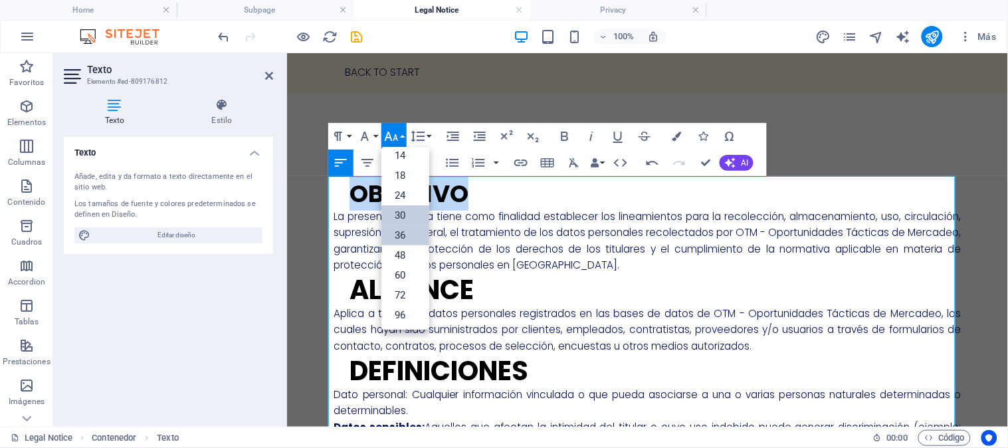
click at [404, 217] on link "30" at bounding box center [405, 215] width 48 height 20
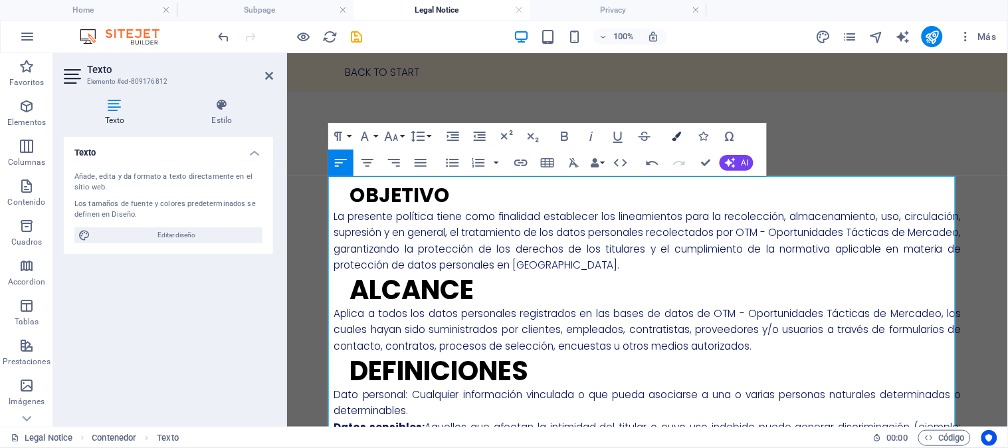
click at [673, 134] on icon "button" at bounding box center [676, 136] width 9 height 9
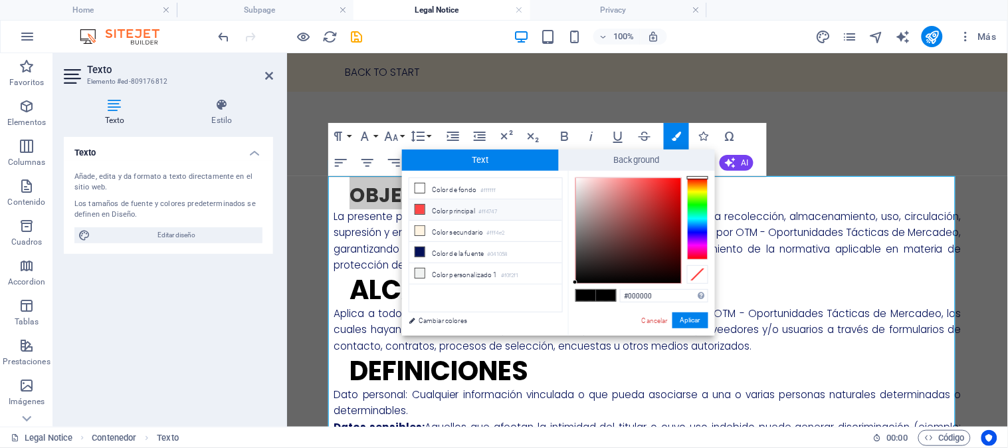
click at [415, 213] on icon at bounding box center [419, 209] width 9 height 9
click at [693, 319] on button "Aplicar" at bounding box center [691, 320] width 36 height 16
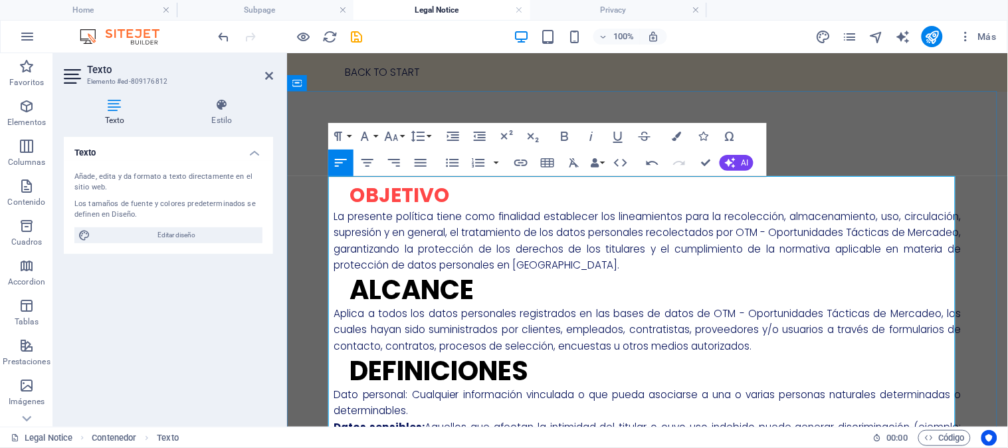
click at [620, 292] on h2 "Alcance" at bounding box center [653, 289] width 615 height 32
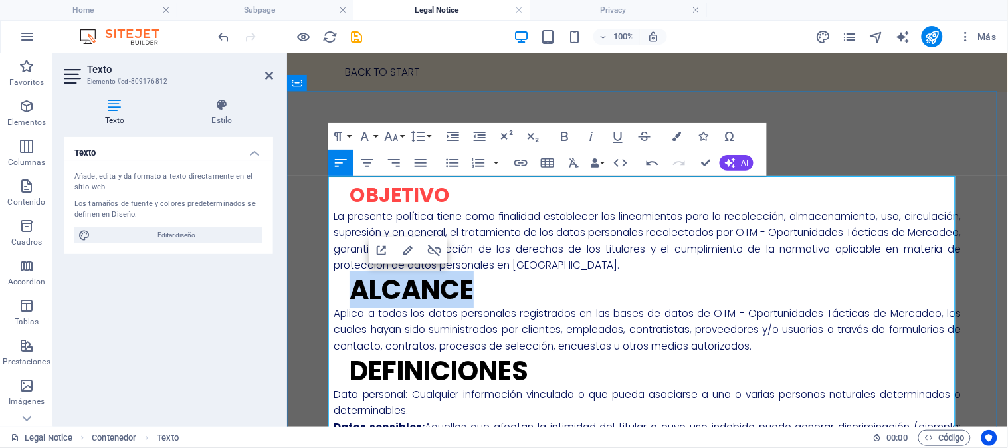
drag, startPoint x: 476, startPoint y: 290, endPoint x: 342, endPoint y: 290, distance: 133.6
click at [346, 290] on h2 "Alcance" at bounding box center [653, 289] width 615 height 32
click at [396, 140] on icon "button" at bounding box center [391, 136] width 16 height 16
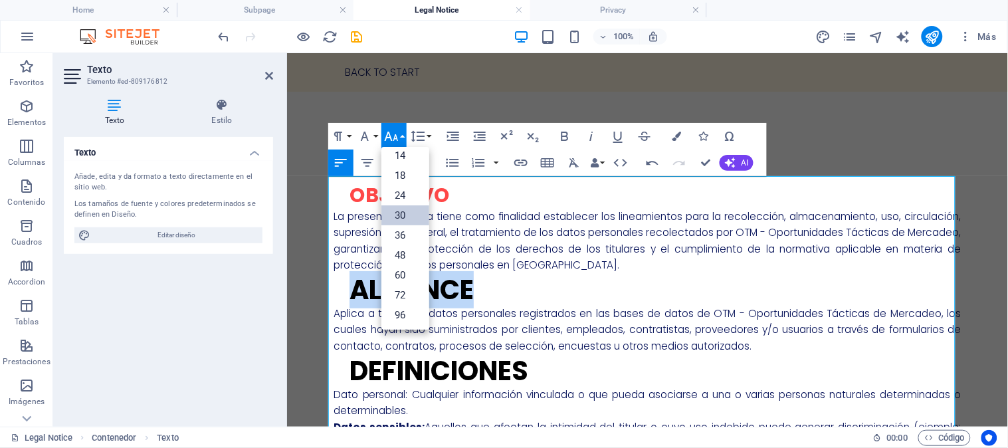
click at [403, 211] on link "30" at bounding box center [405, 215] width 48 height 20
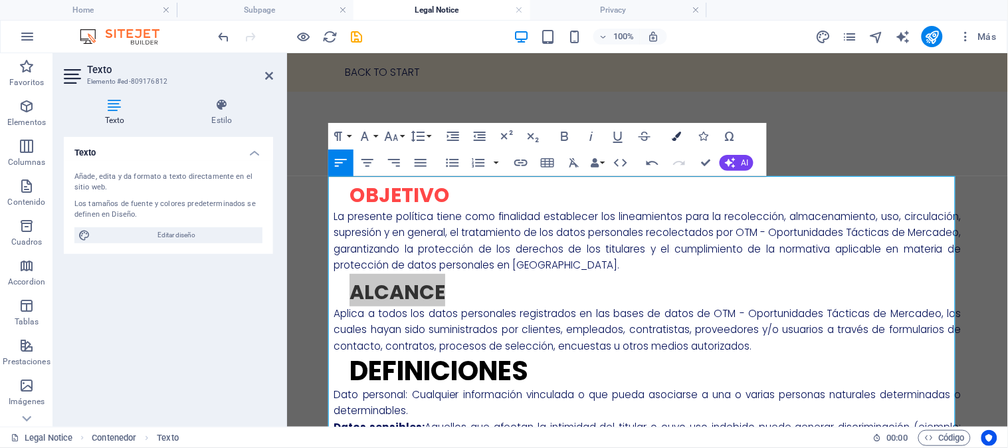
click at [673, 138] on icon "button" at bounding box center [676, 136] width 9 height 9
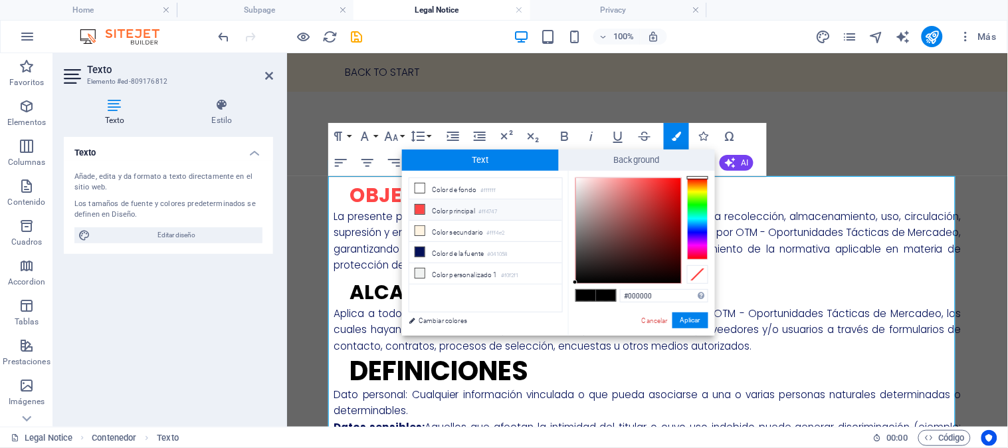
click at [416, 209] on icon at bounding box center [419, 209] width 9 height 9
click at [701, 321] on button "Aplicar" at bounding box center [691, 320] width 36 height 16
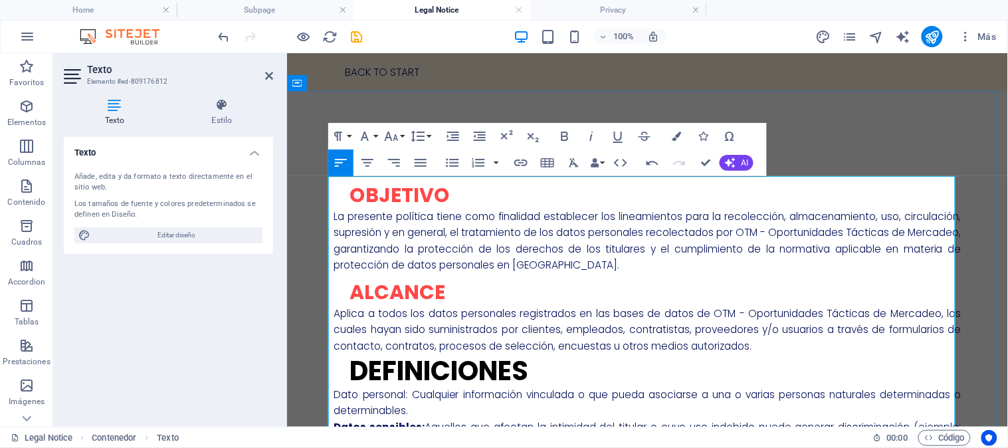
scroll to position [171, 0]
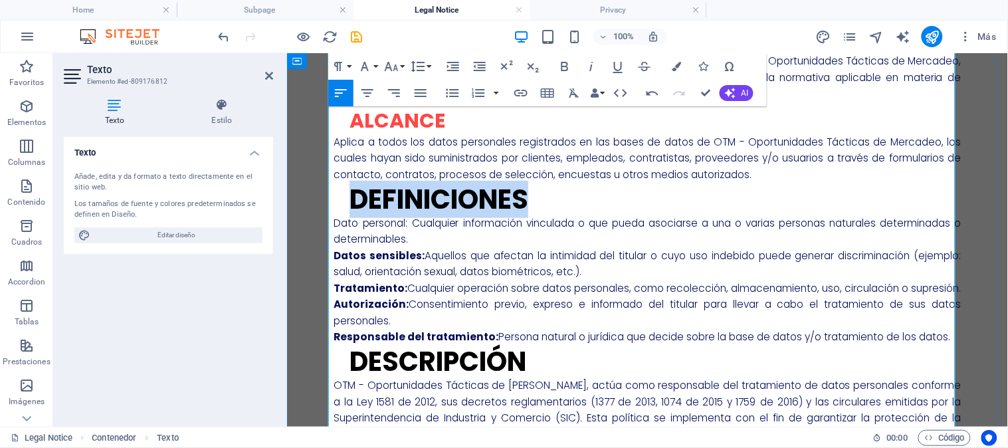
drag, startPoint x: 540, startPoint y: 204, endPoint x: 345, endPoint y: 205, distance: 195.4
click at [346, 205] on h2 "Definiciones" at bounding box center [653, 199] width 615 height 32
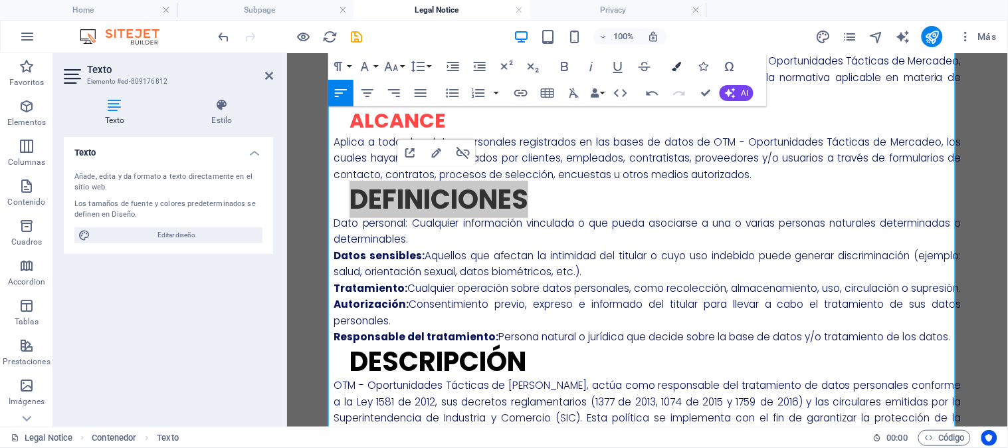
click at [672, 66] on icon "button" at bounding box center [676, 66] width 9 height 9
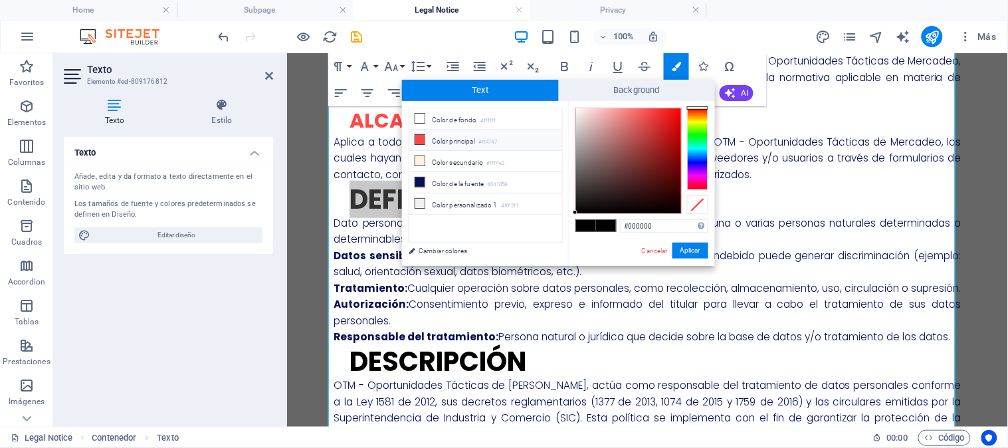
click at [415, 144] on span at bounding box center [420, 139] width 11 height 11
click at [694, 249] on button "Aplicar" at bounding box center [691, 251] width 36 height 16
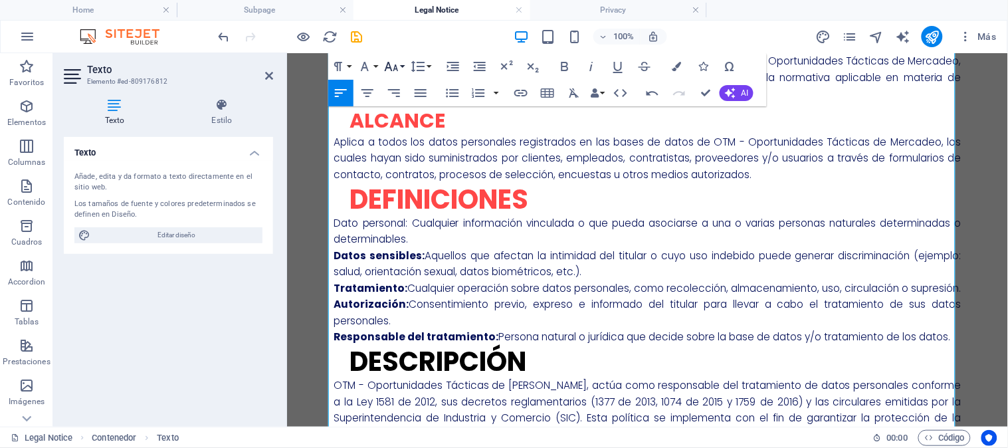
click at [399, 64] on icon "button" at bounding box center [391, 66] width 16 height 16
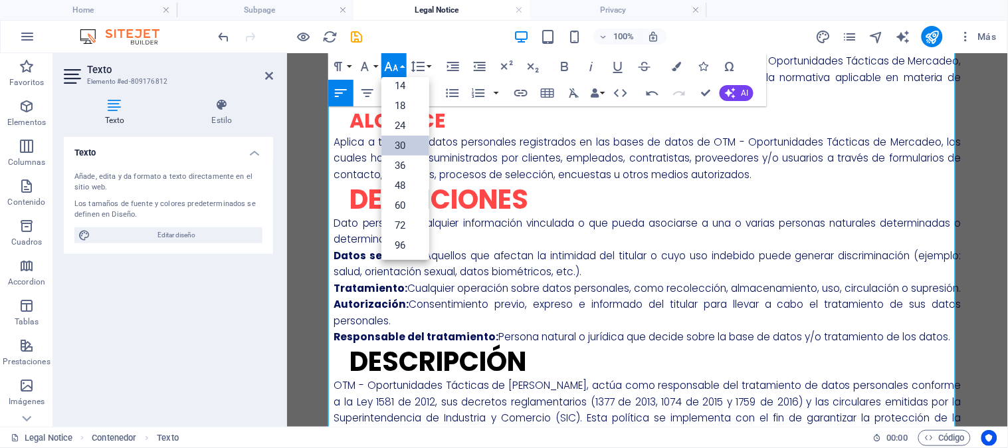
click at [403, 142] on link "30" at bounding box center [405, 146] width 48 height 20
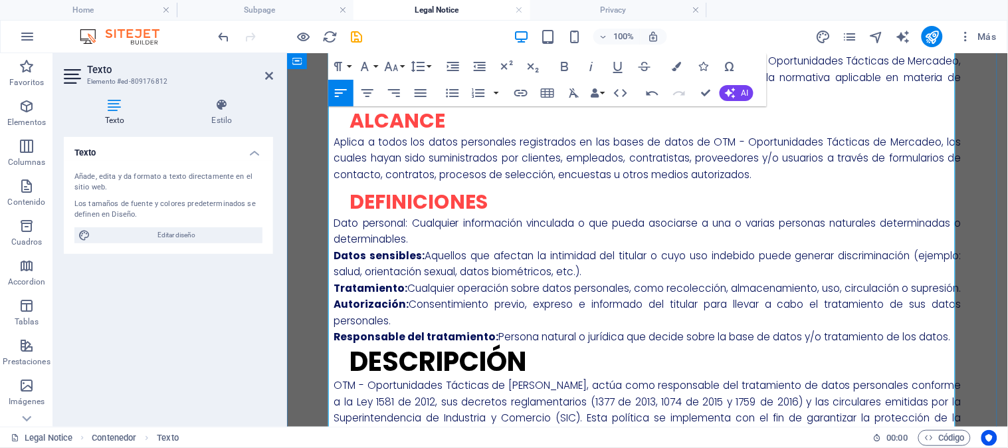
click at [516, 266] on p "Datos sensibles: Aquellos que afectan la intimidad del titular o cuyo uso indeb…" at bounding box center [647, 263] width 627 height 33
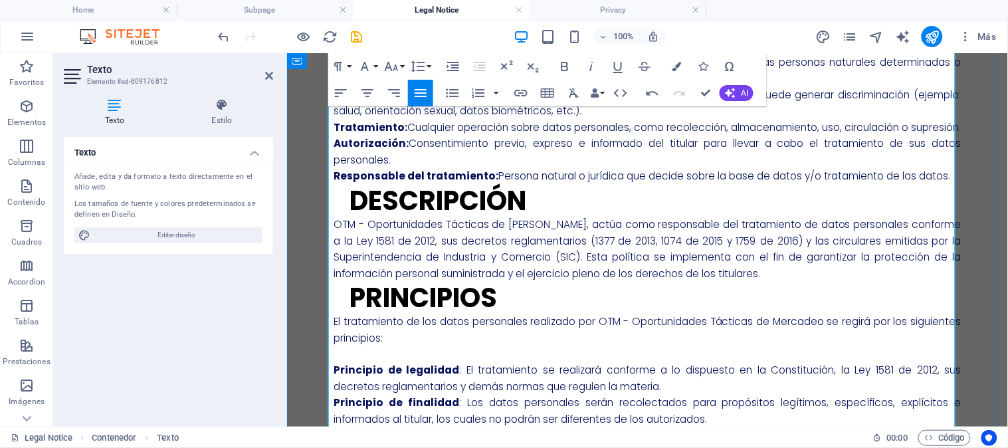
scroll to position [344, 0]
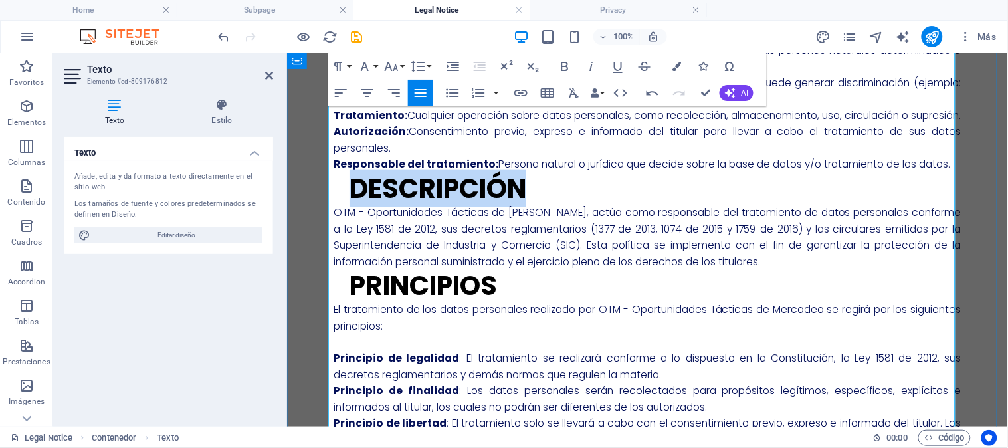
drag, startPoint x: 545, startPoint y: 213, endPoint x: 350, endPoint y: 194, distance: 195.6
click at [350, 194] on h2 "Descripción" at bounding box center [653, 188] width 615 height 32
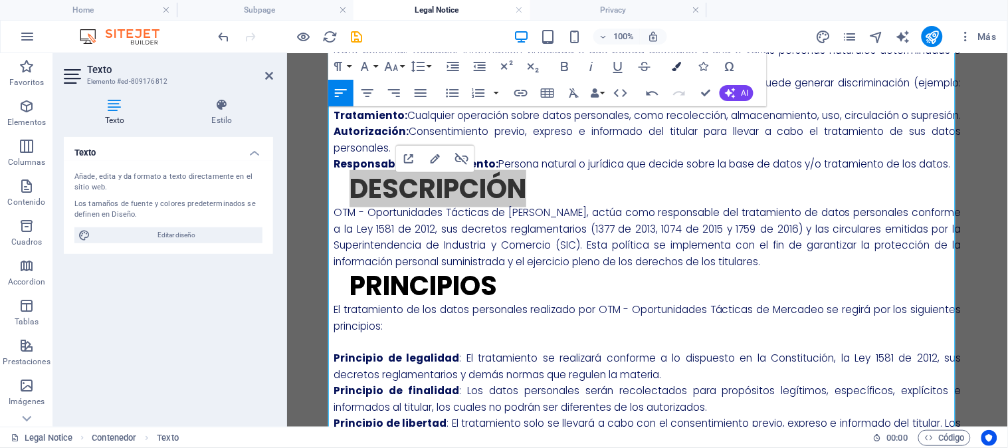
click at [675, 60] on button "Colors" at bounding box center [676, 66] width 25 height 27
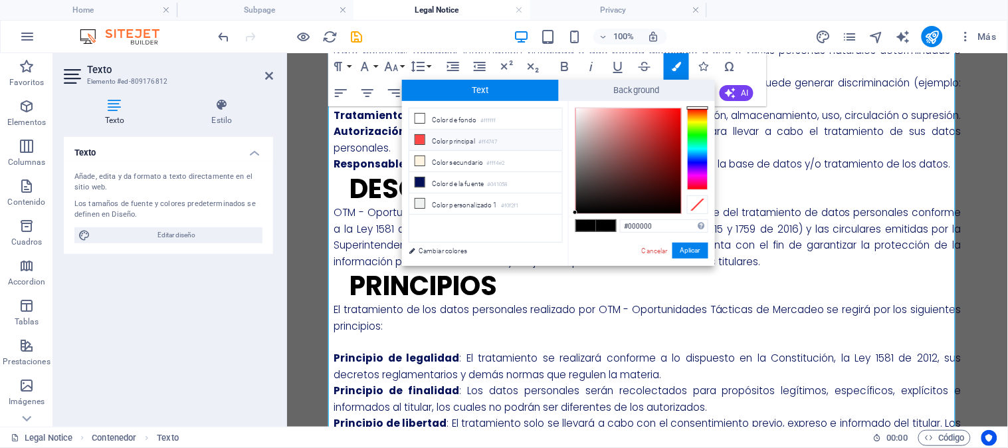
click at [412, 141] on li "Color principal #ff4747" at bounding box center [485, 140] width 153 height 21
click at [690, 257] on button "Aplicar" at bounding box center [691, 251] width 36 height 16
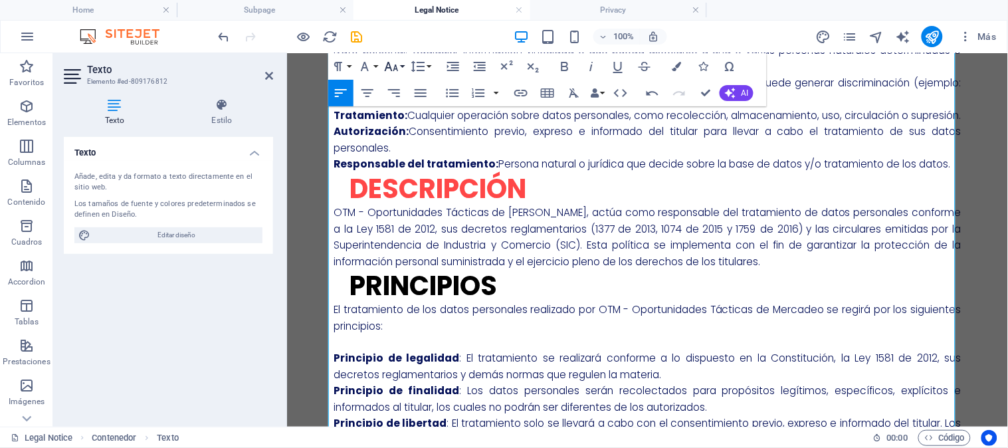
click at [394, 64] on icon "button" at bounding box center [391, 66] width 16 height 16
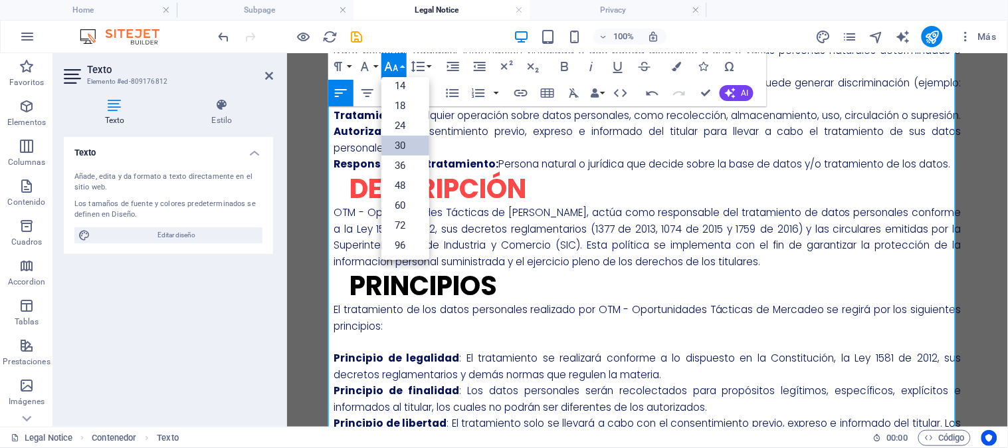
click at [390, 144] on link "30" at bounding box center [405, 146] width 48 height 20
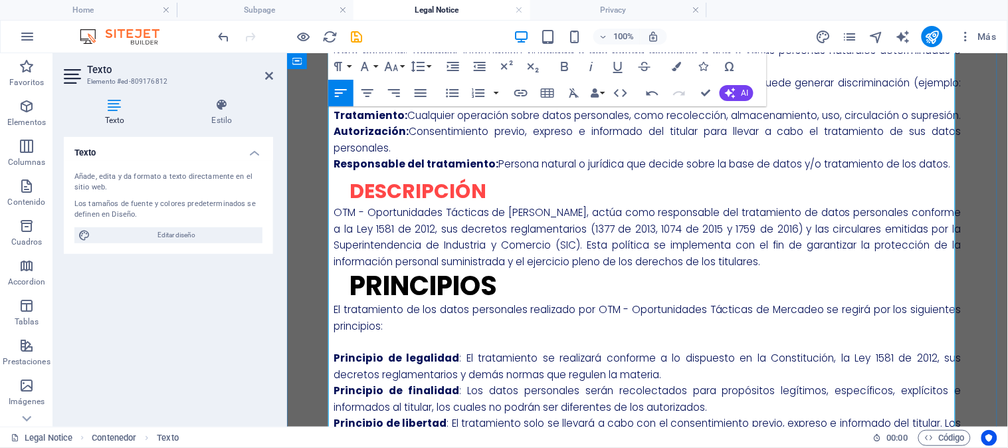
click at [526, 233] on p "OTM - Oportunidades Tácticas de Mercadeo, actúa como responsable del tratamient…" at bounding box center [647, 236] width 627 height 65
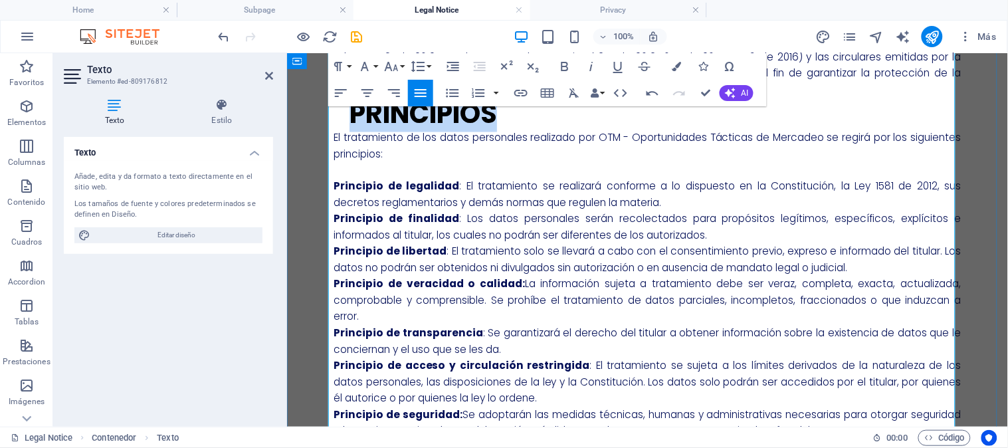
drag, startPoint x: 514, startPoint y: 131, endPoint x: 332, endPoint y: 137, distance: 181.5
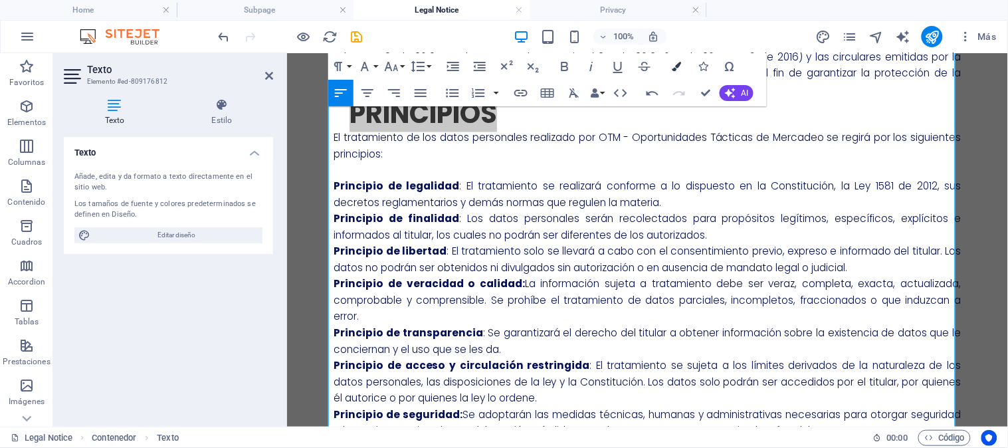
click at [675, 65] on icon "button" at bounding box center [676, 66] width 9 height 9
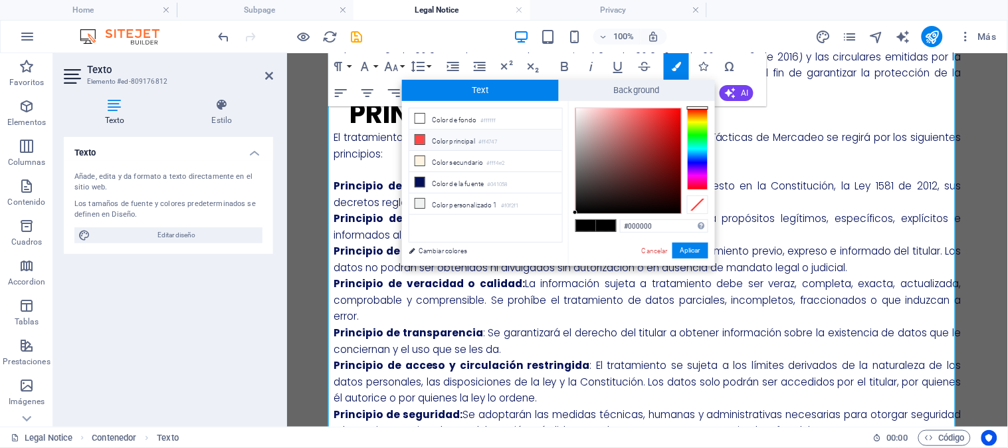
click at [419, 142] on icon at bounding box center [419, 139] width 9 height 9
click at [701, 255] on button "Aplicar" at bounding box center [691, 251] width 36 height 16
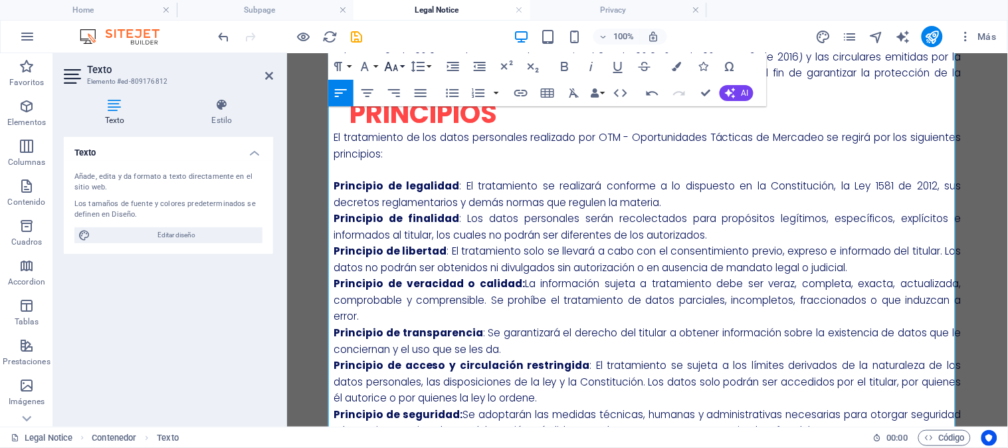
click at [399, 66] on icon "button" at bounding box center [391, 66] width 16 height 16
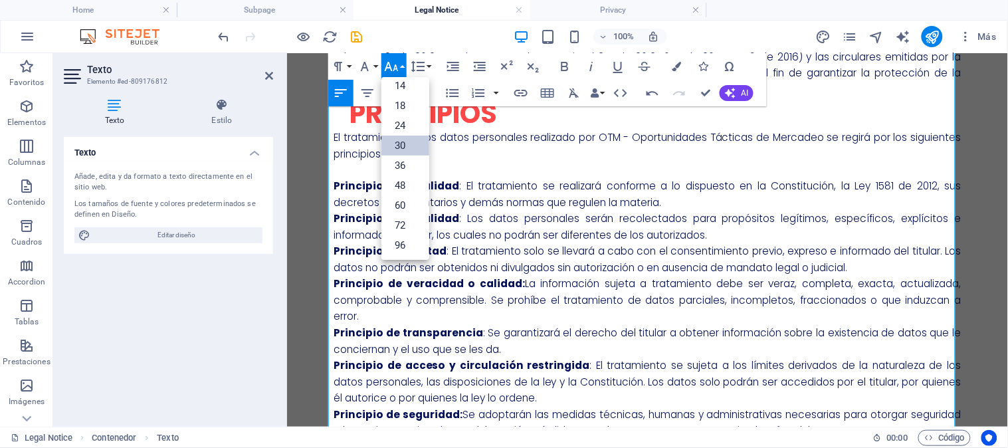
click at [407, 140] on link "30" at bounding box center [405, 146] width 48 height 20
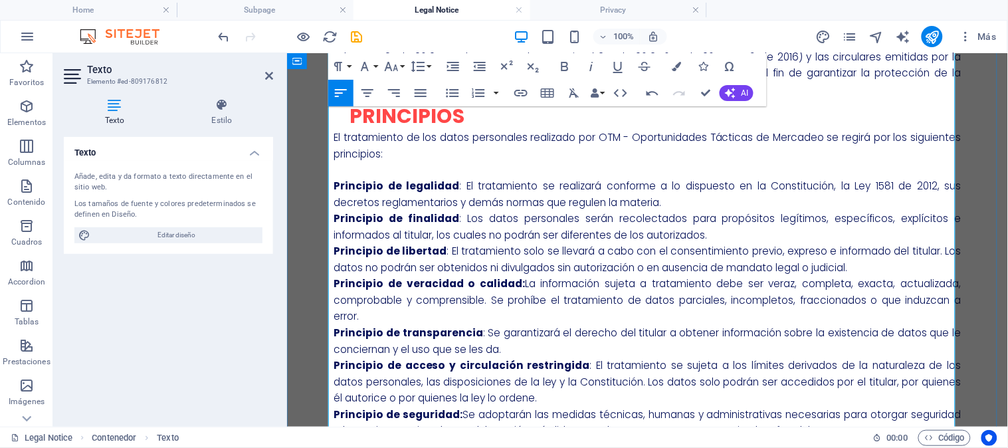
click at [483, 178] on p at bounding box center [647, 169] width 627 height 17
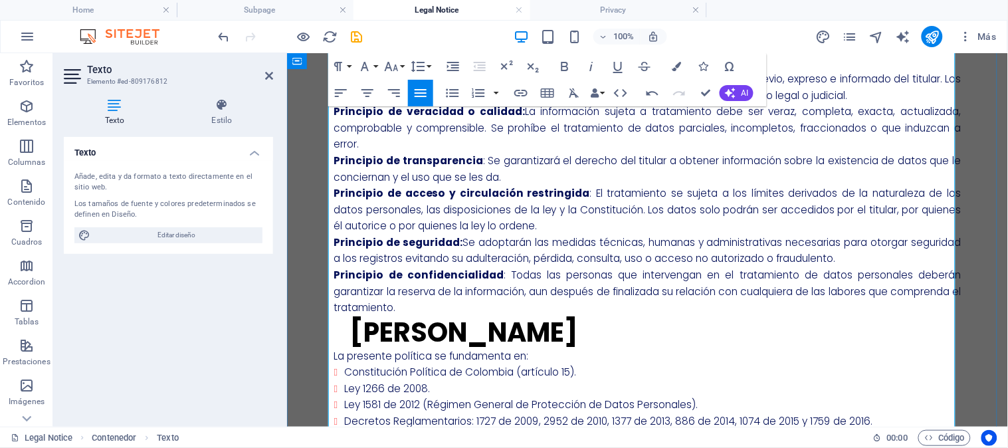
scroll to position [861, 0]
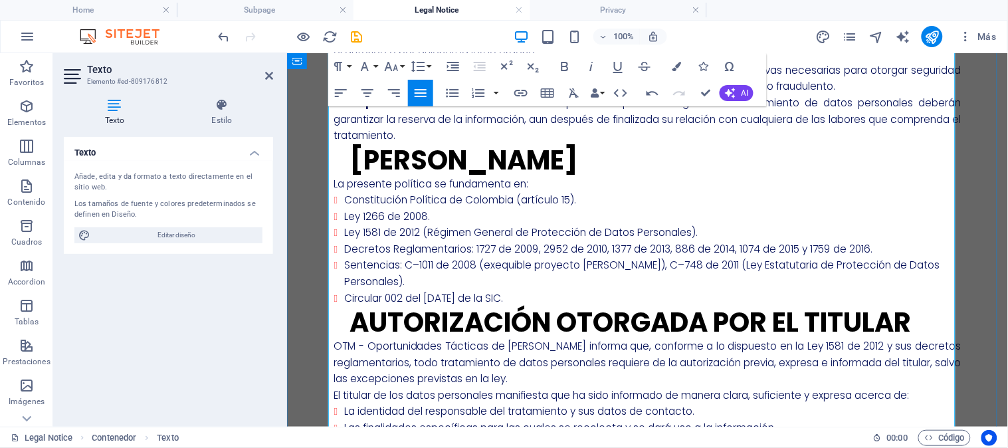
drag, startPoint x: 633, startPoint y: 168, endPoint x: 349, endPoint y: 175, distance: 284.5
click at [349, 175] on h2 "Marco Normativo" at bounding box center [653, 160] width 615 height 32
click at [387, 66] on icon "button" at bounding box center [392, 66] width 14 height 9
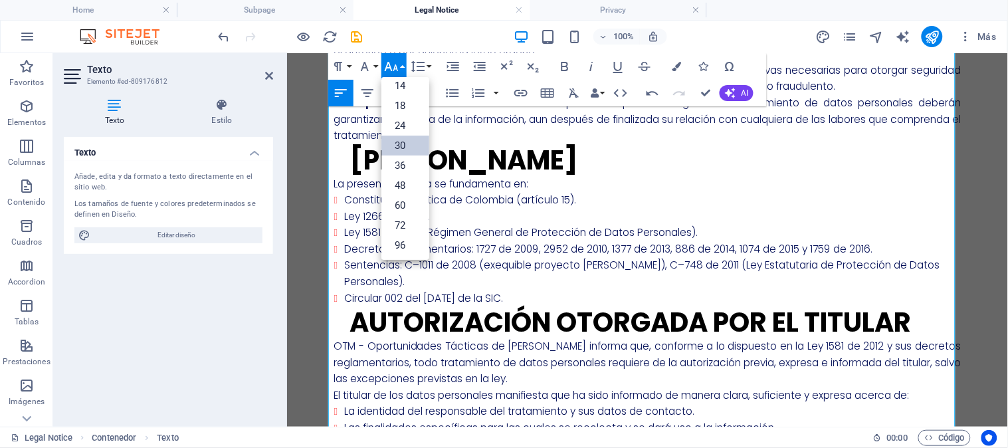
click at [397, 141] on link "30" at bounding box center [405, 146] width 48 height 20
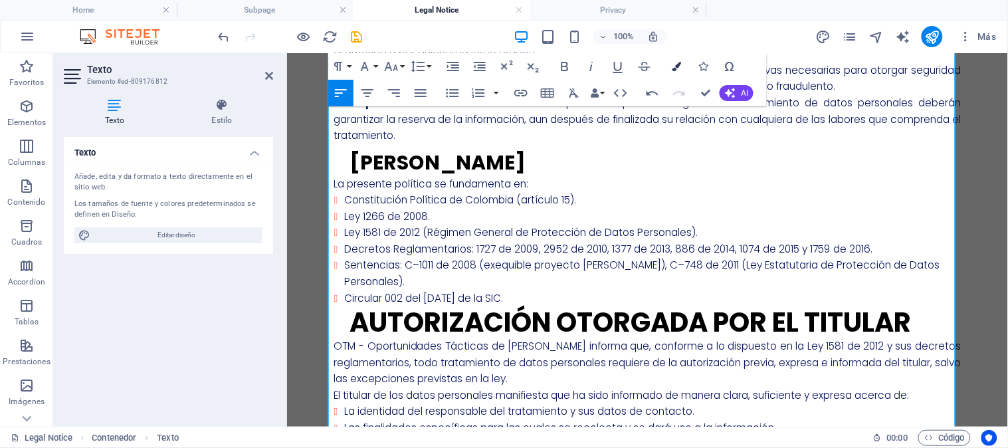
click at [679, 62] on icon "button" at bounding box center [676, 66] width 9 height 9
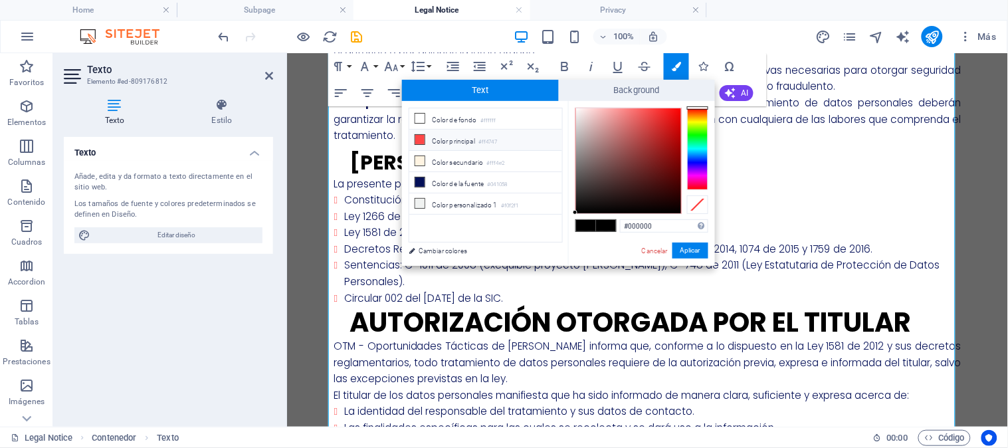
click at [414, 130] on li "Color principal #ff4747" at bounding box center [485, 140] width 153 height 21
click at [417, 140] on icon at bounding box center [419, 139] width 9 height 9
click at [688, 255] on button "Aplicar" at bounding box center [691, 251] width 36 height 16
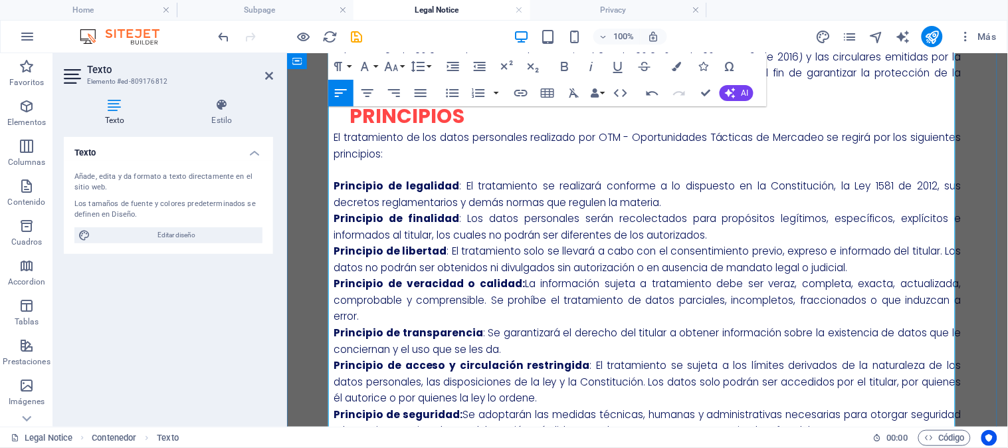
scroll to position [344, 0]
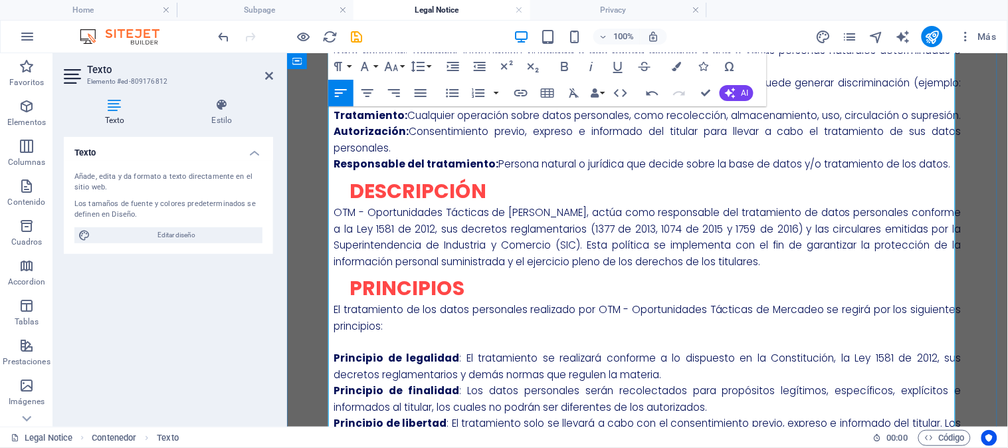
click at [449, 201] on span "Descripción" at bounding box center [417, 190] width 137 height 29
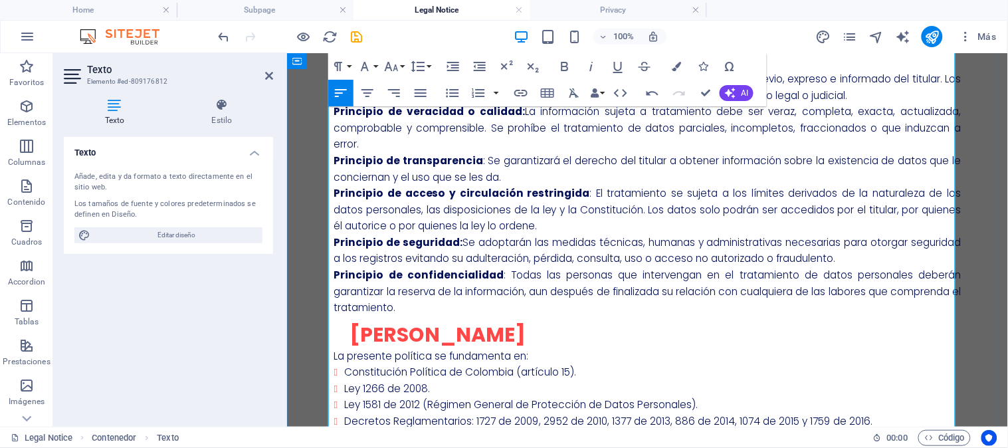
scroll to position [861, 0]
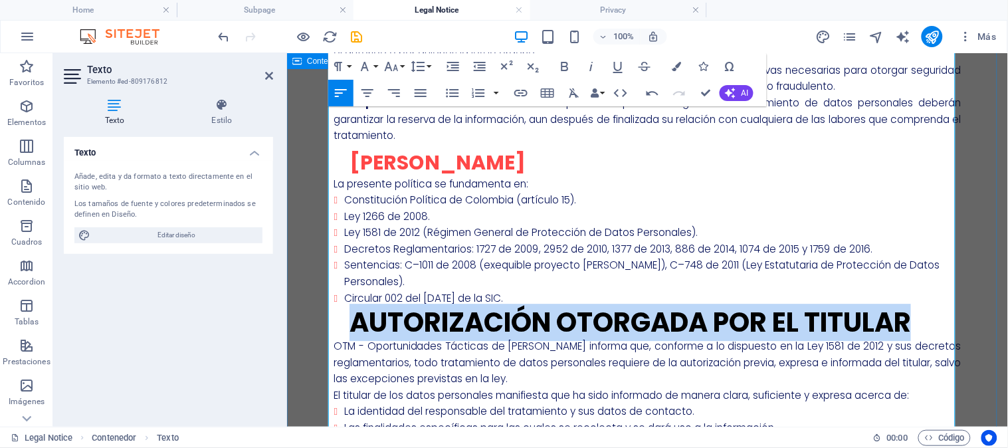
drag, startPoint x: 934, startPoint y: 316, endPoint x: 325, endPoint y: 309, distance: 608.8
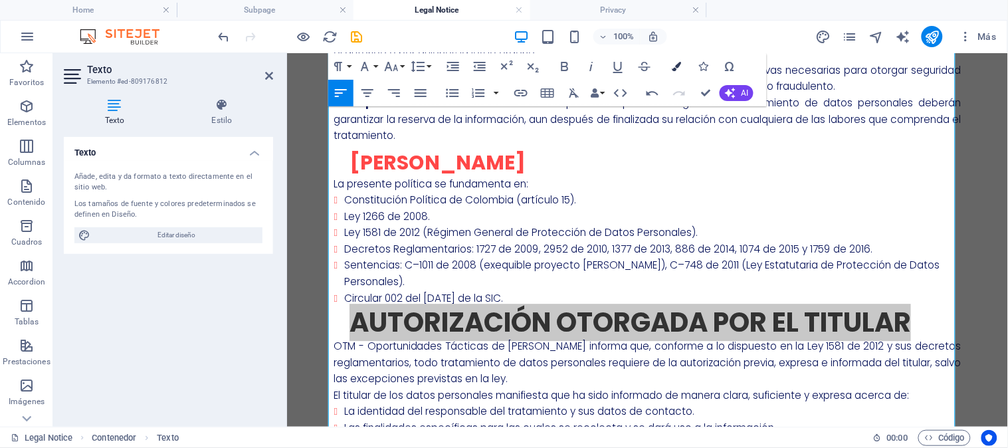
click at [672, 68] on icon "button" at bounding box center [676, 66] width 9 height 9
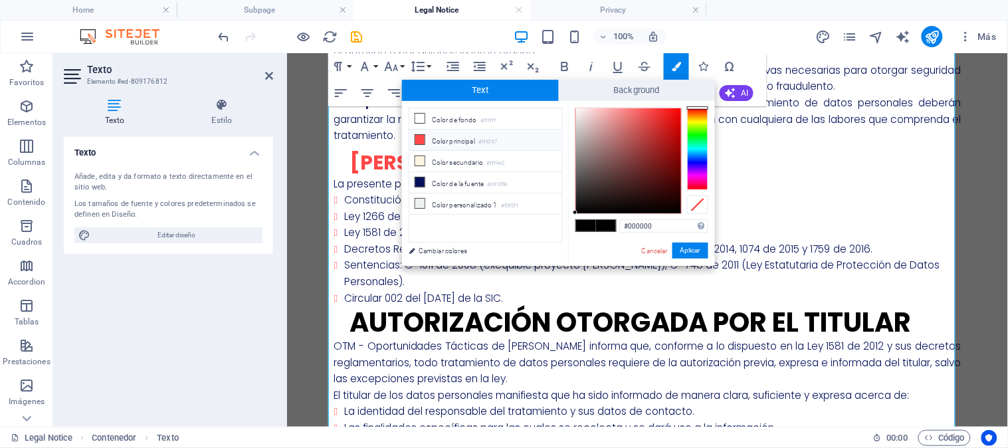
click at [415, 147] on li "Color principal #ff4747" at bounding box center [485, 140] width 153 height 21
click at [685, 247] on button "Aplicar" at bounding box center [691, 251] width 36 height 16
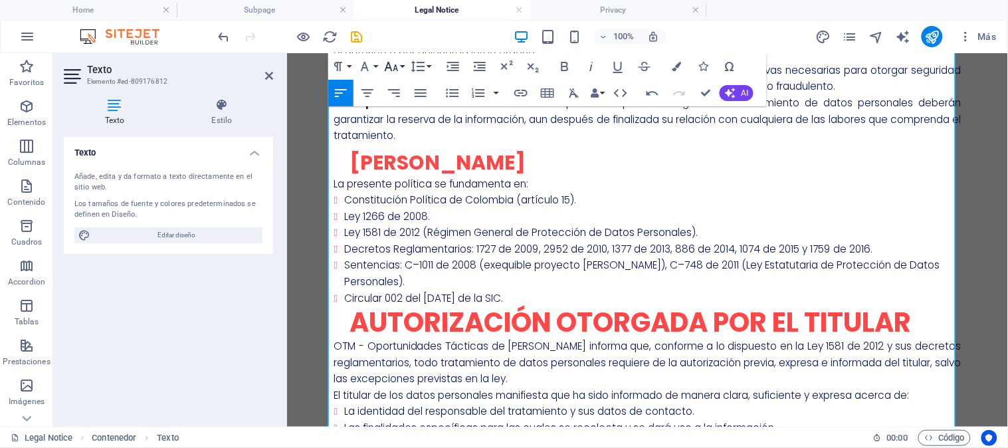
click at [392, 65] on icon "button" at bounding box center [391, 66] width 16 height 16
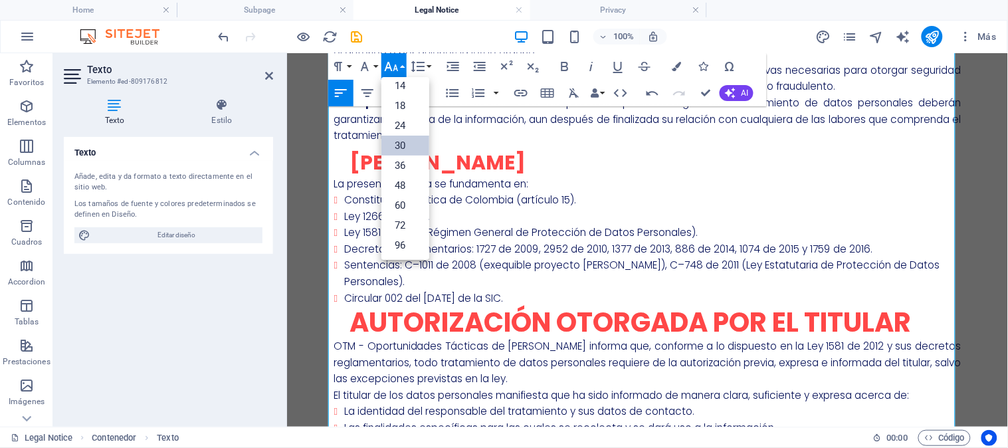
click at [403, 142] on link "30" at bounding box center [405, 146] width 48 height 20
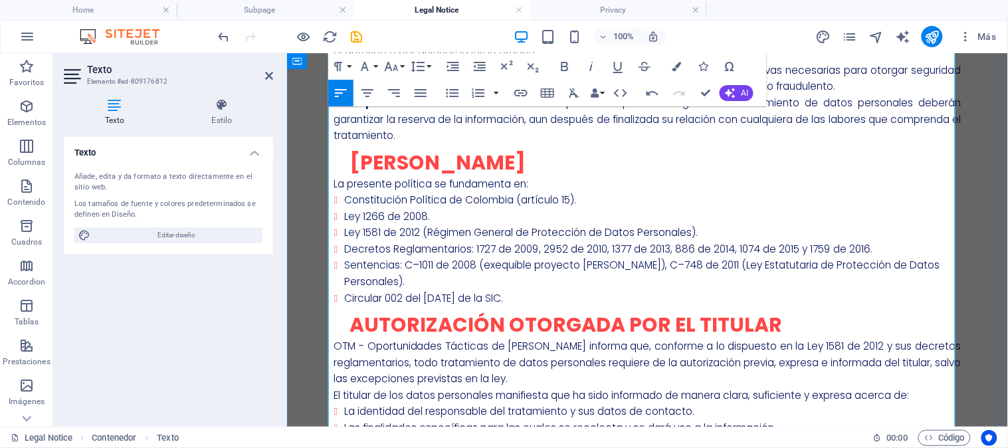
click at [573, 192] on p "La presente política se fundamenta en:" at bounding box center [647, 183] width 627 height 17
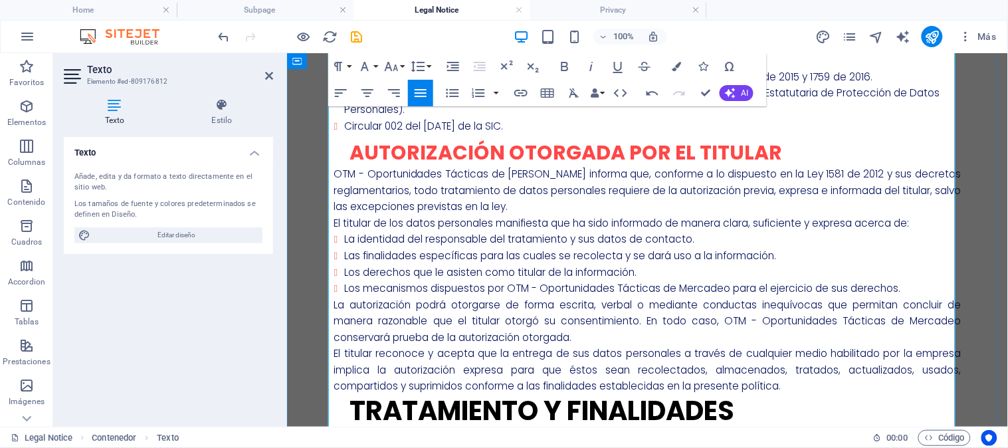
scroll to position [1206, 0]
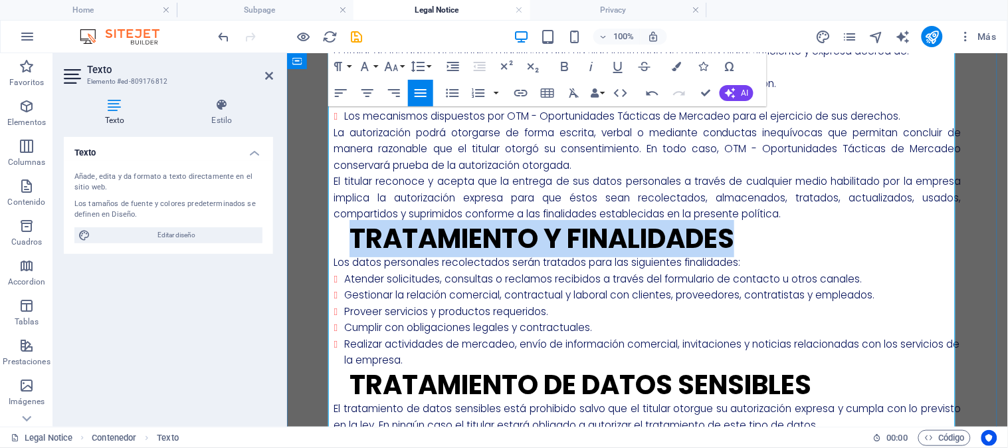
drag, startPoint x: 753, startPoint y: 235, endPoint x: 348, endPoint y: 231, distance: 405.4
click at [348, 231] on h2 "Tratamiento y Finalidades" at bounding box center [653, 238] width 615 height 32
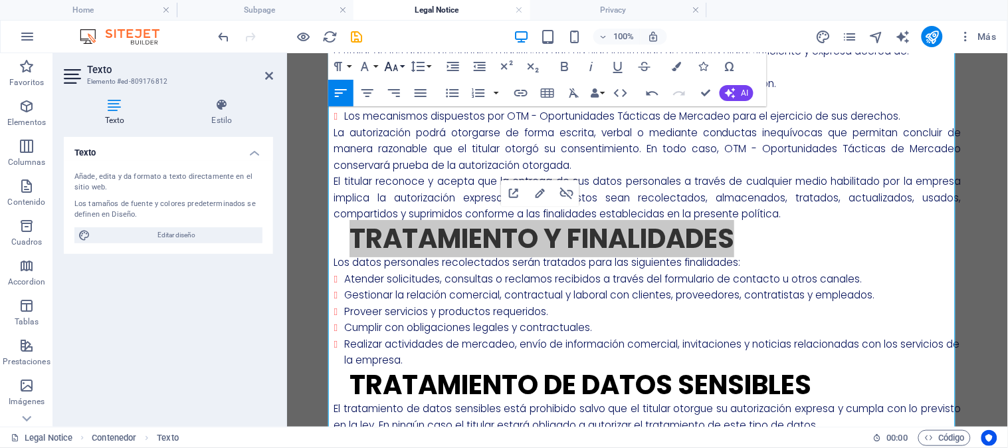
click at [386, 70] on icon "button" at bounding box center [392, 66] width 14 height 9
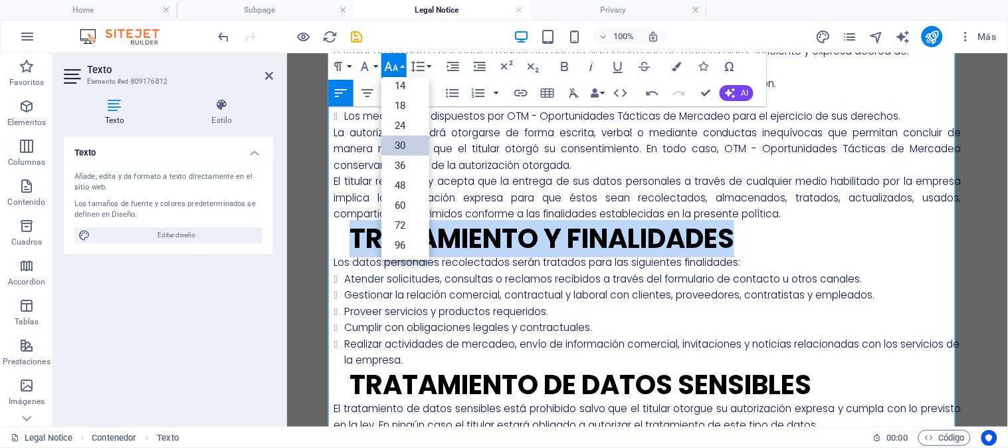
click at [393, 137] on link "30" at bounding box center [405, 146] width 48 height 20
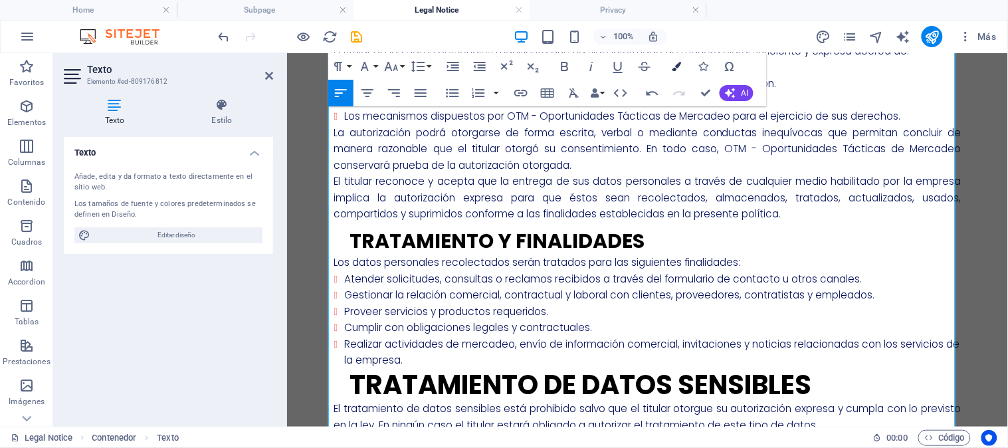
click at [673, 66] on icon "button" at bounding box center [676, 66] width 9 height 9
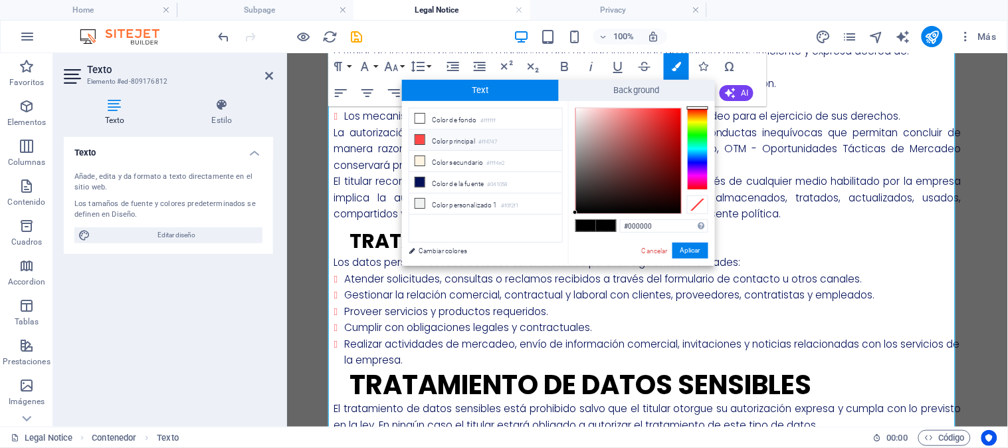
click at [455, 148] on li "Color principal #ff4747" at bounding box center [485, 140] width 153 height 21
click at [682, 244] on button "Aplicar" at bounding box center [691, 251] width 36 height 16
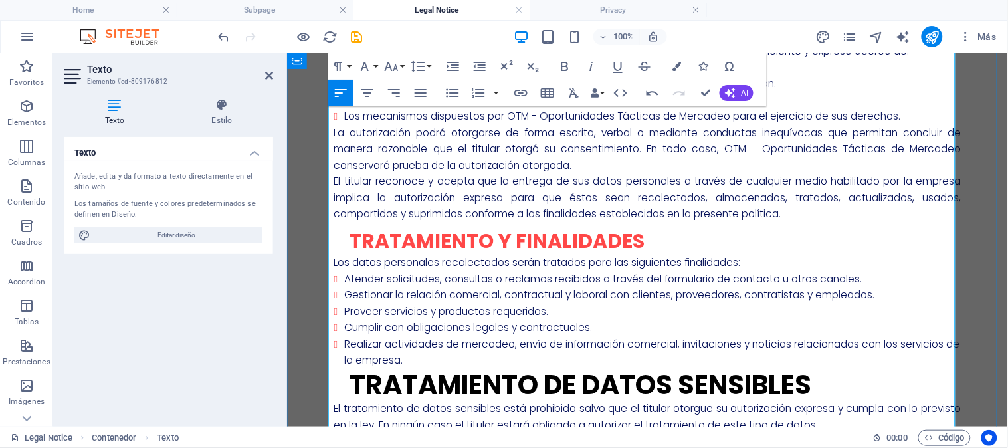
click at [682, 240] on h2 "Tratamiento y Finalidades" at bounding box center [653, 238] width 615 height 32
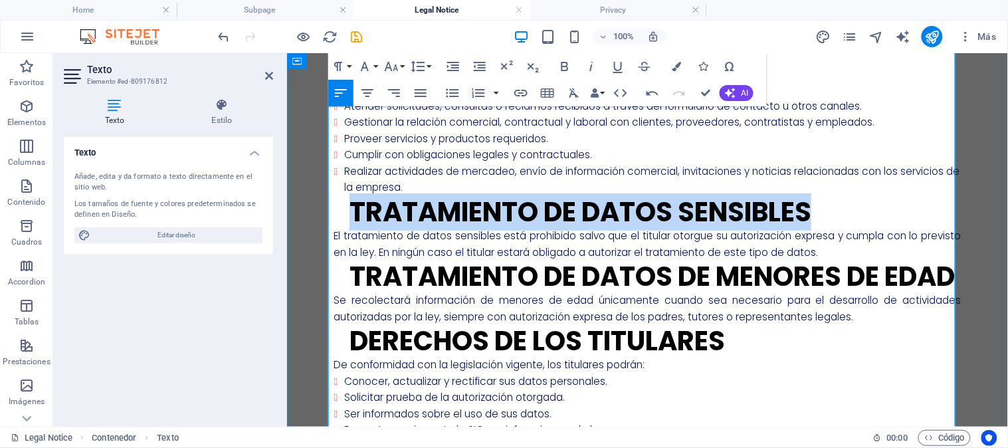
drag, startPoint x: 813, startPoint y: 214, endPoint x: 350, endPoint y: 204, distance: 463.3
click at [350, 204] on link "Tratamiento de Datos Sensibles" at bounding box center [580, 211] width 462 height 37
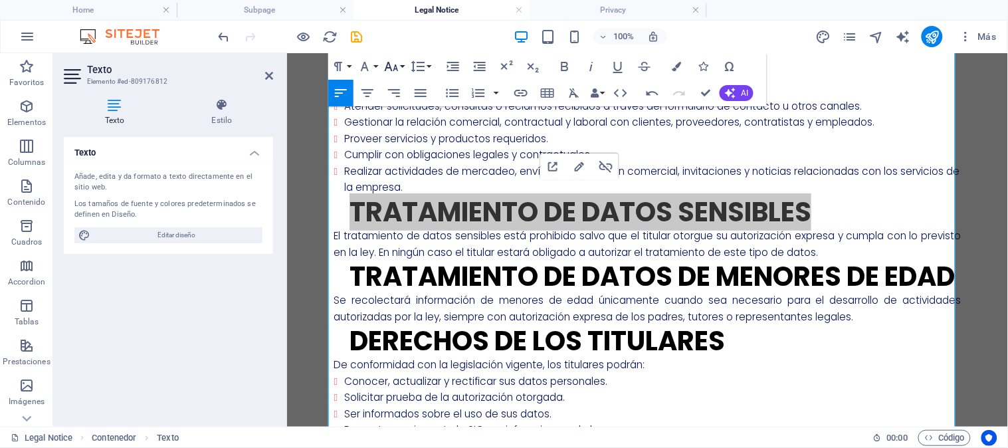
click at [393, 70] on icon "button" at bounding box center [392, 66] width 14 height 9
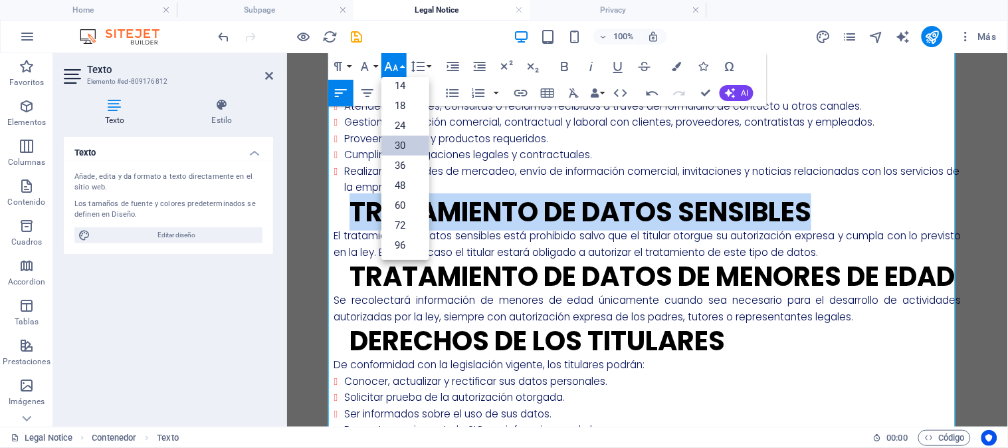
click at [396, 146] on link "30" at bounding box center [405, 146] width 48 height 20
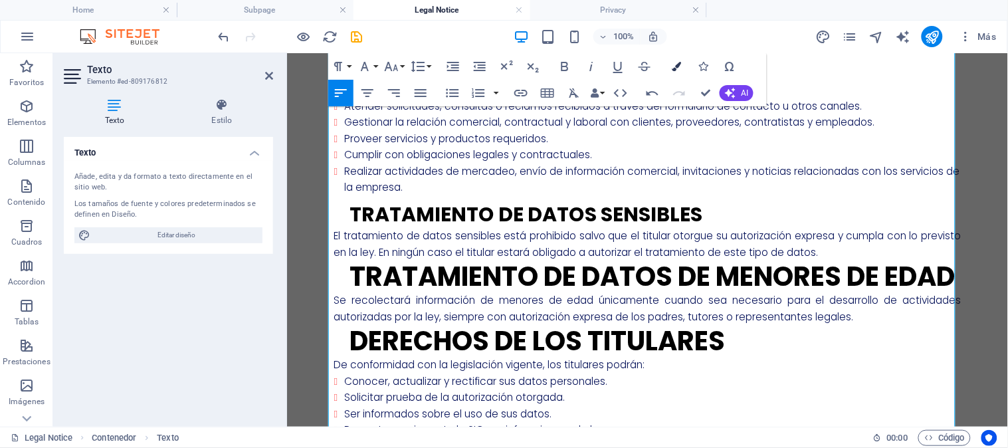
click at [676, 70] on icon "button" at bounding box center [676, 66] width 9 height 9
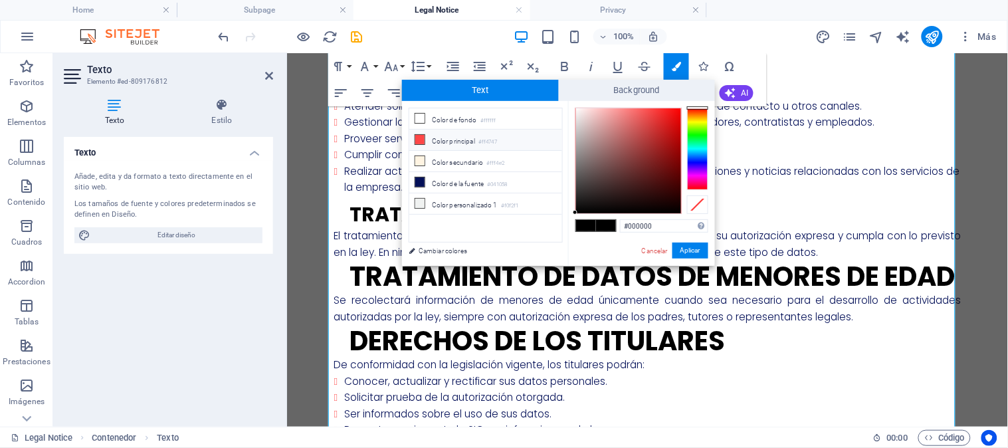
click at [453, 138] on li "Color principal #ff4747" at bounding box center [485, 140] width 153 height 21
click at [682, 250] on button "Aplicar" at bounding box center [691, 251] width 36 height 16
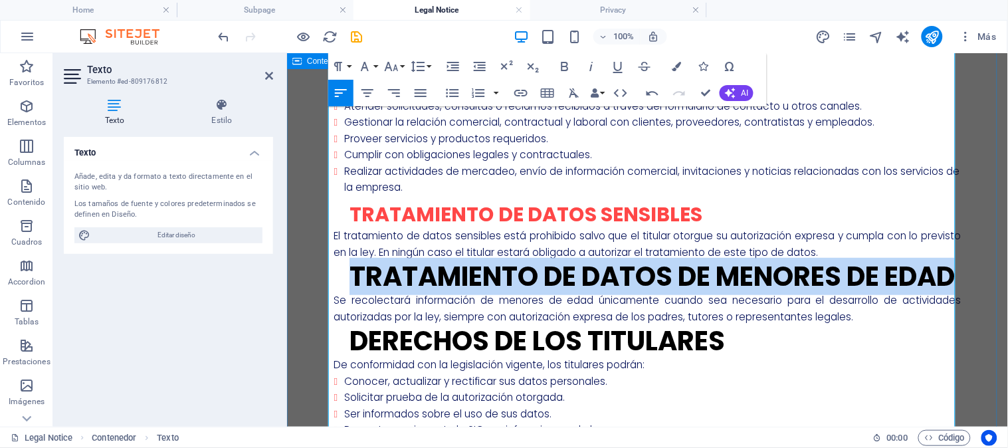
drag, startPoint x: 430, startPoint y: 314, endPoint x: 320, endPoint y: 285, distance: 114.1
click at [320, 285] on div "Legal Notice Objetivo La presente política tiene como finalidad establecer los …" at bounding box center [646, 48] width 721 height 2670
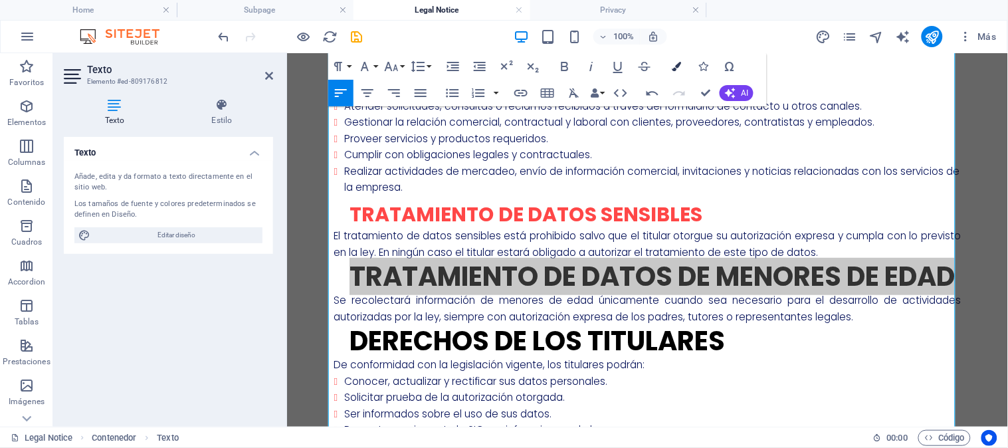
click at [667, 68] on button "Colors" at bounding box center [676, 66] width 25 height 27
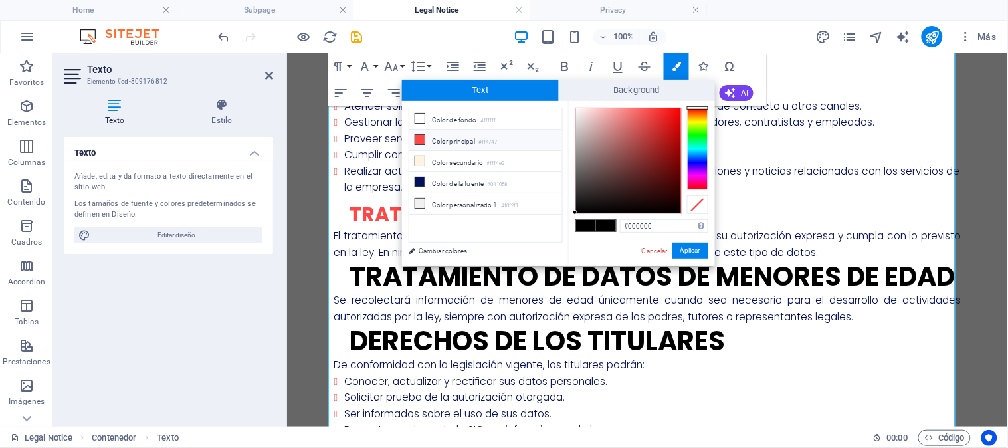
click at [419, 136] on icon at bounding box center [419, 139] width 9 height 9
click at [682, 243] on button "Aplicar" at bounding box center [691, 251] width 36 height 16
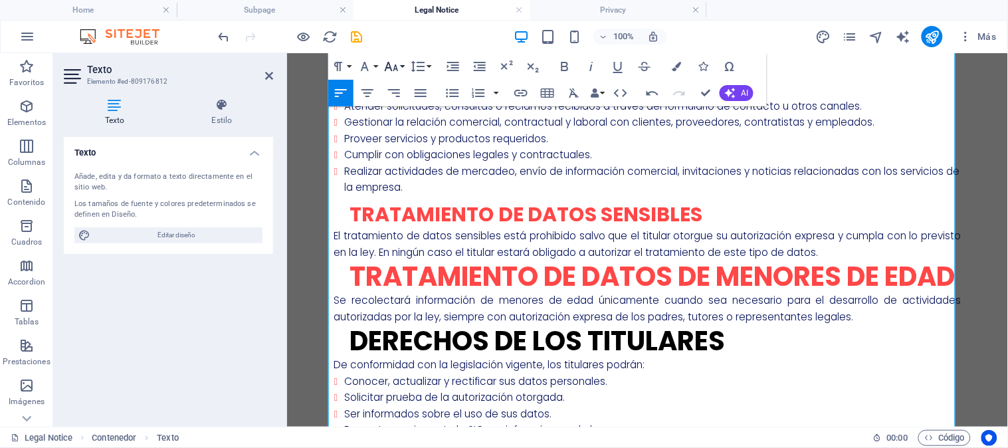
click at [399, 66] on icon "button" at bounding box center [391, 66] width 16 height 16
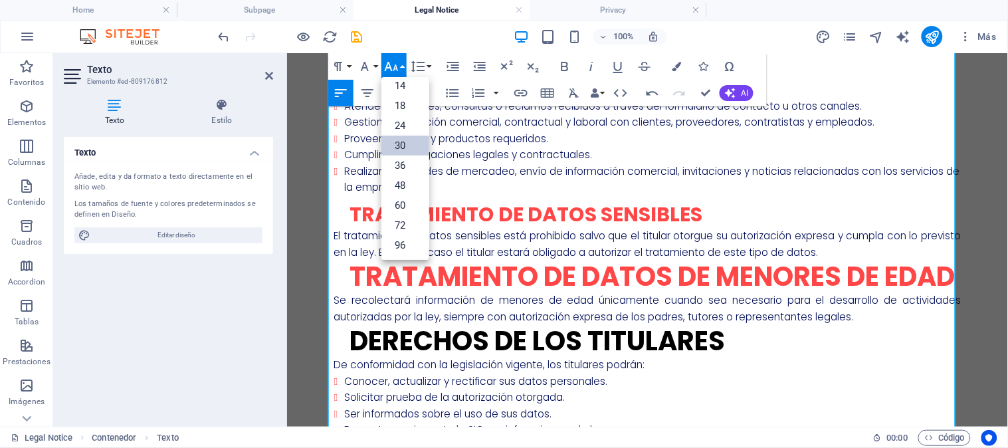
click at [408, 138] on link "30" at bounding box center [405, 146] width 48 height 20
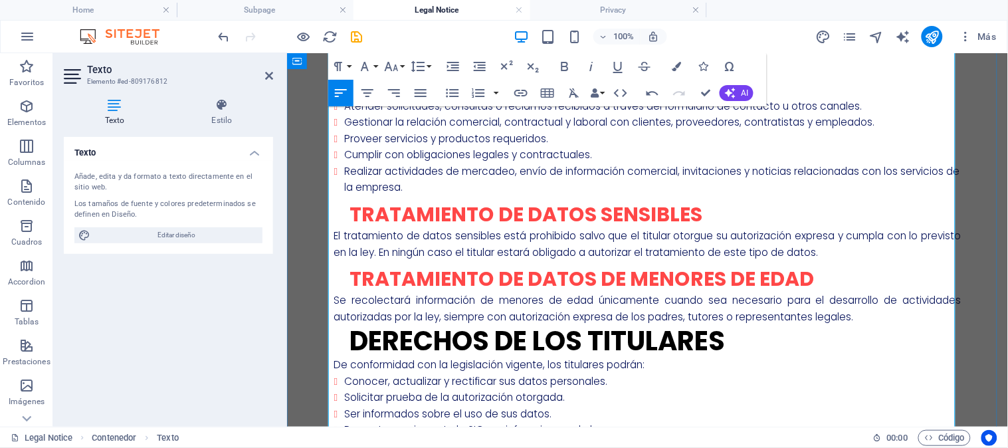
scroll to position [1550, 0]
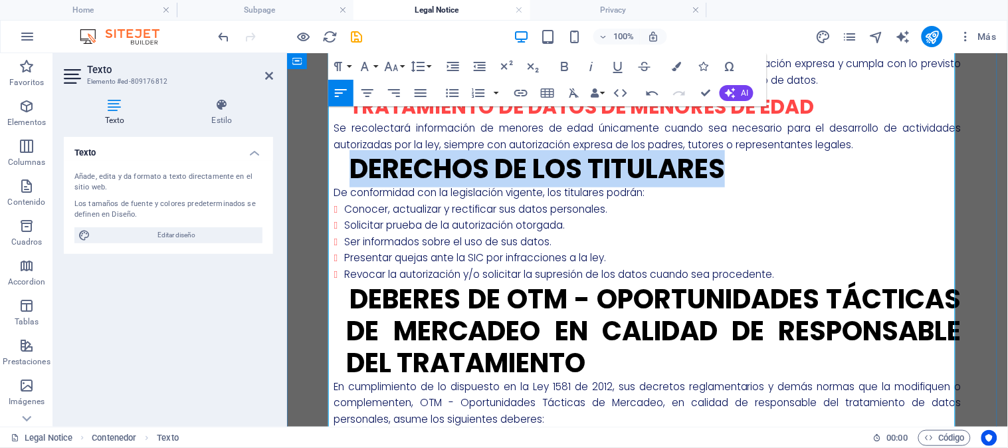
drag, startPoint x: 733, startPoint y: 169, endPoint x: 346, endPoint y: 160, distance: 386.9
click at [346, 160] on h2 "Derechos de los Titulares" at bounding box center [653, 168] width 615 height 32
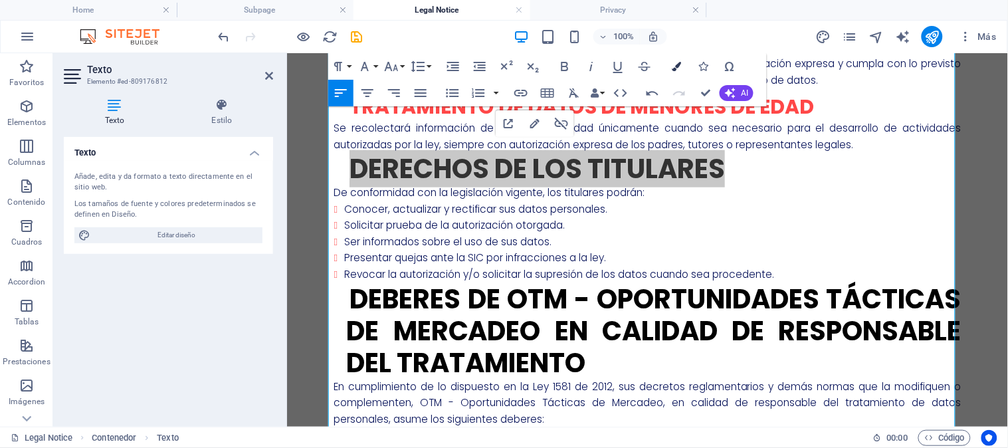
click at [674, 69] on icon "button" at bounding box center [676, 66] width 9 height 9
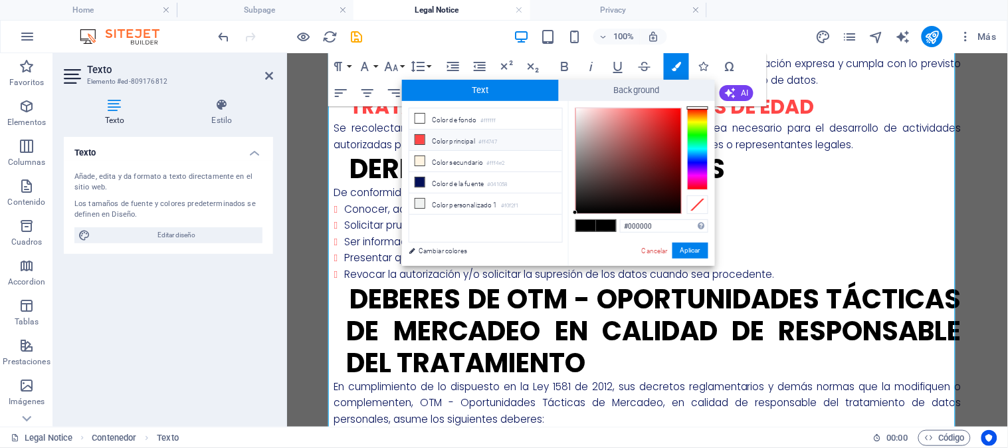
click at [468, 144] on li "Color principal #ff4747" at bounding box center [485, 140] width 153 height 21
click at [689, 250] on button "Aplicar" at bounding box center [691, 251] width 36 height 16
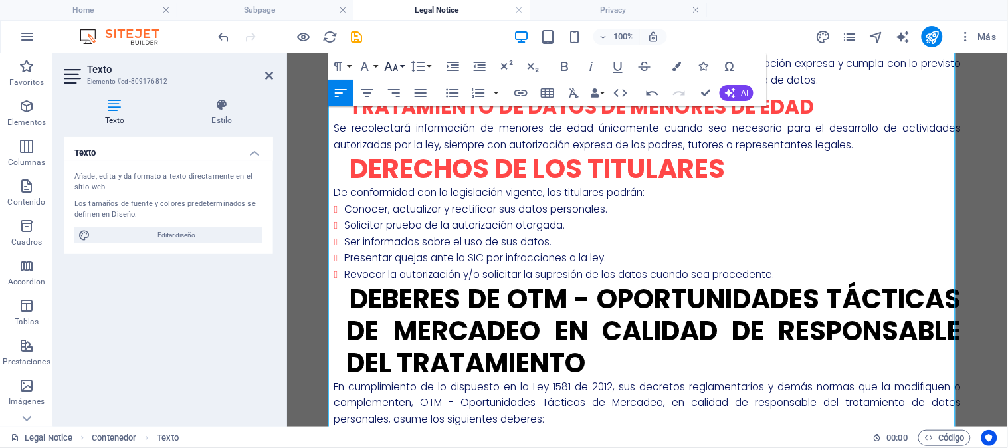
click at [396, 66] on icon "button" at bounding box center [392, 66] width 14 height 9
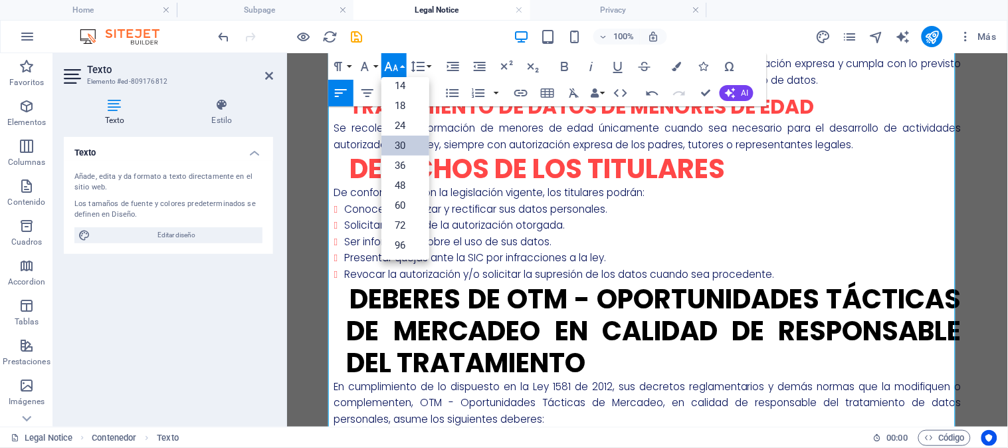
click at [409, 144] on link "30" at bounding box center [405, 146] width 48 height 20
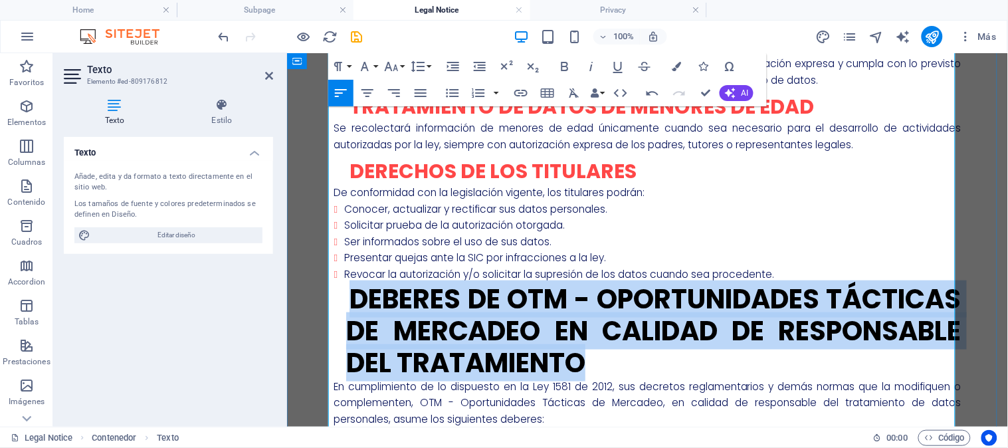
drag, startPoint x: 779, startPoint y: 357, endPoint x: 336, endPoint y: 302, distance: 446.7
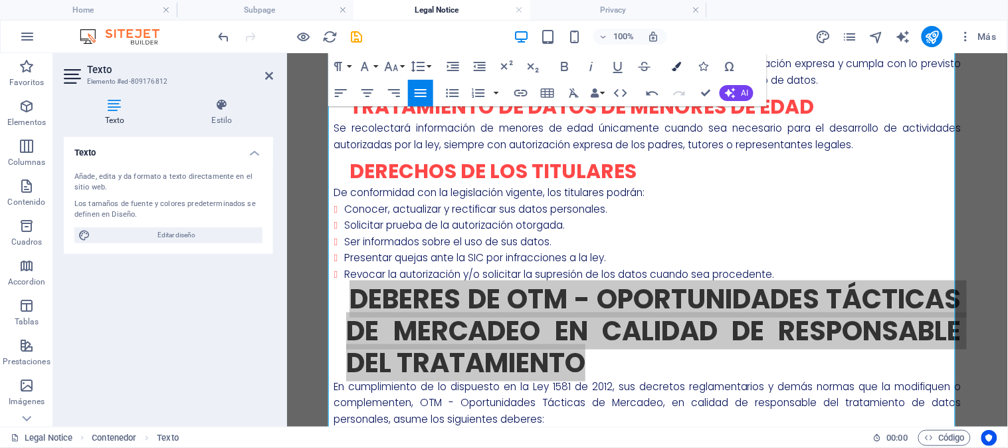
click at [680, 63] on icon "button" at bounding box center [676, 66] width 9 height 9
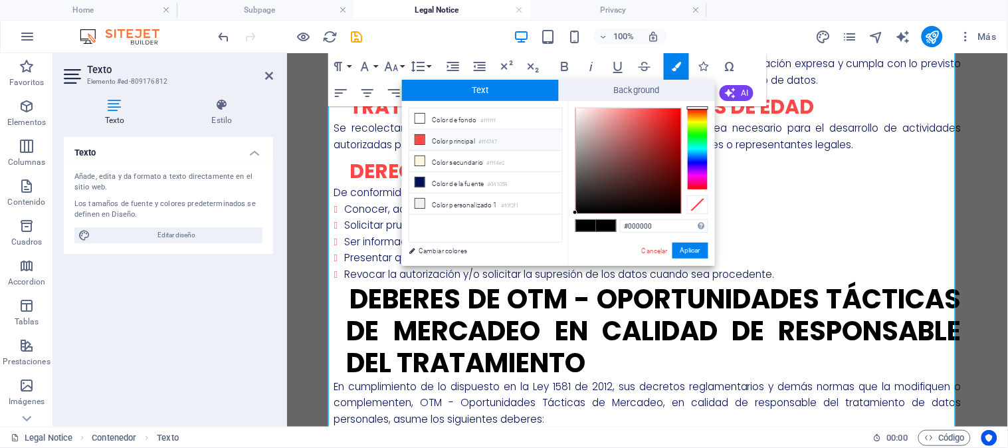
click at [415, 137] on icon at bounding box center [419, 139] width 9 height 9
click at [684, 249] on button "Aplicar" at bounding box center [691, 251] width 36 height 16
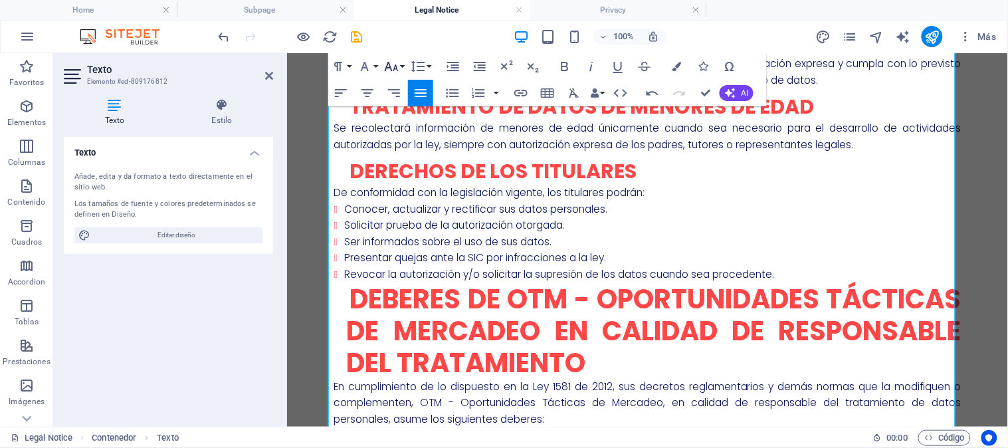
click at [399, 68] on icon "button" at bounding box center [391, 66] width 16 height 16
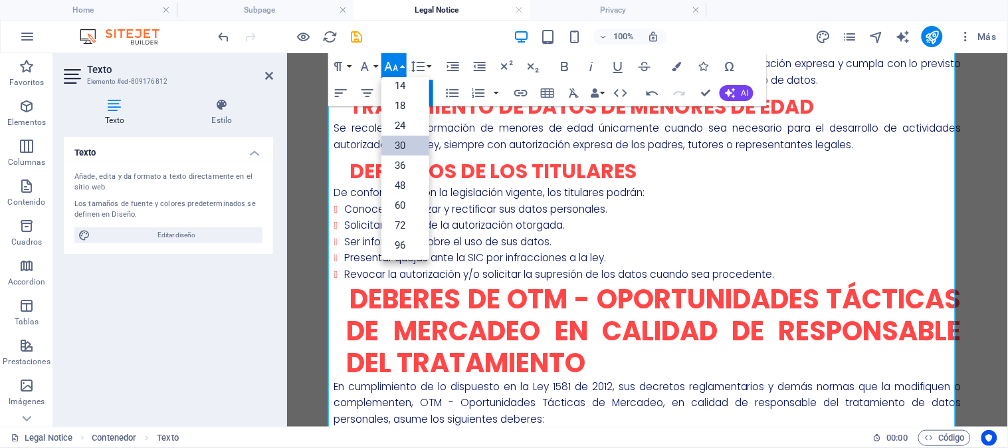
click at [401, 150] on link "30" at bounding box center [405, 146] width 48 height 20
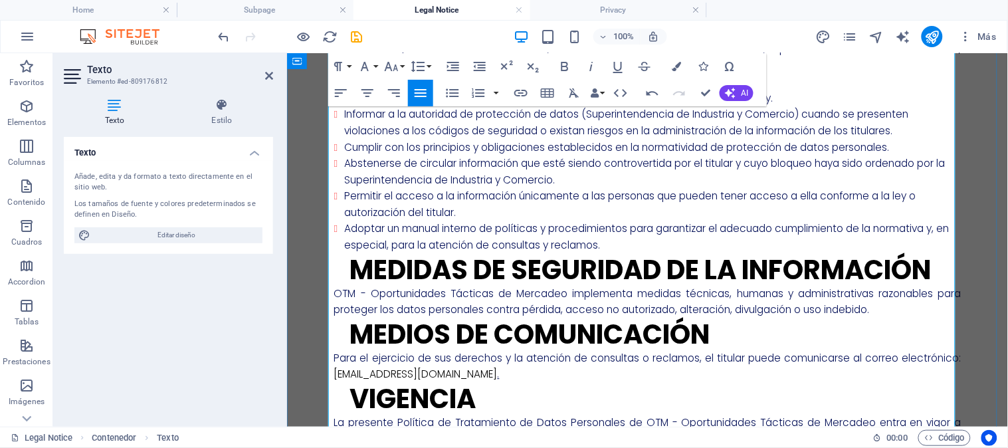
scroll to position [2067, 0]
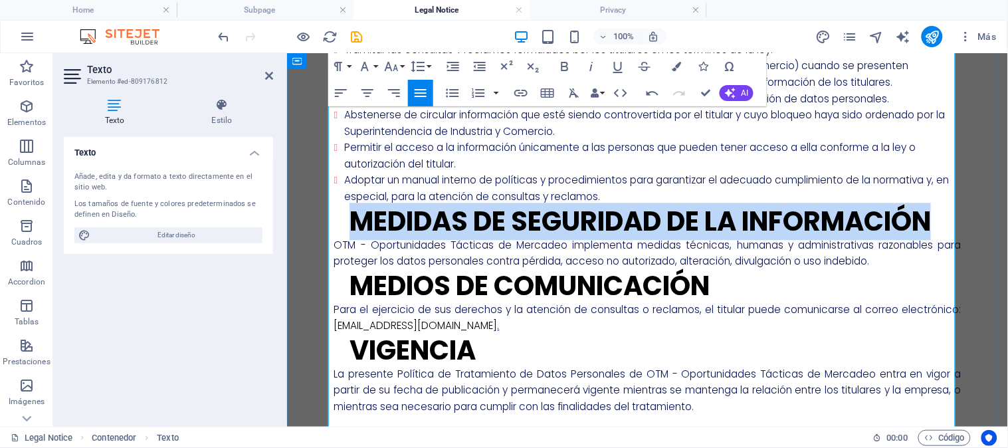
drag, startPoint x: 335, startPoint y: 223, endPoint x: 948, endPoint y: 208, distance: 612.9
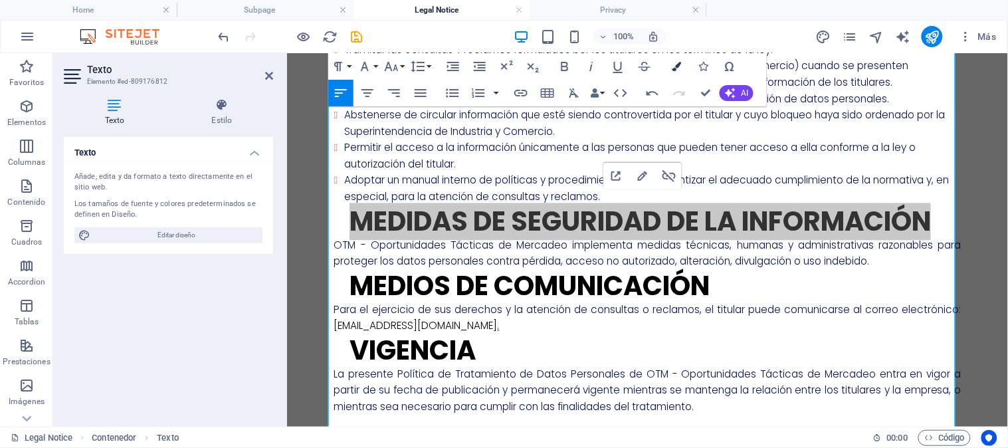
click at [669, 69] on button "Colors" at bounding box center [676, 66] width 25 height 27
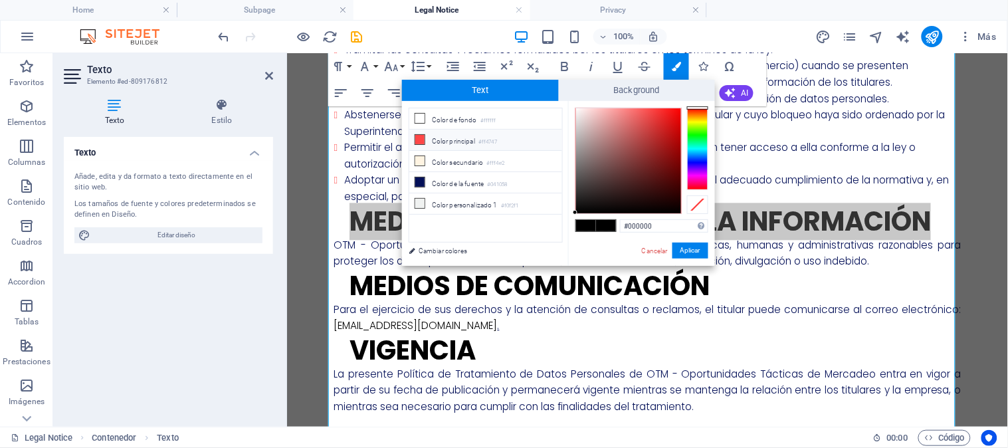
click at [461, 146] on li "Color principal #ff4747" at bounding box center [485, 140] width 153 height 21
drag, startPoint x: 689, startPoint y: 257, endPoint x: 352, endPoint y: 167, distance: 348.5
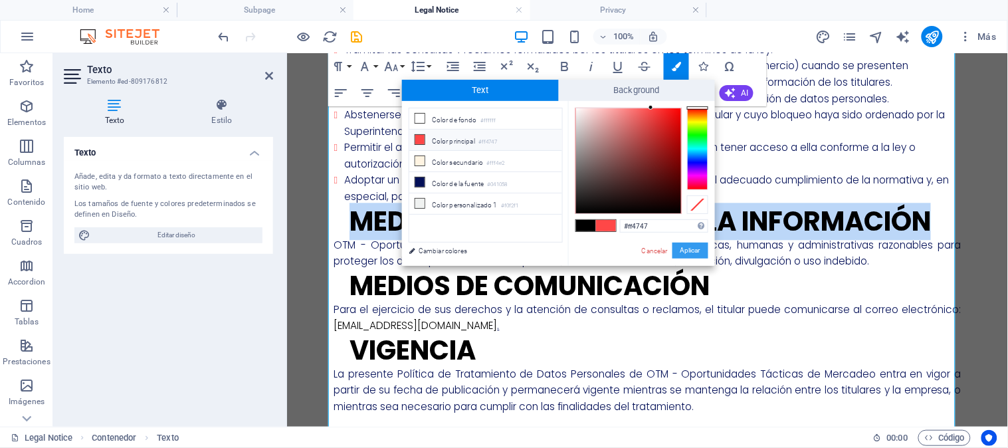
click at [689, 257] on button "Aplicar" at bounding box center [691, 251] width 36 height 16
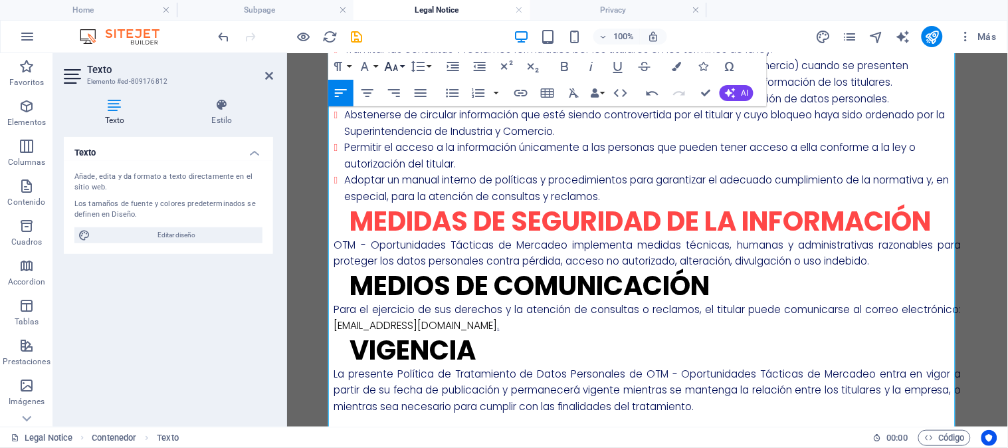
click at [395, 65] on icon "button" at bounding box center [392, 66] width 14 height 9
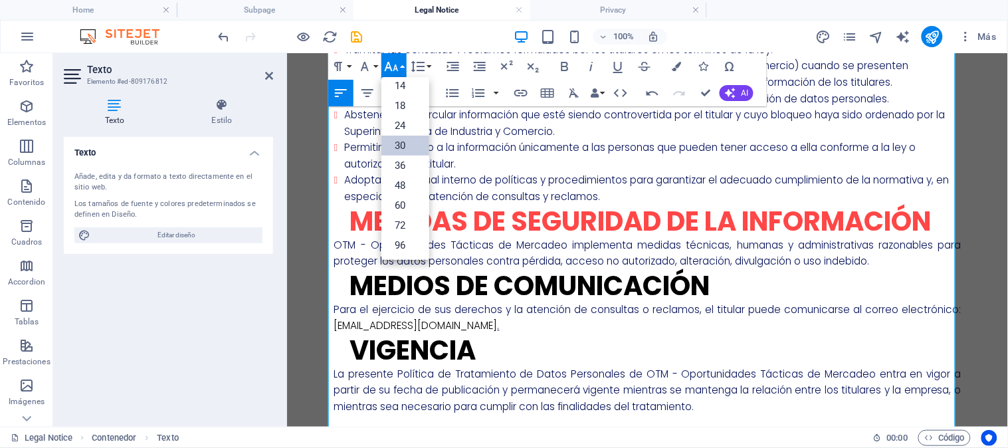
click at [410, 150] on link "30" at bounding box center [405, 146] width 48 height 20
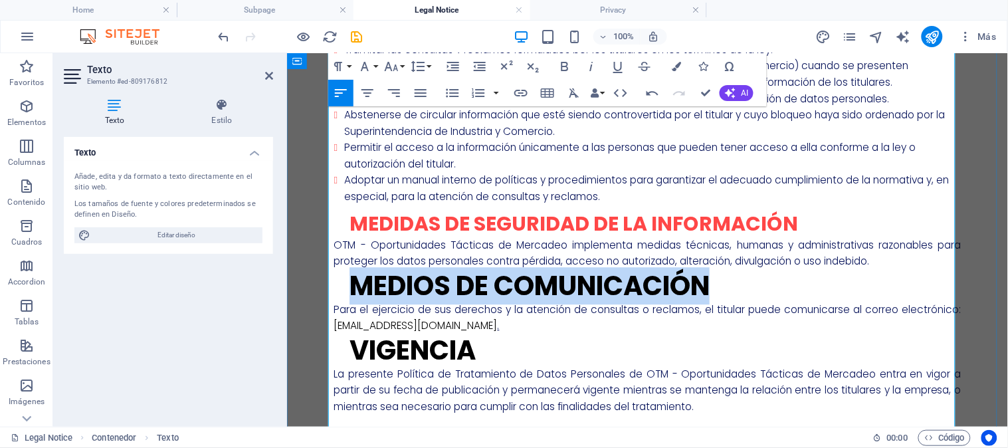
drag, startPoint x: 726, startPoint y: 285, endPoint x: 348, endPoint y: 288, distance: 378.8
click at [348, 288] on h2 "Medios de Comunicación" at bounding box center [653, 285] width 615 height 32
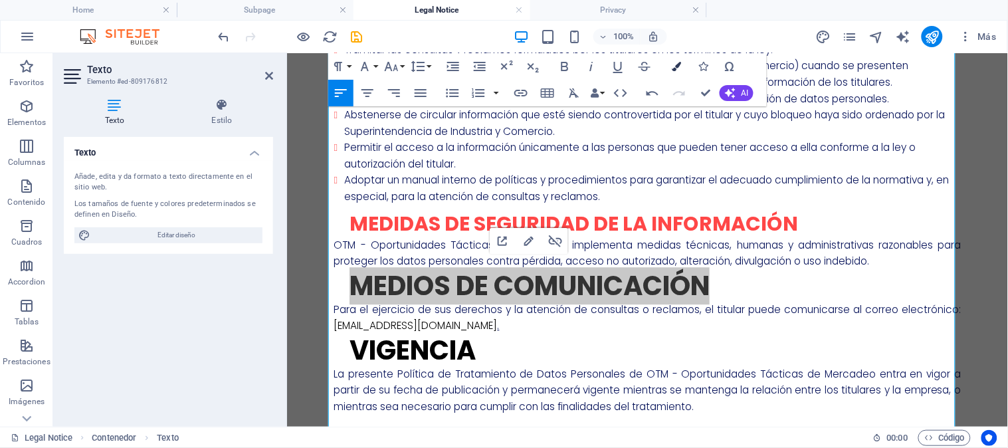
click at [674, 70] on icon "button" at bounding box center [676, 66] width 9 height 9
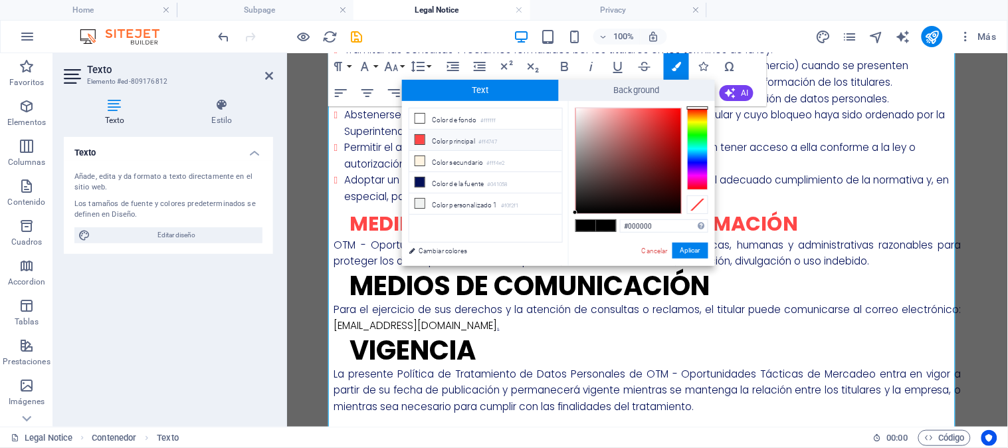
click at [417, 142] on icon at bounding box center [419, 139] width 9 height 9
click at [681, 255] on button "Aplicar" at bounding box center [691, 251] width 36 height 16
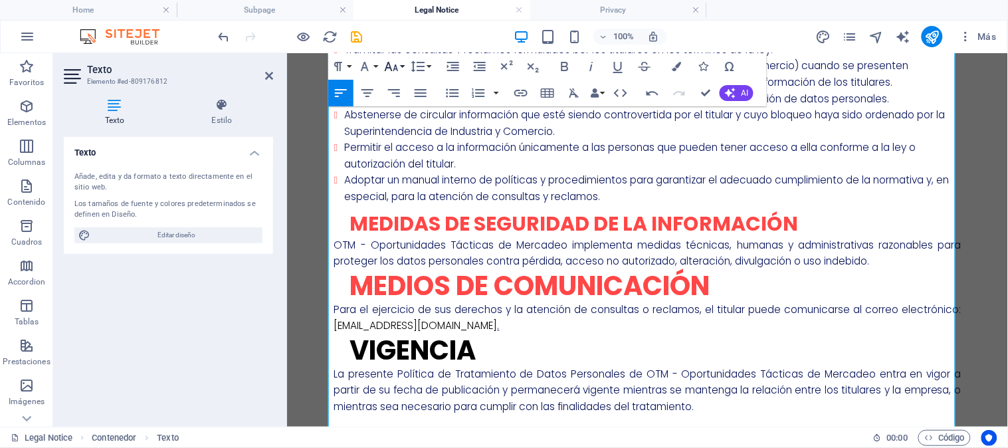
click at [393, 70] on icon "button" at bounding box center [392, 66] width 14 height 9
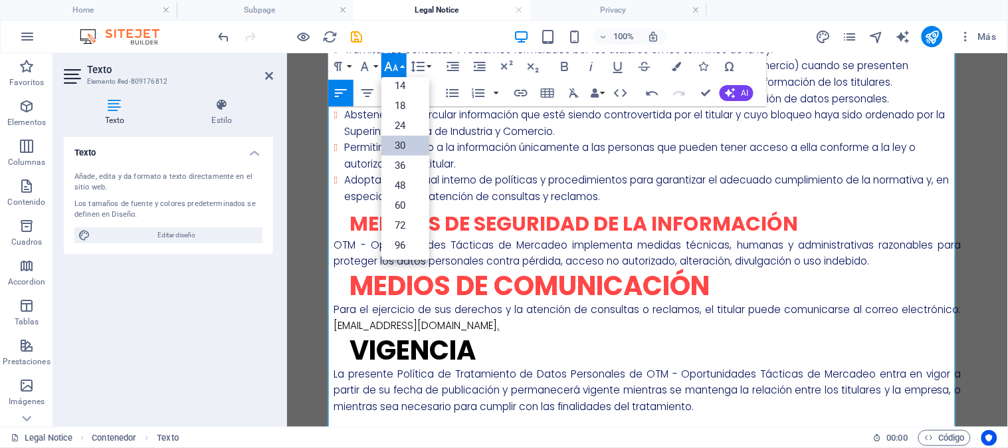
click at [396, 147] on link "30" at bounding box center [405, 146] width 48 height 20
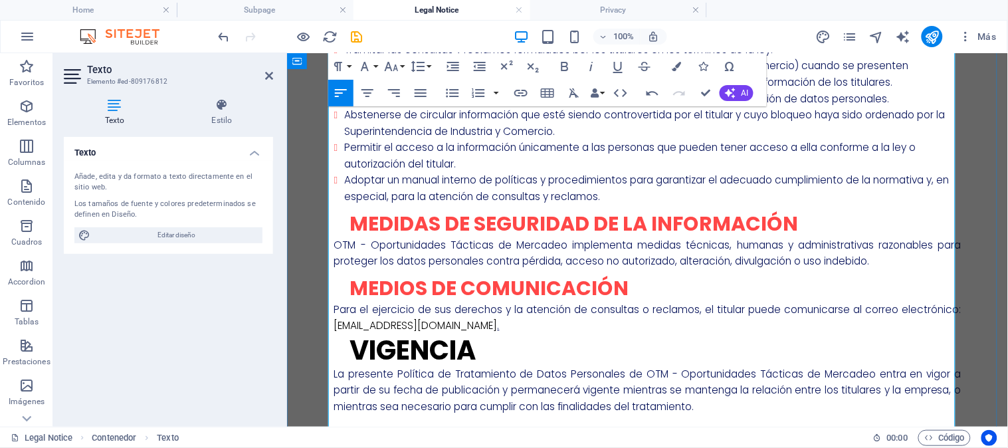
scroll to position [2240, 0]
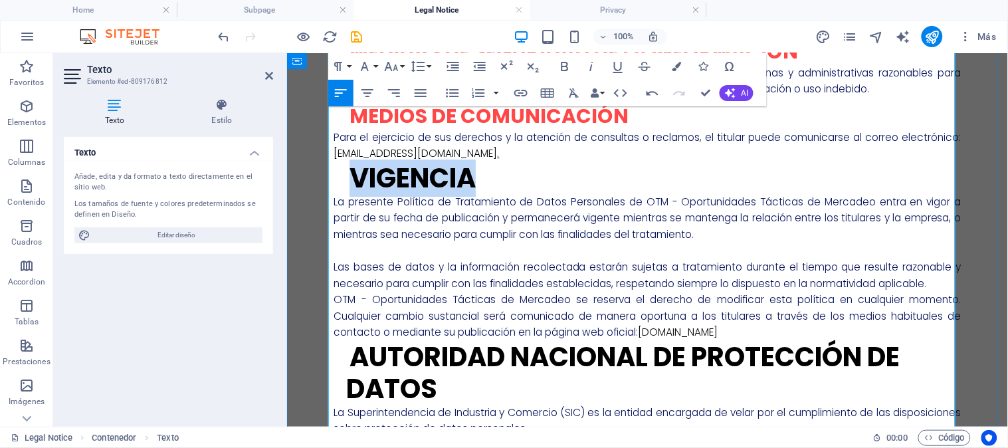
drag, startPoint x: 475, startPoint y: 177, endPoint x: 346, endPoint y: 179, distance: 129.6
click at [346, 179] on h2 "Vigencia" at bounding box center [653, 177] width 615 height 32
click at [673, 70] on icon "button" at bounding box center [676, 66] width 9 height 9
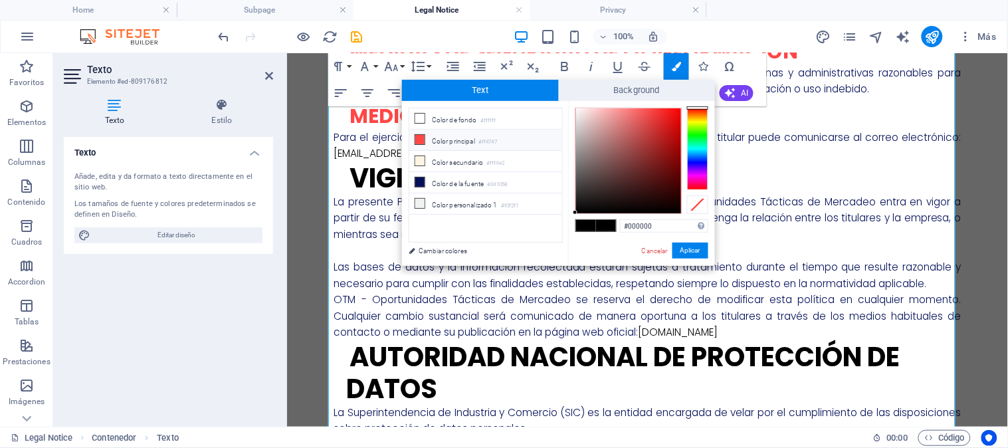
click at [451, 140] on li "Color principal #ff4747" at bounding box center [485, 140] width 153 height 21
click at [684, 253] on button "Aplicar" at bounding box center [691, 251] width 36 height 16
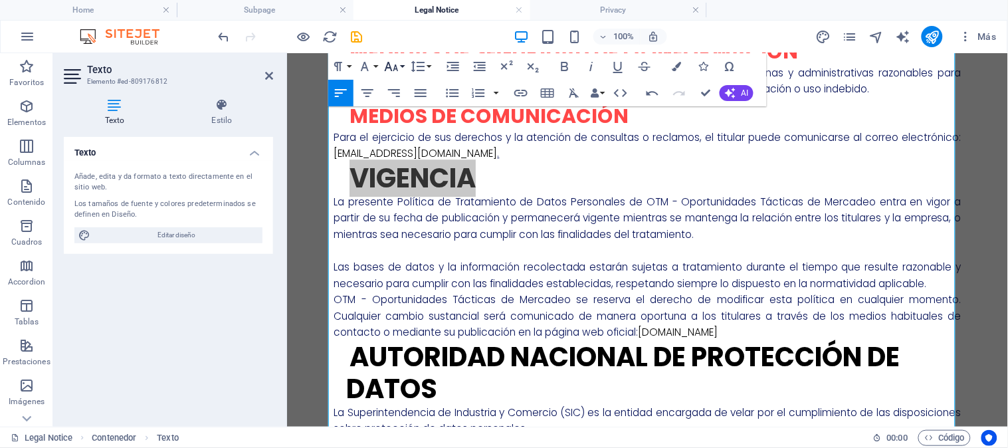
click at [389, 65] on icon "button" at bounding box center [392, 66] width 14 height 9
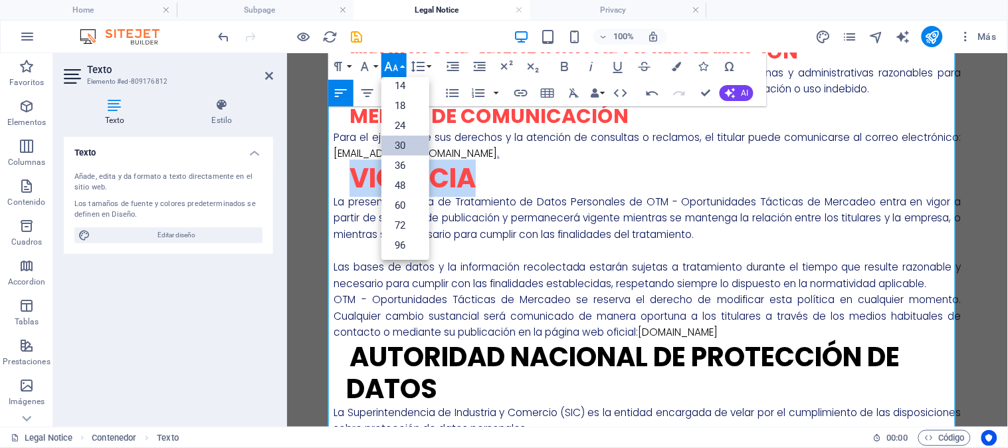
click at [397, 144] on link "30" at bounding box center [405, 146] width 48 height 20
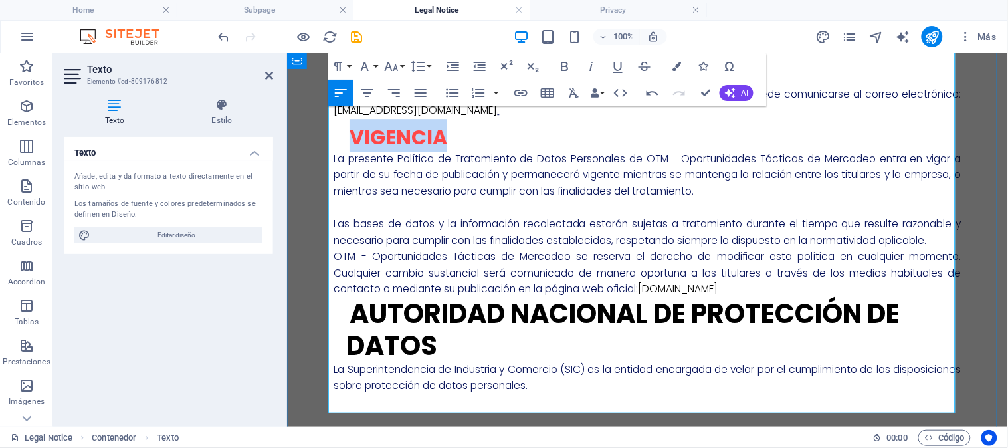
scroll to position [2304, 0]
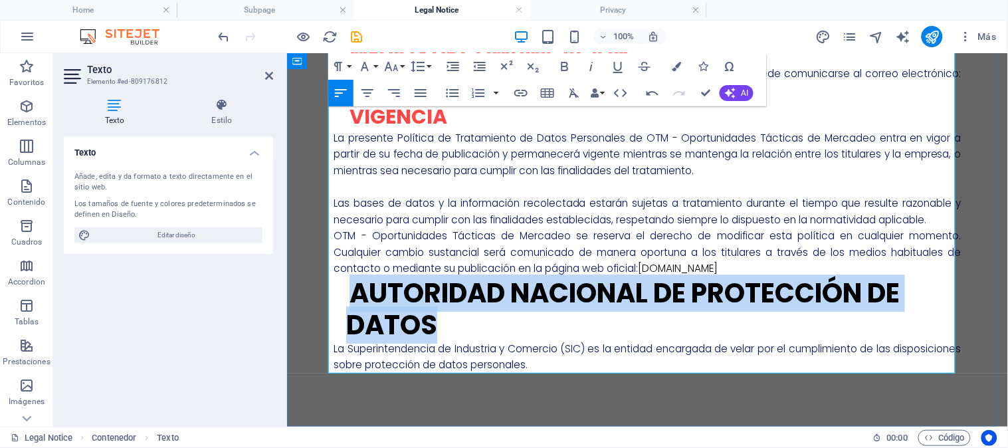
drag, startPoint x: 439, startPoint y: 327, endPoint x: 346, endPoint y: 288, distance: 100.7
click at [346, 288] on h2 "Autoridad Nacional de Protección de Datos" at bounding box center [653, 308] width 615 height 64
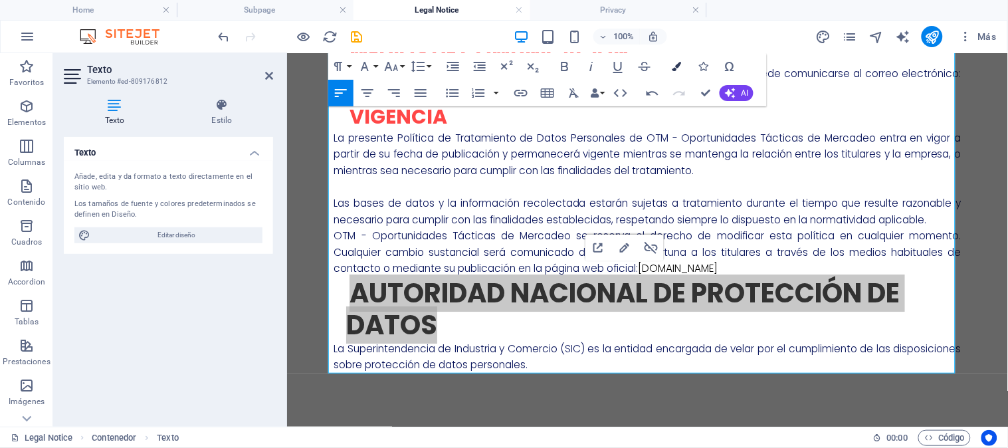
click at [678, 63] on icon "button" at bounding box center [676, 66] width 9 height 9
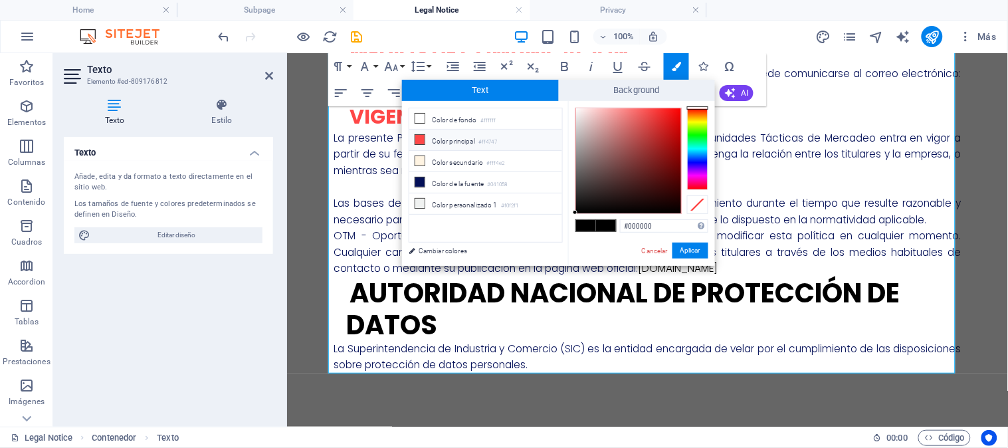
click at [451, 140] on li "Color principal #ff4747" at bounding box center [485, 140] width 153 height 21
type input "#ff4747"
click at [692, 253] on button "Aplicar" at bounding box center [691, 251] width 36 height 16
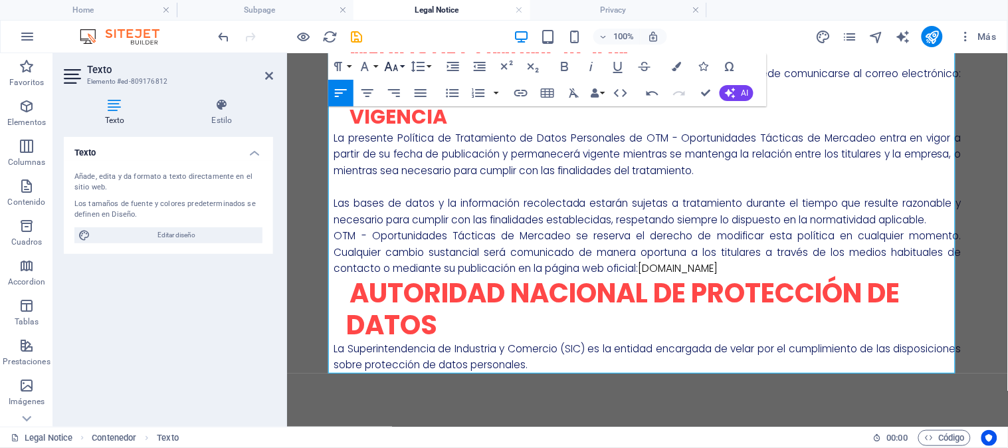
click at [394, 60] on icon "button" at bounding box center [391, 66] width 16 height 16
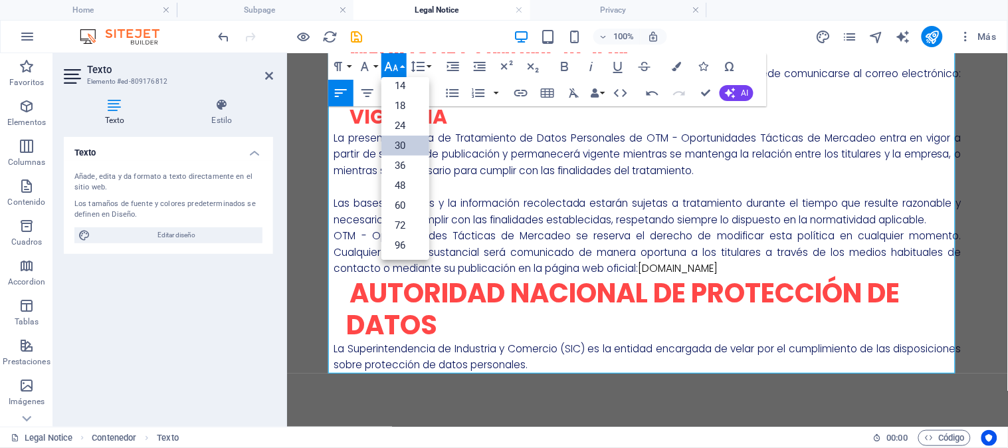
click at [389, 140] on link "30" at bounding box center [405, 146] width 48 height 20
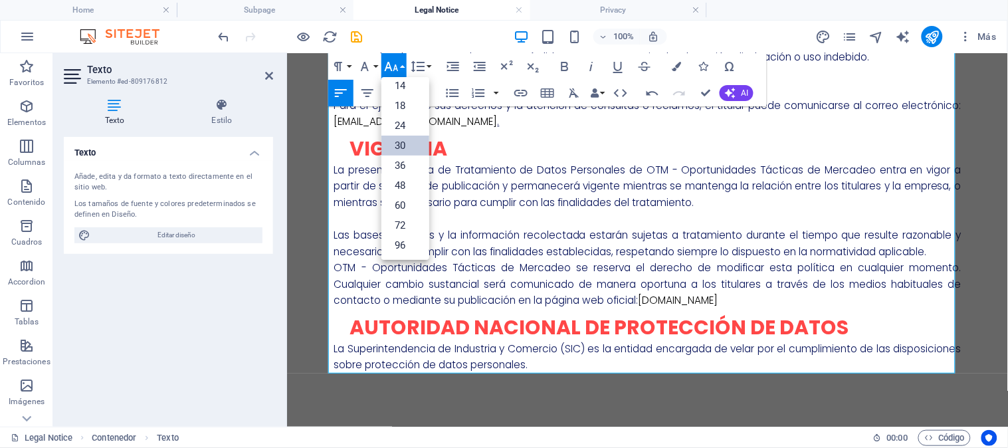
scroll to position [2273, 0]
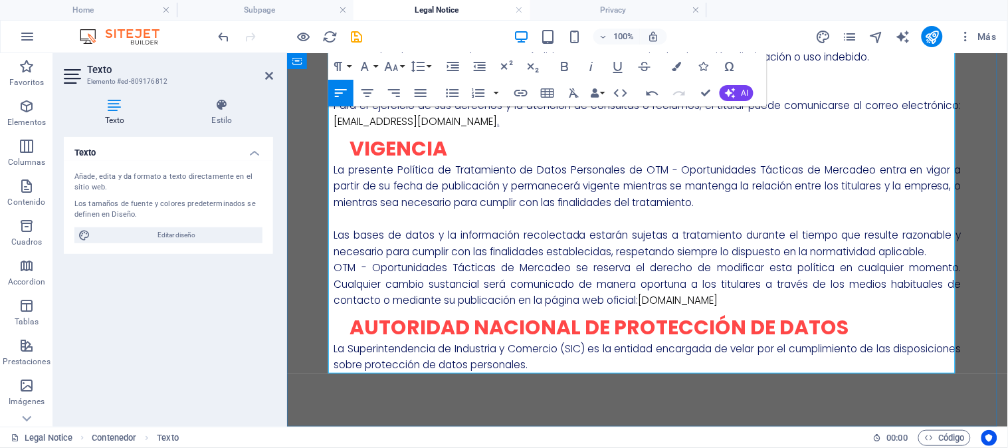
click at [467, 210] on p at bounding box center [647, 218] width 627 height 17
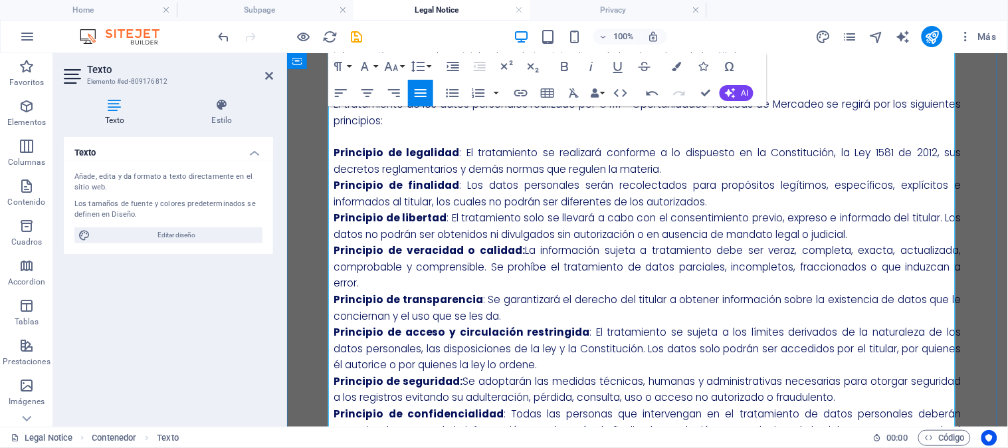
scroll to position [0, 0]
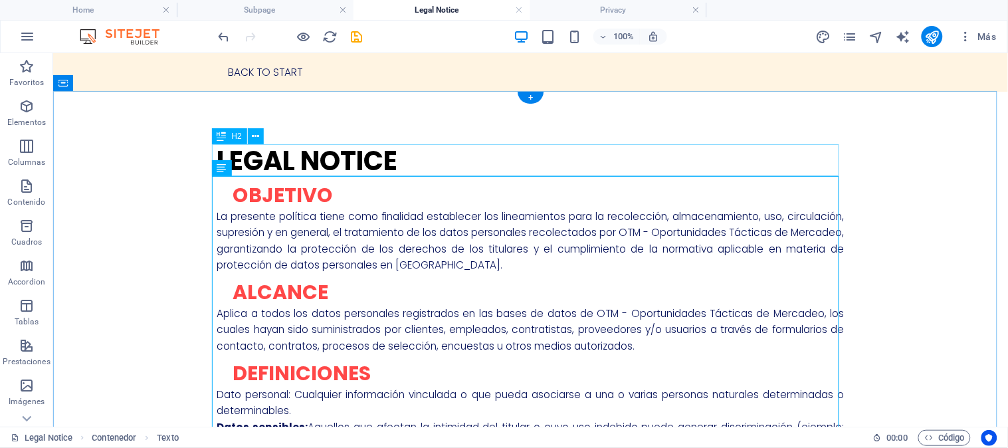
click at [386, 150] on div "Legal Notice" at bounding box center [530, 160] width 627 height 32
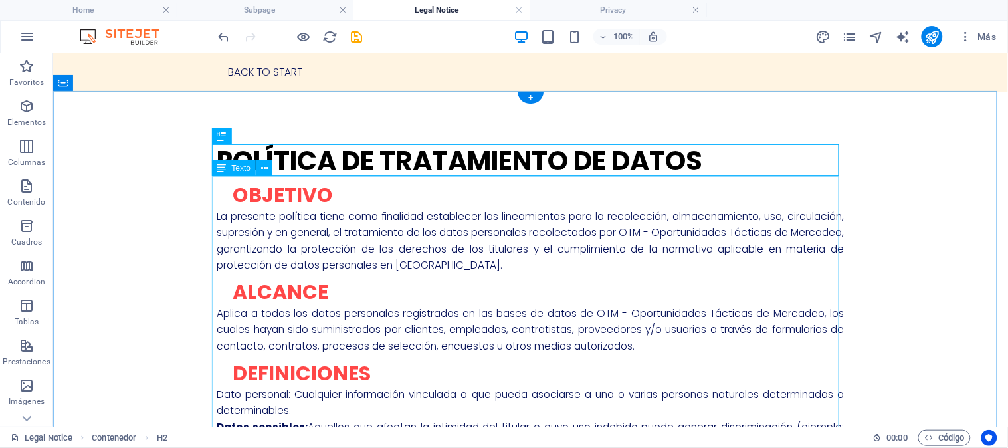
click at [694, 160] on div "política de tratamiento de datos" at bounding box center [530, 160] width 627 height 32
click at [699, 159] on div "política de tratamiento de datos" at bounding box center [530, 160] width 627 height 32
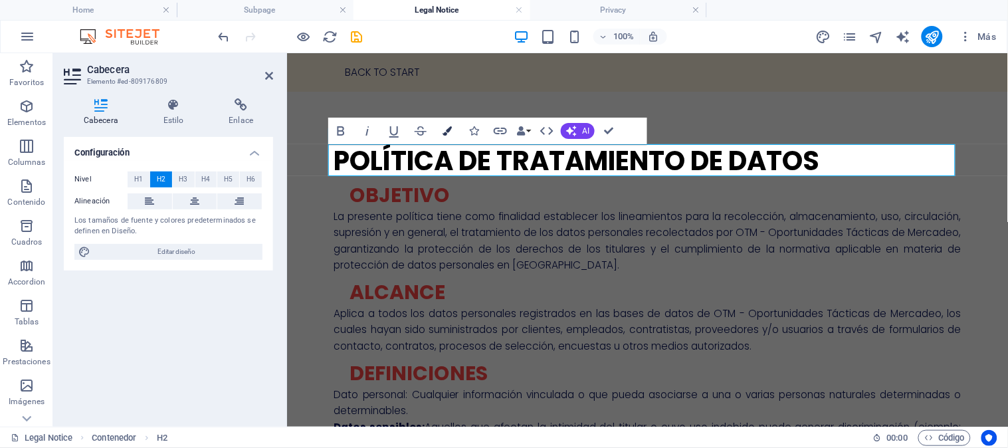
click at [443, 126] on icon "button" at bounding box center [447, 130] width 9 height 9
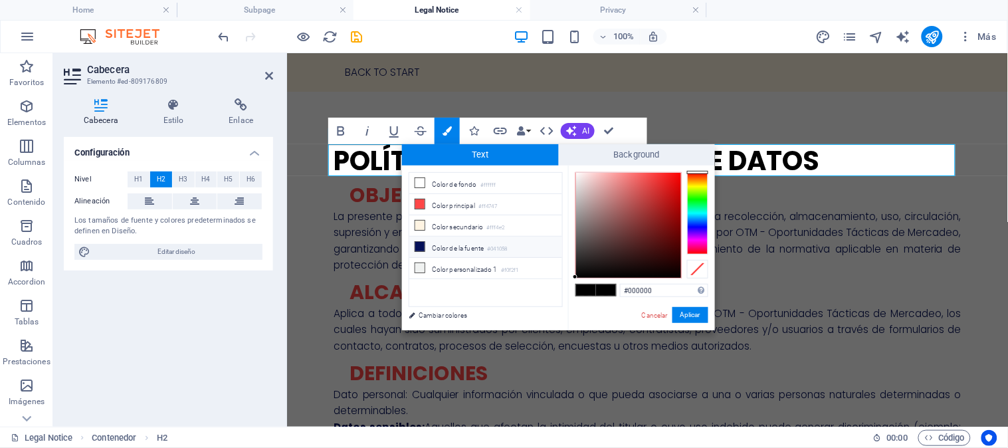
click at [416, 245] on icon at bounding box center [419, 246] width 9 height 9
type input "#041058"
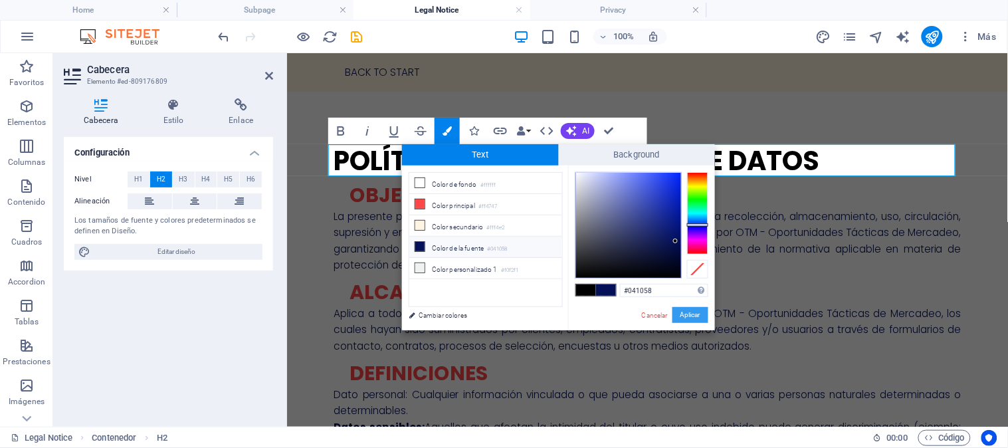
click at [686, 317] on button "Aplicar" at bounding box center [691, 315] width 36 height 16
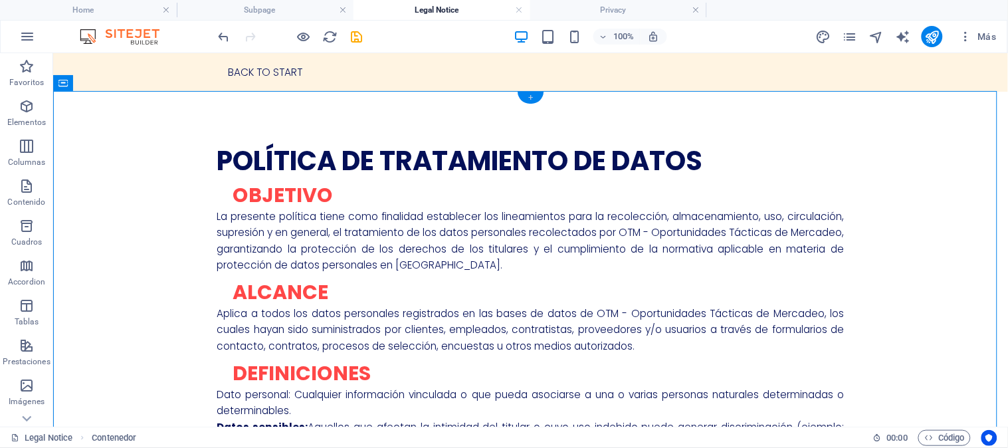
click at [527, 98] on div "+" at bounding box center [531, 98] width 26 height 12
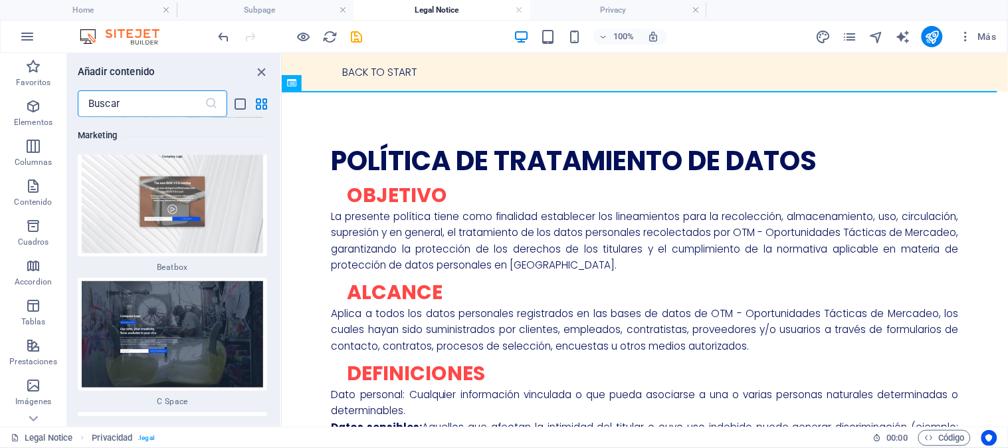
scroll to position [24113, 0]
click at [143, 112] on input "text" at bounding box center [141, 103] width 127 height 27
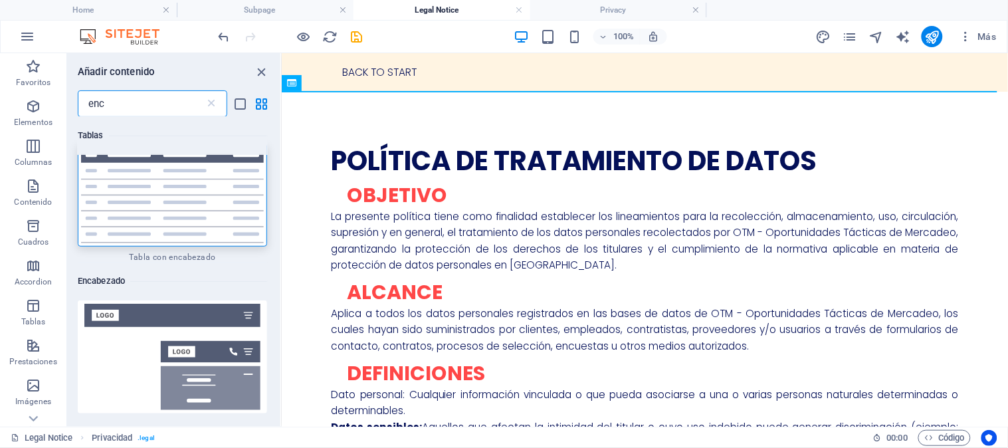
scroll to position [0, 0]
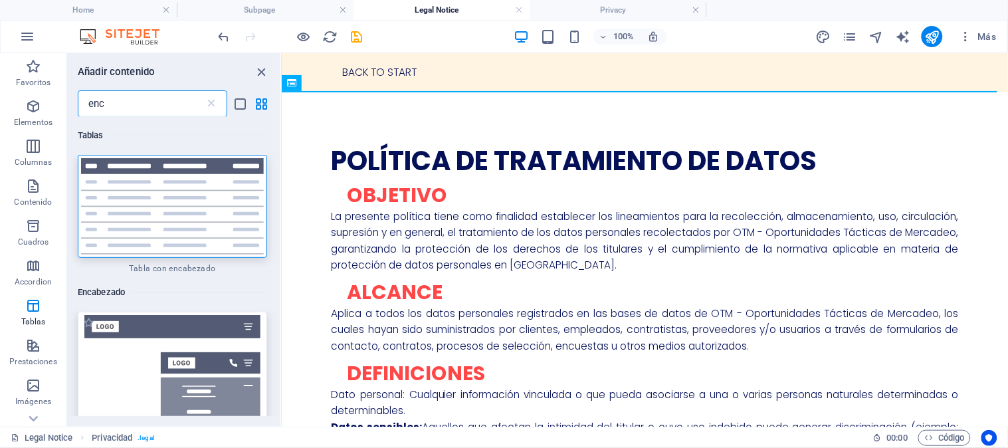
type input "enc"
click at [130, 320] on img at bounding box center [172, 368] width 183 height 106
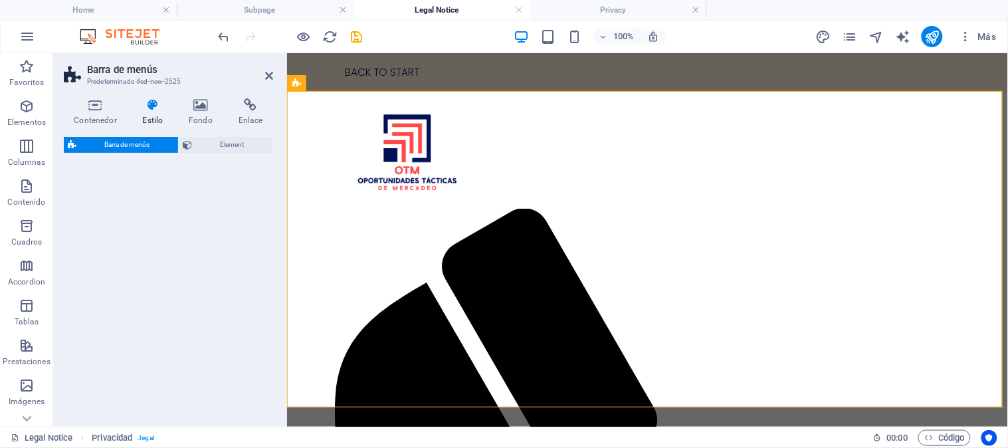
select select "rem"
select select "preset-menu-v2-trigger"
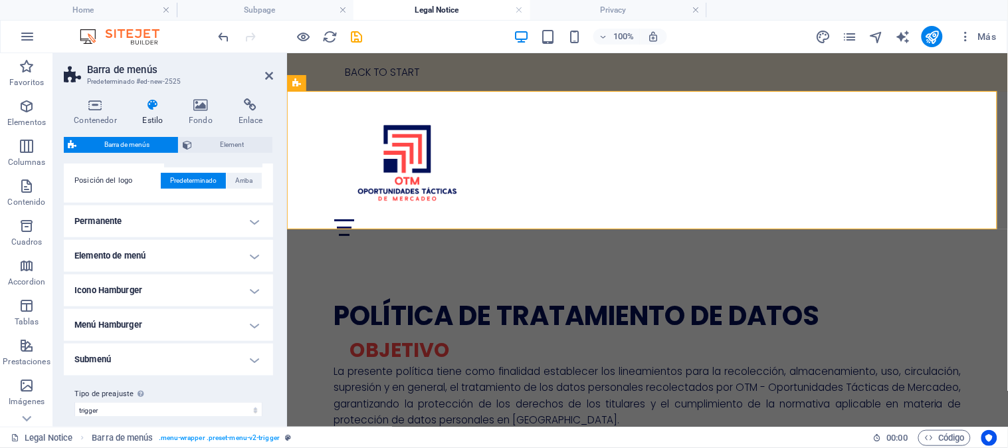
scroll to position [344, 0]
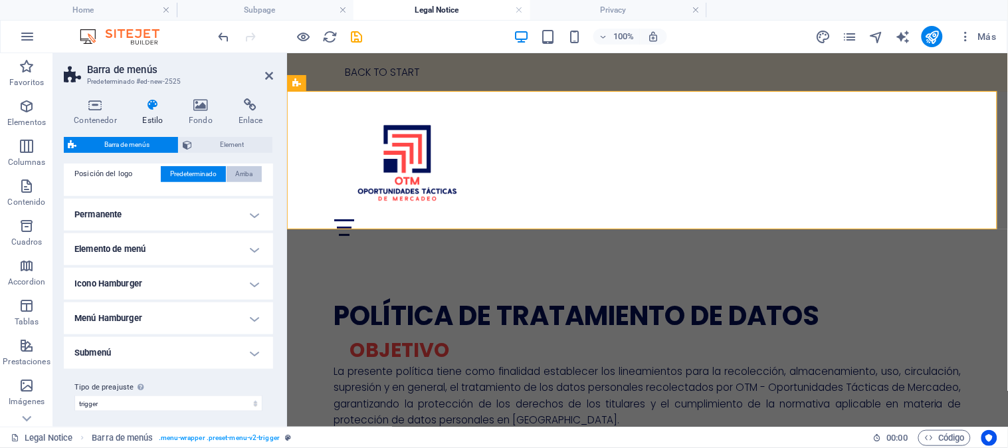
click at [248, 169] on span "Arriba" at bounding box center [243, 174] width 17 height 16
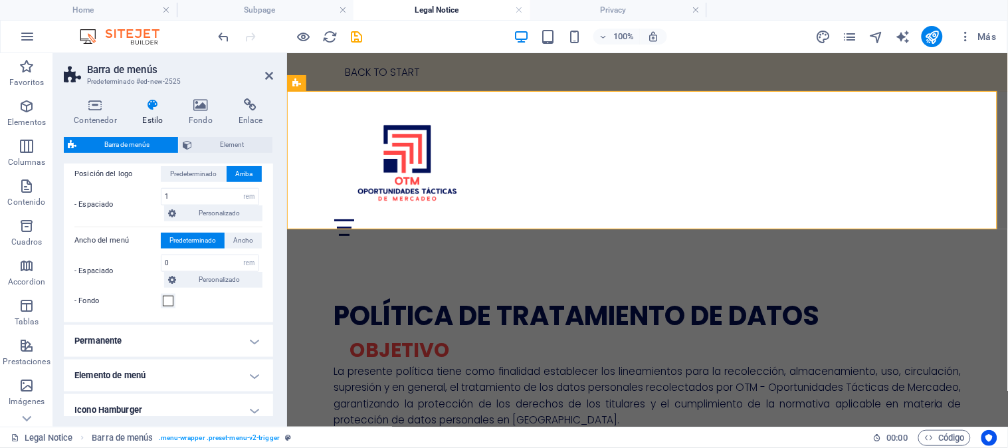
scroll to position [171, 0]
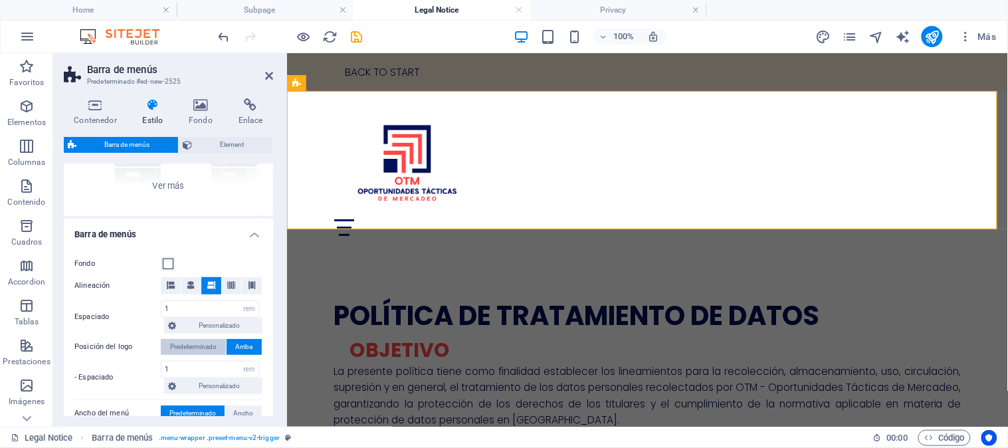
click at [183, 339] on span "Predeterminado" at bounding box center [193, 347] width 47 height 16
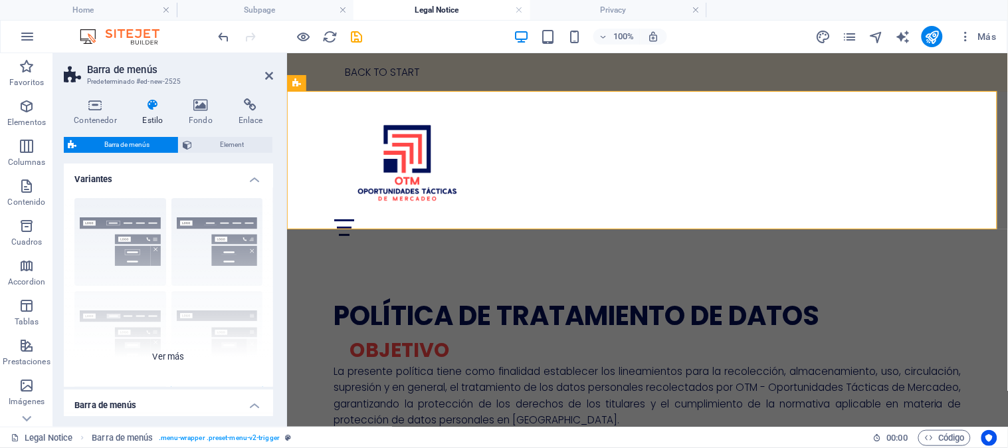
scroll to position [0, 0]
click at [208, 140] on span "Element" at bounding box center [232, 145] width 72 height 16
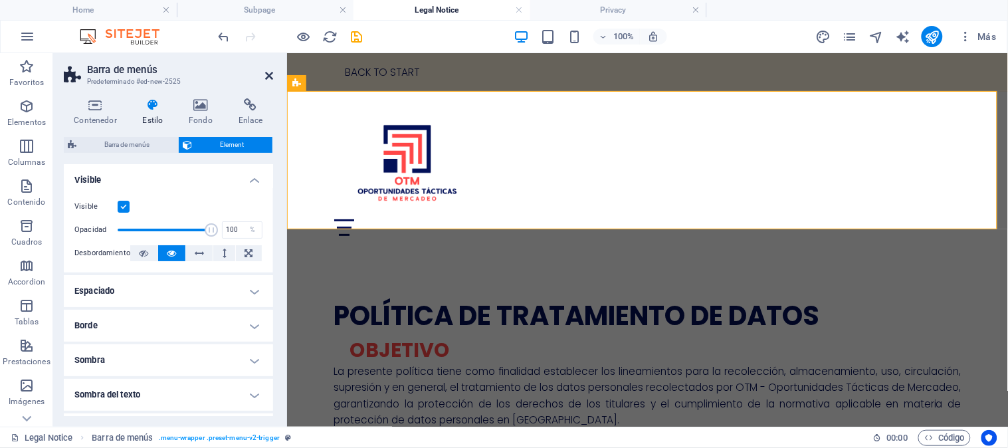
click at [265, 71] on icon at bounding box center [269, 75] width 8 height 11
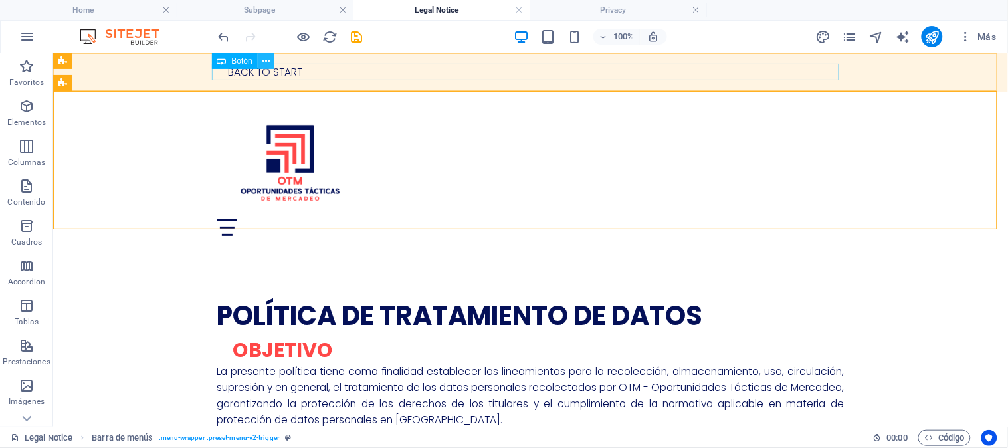
click at [266, 57] on icon at bounding box center [266, 61] width 7 height 14
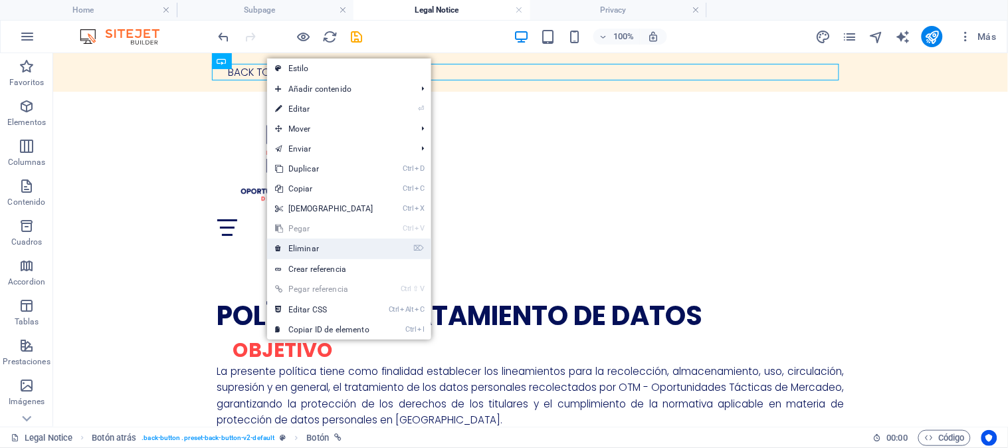
click at [316, 243] on link "⌦ Eliminar" at bounding box center [324, 249] width 114 height 20
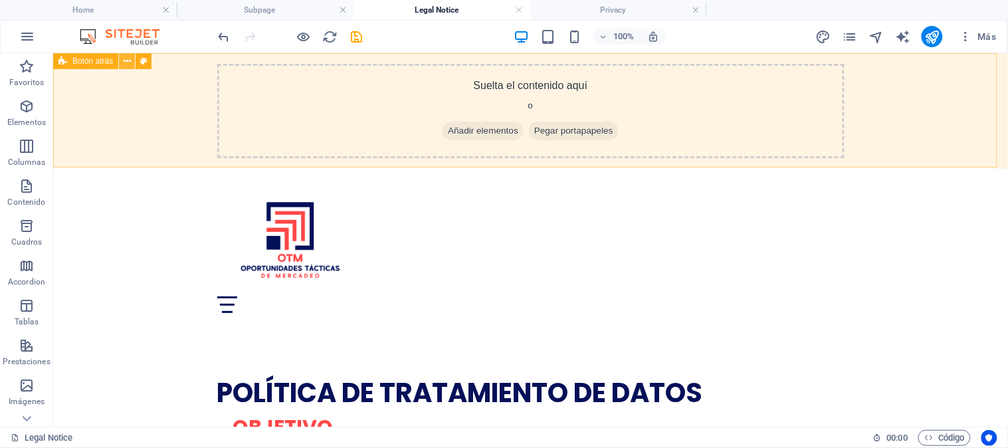
click at [125, 62] on icon at bounding box center [127, 61] width 7 height 14
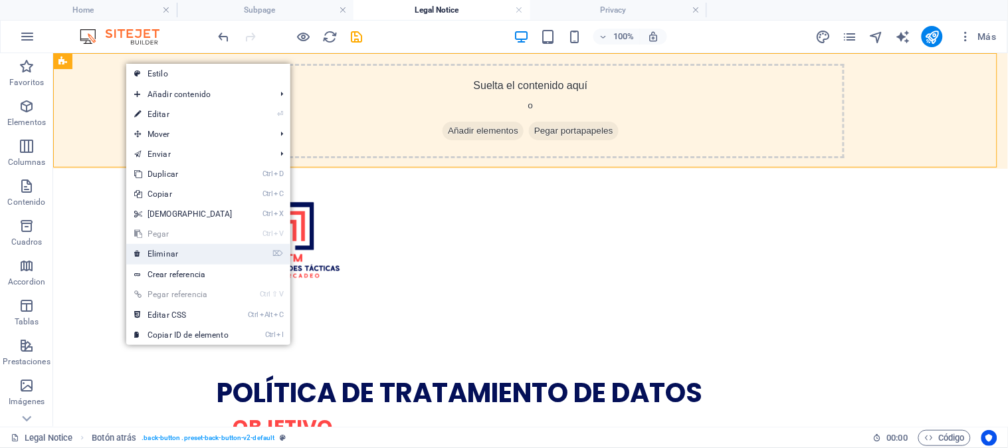
click at [189, 249] on link "⌦ Eliminar" at bounding box center [183, 254] width 114 height 20
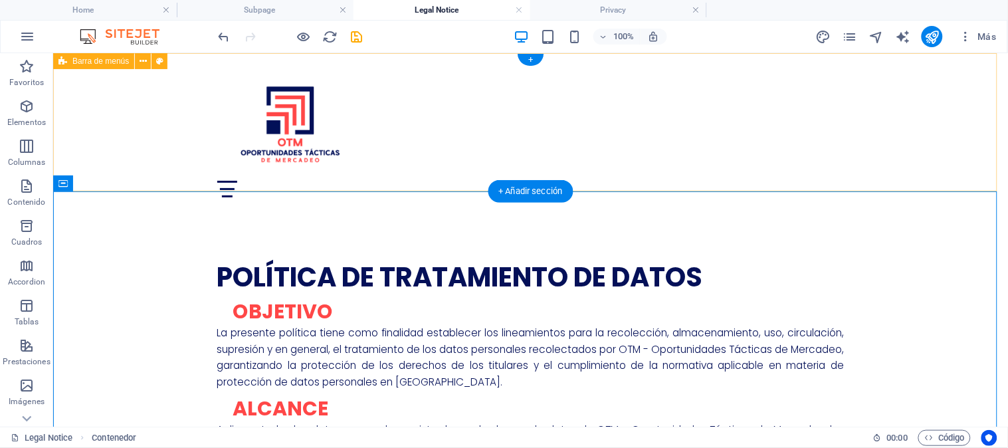
click at [148, 106] on div "Menu Home About Service Contact" at bounding box center [530, 130] width 955 height 155
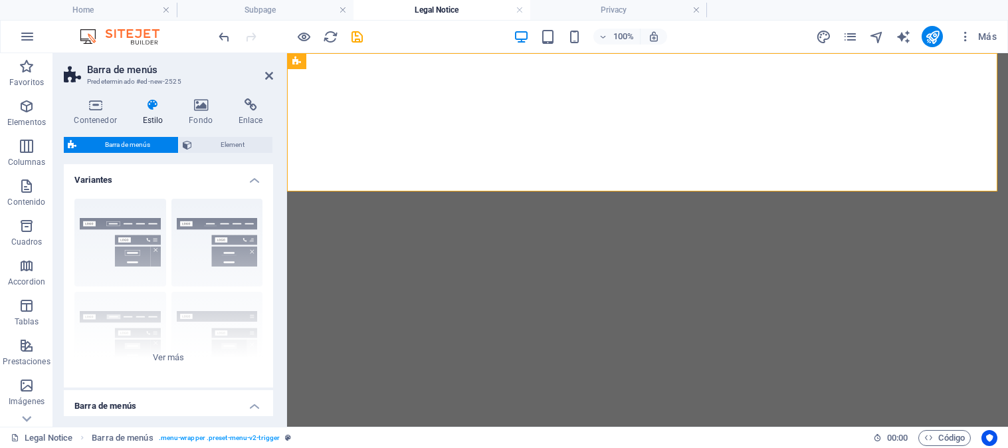
select select "rem"
select select "preset-menu-v2-trigger"
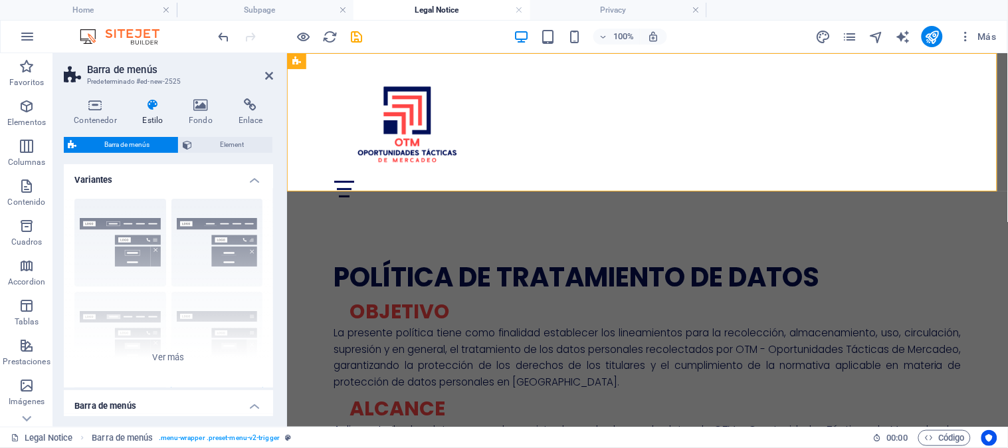
click at [152, 107] on icon at bounding box center [152, 104] width 41 height 13
click at [161, 362] on div "Borde Centrado Predeterminado Fijo Loki Desencadenador Ancho XXL" at bounding box center [168, 287] width 209 height 199
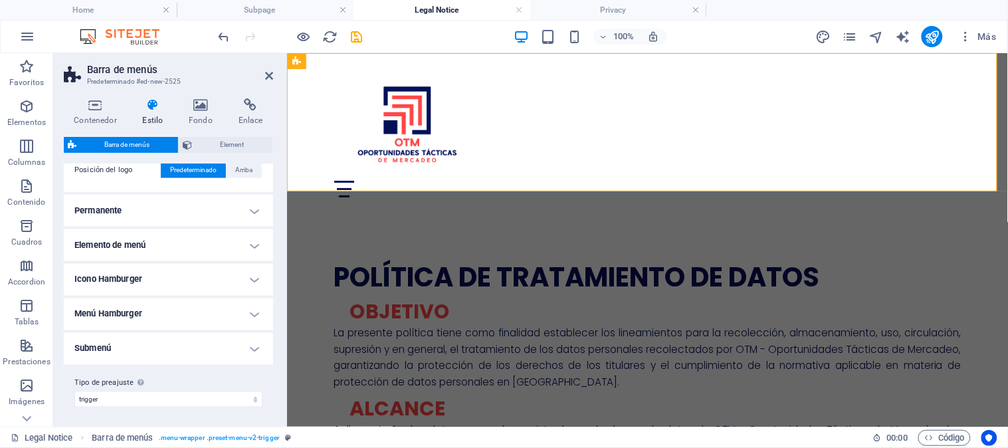
scroll to position [366, 0]
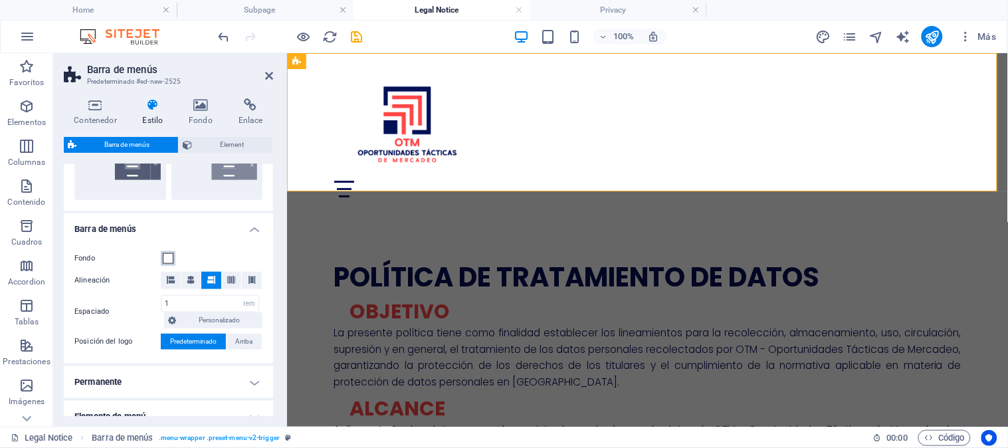
click at [171, 257] on span at bounding box center [168, 258] width 11 height 11
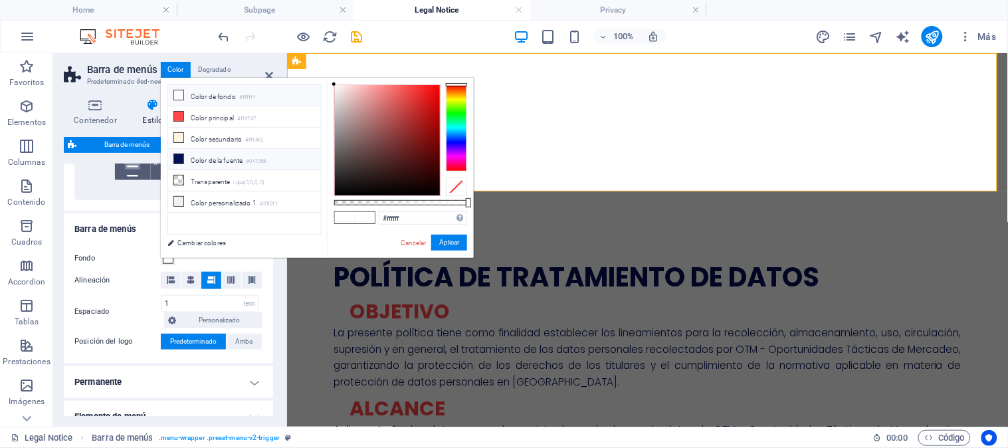
click at [176, 158] on icon at bounding box center [178, 158] width 9 height 9
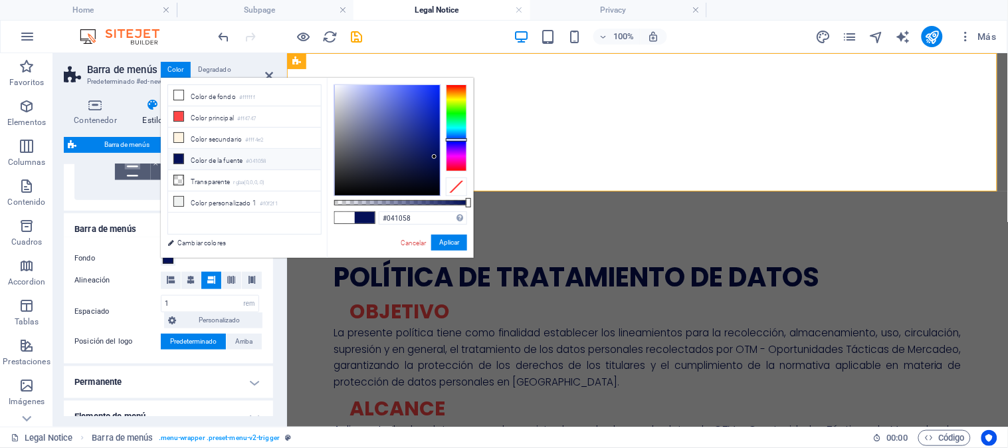
click at [446, 251] on div "Cancelar Aplicar" at bounding box center [433, 243] width 68 height 17
click at [446, 242] on button "Aplicar" at bounding box center [449, 243] width 36 height 16
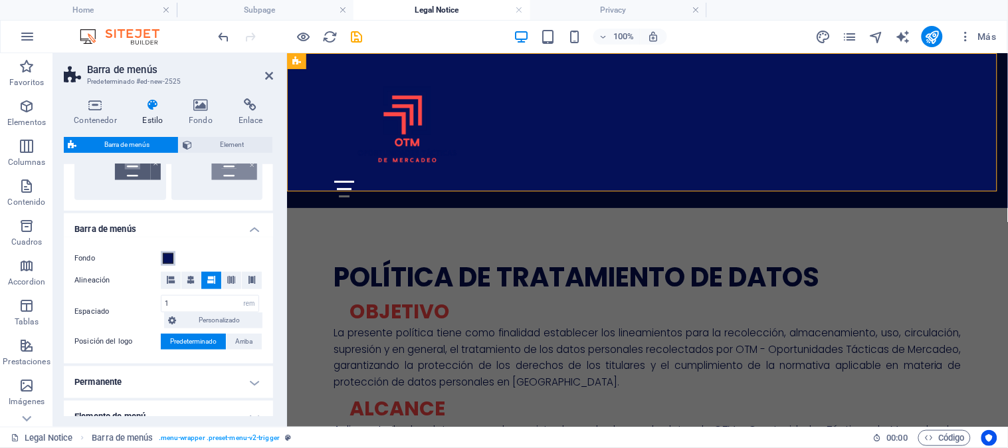
click at [168, 257] on span at bounding box center [168, 258] width 11 height 11
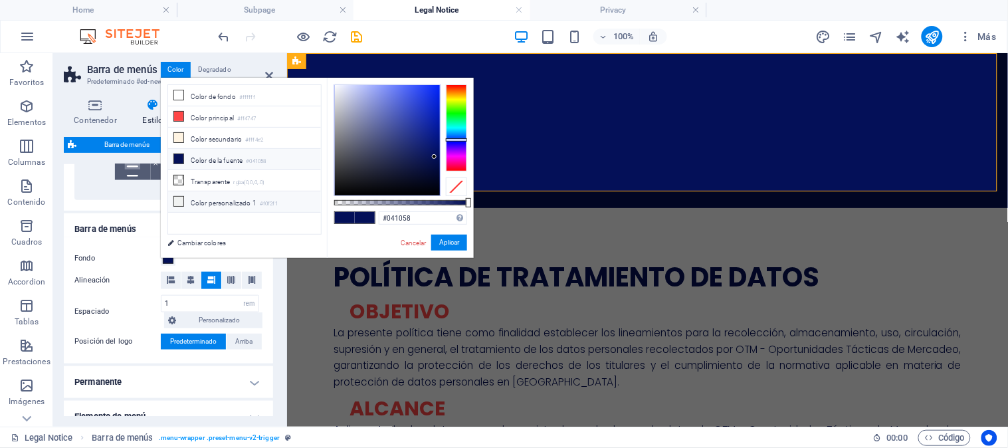
click at [180, 197] on span at bounding box center [178, 201] width 11 height 11
type input "#f0f2f1"
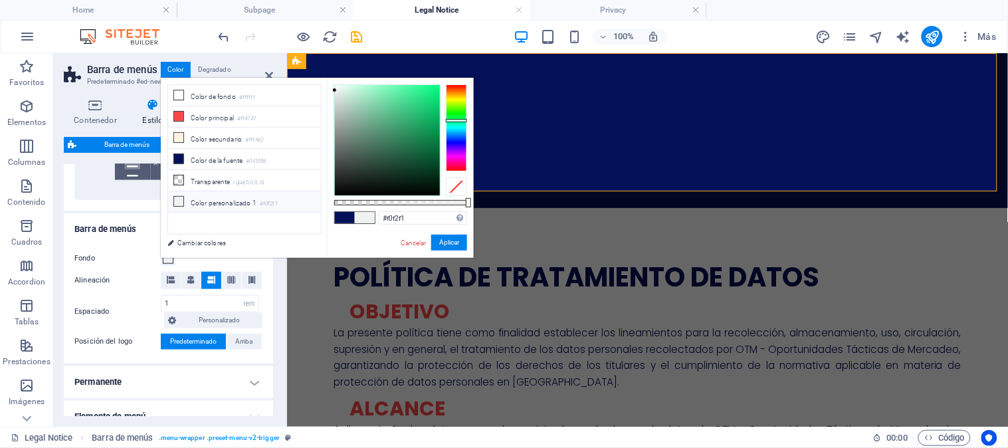
click at [176, 200] on icon at bounding box center [178, 201] width 9 height 9
click at [441, 243] on button "Aplicar" at bounding box center [449, 243] width 36 height 16
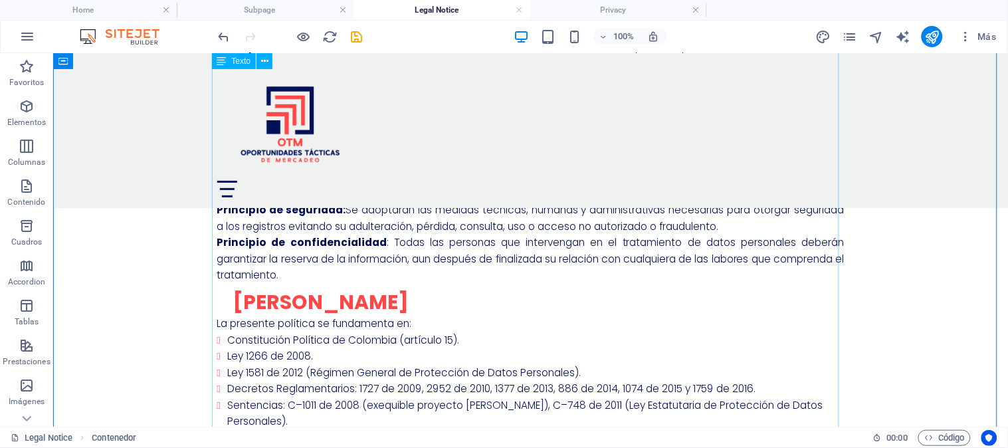
scroll to position [0, 0]
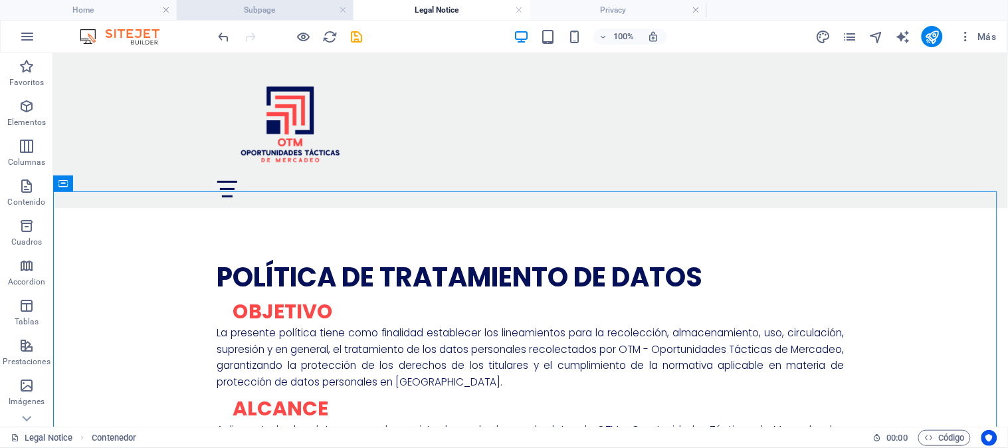
click at [294, 8] on h4 "Subpage" at bounding box center [265, 10] width 177 height 15
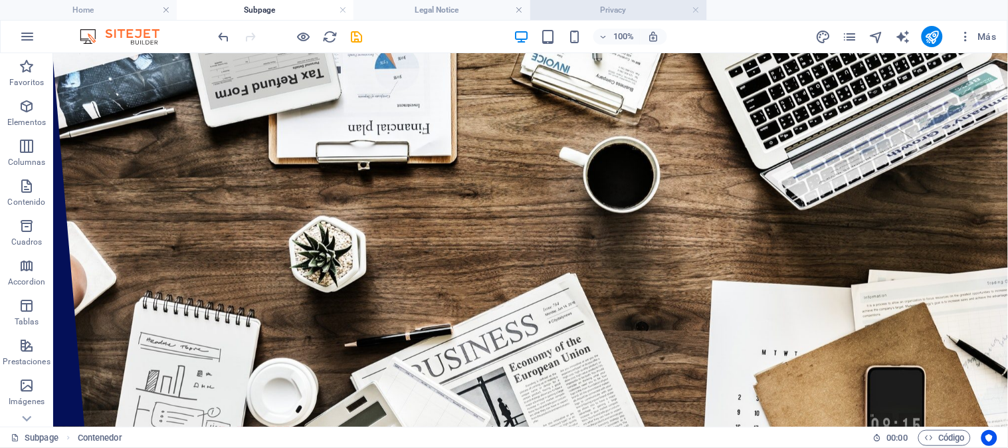
click at [583, 7] on h4 "Privacy" at bounding box center [618, 10] width 177 height 15
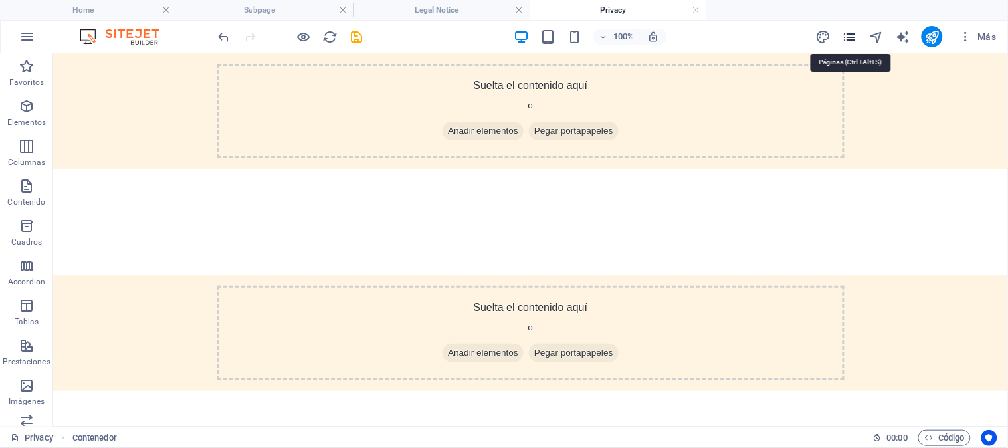
click at [846, 37] on icon "pages" at bounding box center [850, 36] width 15 height 15
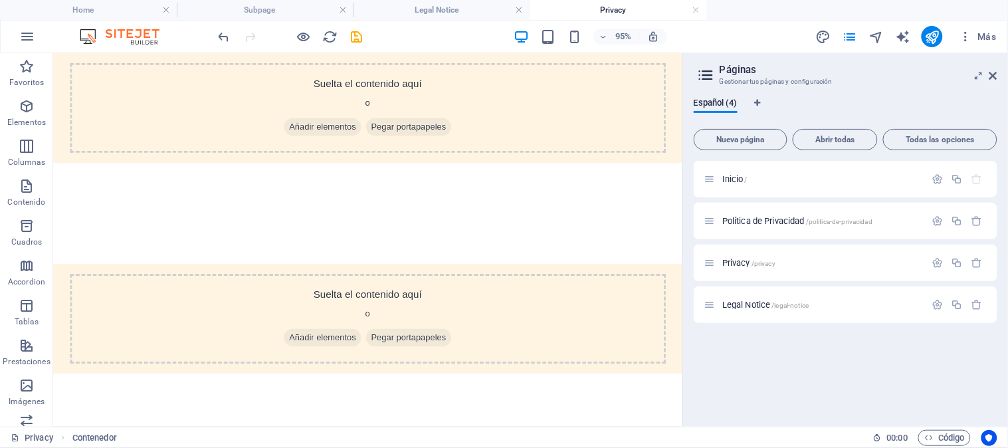
click at [812, 362] on div "Inicio / Política de Privacidad /politica-de-privacidad Privacy /privacy Legal …" at bounding box center [846, 288] width 304 height 255
click at [262, 9] on h4 "Subpage" at bounding box center [265, 10] width 177 height 15
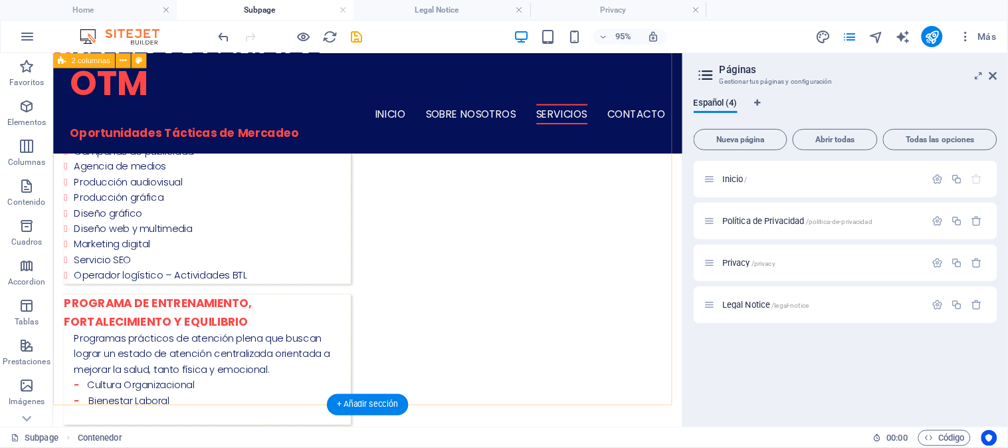
scroll to position [622, 0]
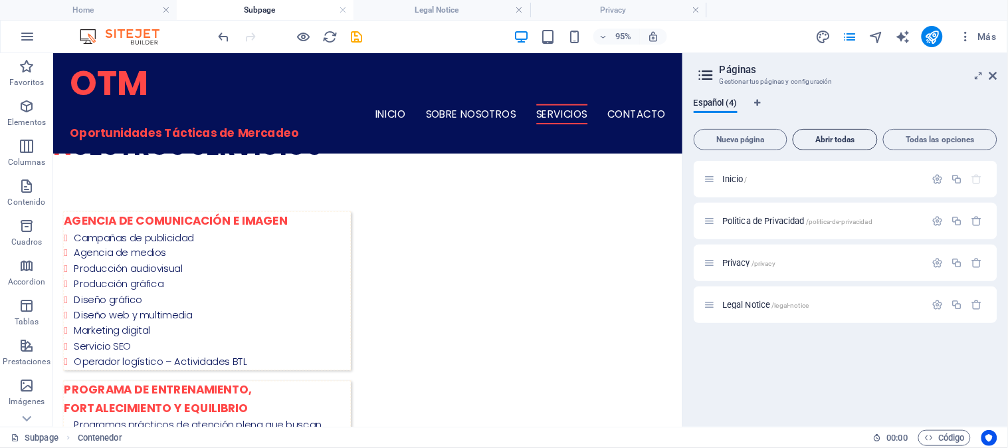
click at [837, 145] on button "Abrir todas" at bounding box center [835, 139] width 85 height 21
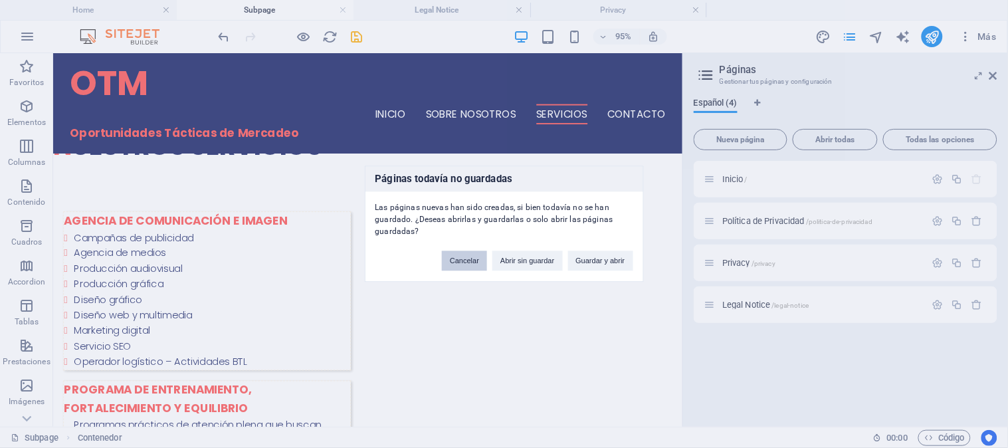
click at [467, 267] on button "Cancelar" at bounding box center [464, 261] width 45 height 20
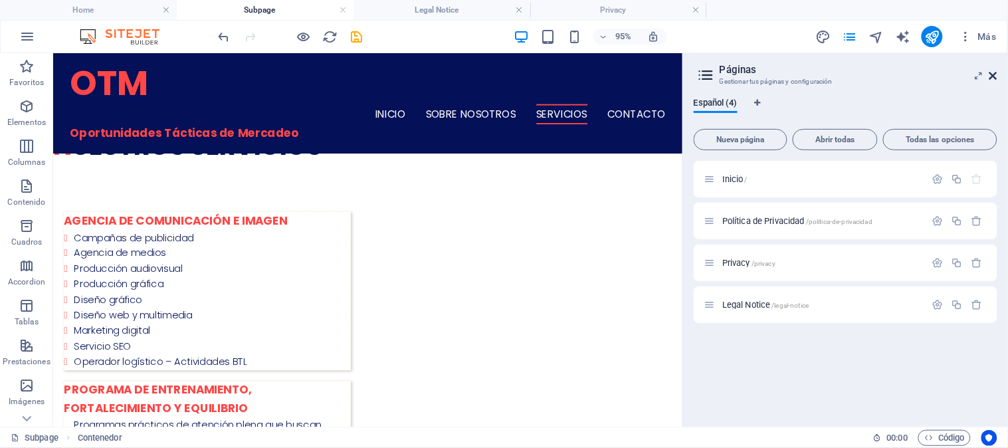
drag, startPoint x: 990, startPoint y: 74, endPoint x: 911, endPoint y: 35, distance: 88.6
click at [990, 74] on icon at bounding box center [994, 75] width 8 height 11
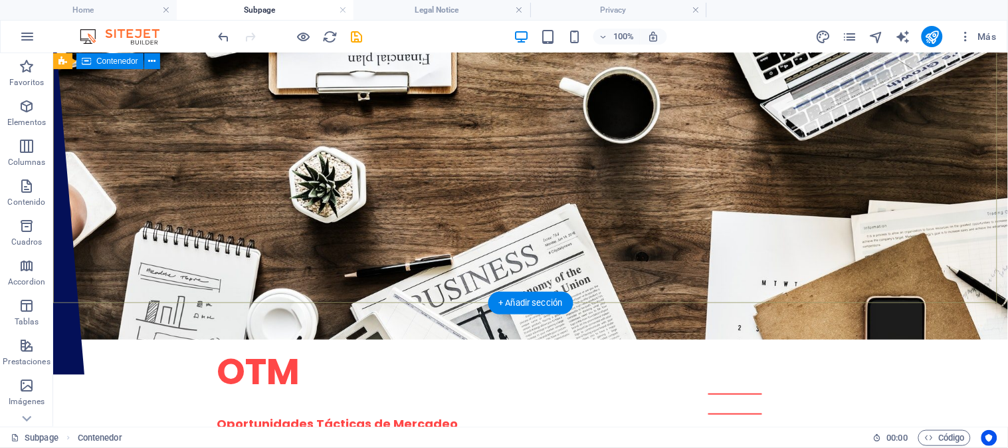
scroll to position [0, 0]
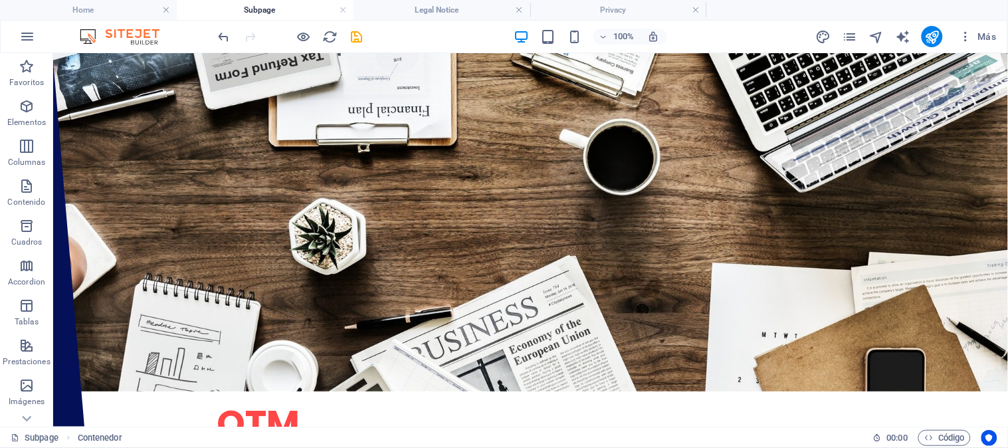
click at [254, 10] on h4 "Subpage" at bounding box center [265, 10] width 177 height 15
click at [353, 40] on icon "save" at bounding box center [357, 36] width 15 height 15
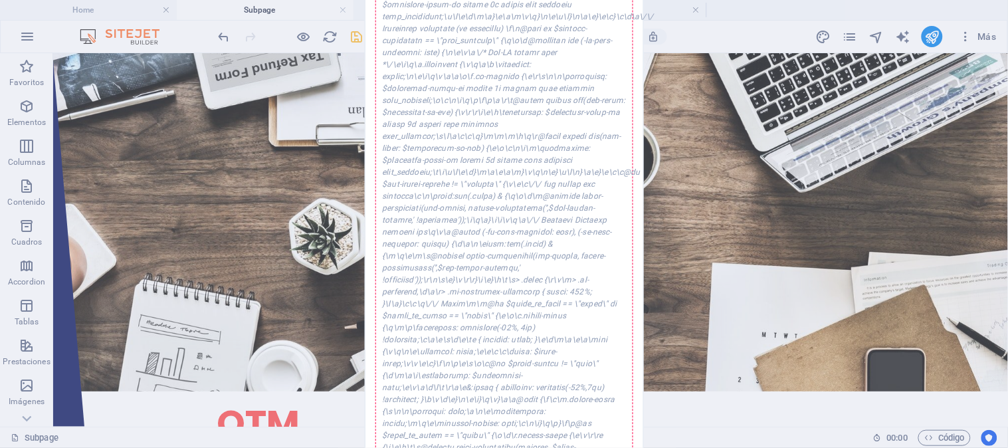
click at [328, 195] on div "Error al guardar Se ha producido un error mientras se guardaba la configuración…" at bounding box center [504, 224] width 1008 height 448
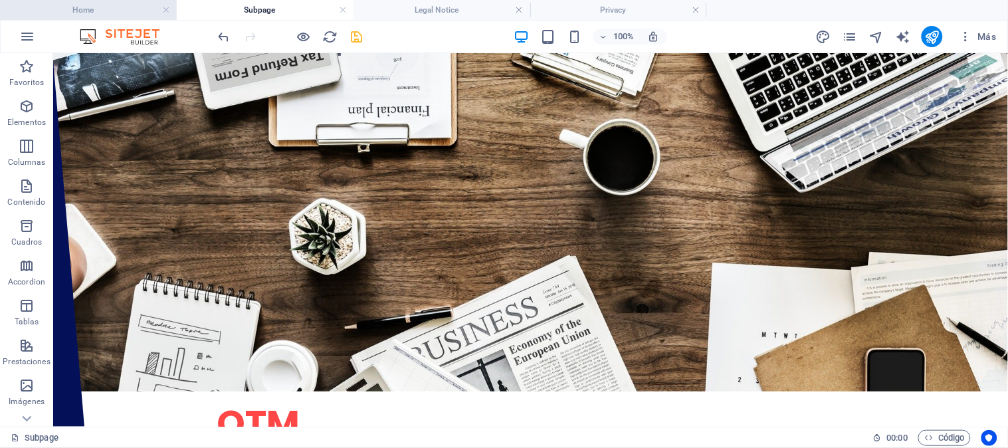
click at [98, 3] on h4 "Home" at bounding box center [88, 10] width 177 height 15
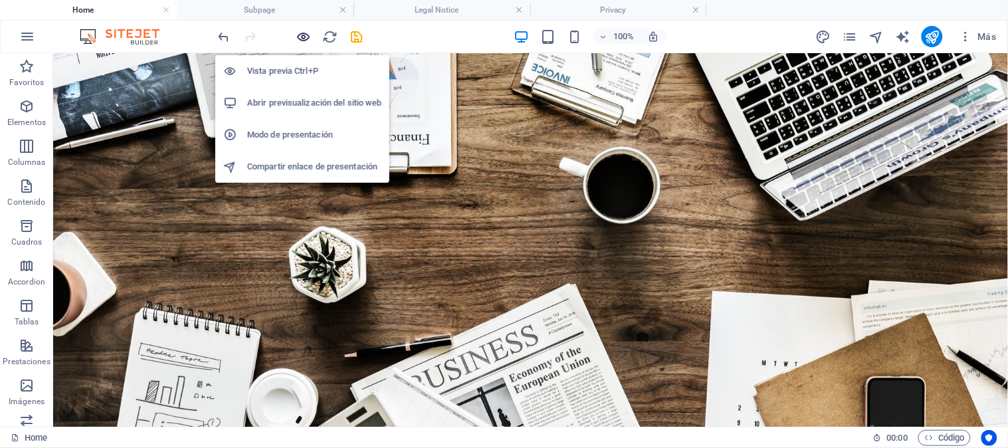
click at [309, 35] on icon "button" at bounding box center [303, 36] width 15 height 15
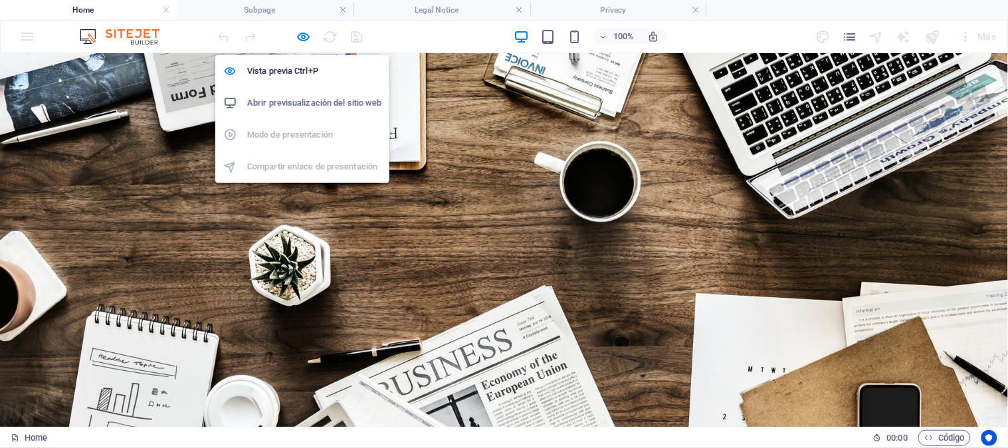
click at [296, 102] on h6 "Abrir previsualización del sitio web" at bounding box center [314, 103] width 134 height 16
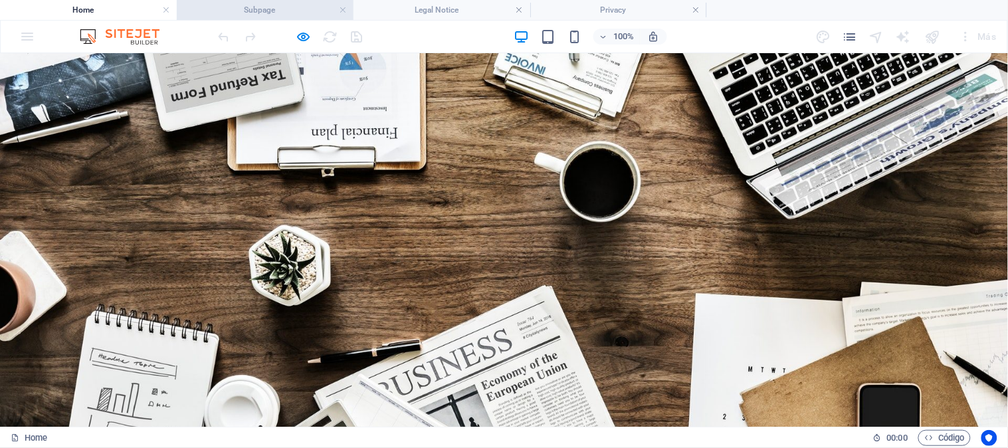
click at [314, 4] on h4 "Subpage" at bounding box center [265, 10] width 177 height 15
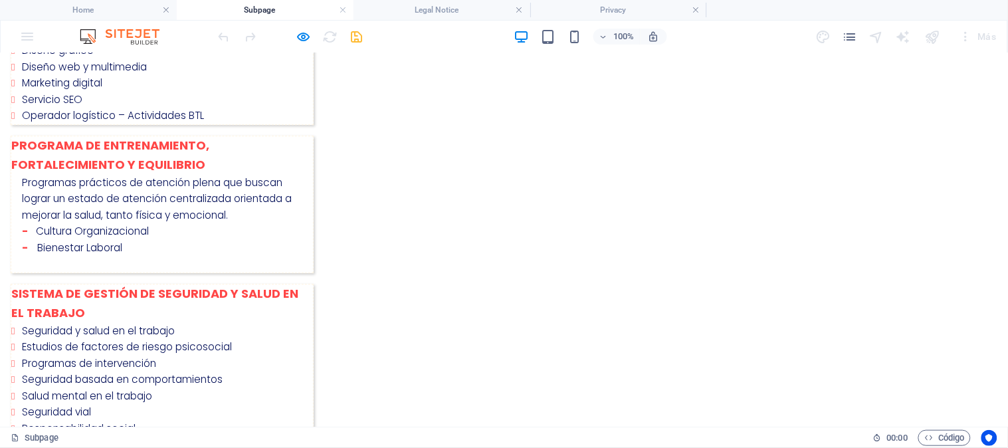
scroll to position [922, 0]
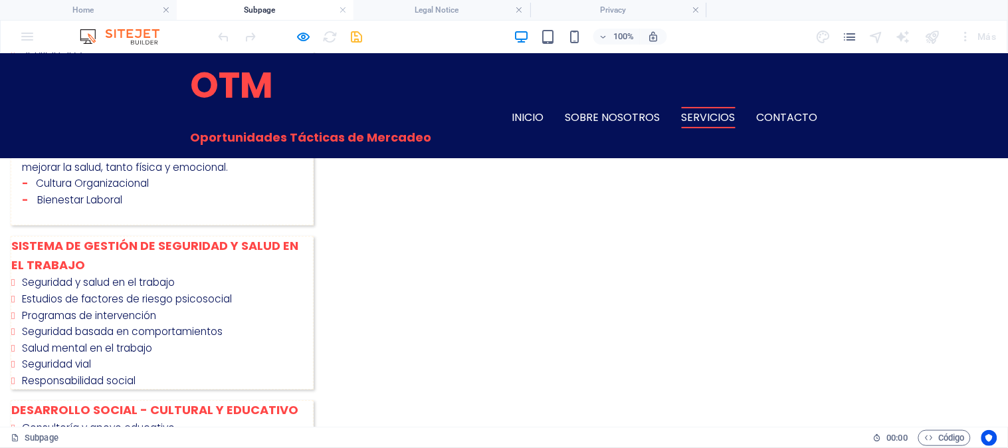
scroll to position [406, 0]
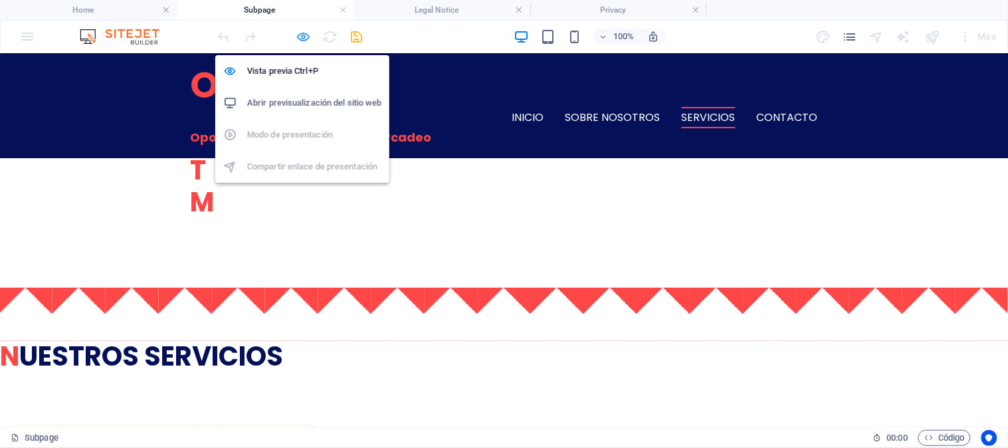
click at [306, 37] on icon "button" at bounding box center [303, 36] width 15 height 15
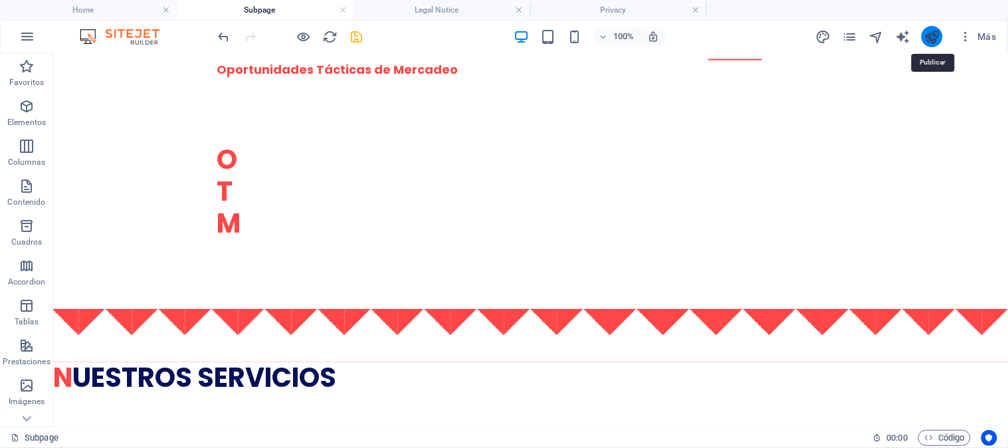
click at [934, 38] on icon "publish" at bounding box center [932, 36] width 15 height 15
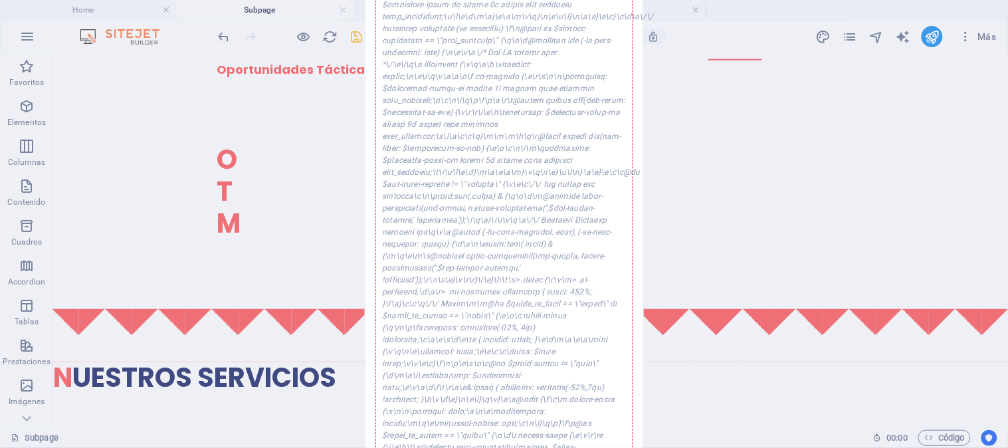
click at [749, 62] on div "Error al guardar Se ha producido un error mientras se guardaba la configuración…" at bounding box center [504, 224] width 1008 height 448
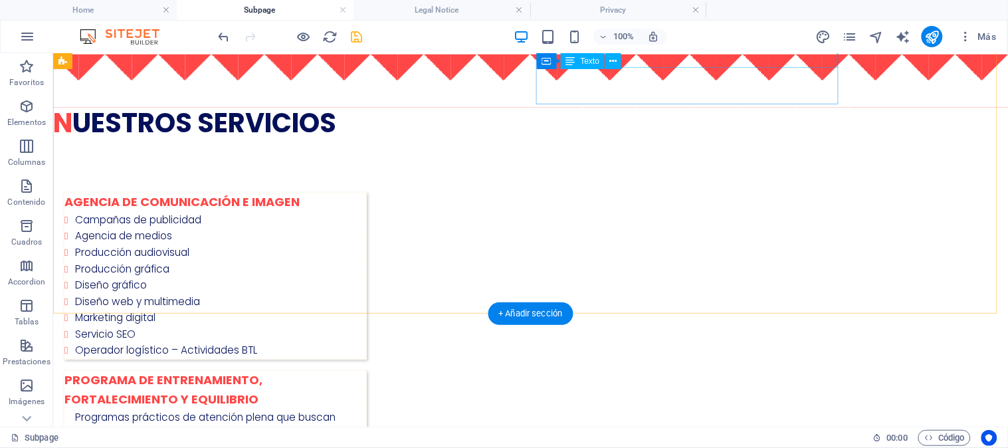
scroll to position [922, 0]
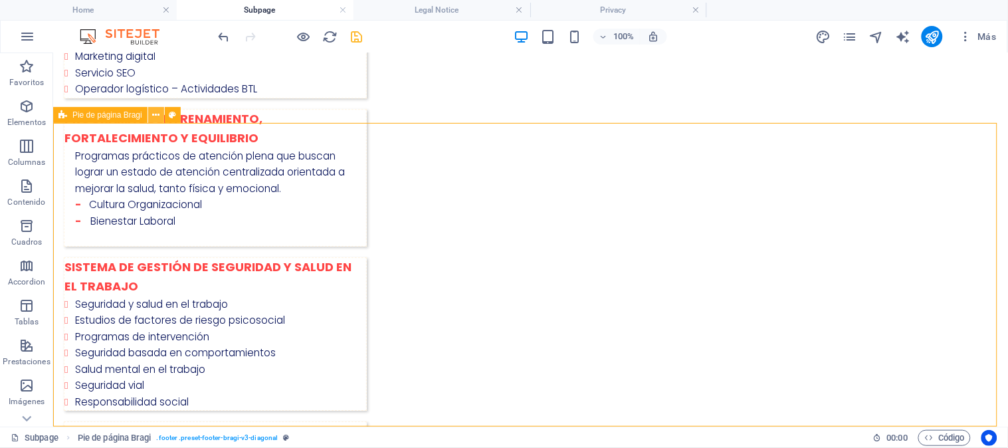
click at [161, 113] on button at bounding box center [156, 115] width 16 height 16
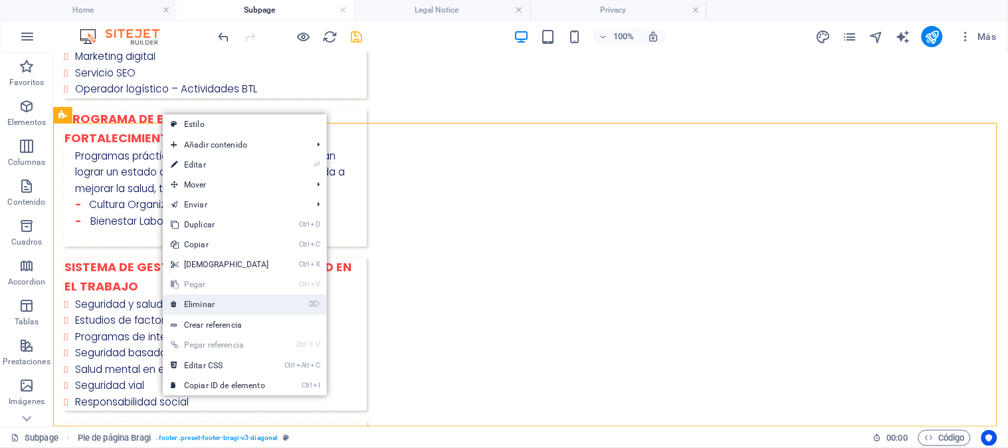
click at [209, 303] on link "⌦ Eliminar" at bounding box center [220, 304] width 114 height 20
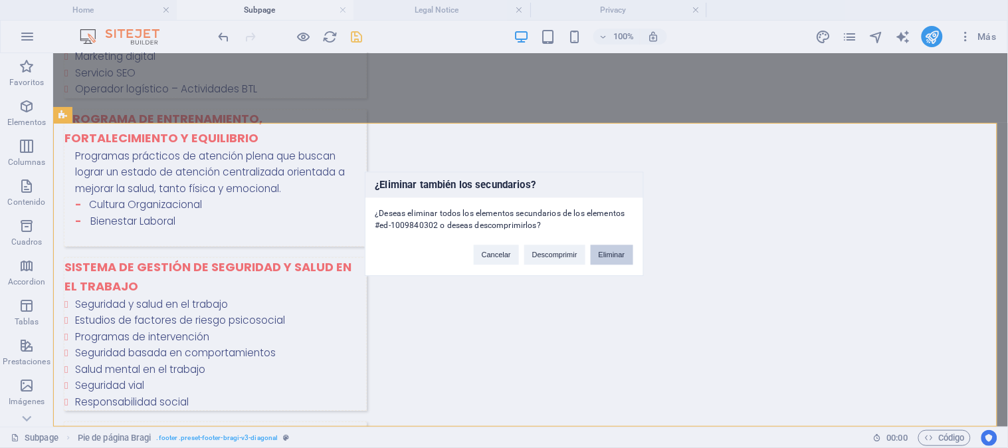
click at [605, 255] on button "Eliminar" at bounding box center [612, 255] width 43 height 20
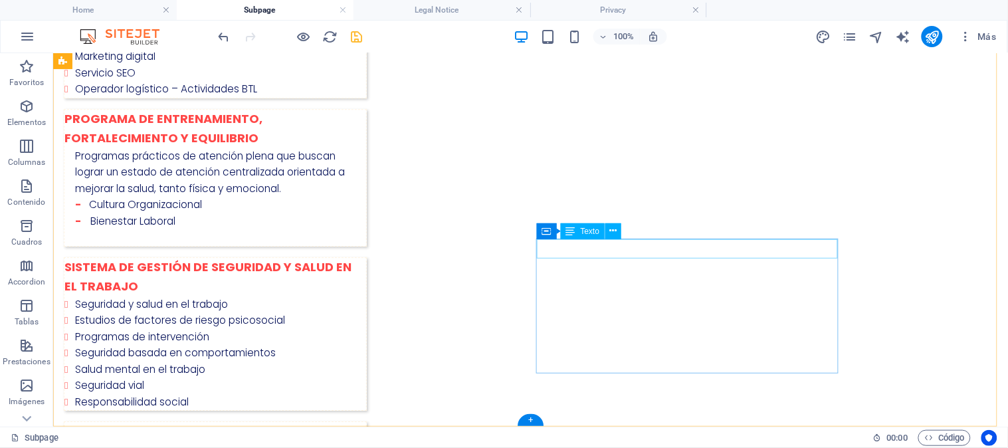
scroll to position [619, 0]
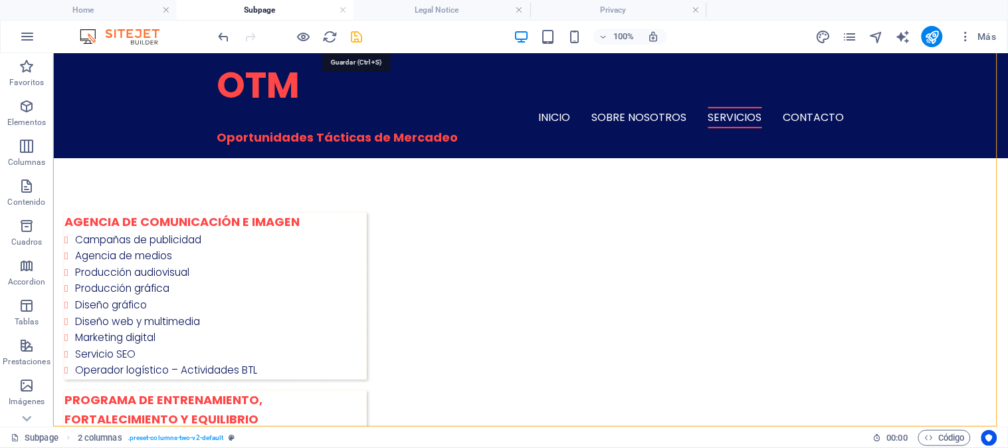
click at [358, 39] on icon "save" at bounding box center [357, 36] width 15 height 15
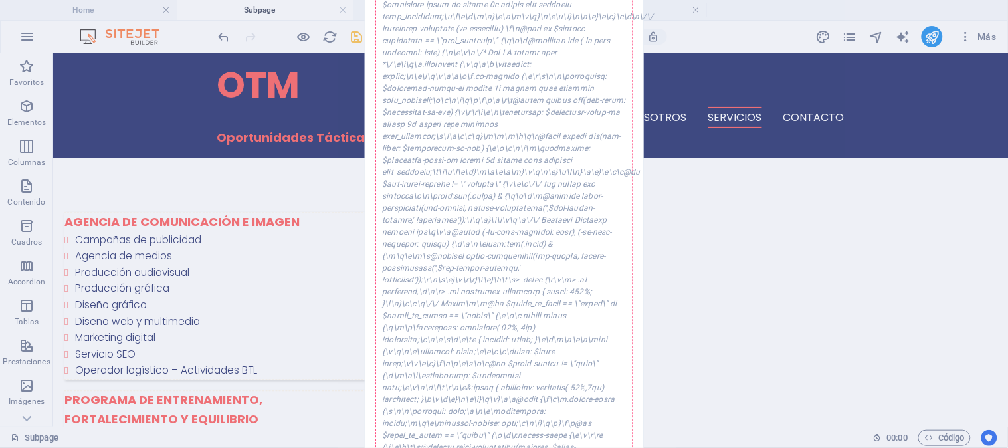
click at [988, 307] on div "Error al guardar Se ha producido un error mientras se guardaba la configuración…" at bounding box center [504, 224] width 1008 height 448
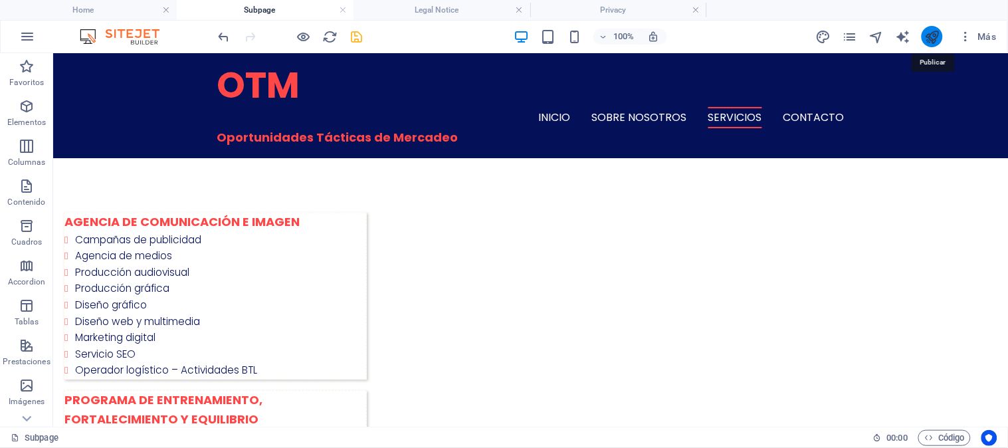
click at [932, 41] on icon "publish" at bounding box center [932, 36] width 15 height 15
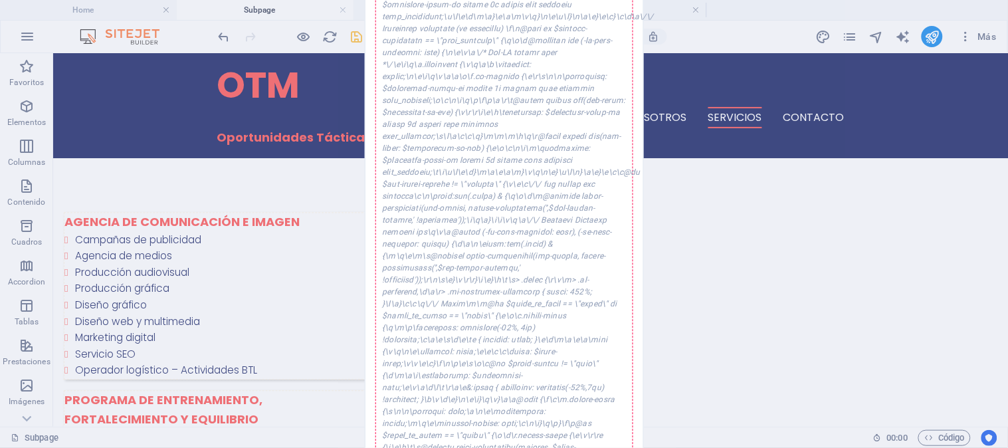
click at [821, 183] on div "Error al guardar Se ha producido un error mientras se guardaba la configuración…" at bounding box center [504, 224] width 1008 height 448
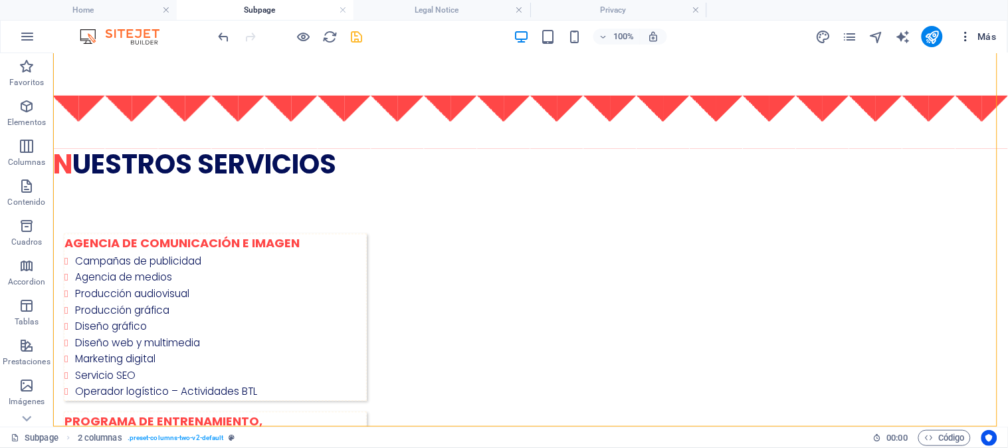
click at [977, 35] on span "Más" at bounding box center [978, 36] width 38 height 13
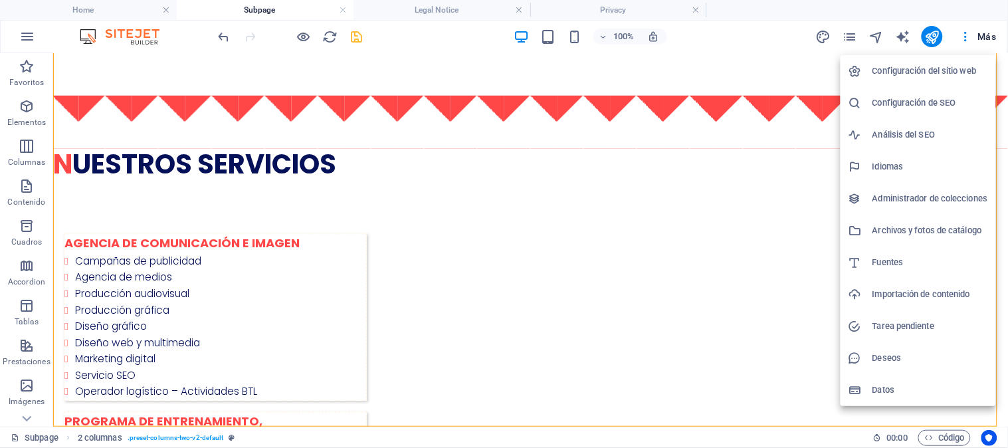
click at [954, 70] on h6 "Configuración del sitio web" at bounding box center [931, 71] width 116 height 16
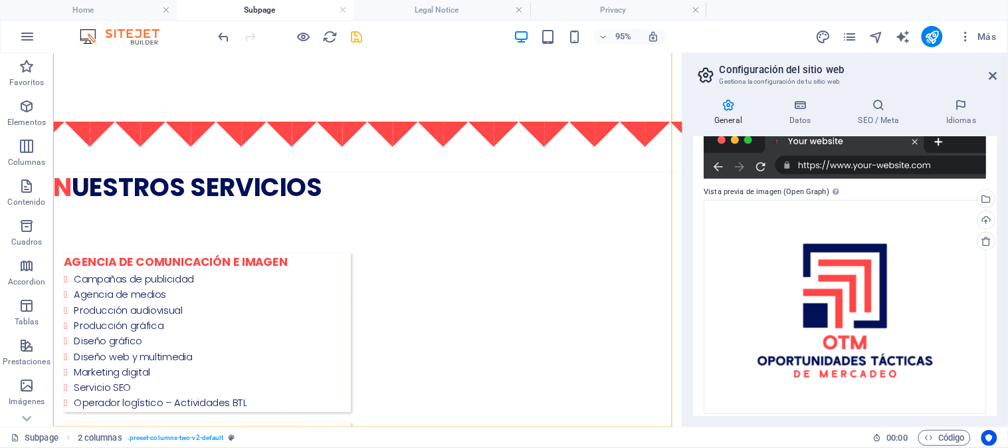
scroll to position [302, 0]
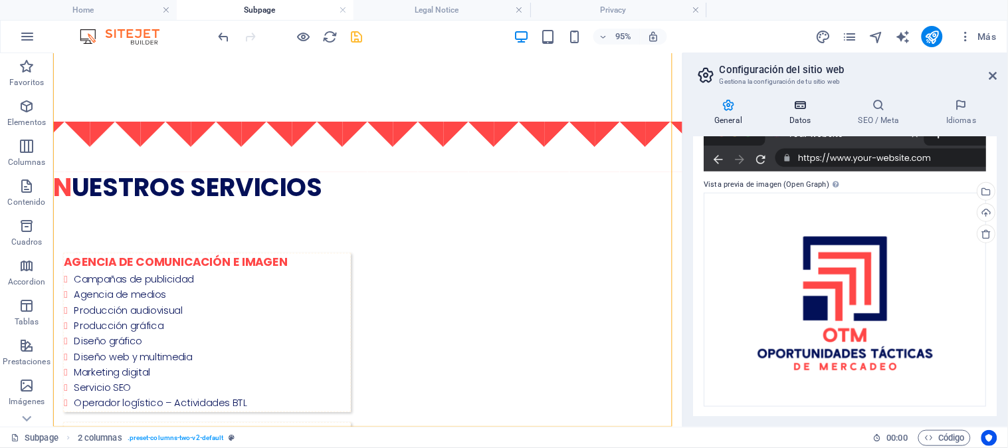
click at [799, 112] on h4 "Datos" at bounding box center [803, 112] width 69 height 28
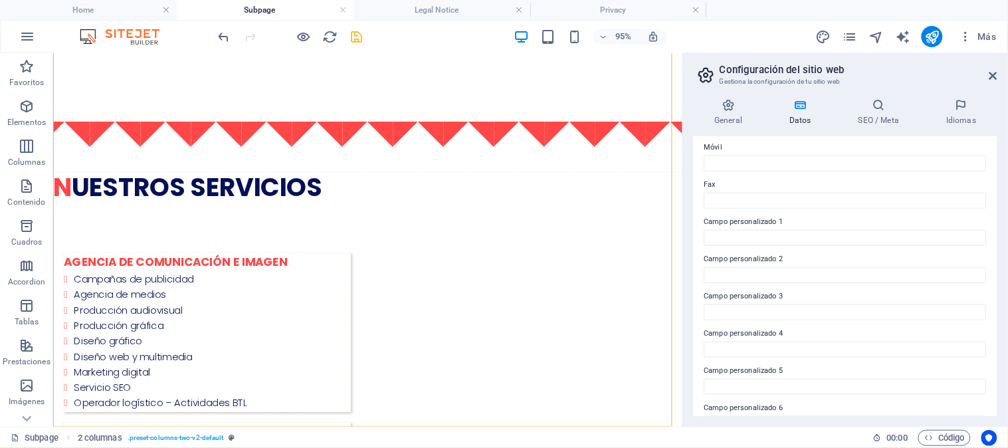
scroll to position [358, 0]
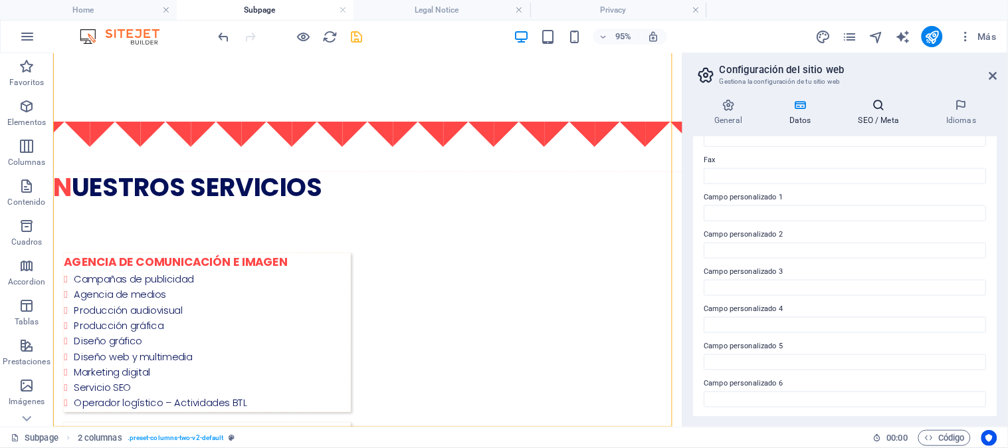
click at [879, 117] on h4 "SEO / Meta" at bounding box center [882, 112] width 88 height 28
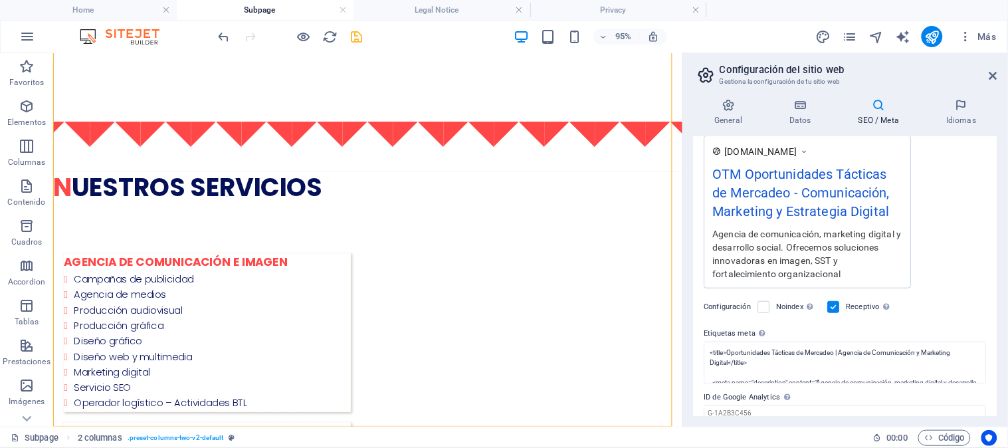
scroll to position [286, 0]
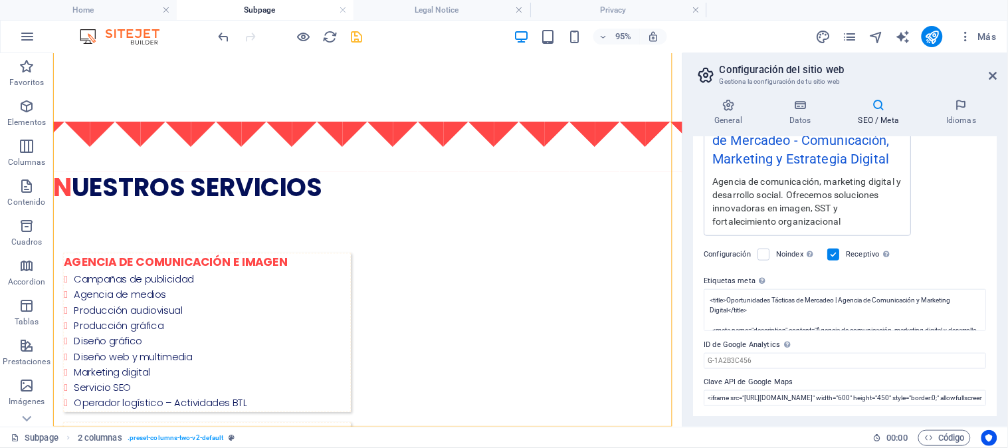
click at [852, 407] on div "Título SEO El título de tu sitio web. Elige algo que destaque en los resultados…" at bounding box center [846, 276] width 304 height 279
click at [851, 403] on input "<iframe src="https://www.google.com/maps/embed?pb=!1m18!1m12!1m3!1d3976.3381246…" at bounding box center [845, 398] width 282 height 16
drag, startPoint x: 736, startPoint y: 401, endPoint x: 1005, endPoint y: 403, distance: 269.2
click at [1005, 403] on div "General Datos SEO / Meta Idiomas Nombre del sitio web otmercadeo.com Logo Arras…" at bounding box center [845, 257] width 325 height 339
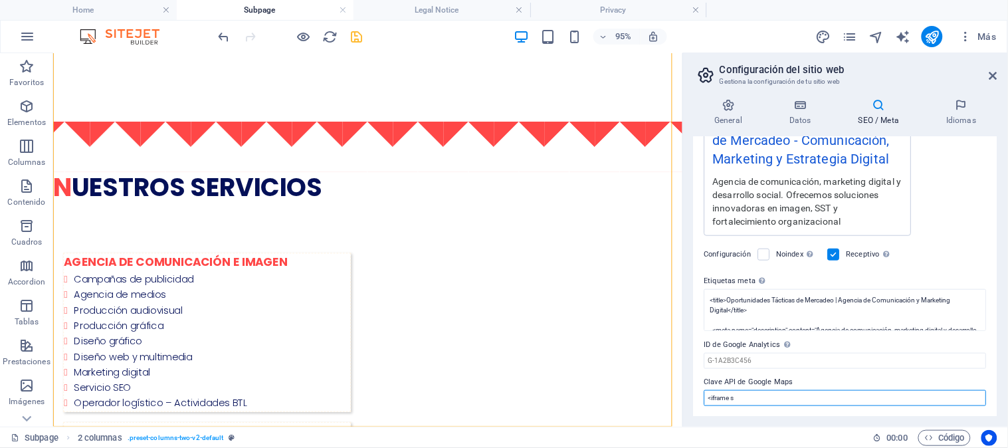
scroll to position [0, 0]
type input "<"
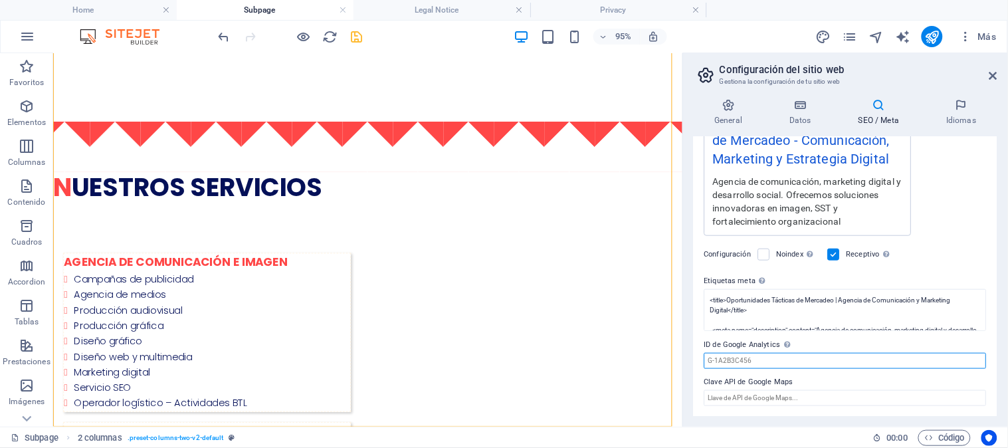
click at [969, 362] on input "ID de Google Analytics Añada únicamente el ID de Google Analytics. Incluimos el…" at bounding box center [845, 361] width 282 height 16
click at [996, 82] on header "Configuración del sitio web Gestiona la configuración de tu sitio web" at bounding box center [846, 70] width 301 height 35
click at [994, 76] on icon at bounding box center [994, 75] width 8 height 11
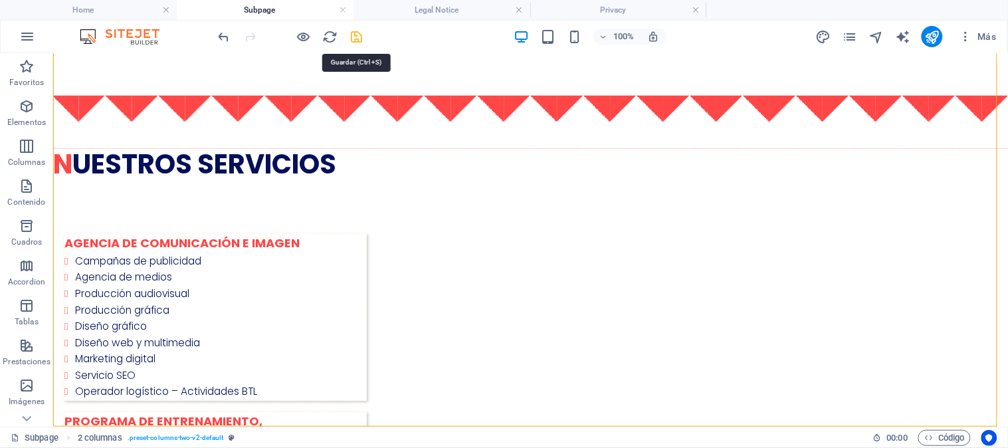
click at [354, 37] on icon "save" at bounding box center [357, 36] width 15 height 15
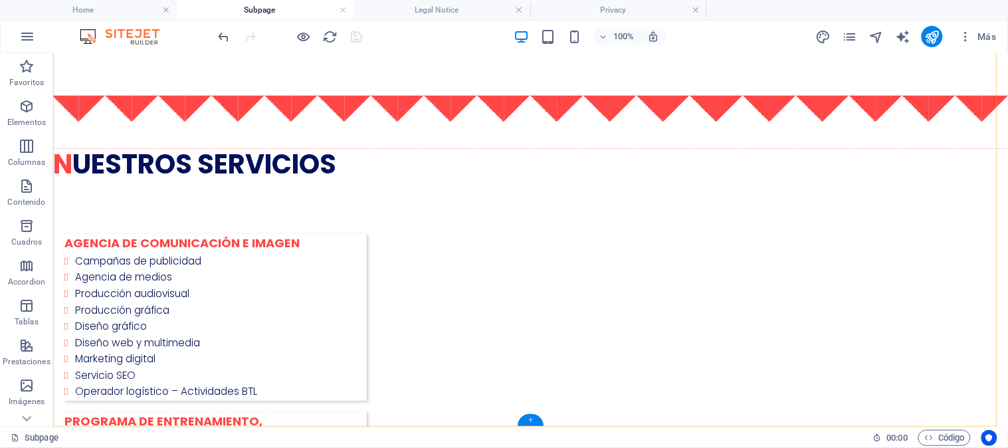
click at [530, 417] on div "+" at bounding box center [531, 420] width 26 height 12
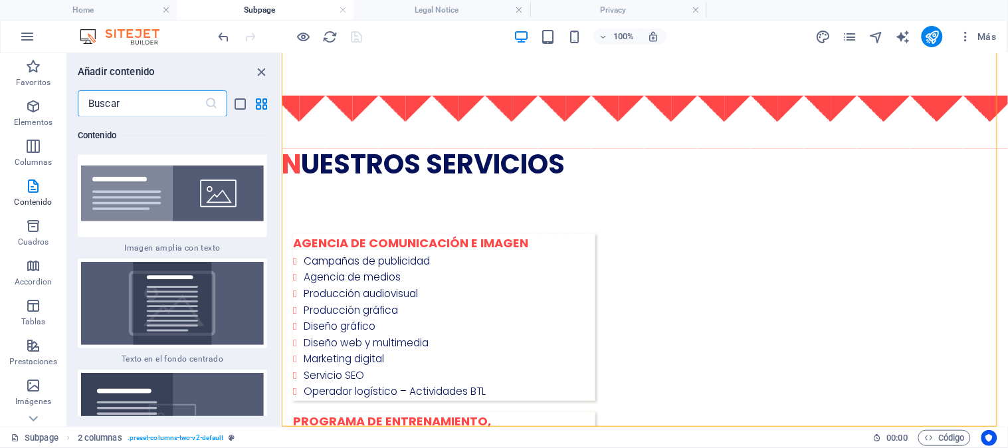
scroll to position [5447, 0]
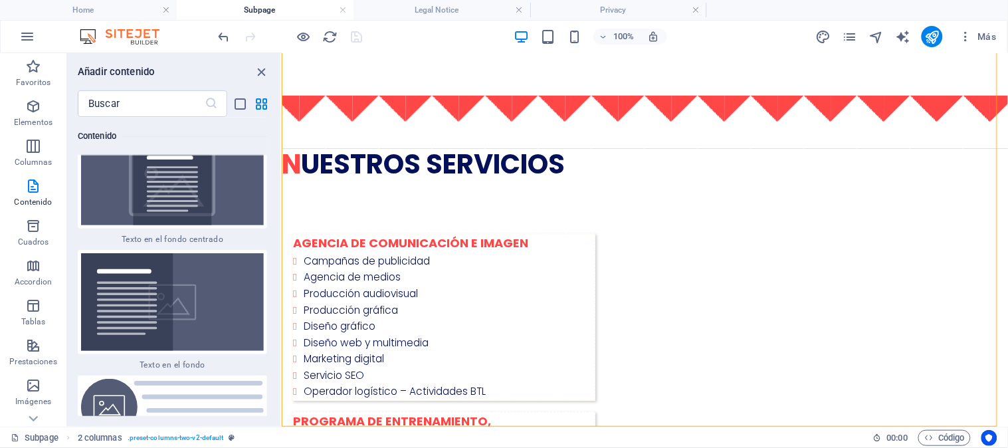
drag, startPoint x: 277, startPoint y: 184, endPoint x: 7, endPoint y: 153, distance: 271.6
click at [273, 329] on div "Favoritos 1 Star Cabecera 1 Star Contenedor Elementos 1 Star Cabecera 1 Star Te…" at bounding box center [173, 266] width 213 height 299
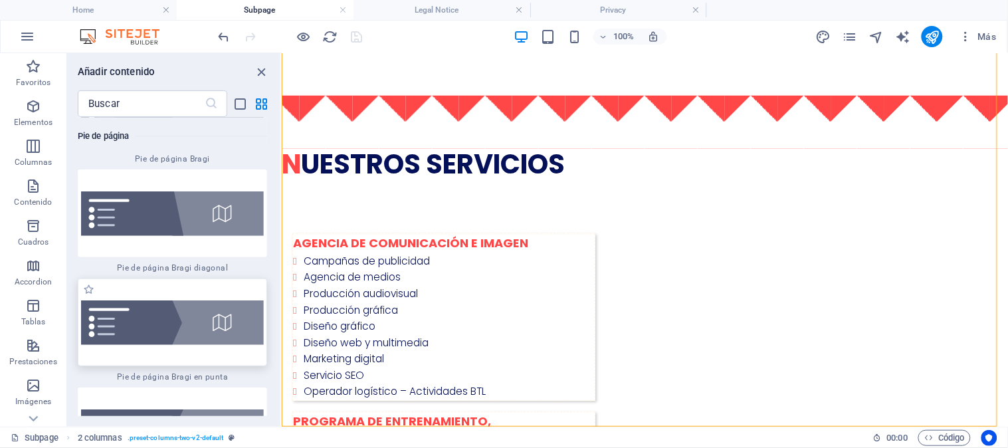
scroll to position [18764, 0]
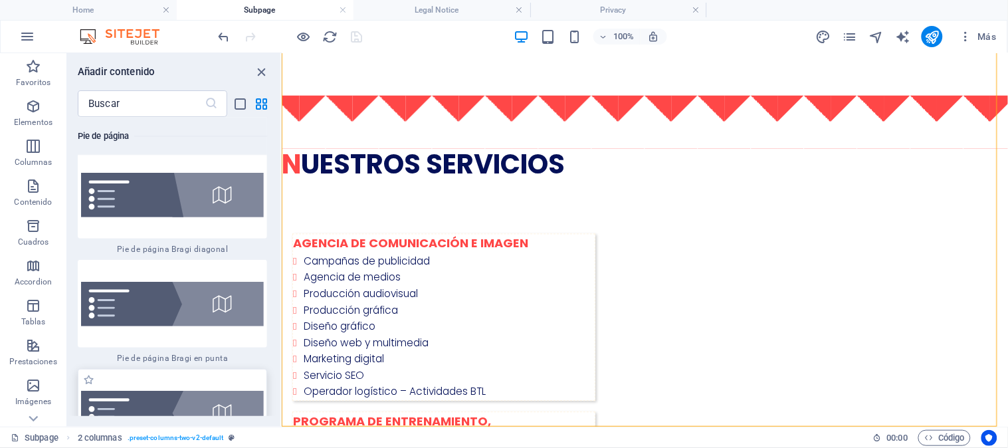
click at [226, 391] on img at bounding box center [172, 413] width 183 height 45
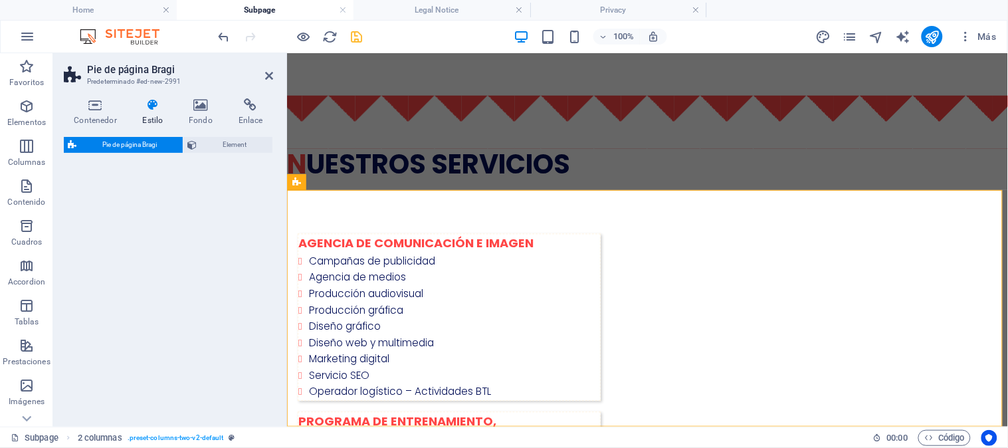
select select "%"
select select "rem"
select select "px"
select select "rem"
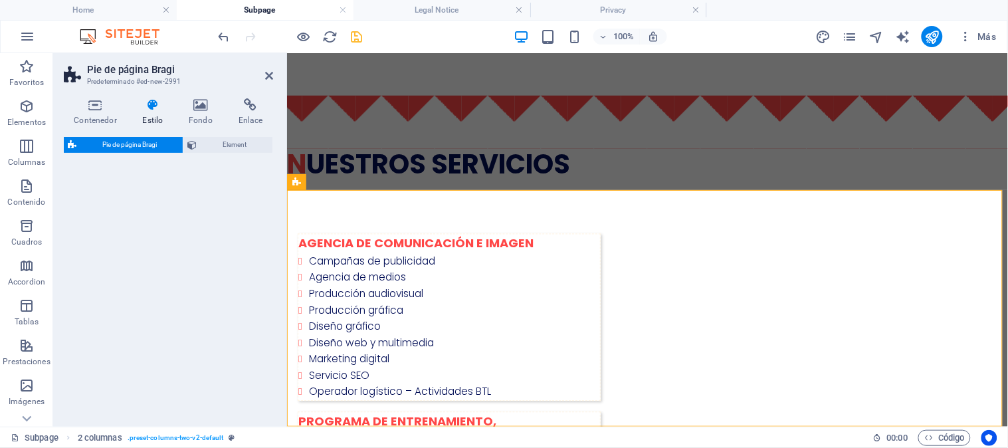
select select "rem"
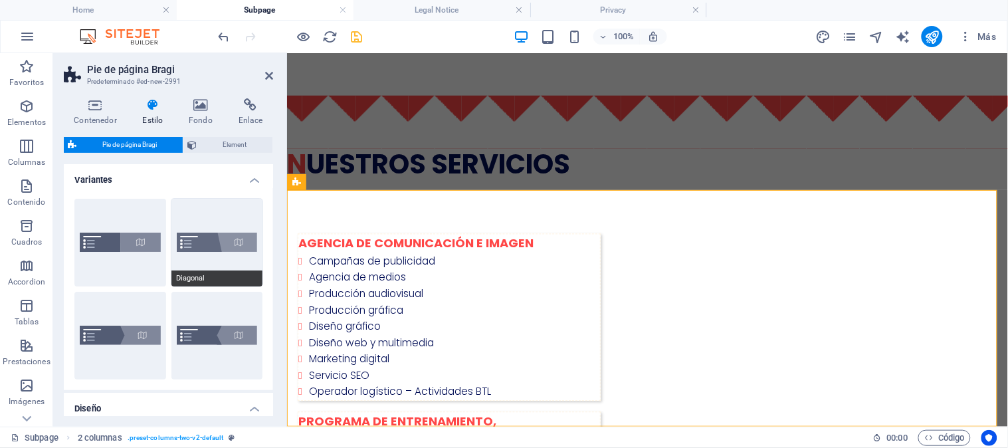
scroll to position [855, 0]
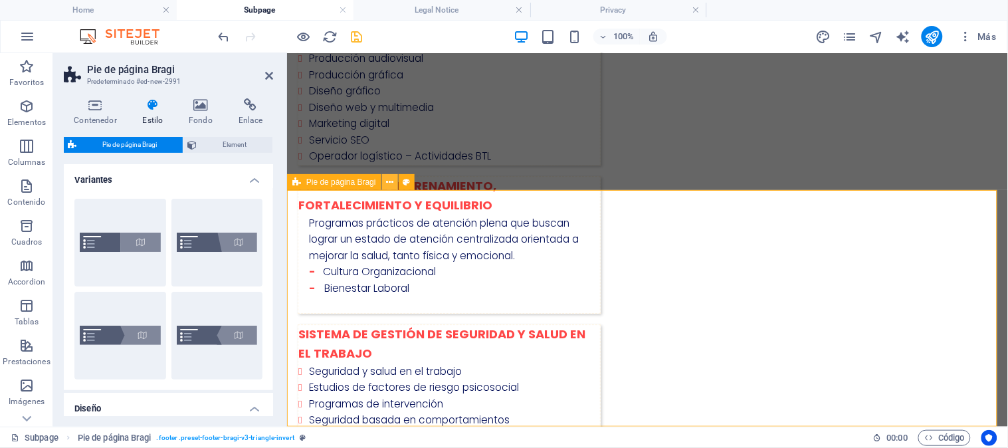
click at [387, 183] on icon at bounding box center [389, 182] width 7 height 14
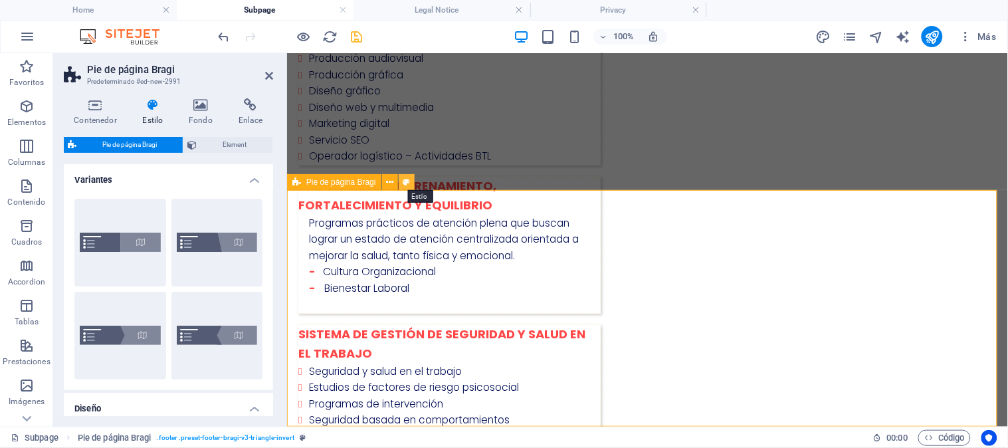
click at [410, 178] on button at bounding box center [407, 182] width 16 height 16
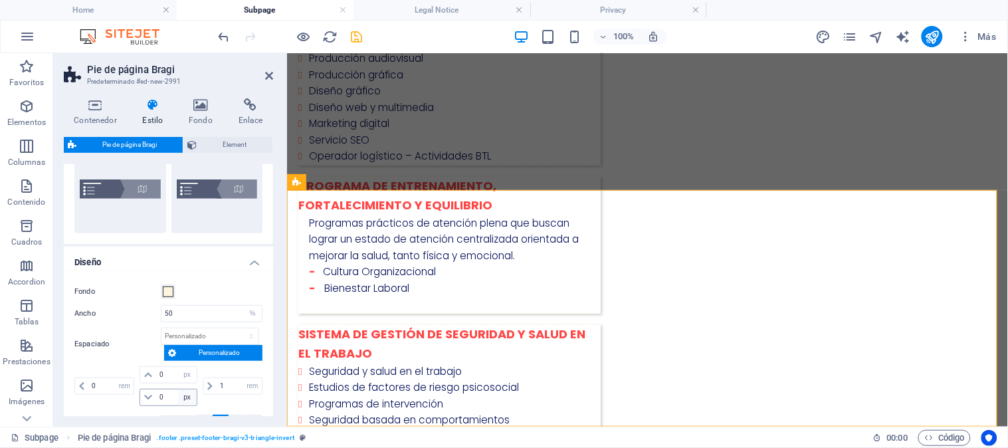
scroll to position [114, 0]
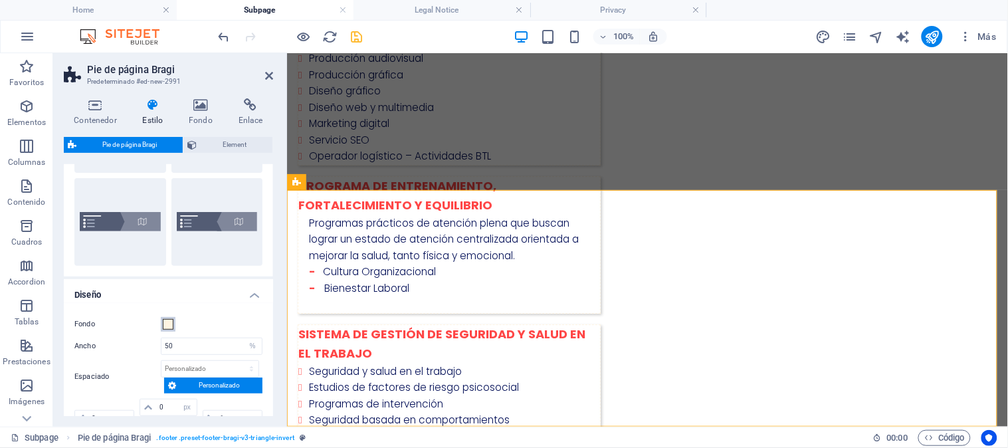
click at [168, 322] on span at bounding box center [168, 324] width 11 height 11
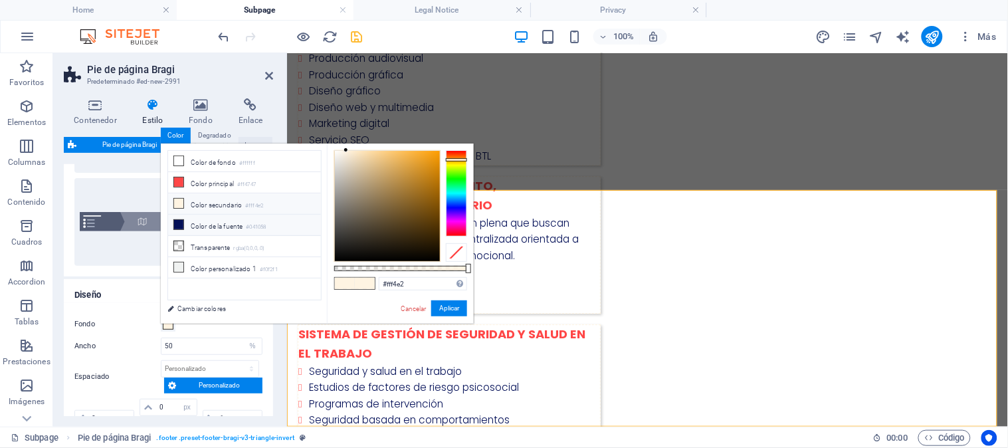
click at [180, 229] on icon at bounding box center [178, 224] width 9 height 9
type input "#041058"
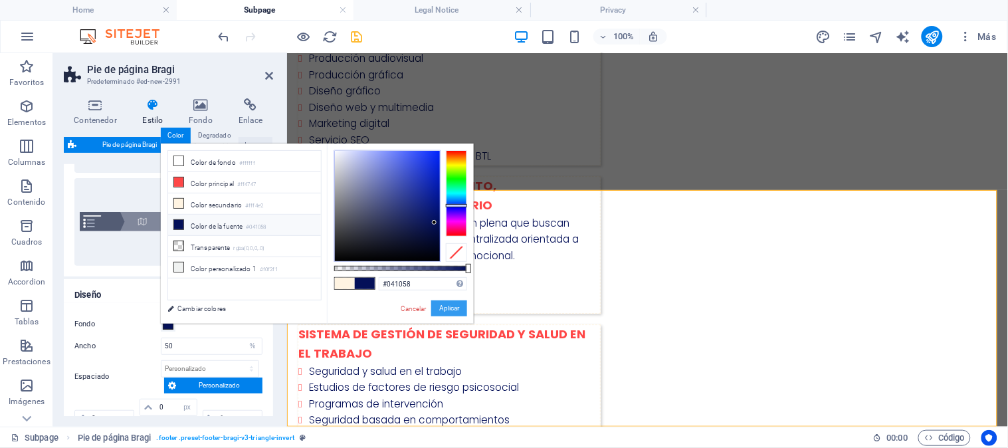
click at [448, 308] on button "Aplicar" at bounding box center [449, 308] width 36 height 16
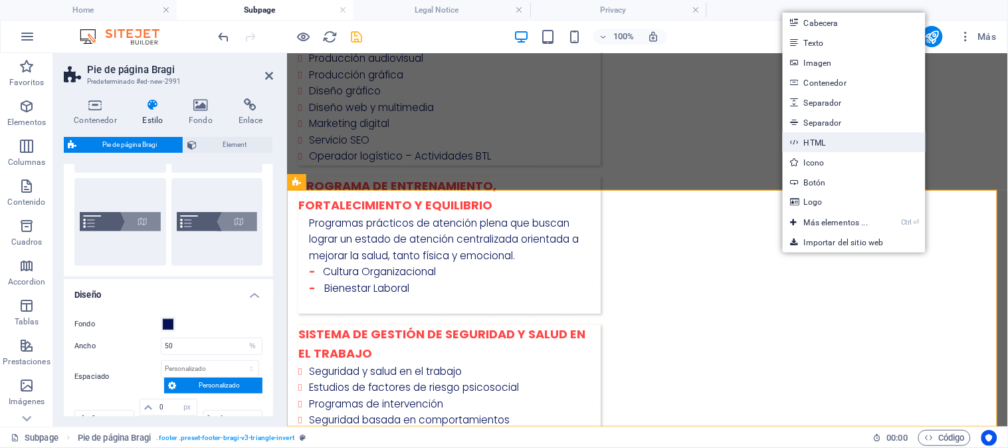
click at [825, 141] on link "HTML" at bounding box center [854, 142] width 143 height 20
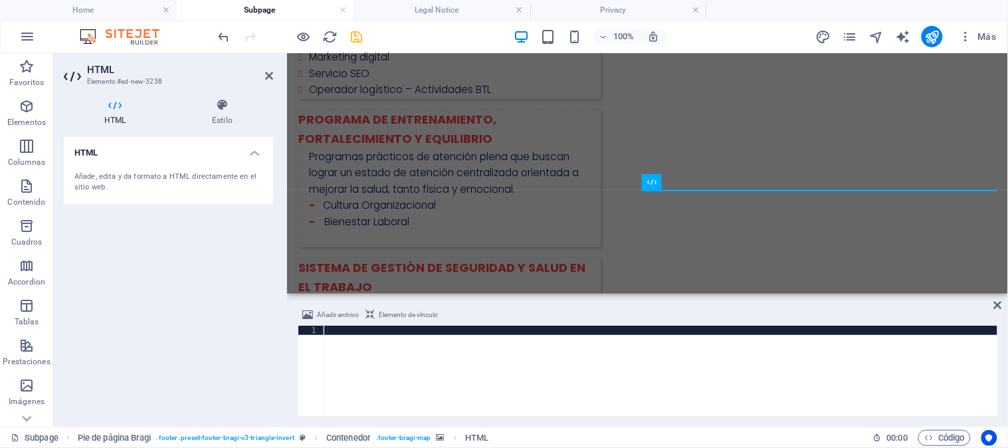
click at [509, 328] on div at bounding box center [661, 380] width 674 height 109
click at [510, 330] on div at bounding box center [661, 380] width 674 height 109
paste textarea
click at [997, 304] on icon at bounding box center [998, 305] width 8 height 11
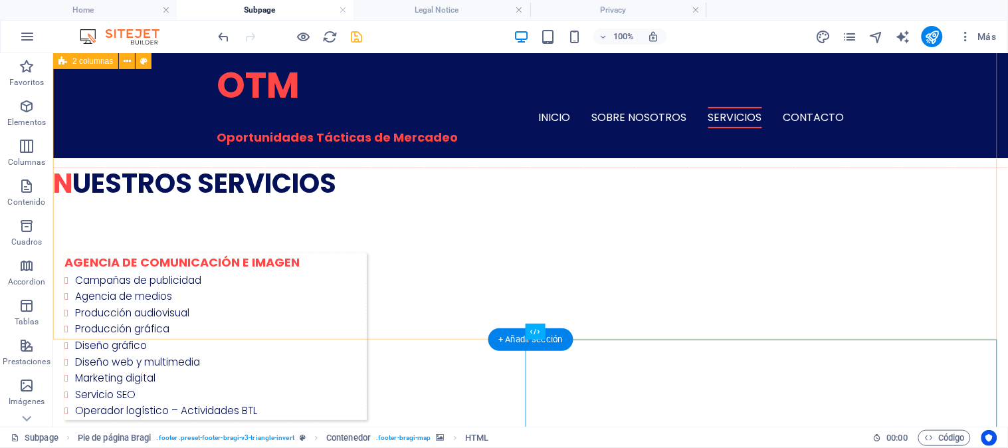
scroll to position [578, 0]
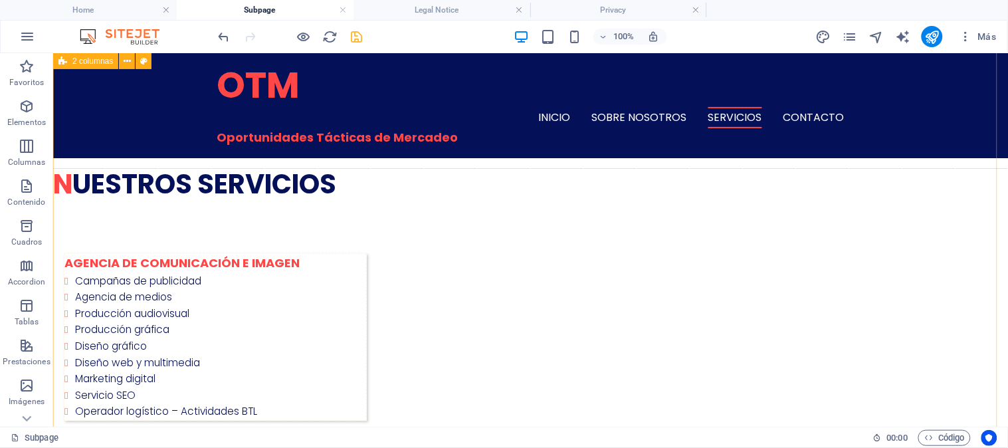
click at [797, 106] on nav "Inicio Sobre Nosotros Servicios Contacto" at bounding box center [530, 116] width 627 height 21
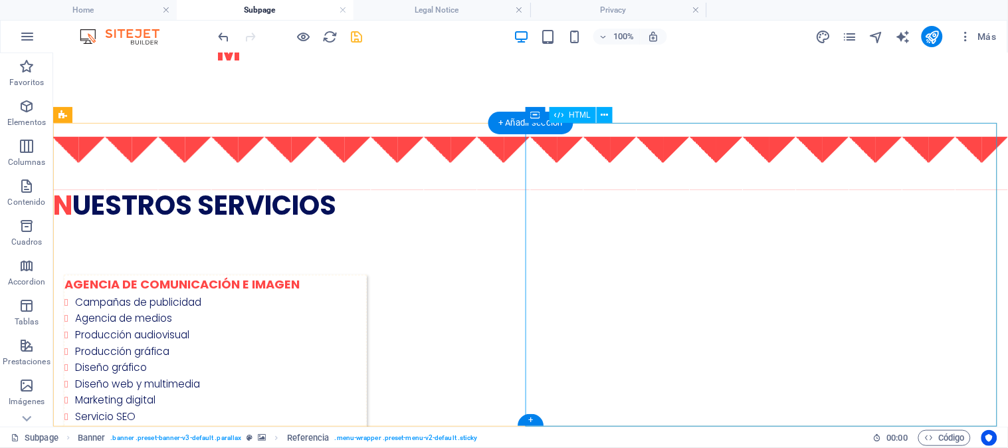
scroll to position [922, 0]
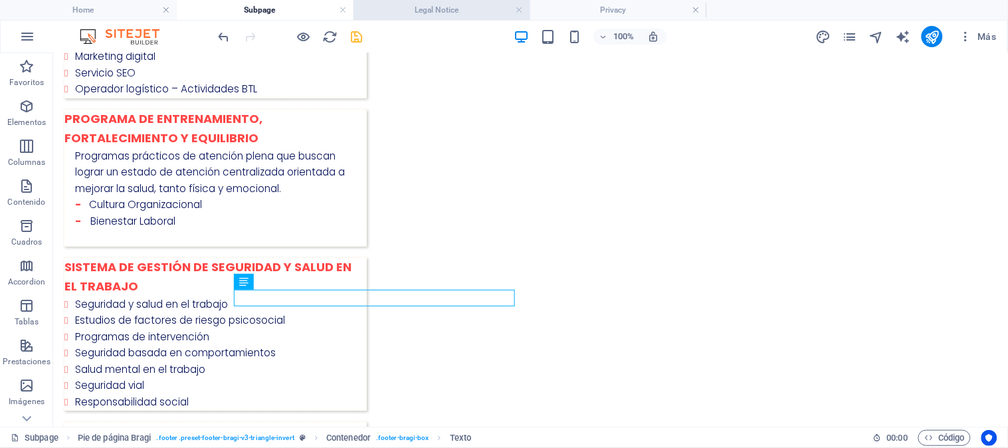
click at [399, 16] on h4 "Legal Notice" at bounding box center [442, 10] width 177 height 15
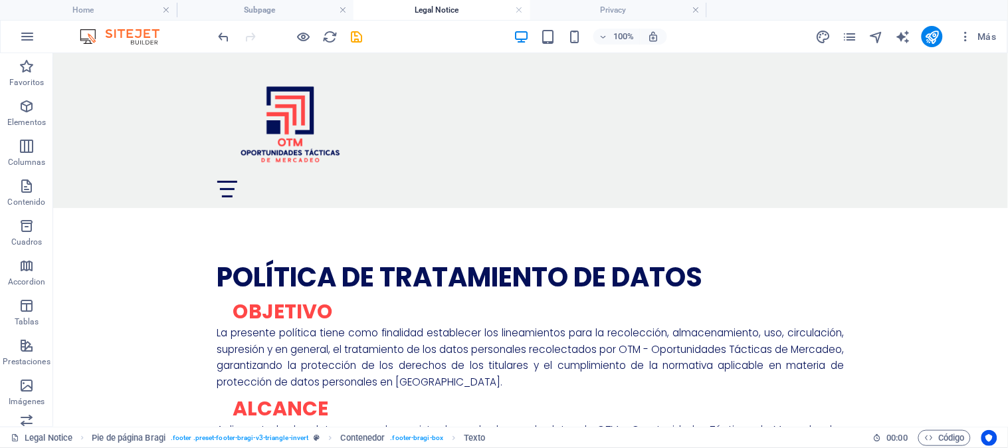
scroll to position [0, 0]
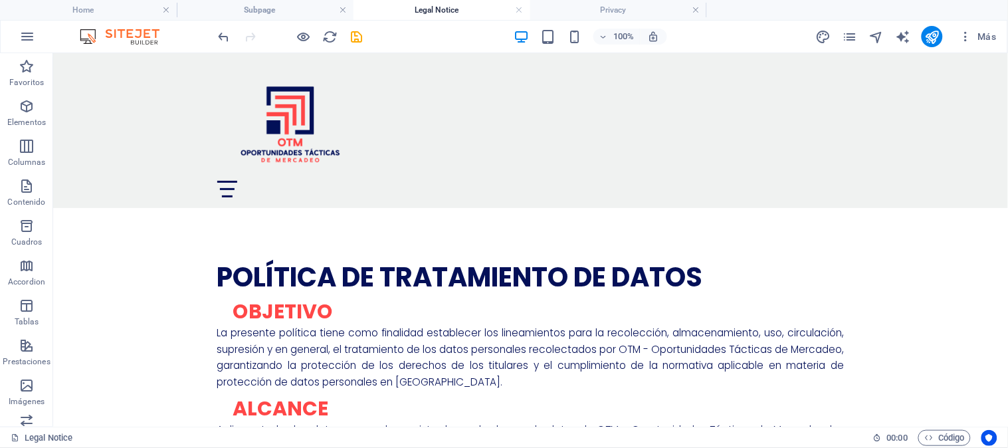
click at [399, 16] on h4 "Legal Notice" at bounding box center [442, 10] width 177 height 15
click at [846, 35] on icon "pages" at bounding box center [850, 36] width 15 height 15
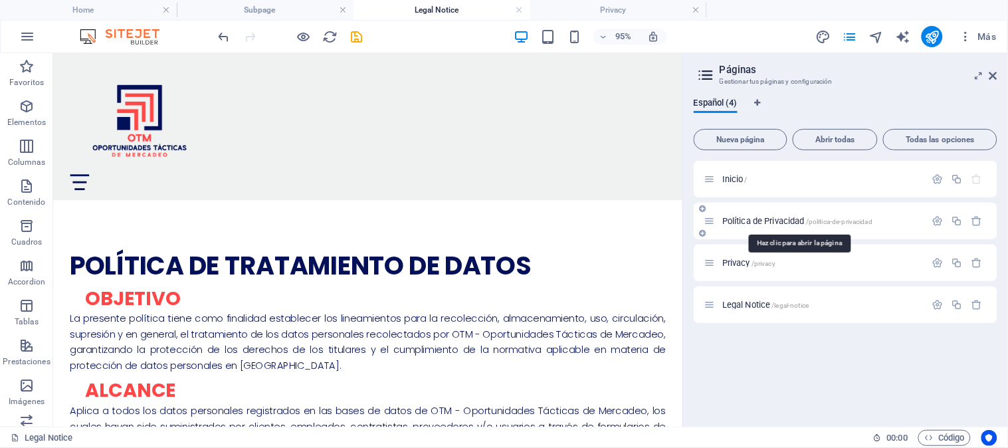
click at [769, 222] on span "Política de Privacidad /politica-de-privacidad" at bounding box center [797, 221] width 150 height 10
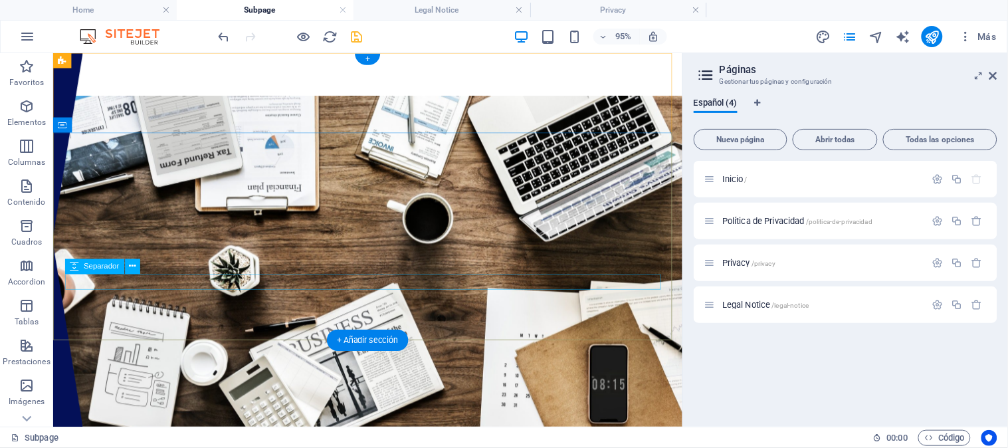
scroll to position [171, 0]
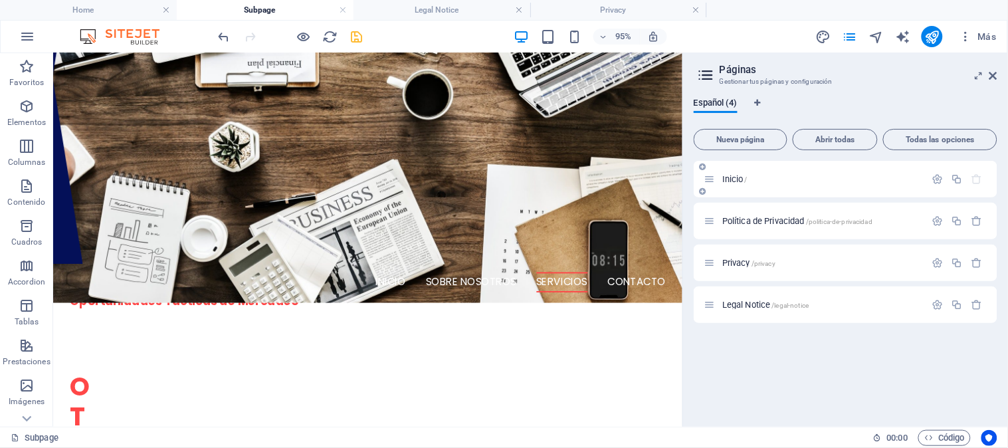
click at [755, 176] on p "Inicio /" at bounding box center [821, 179] width 199 height 9
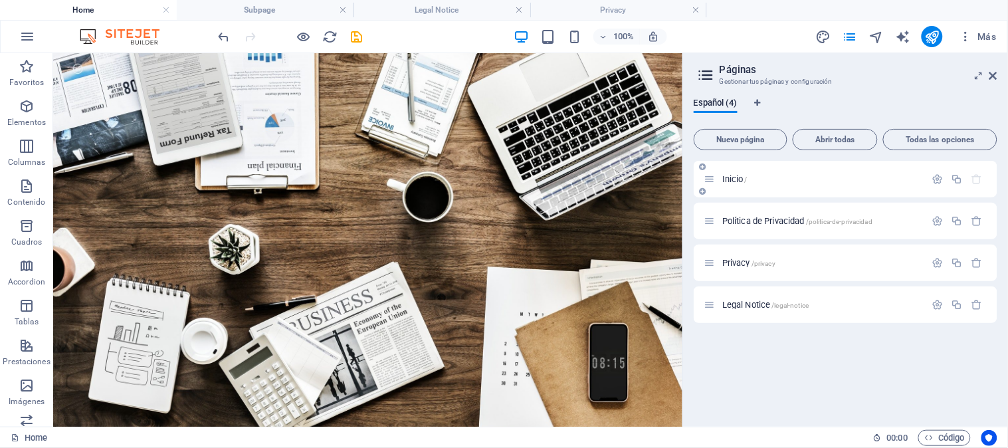
scroll to position [0, 0]
click at [770, 223] on span "Política de Privacidad /politica-de-privacidad" at bounding box center [797, 221] width 150 height 10
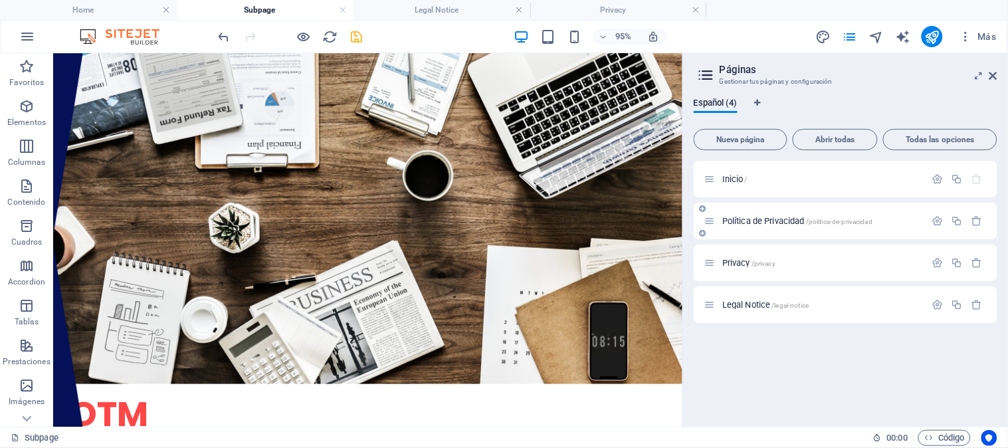
scroll to position [171, 0]
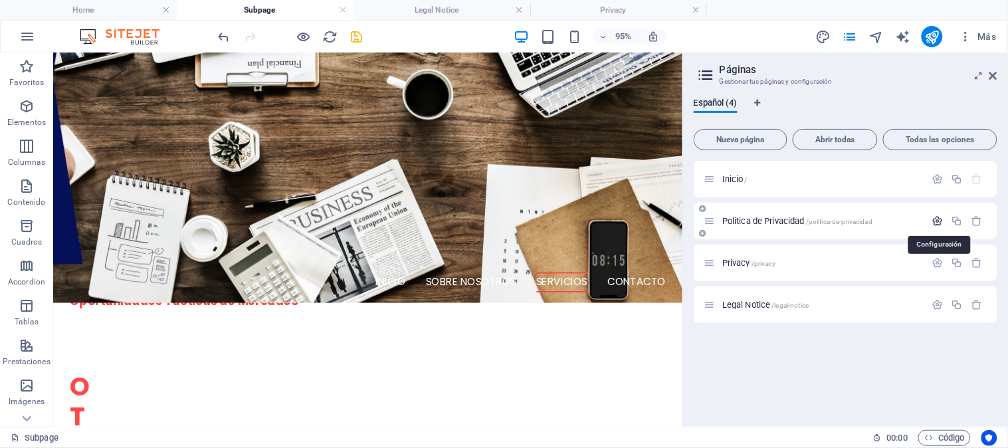
click at [938, 221] on icon "button" at bounding box center [937, 220] width 11 height 11
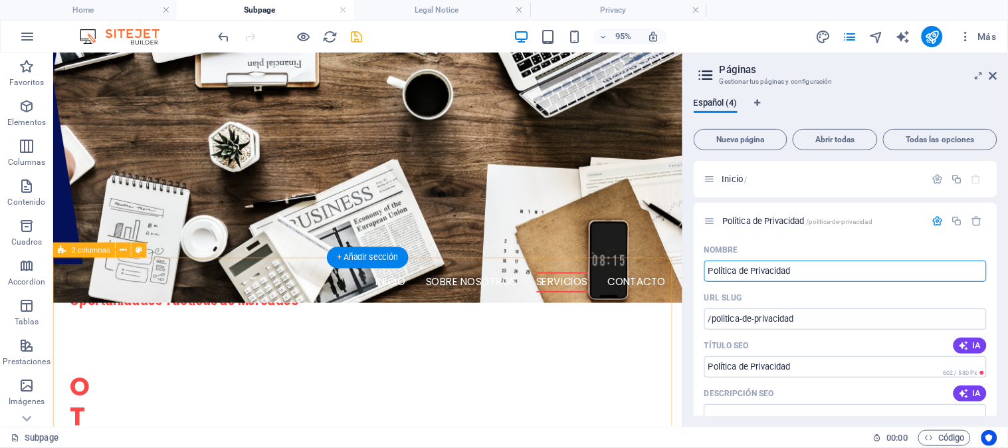
drag, startPoint x: 890, startPoint y: 315, endPoint x: 702, endPoint y: 288, distance: 189.3
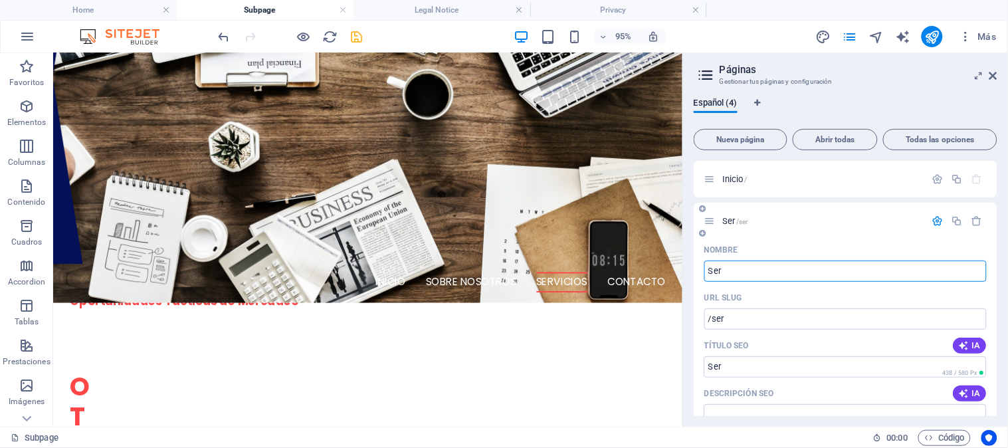
type input "Ser"
type input "/ser"
type input "Servicios"
type input "/servicios"
click at [962, 237] on div "Servicios /servicios" at bounding box center [846, 221] width 304 height 37
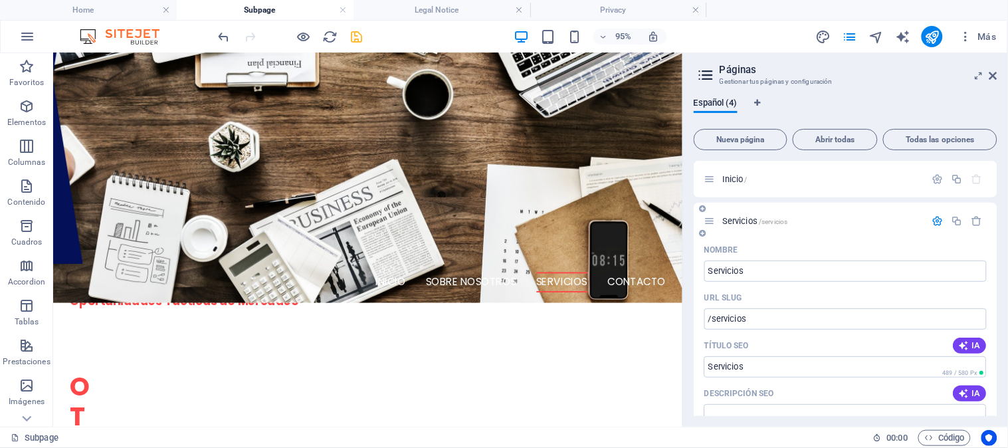
click at [712, 221] on icon at bounding box center [709, 220] width 11 height 11
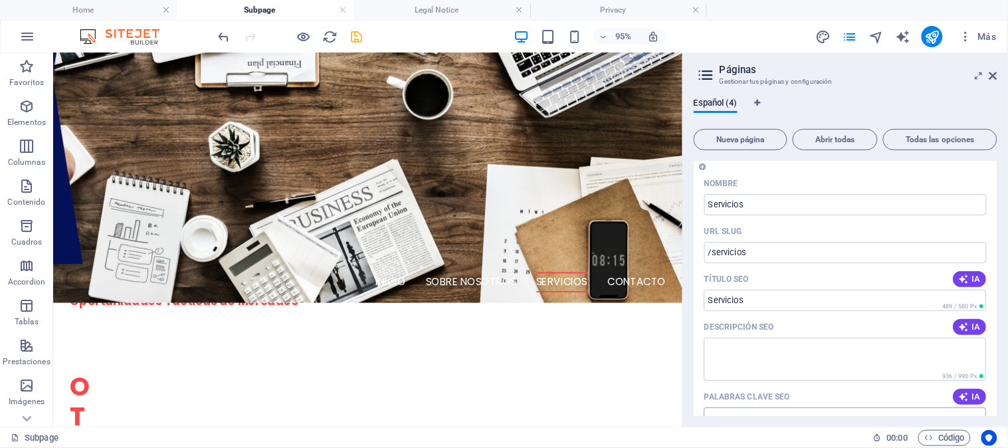
scroll to position [0, 0]
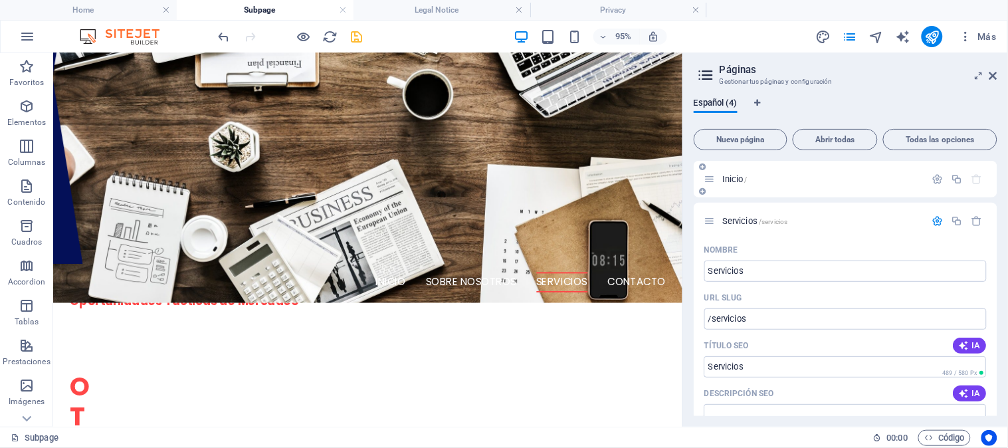
click at [797, 175] on p "Inicio /" at bounding box center [821, 179] width 199 height 9
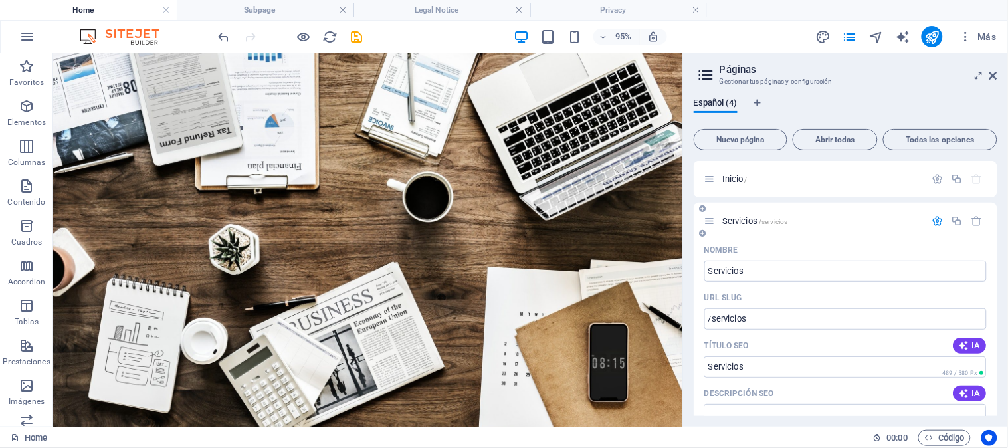
click at [710, 220] on icon at bounding box center [709, 220] width 11 height 11
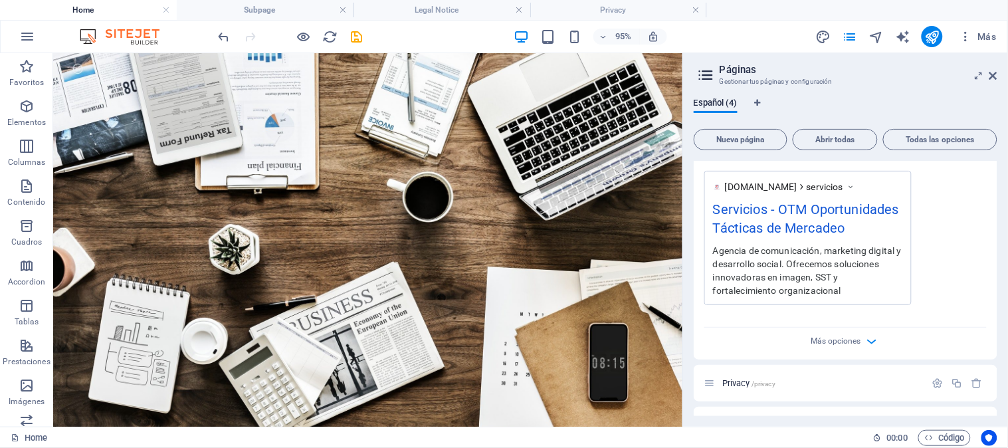
scroll to position [465, 0]
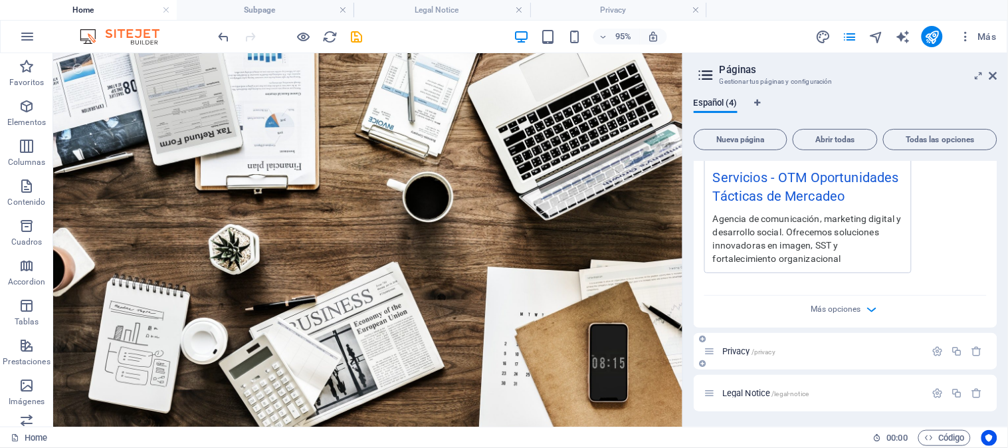
click at [740, 347] on span "Privacy /privacy" at bounding box center [748, 351] width 53 height 10
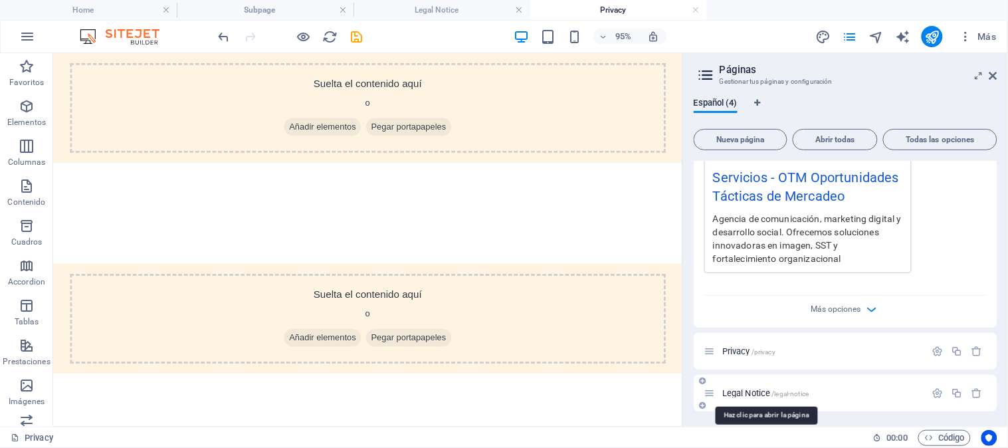
click at [742, 397] on span "Legal Notice /legal-notice" at bounding box center [765, 393] width 86 height 10
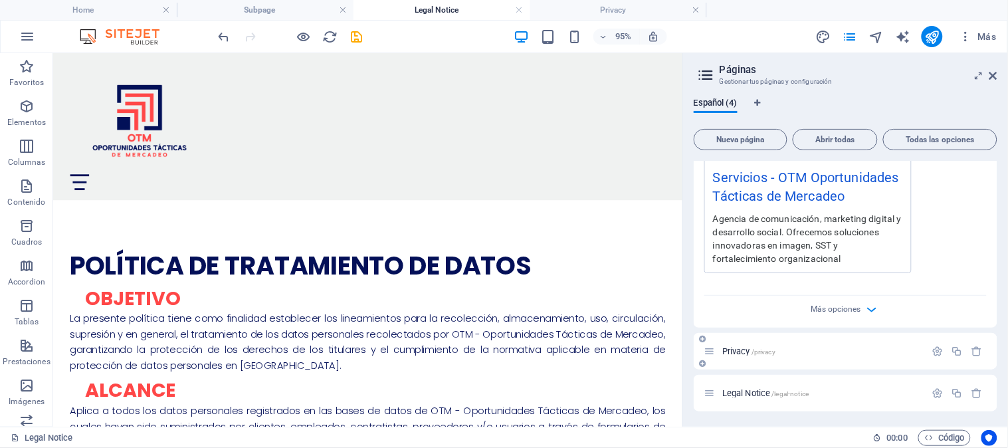
drag, startPoint x: 749, startPoint y: 393, endPoint x: 746, endPoint y: 340, distance: 53.9
click at [746, 340] on div "Inicio / Servicios /servicios Nombre Servicios ​ URL SLUG /servicios ​ Título S…" at bounding box center [846, 54] width 304 height 716
drag, startPoint x: 712, startPoint y: 392, endPoint x: 715, endPoint y: 347, distance: 45.3
click at [715, 347] on div "Inicio / Servicios /servicios Nombre Servicios ​ URL SLUG /servicios ​ Título S…" at bounding box center [846, 54] width 304 height 716
click at [937, 353] on icon "button" at bounding box center [937, 351] width 11 height 11
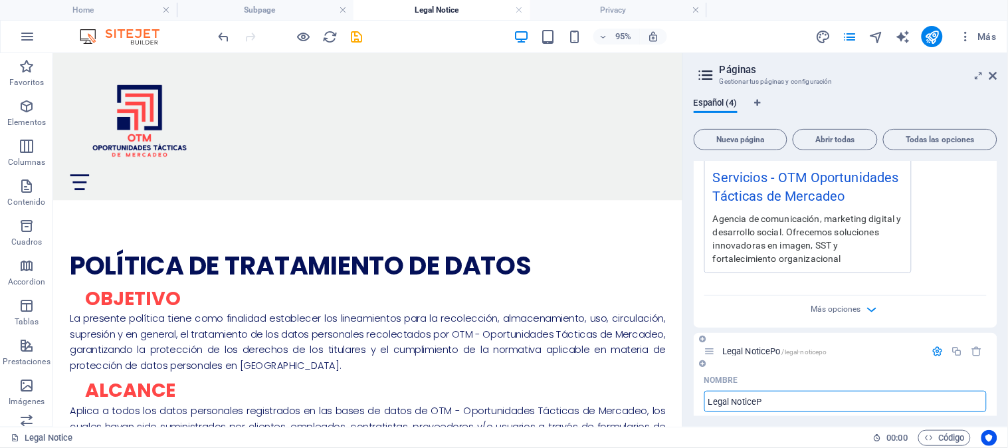
type input "Legal Notice"
type input "/legal-noticepo"
type input "Legal NoticePo"
type input "L"
type input "P"
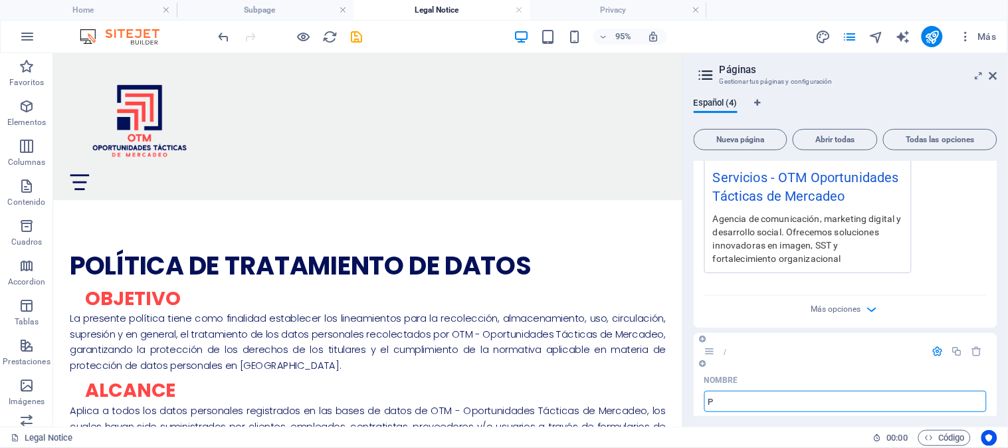
type input "/"
type input "Pol"
type input "/p"
type input "P"
type input "Política"
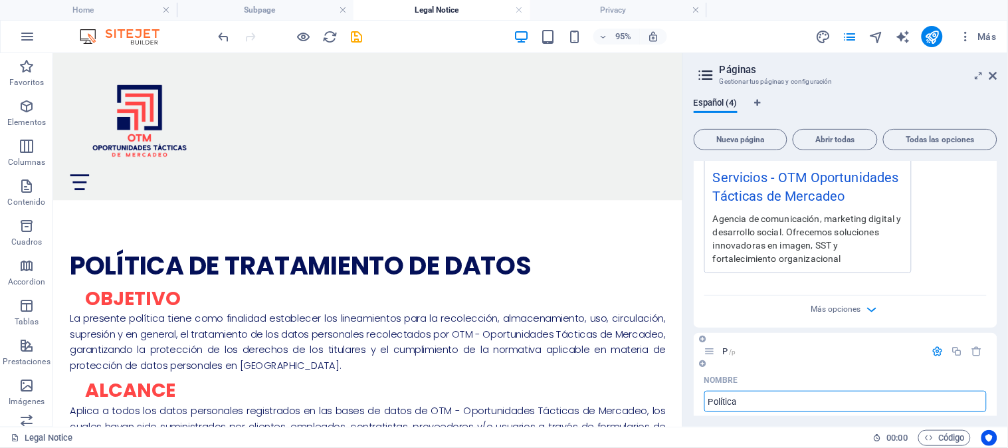
type input "/politica"
type input "Política"
type input "Política Priva"
type input "/politica-pr"
type input "Política Pr"
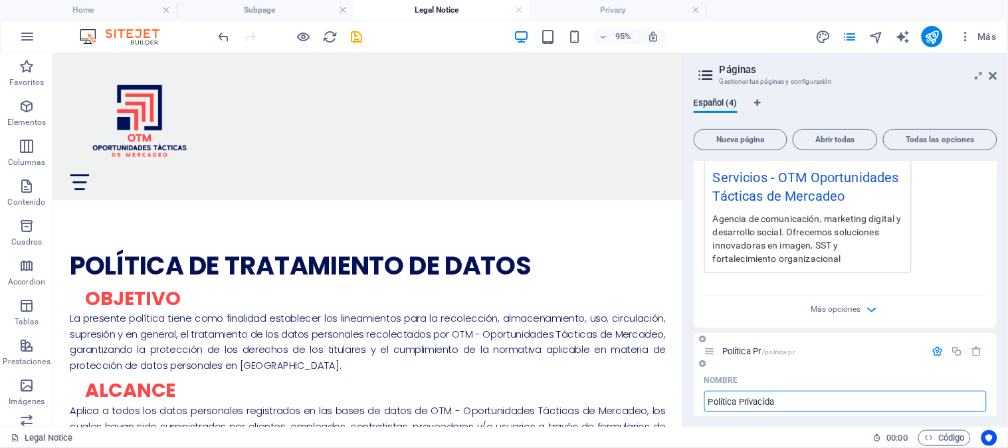
type input "Política Privacidad"
type input "/politica-privacida"
type input "Política Privacida"
type input "Política Privacidad"
type input "/politica-privacidad"
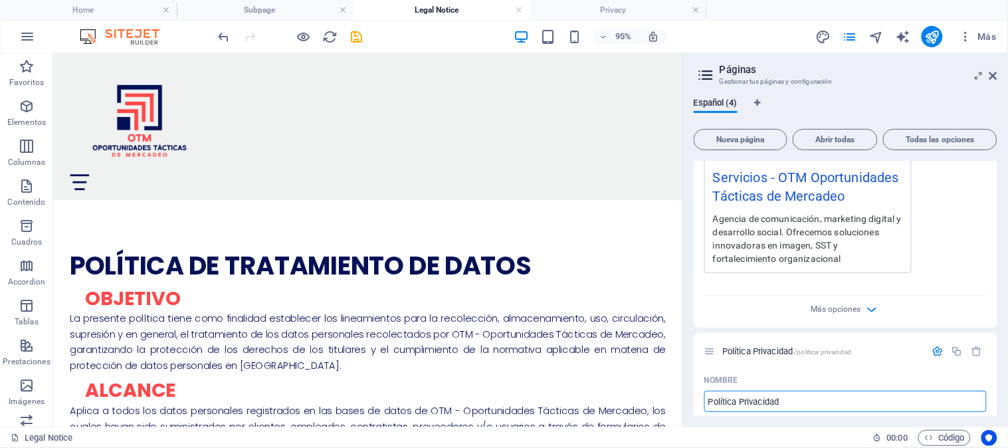
type input "Política Privacidad"
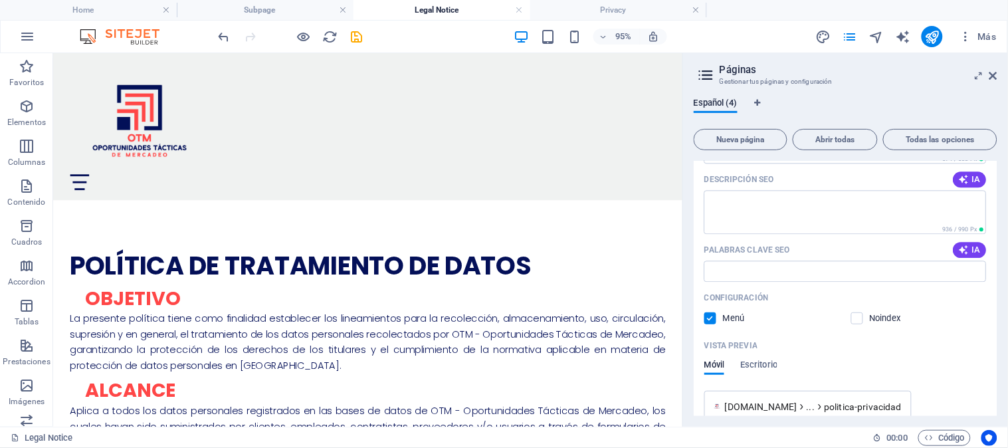
scroll to position [982, 0]
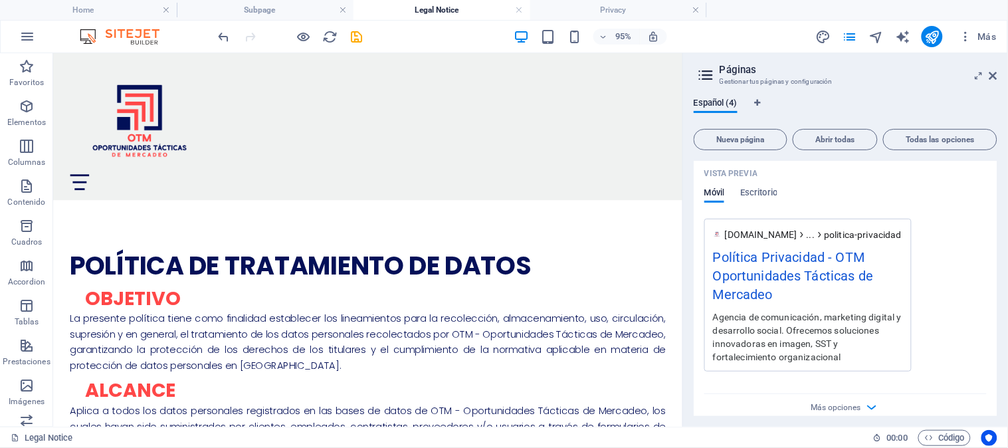
type input "Política Privacidad"
click at [960, 302] on div "www.example.com ... politica-privacidad Política Privacidad - OTM Oportunidades…" at bounding box center [845, 295] width 282 height 153
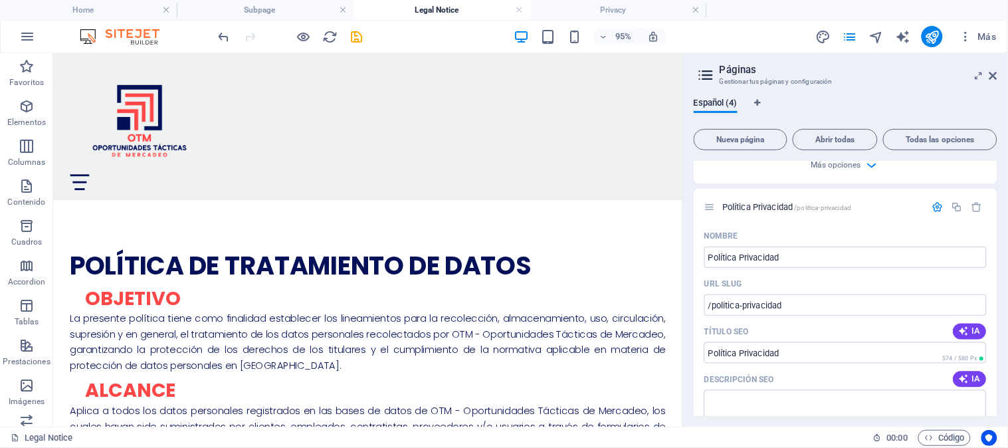
scroll to position [637, 0]
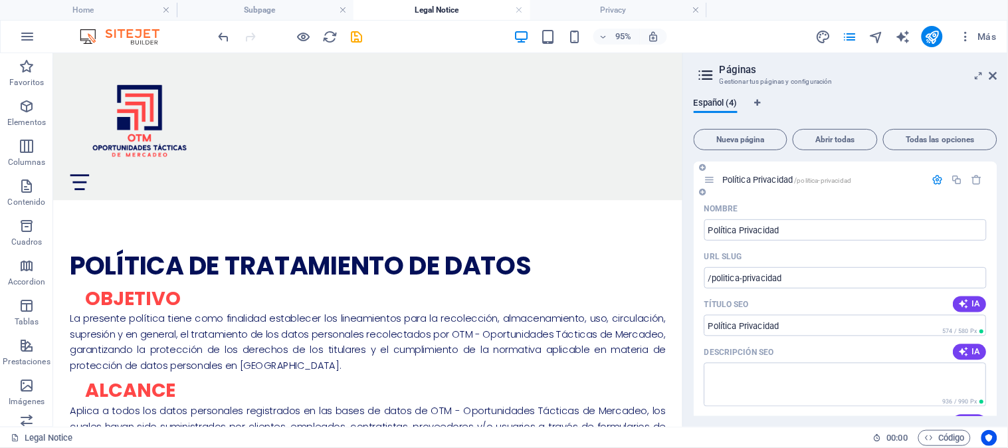
click at [841, 203] on div "Nombre" at bounding box center [845, 208] width 282 height 21
click at [357, 35] on icon "save" at bounding box center [357, 36] width 15 height 15
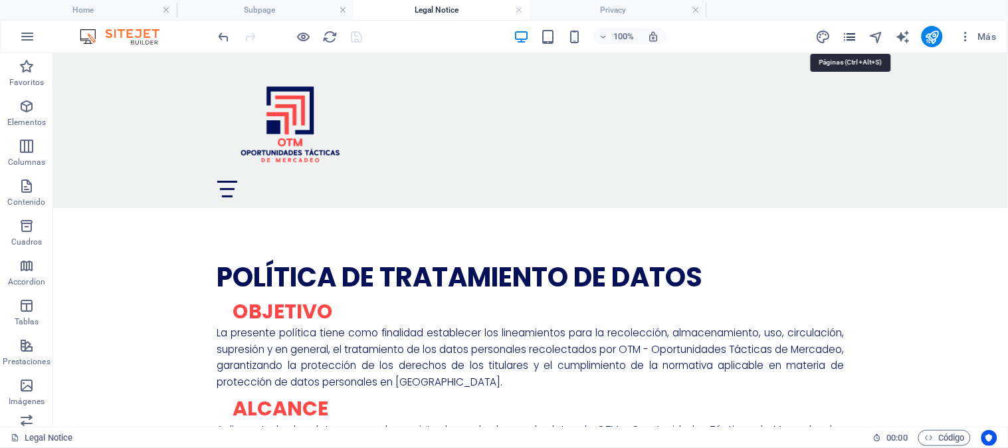
click at [847, 33] on icon "pages" at bounding box center [850, 36] width 15 height 15
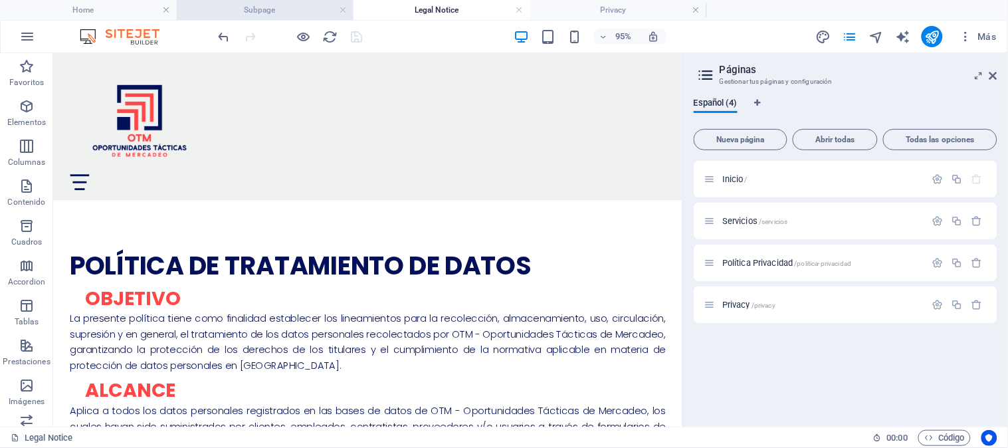
click at [278, 16] on h4 "Subpage" at bounding box center [265, 10] width 177 height 15
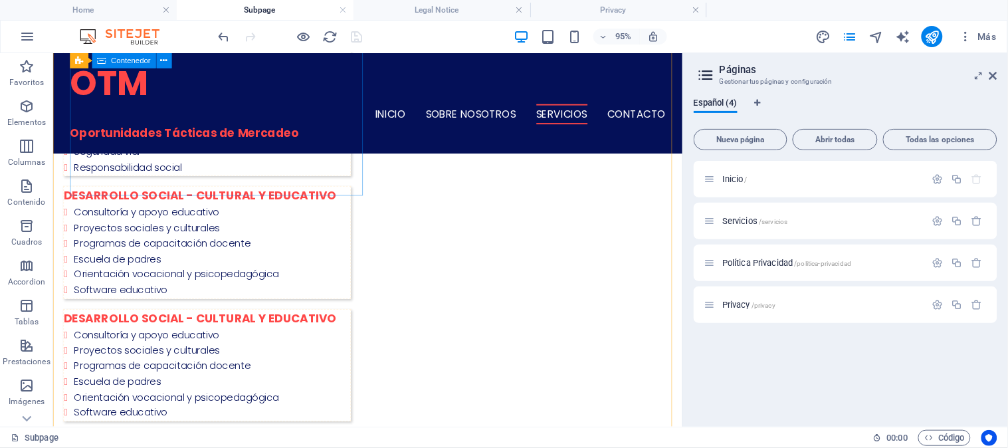
scroll to position [967, 0]
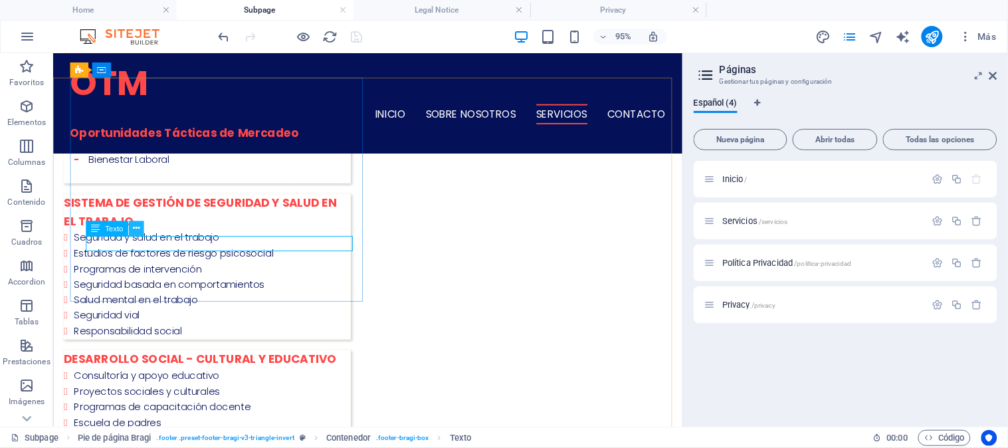
click at [134, 228] on icon at bounding box center [136, 228] width 7 height 13
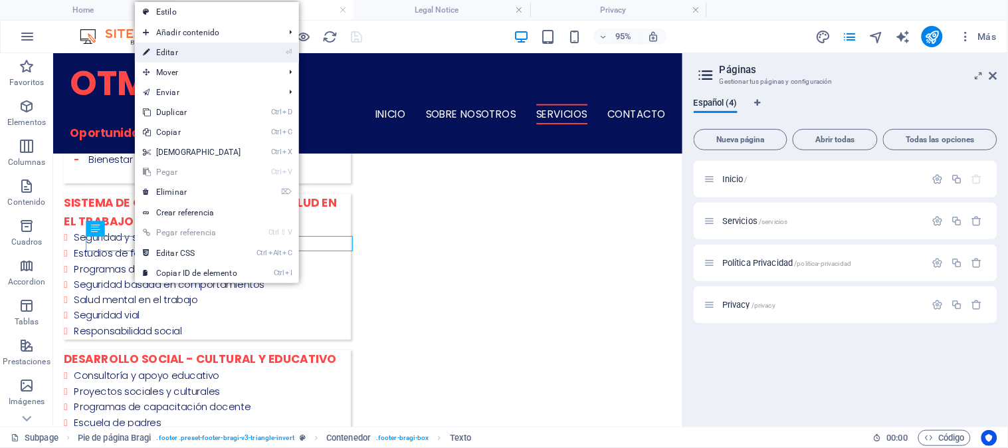
click at [193, 56] on link "⏎ Editar" at bounding box center [192, 53] width 114 height 20
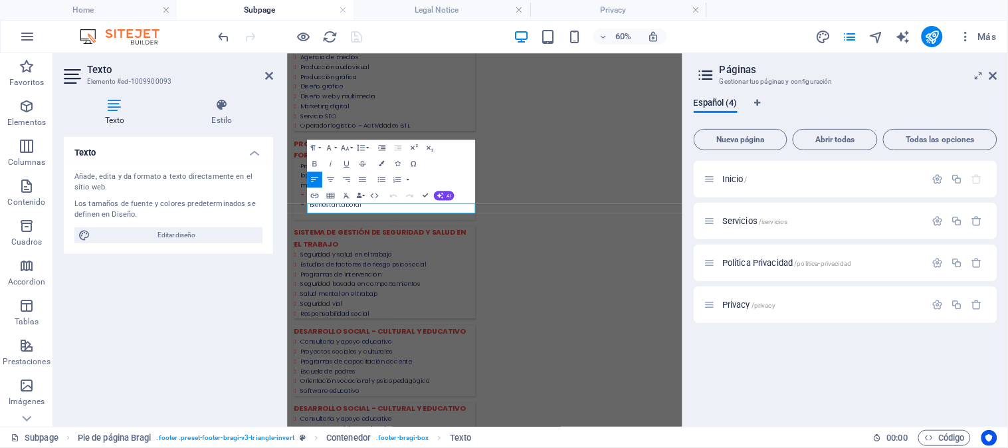
scroll to position [918, 0]
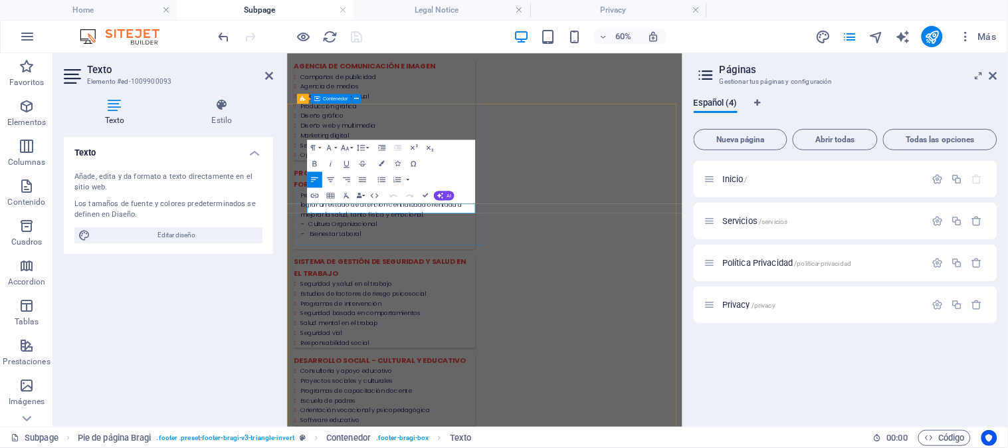
drag, startPoint x: 380, startPoint y: 310, endPoint x: 500, endPoint y: 307, distance: 120.3
drag, startPoint x: 466, startPoint y: 310, endPoint x: 459, endPoint y: 310, distance: 7.3
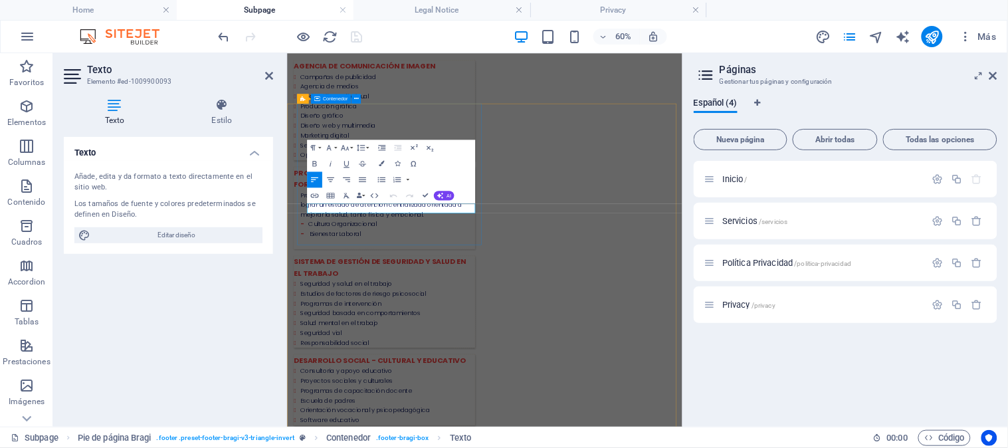
click at [407, 195] on icon "button" at bounding box center [404, 193] width 9 height 9
click at [266, 82] on header "Texto Elemento #ed-1009900093" at bounding box center [168, 70] width 209 height 35
click at [266, 77] on icon at bounding box center [269, 75] width 8 height 11
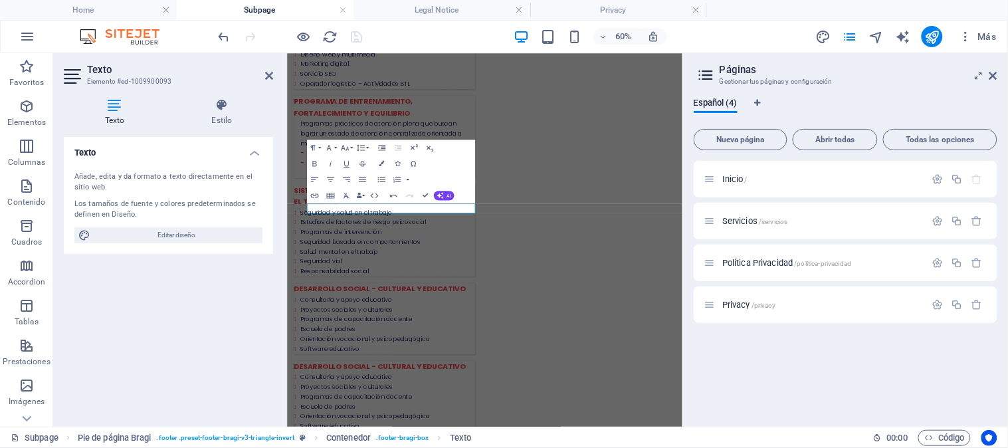
scroll to position [909, 0]
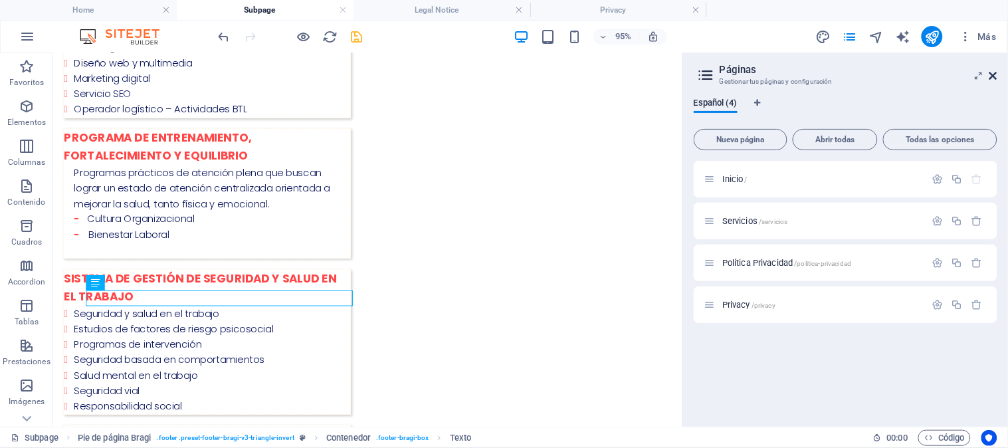
click at [991, 74] on icon at bounding box center [994, 75] width 8 height 11
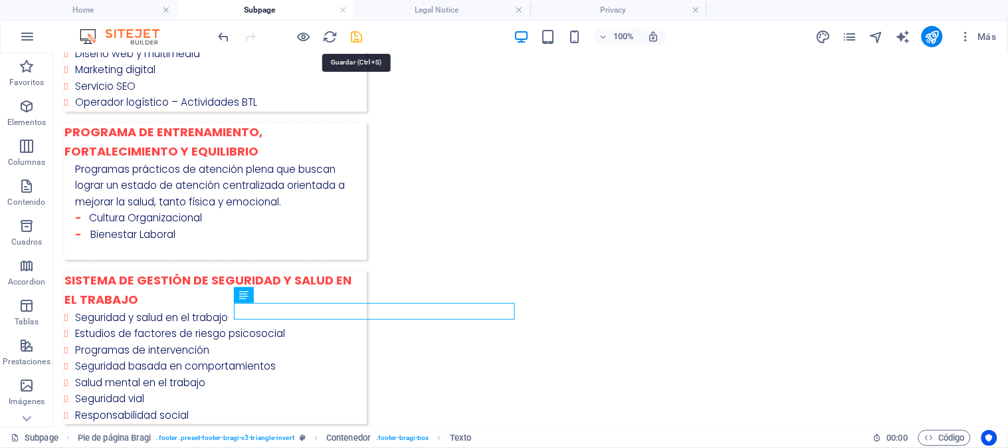
click at [350, 31] on icon "save" at bounding box center [357, 36] width 15 height 15
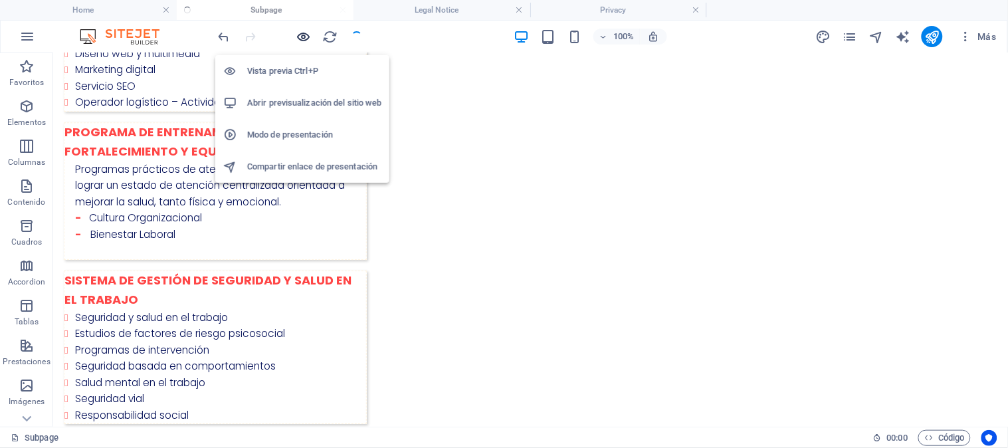
click at [307, 36] on icon "button" at bounding box center [303, 36] width 15 height 15
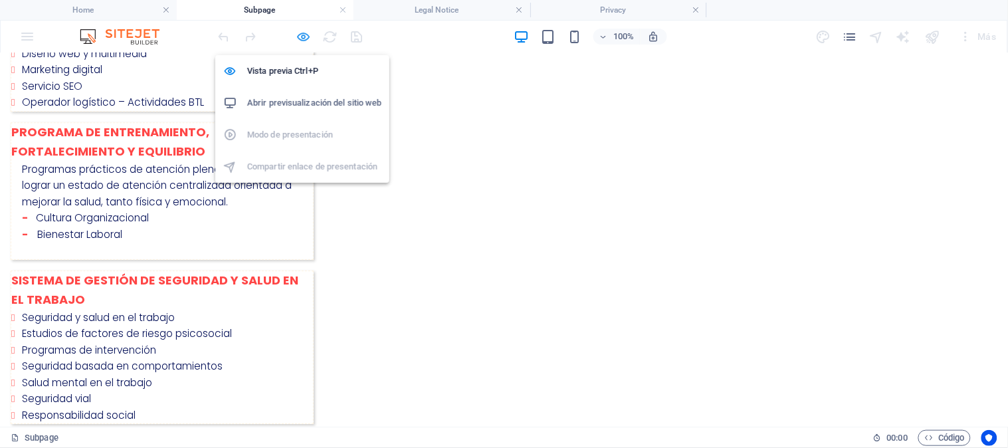
click at [304, 35] on icon "button" at bounding box center [303, 36] width 15 height 15
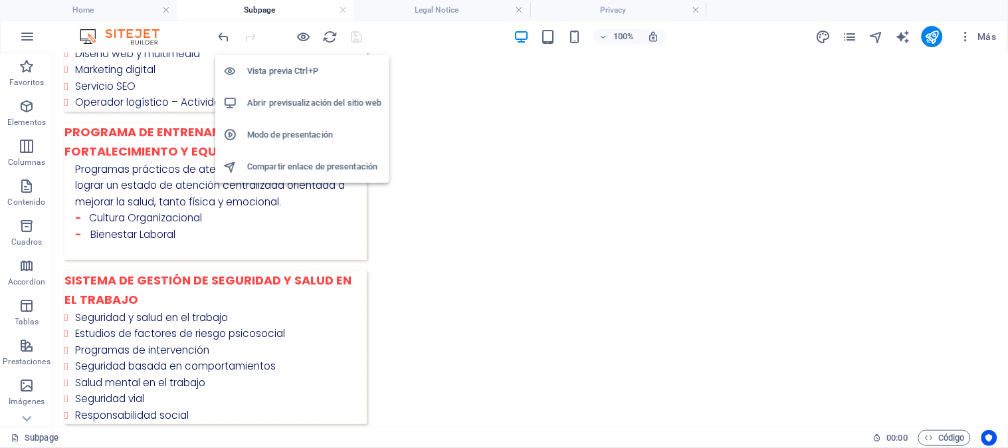
click at [310, 98] on h6 "Abrir previsualización del sitio web" at bounding box center [314, 103] width 134 height 16
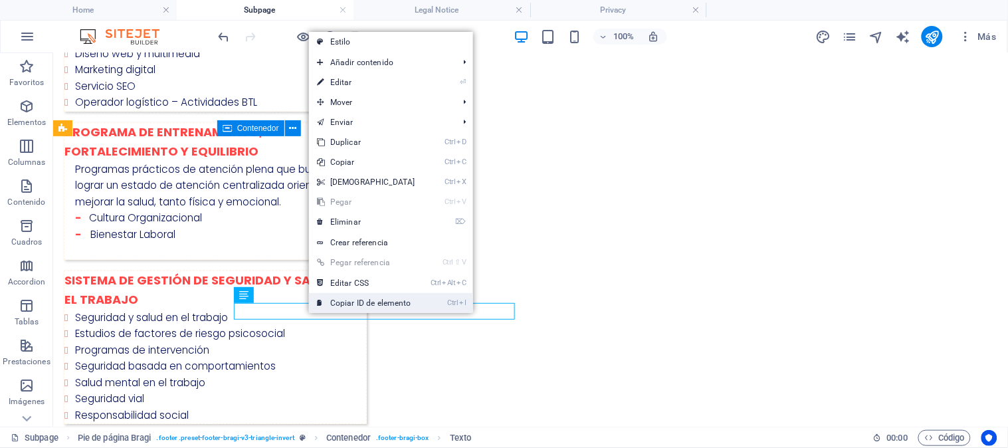
drag, startPoint x: 257, startPoint y: 258, endPoint x: 312, endPoint y: 311, distance: 76.6
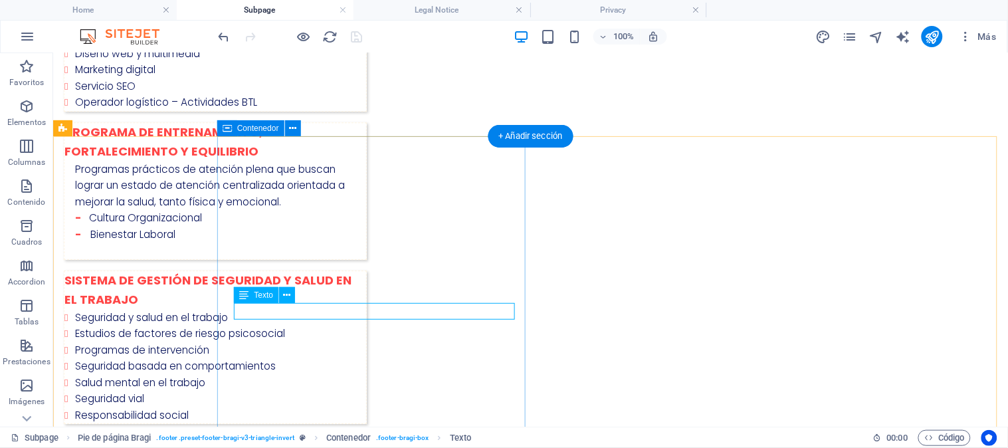
drag, startPoint x: 365, startPoint y: 364, endPoint x: 305, endPoint y: 314, distance: 77.9
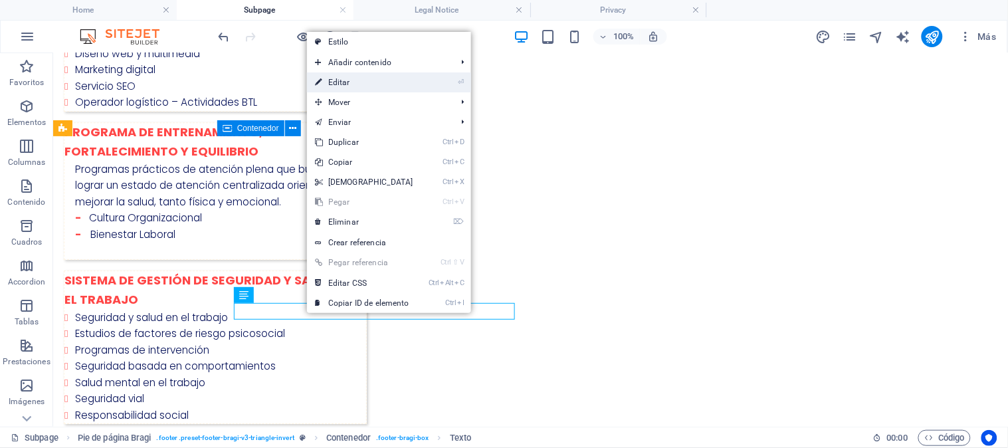
click at [343, 84] on link "⏎ Editar" at bounding box center [364, 82] width 114 height 20
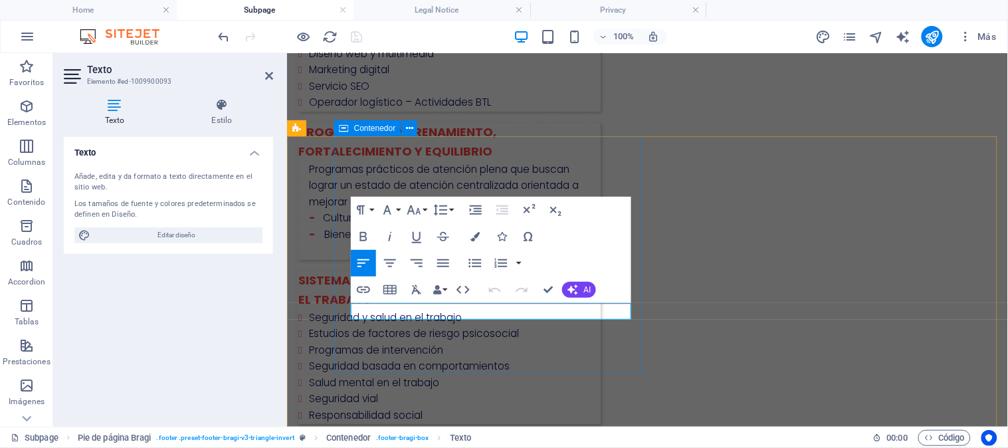
drag, startPoint x: 538, startPoint y: 310, endPoint x: 414, endPoint y: 308, distance: 123.6
click at [364, 289] on icon "button" at bounding box center [363, 289] width 13 height 7
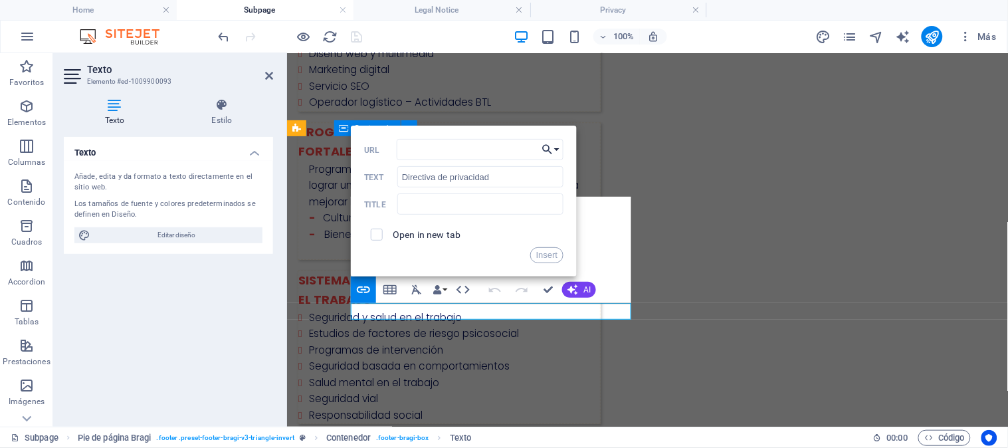
click at [559, 146] on button "Choose Link" at bounding box center [550, 149] width 25 height 21
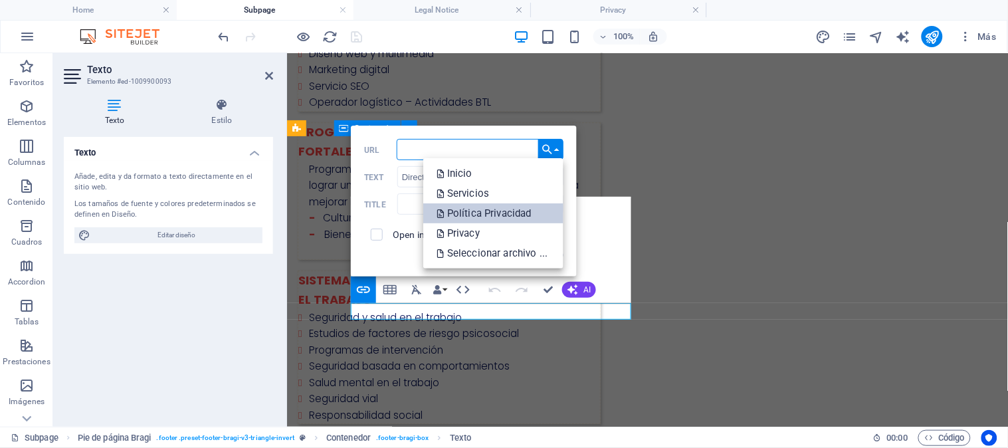
click at [496, 219] on p "Política Privacidad" at bounding box center [486, 213] width 98 height 20
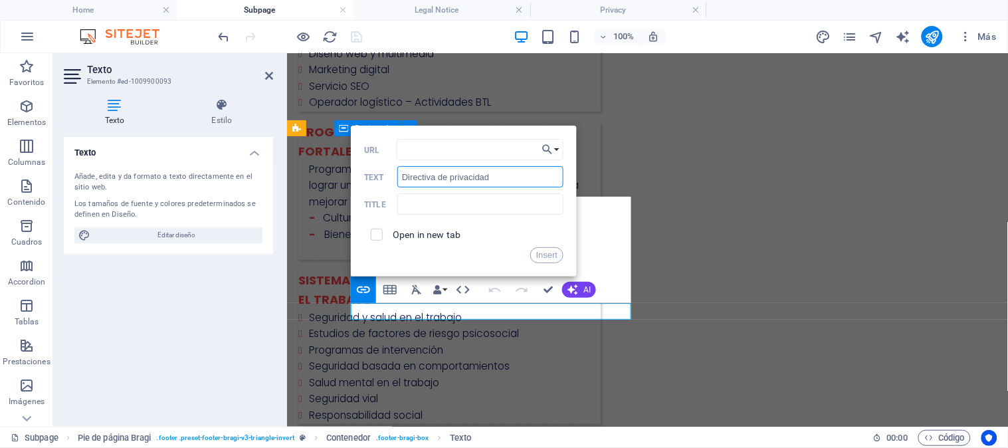
drag, startPoint x: 434, startPoint y: 177, endPoint x: 393, endPoint y: 181, distance: 41.4
click at [393, 181] on div "Directiva de privacidad Text" at bounding box center [463, 177] width 199 height 22
type input "Política de privacidad"
click at [379, 237] on input "checkbox" at bounding box center [375, 233] width 12 height 12
checkbox input "true"
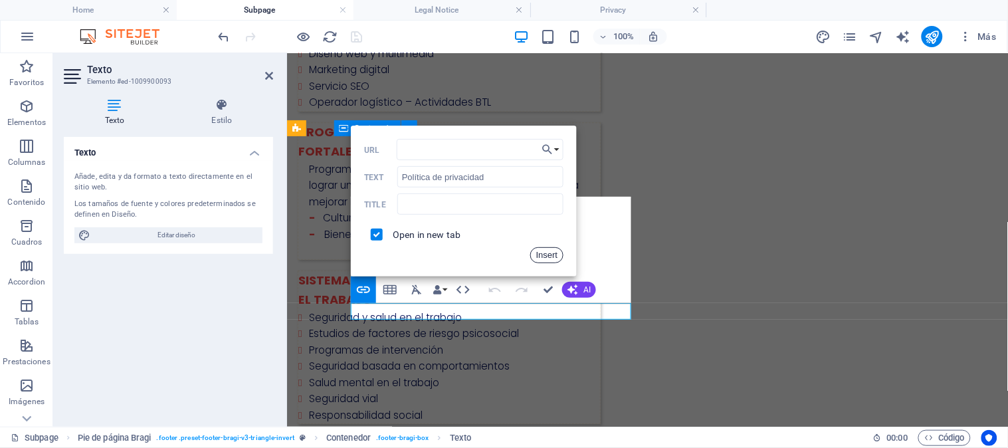
click at [540, 258] on button "Insert" at bounding box center [547, 255] width 34 height 16
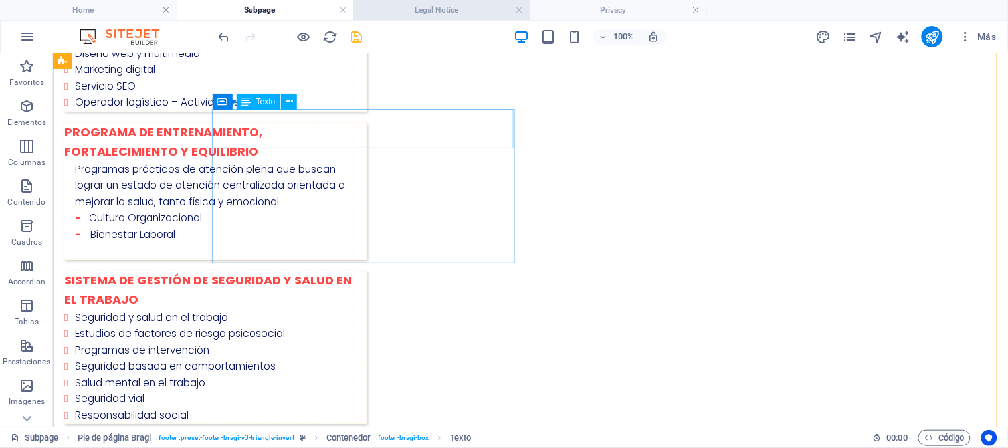
scroll to position [565, 0]
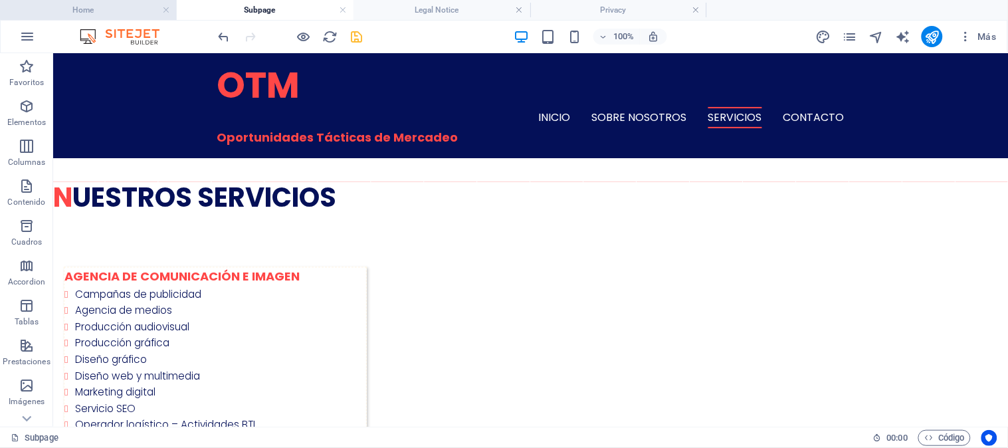
drag, startPoint x: 70, startPoint y: 12, endPoint x: 253, endPoint y: 177, distance: 246.1
click at [70, 12] on h4 "Home" at bounding box center [88, 10] width 177 height 15
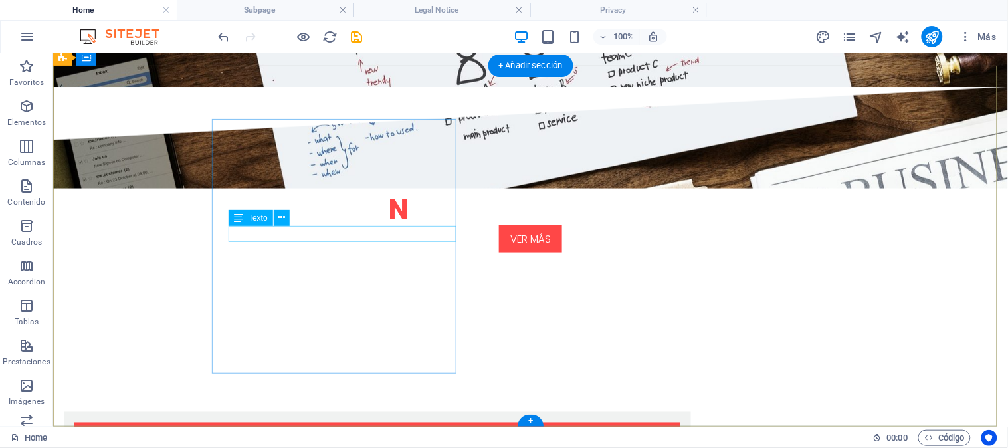
scroll to position [2406, 0]
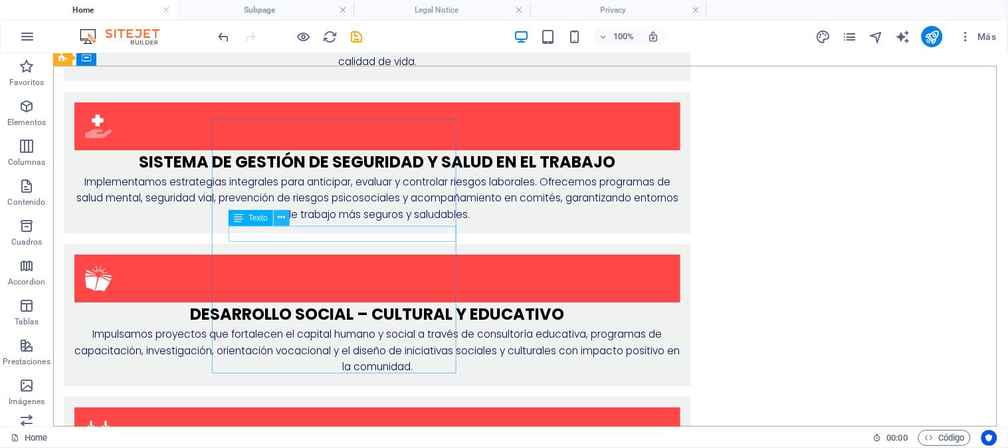
click at [281, 217] on icon at bounding box center [281, 218] width 7 height 14
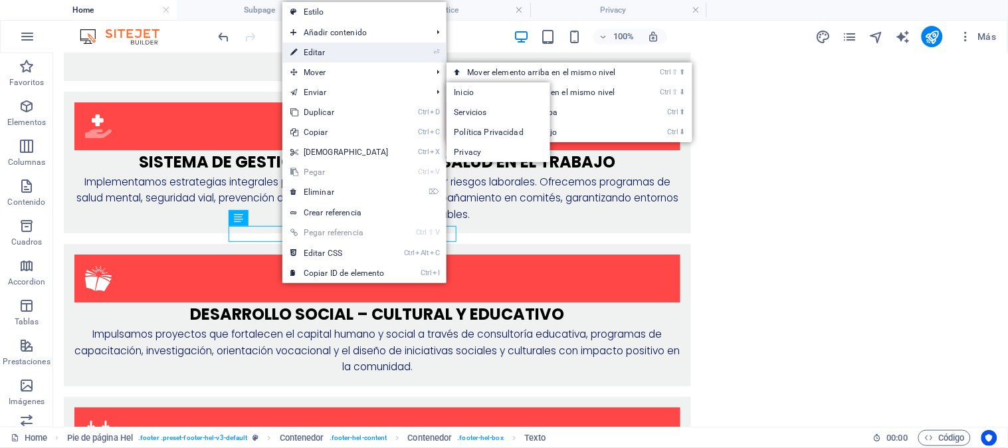
click at [321, 58] on link "⏎ Editar" at bounding box center [339, 53] width 114 height 20
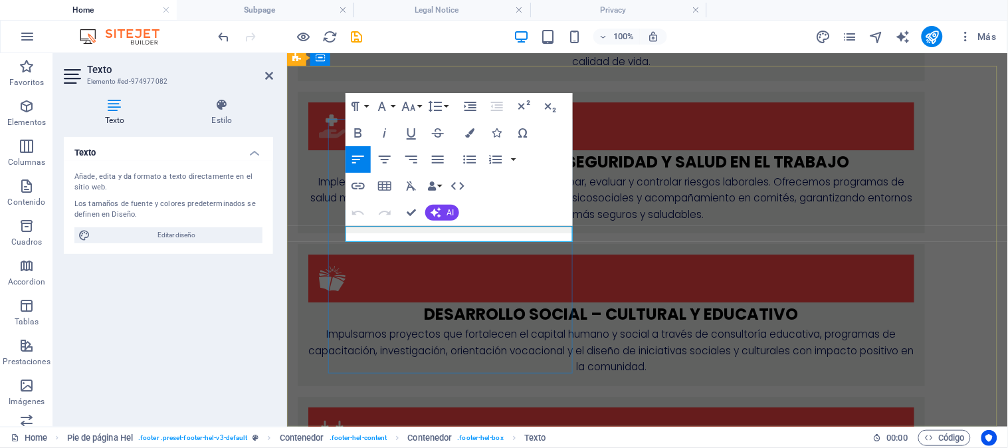
drag, startPoint x: 407, startPoint y: 235, endPoint x: 548, endPoint y: 239, distance: 140.9
click at [356, 189] on icon "button" at bounding box center [358, 186] width 13 height 7
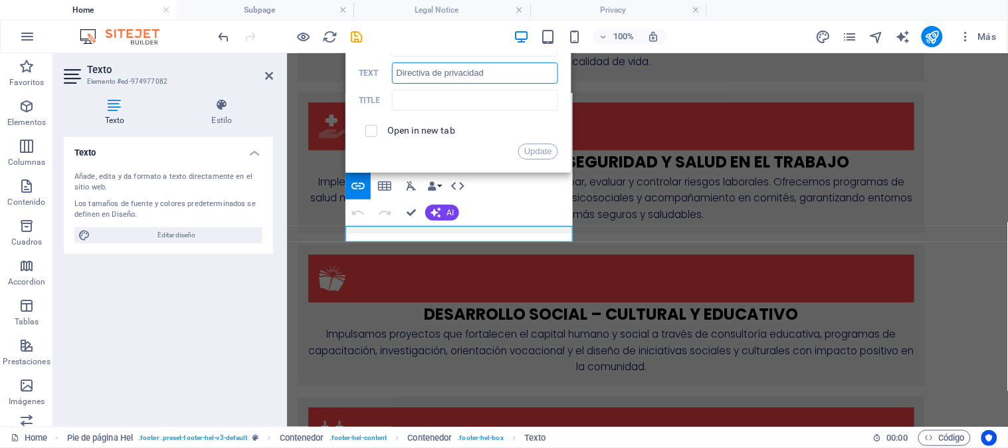
click at [500, 82] on input "Directiva de privacidad" at bounding box center [475, 72] width 166 height 21
click at [495, 73] on input "Directiva de privacidad" at bounding box center [475, 72] width 166 height 21
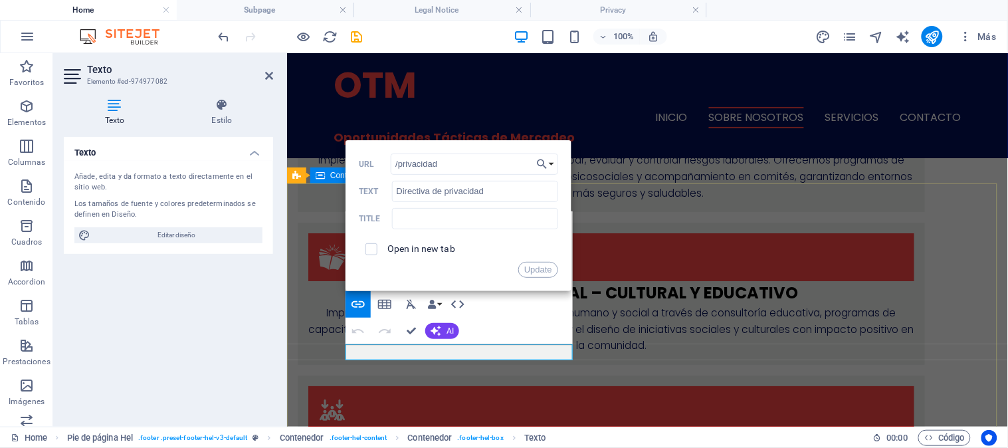
scroll to position [2234, 0]
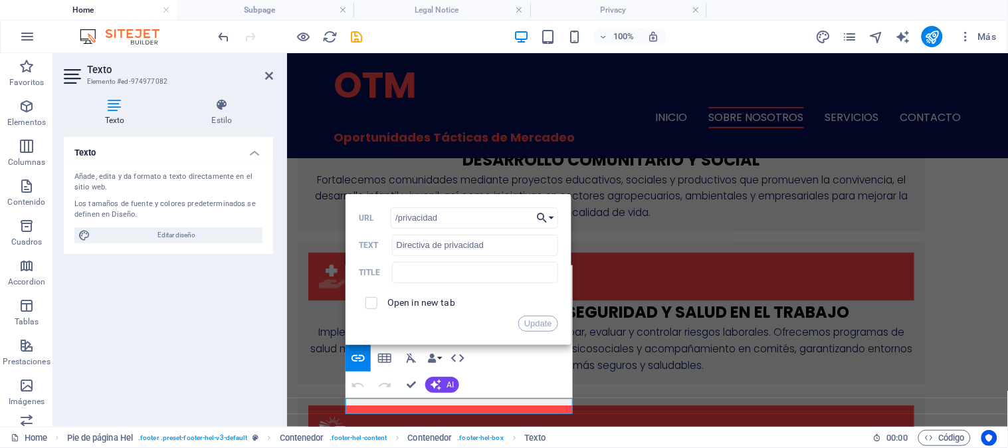
click at [553, 214] on button "Choose Link" at bounding box center [545, 217] width 25 height 21
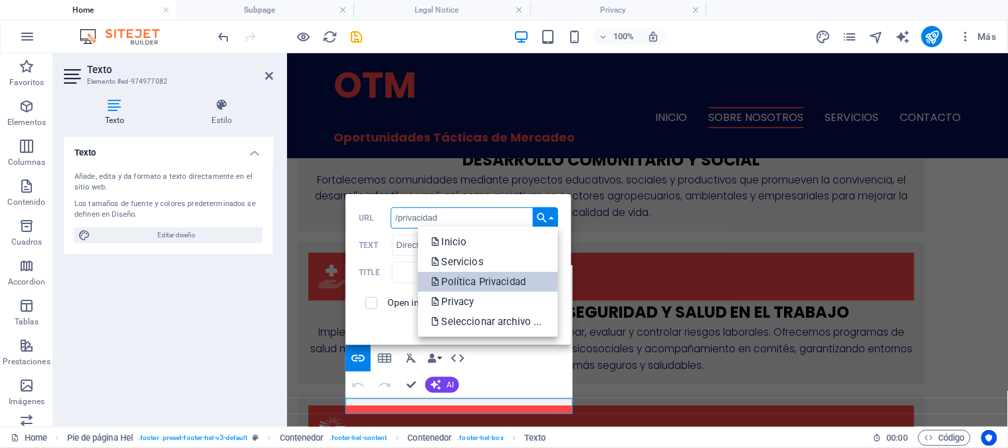
click at [510, 276] on p "Política Privacidad" at bounding box center [480, 282] width 98 height 20
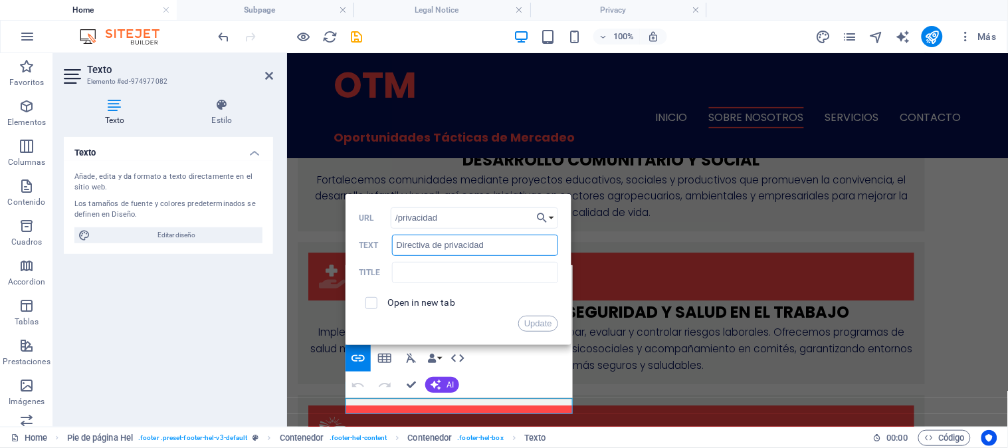
drag, startPoint x: 492, startPoint y: 243, endPoint x: 390, endPoint y: 245, distance: 101.7
click at [390, 245] on div "Directiva de privacidad Text" at bounding box center [458, 246] width 199 height 22
type input "Política de Privacidad"
click at [370, 304] on input "checkbox" at bounding box center [370, 301] width 12 height 12
checkbox input "true"
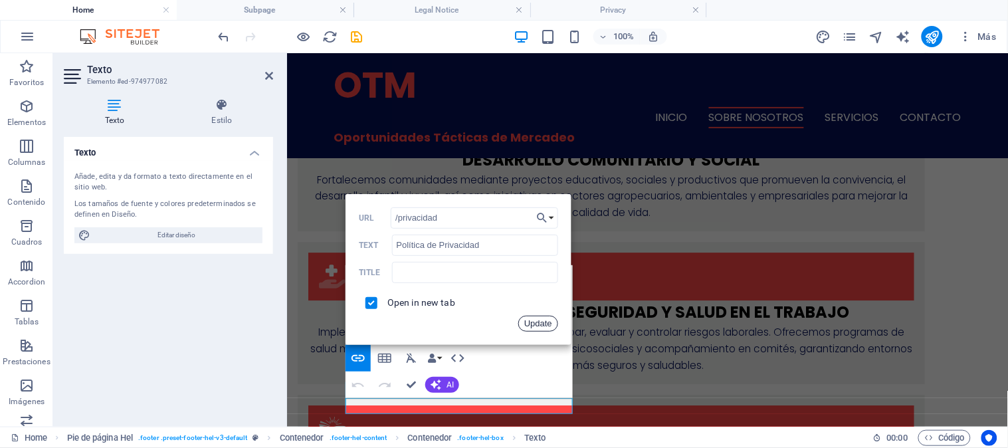
click at [554, 327] on button "Update" at bounding box center [538, 324] width 40 height 16
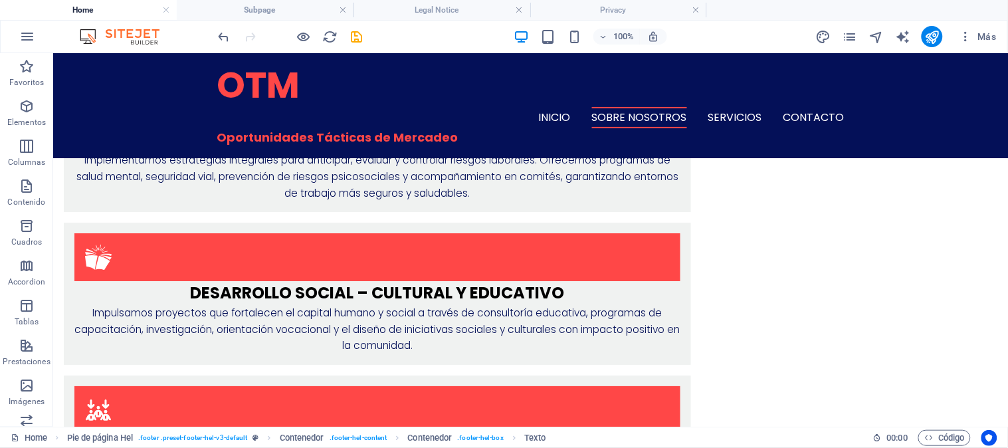
scroll to position [2061, 0]
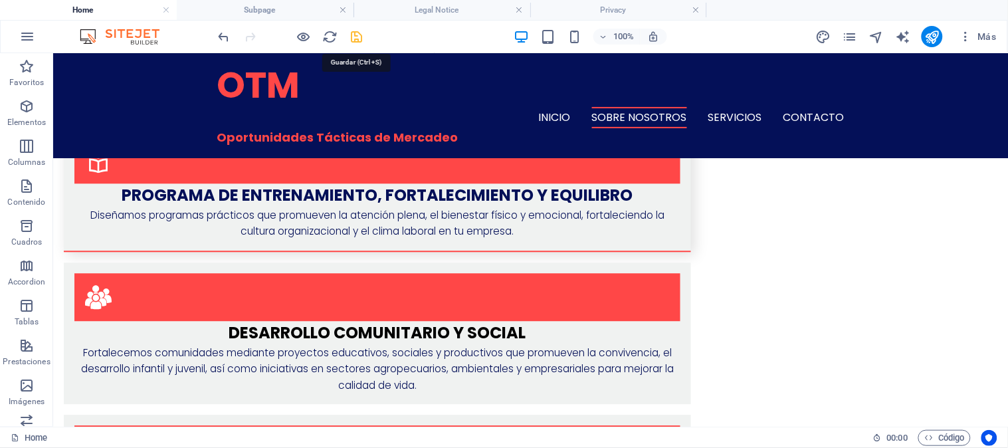
click at [360, 31] on icon "save" at bounding box center [357, 36] width 15 height 15
checkbox input "false"
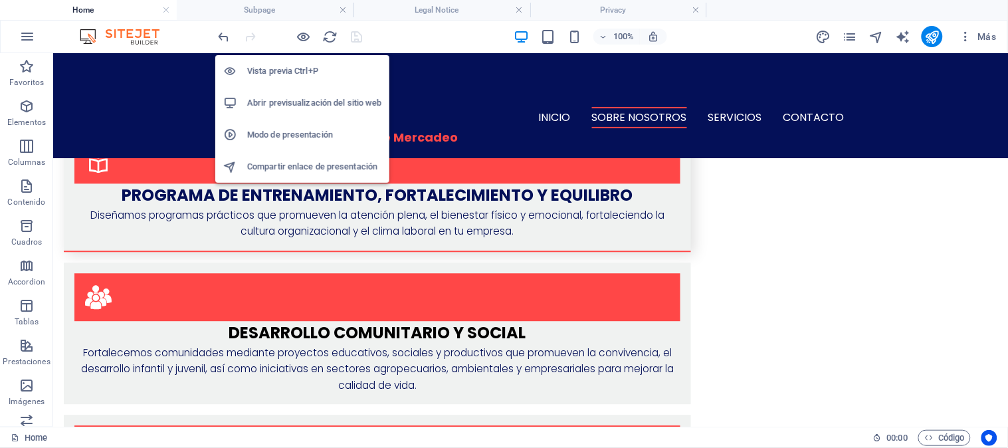
click at [315, 98] on h6 "Abrir previsualización del sitio web" at bounding box center [314, 103] width 134 height 16
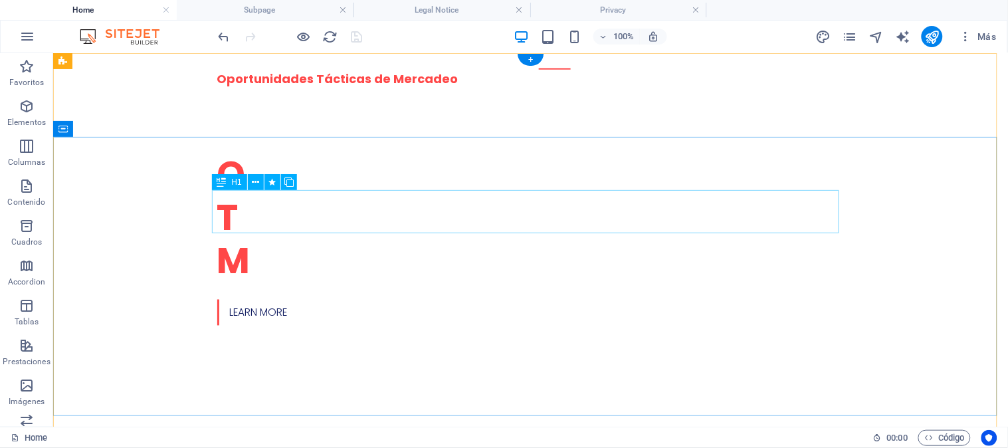
scroll to position [0, 0]
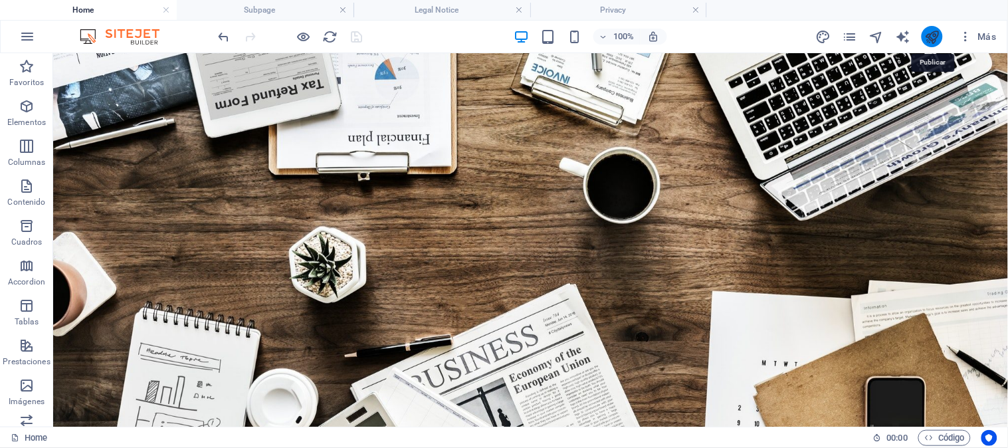
click at [928, 34] on icon "publish" at bounding box center [932, 36] width 15 height 15
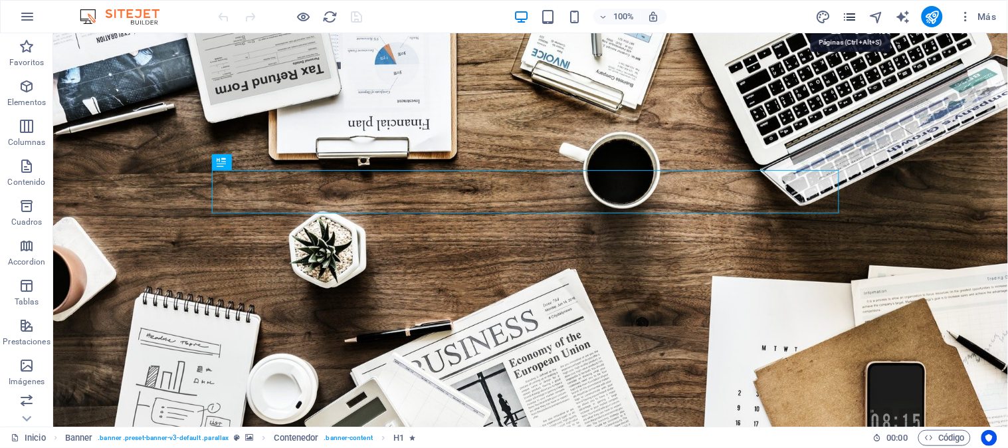
click at [853, 15] on icon "pages" at bounding box center [850, 16] width 15 height 15
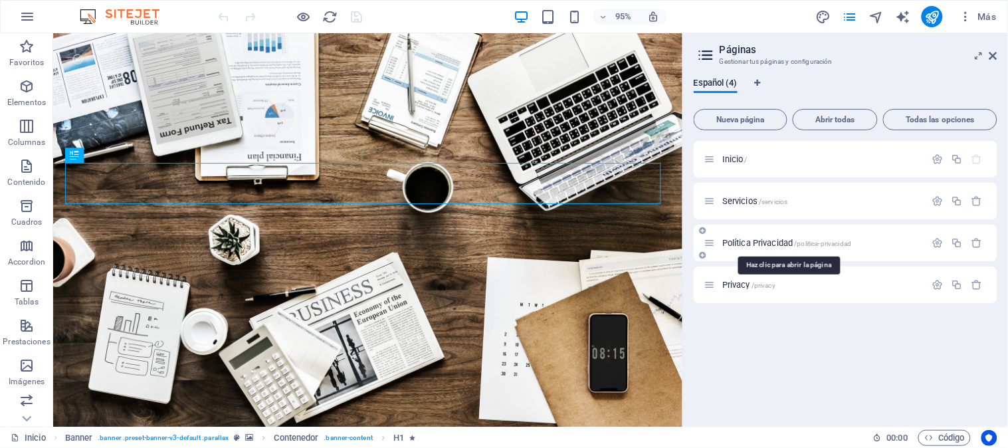
click at [772, 247] on span "Política Privacidad /politica-privacidad" at bounding box center [786, 243] width 129 height 10
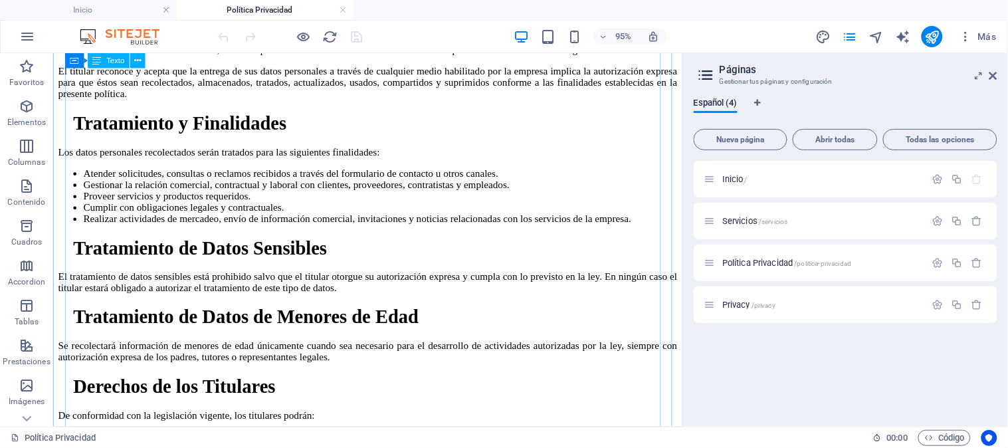
scroll to position [2240, 0]
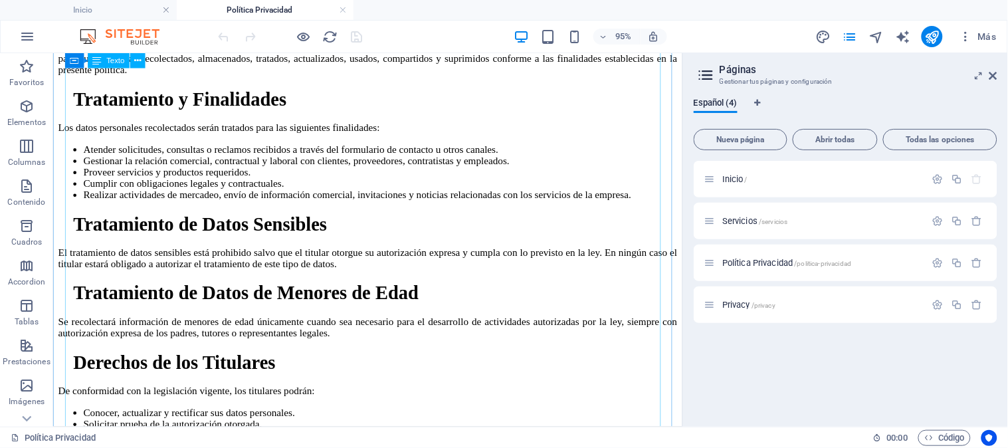
click at [76, 247] on div "Objetivo La presente política tiene como finalidad establecer los lineamientos …" at bounding box center [384, 67] width 652 height 2293
click at [76, 253] on div "Objetivo La presente política tiene como finalidad establecer los lineamientos …" at bounding box center [384, 67] width 652 height 2293
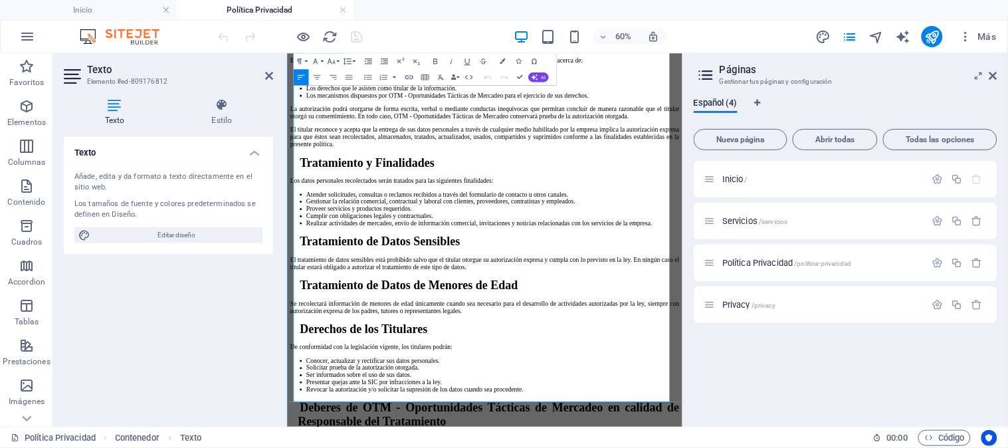
scroll to position [2123, 0]
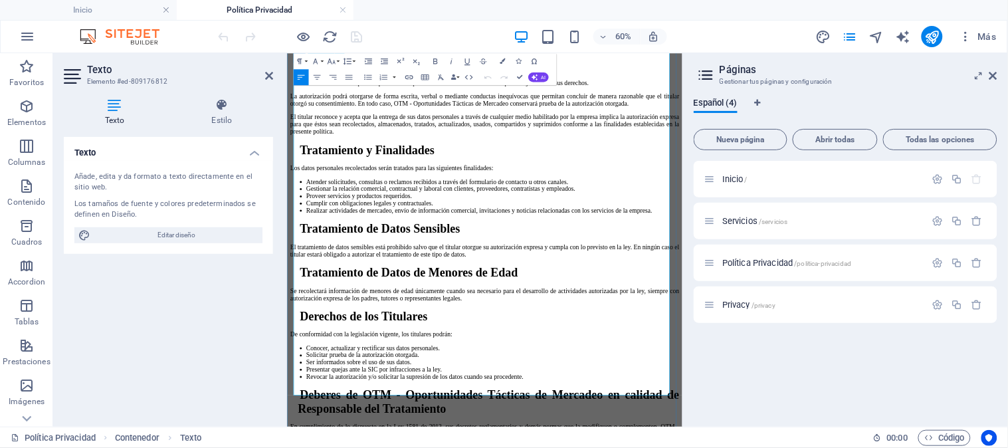
click at [995, 74] on icon at bounding box center [994, 75] width 8 height 11
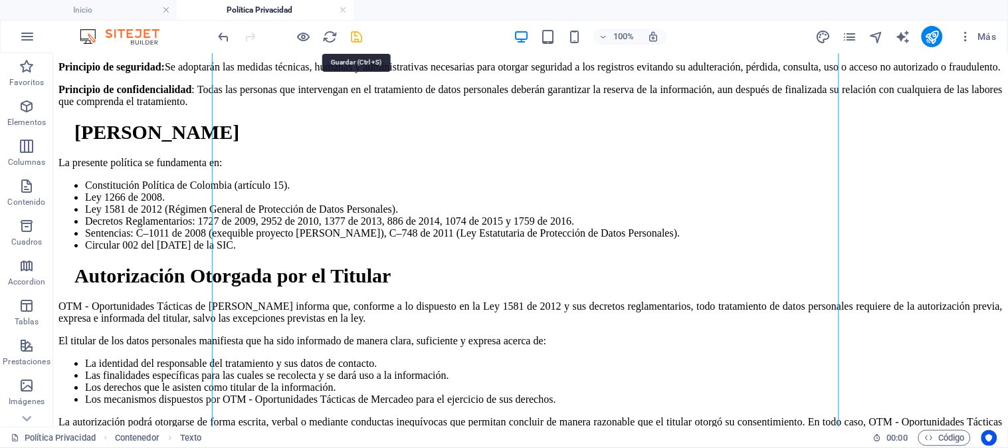
click at [356, 38] on icon "save" at bounding box center [357, 36] width 15 height 15
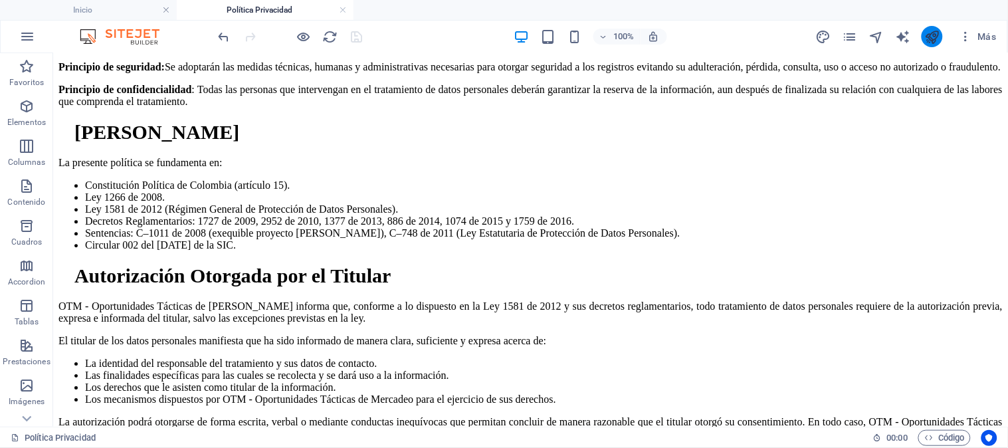
click at [935, 45] on button "publish" at bounding box center [932, 36] width 21 height 21
